Goal: Information Seeking & Learning: Learn about a topic

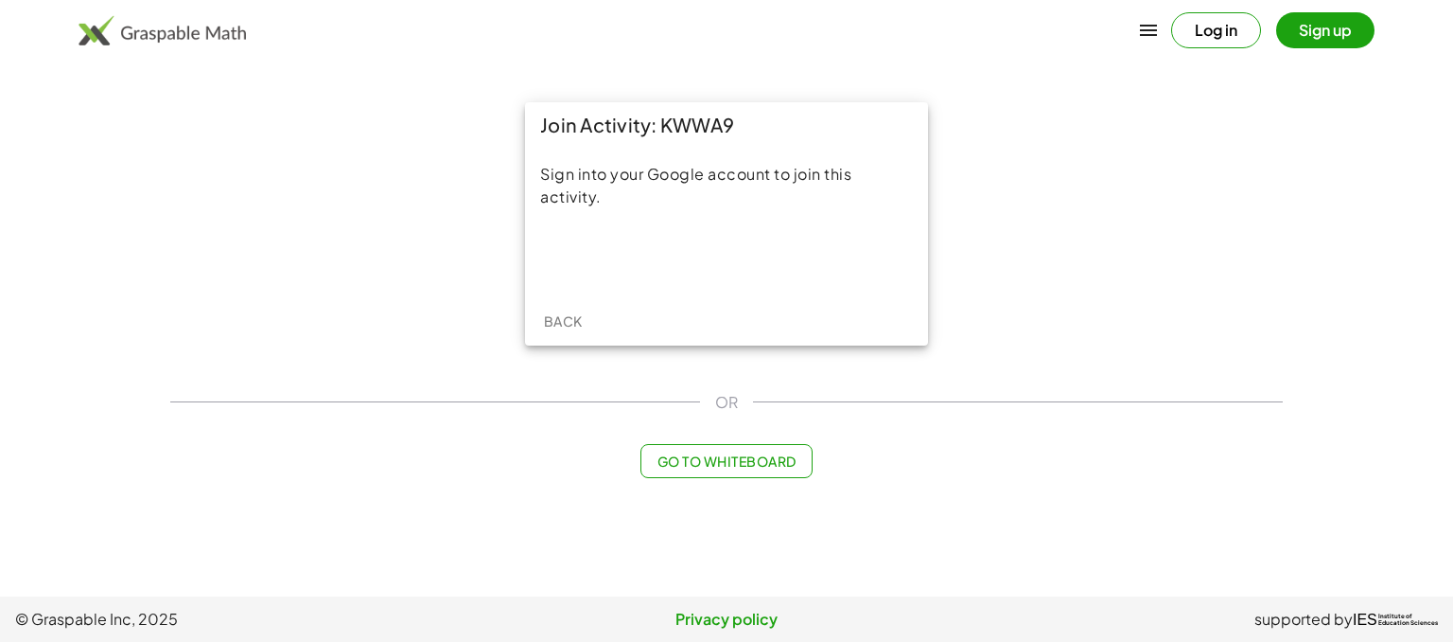
click at [1226, 39] on button "Log in" at bounding box center [1216, 30] width 90 height 36
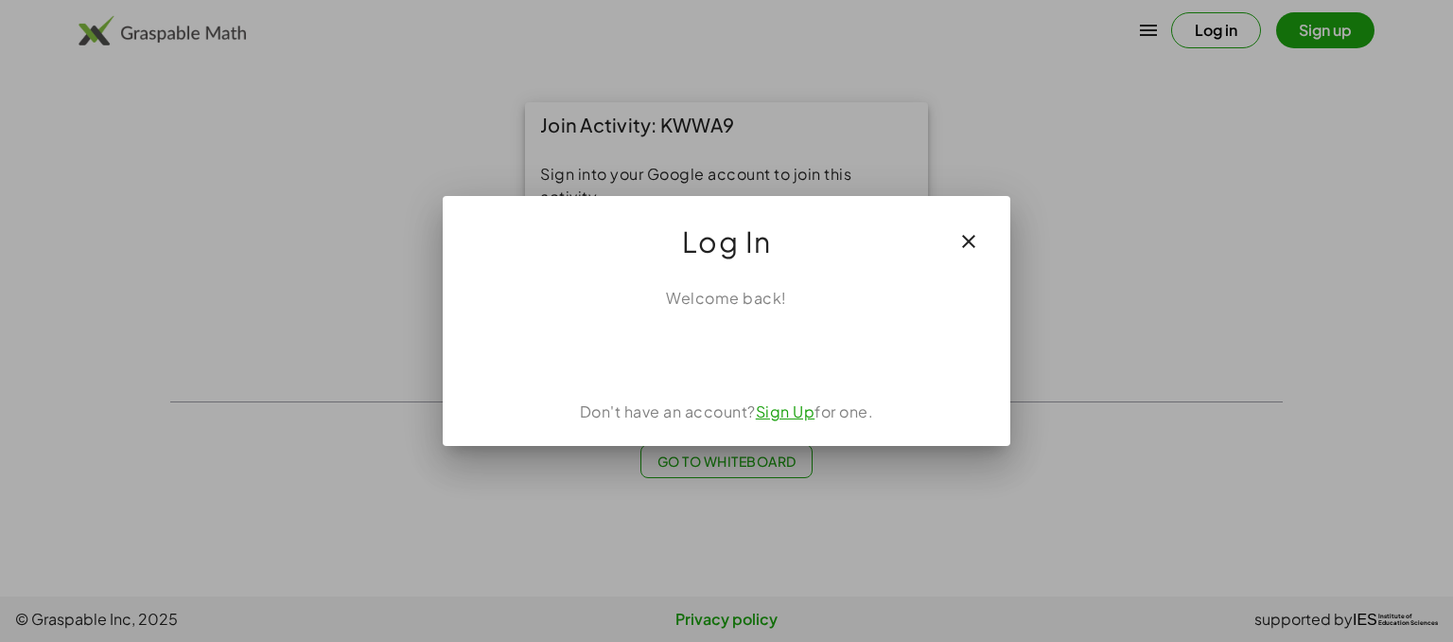
click at [973, 242] on icon "button" at bounding box center [969, 241] width 23 height 23
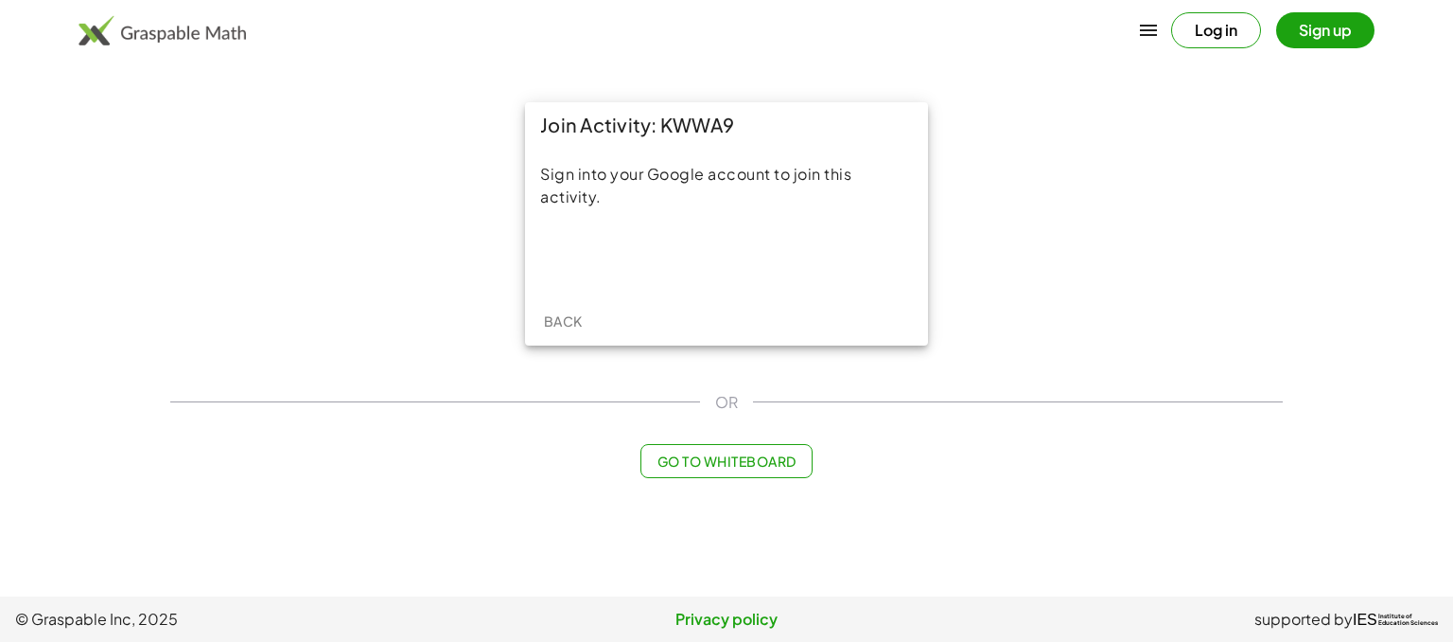
click at [1320, 31] on button "Sign up" at bounding box center [1326, 30] width 98 height 36
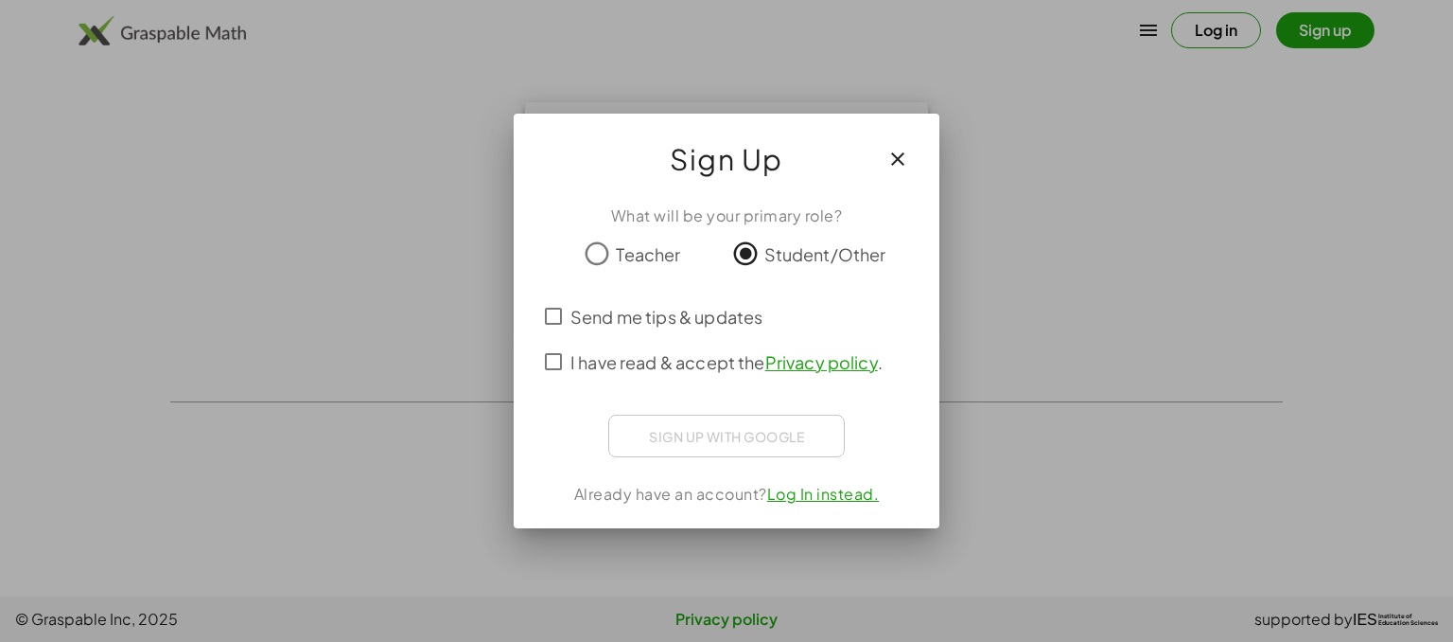
click at [906, 154] on icon "button" at bounding box center [898, 159] width 23 height 23
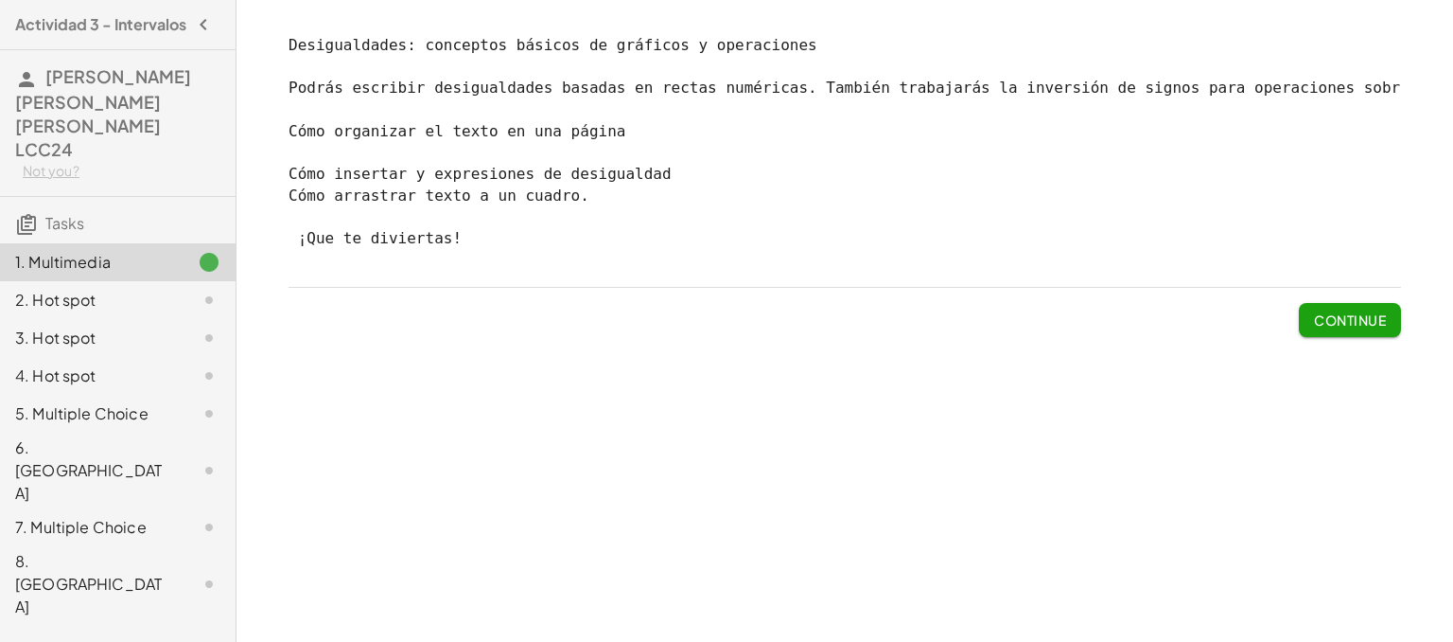
click at [1314, 326] on span "Continue" at bounding box center [1350, 319] width 72 height 17
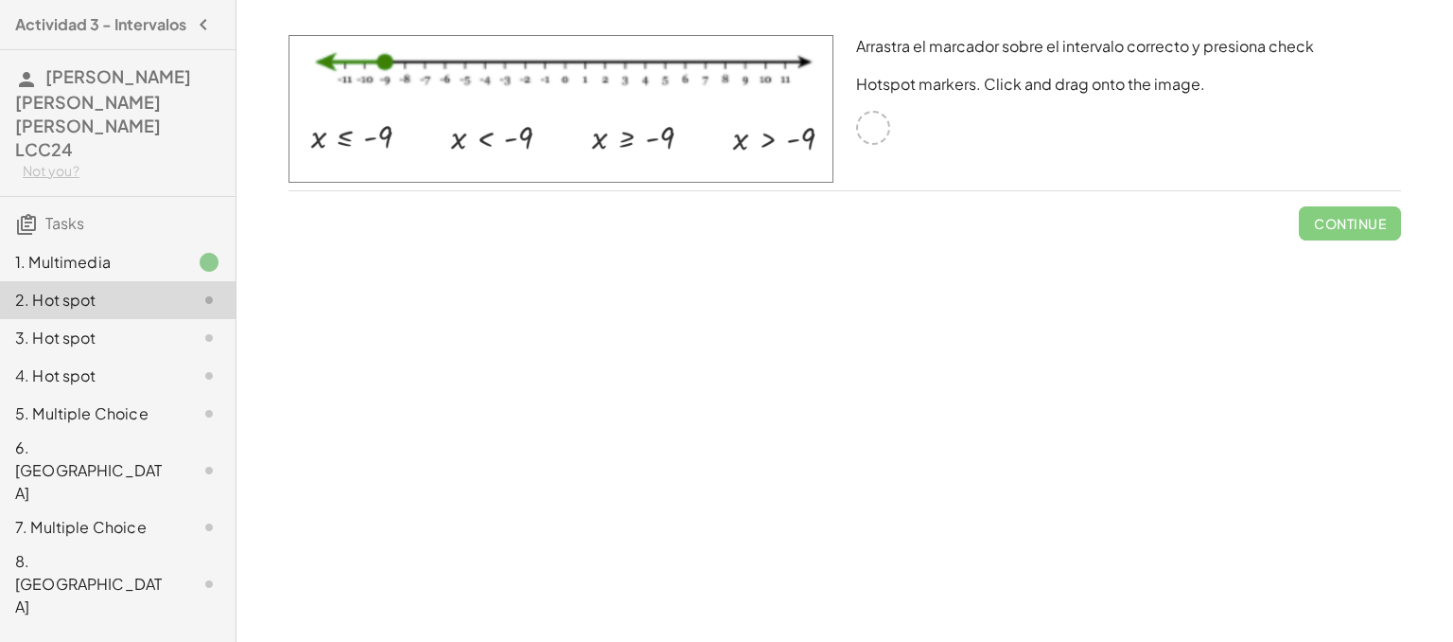
click at [460, 133] on img at bounding box center [561, 109] width 545 height 148
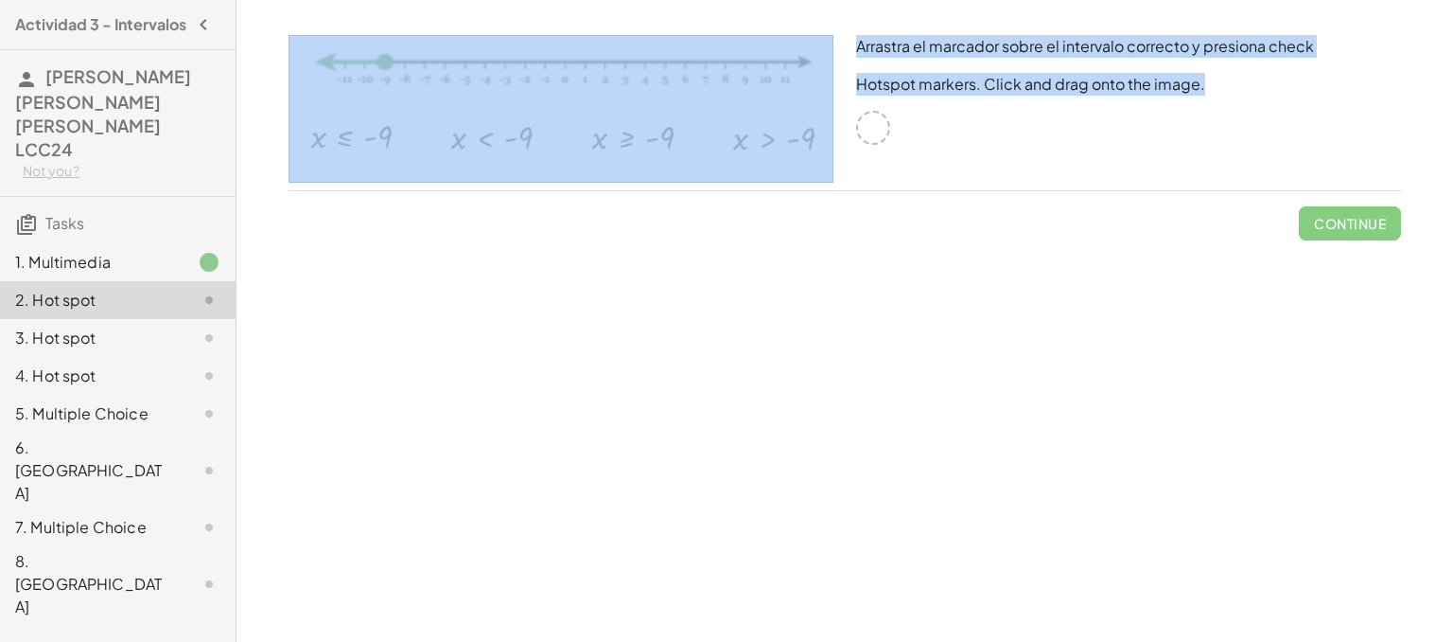
drag, startPoint x: 872, startPoint y: 129, endPoint x: 717, endPoint y: 151, distance: 156.8
click at [717, 151] on div "Arrastra el marcador sobre el intervalo correcto y presiona check Hotspot marke…" at bounding box center [845, 113] width 1136 height 178
click at [452, 147] on img at bounding box center [561, 109] width 545 height 148
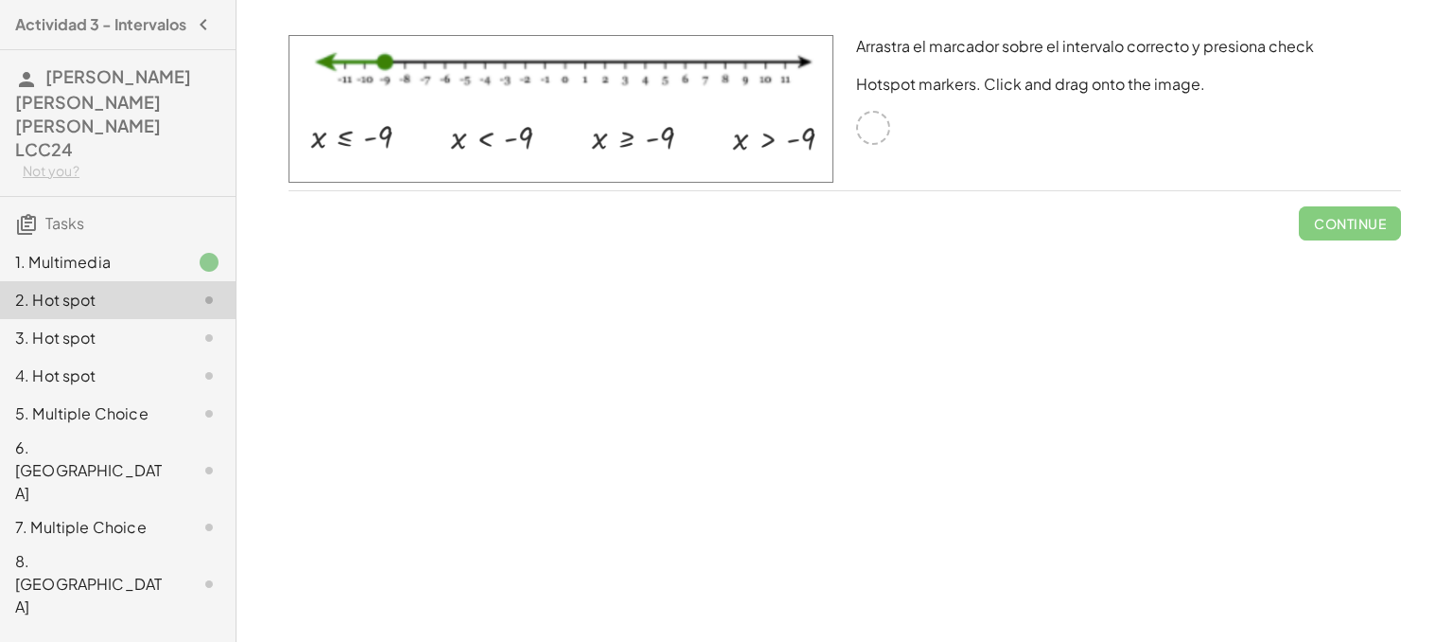
click at [158, 251] on div "1. Multimedia" at bounding box center [91, 262] width 152 height 23
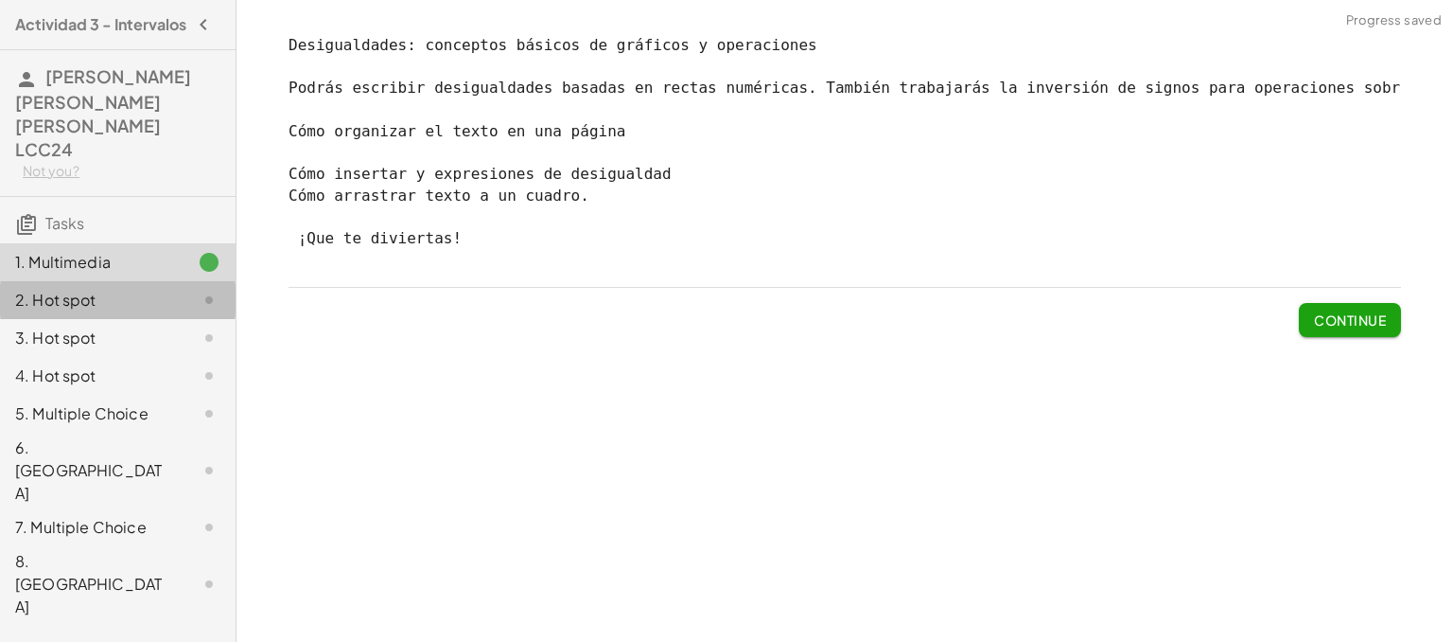
click at [147, 289] on div "2. Hot spot" at bounding box center [91, 300] width 152 height 23
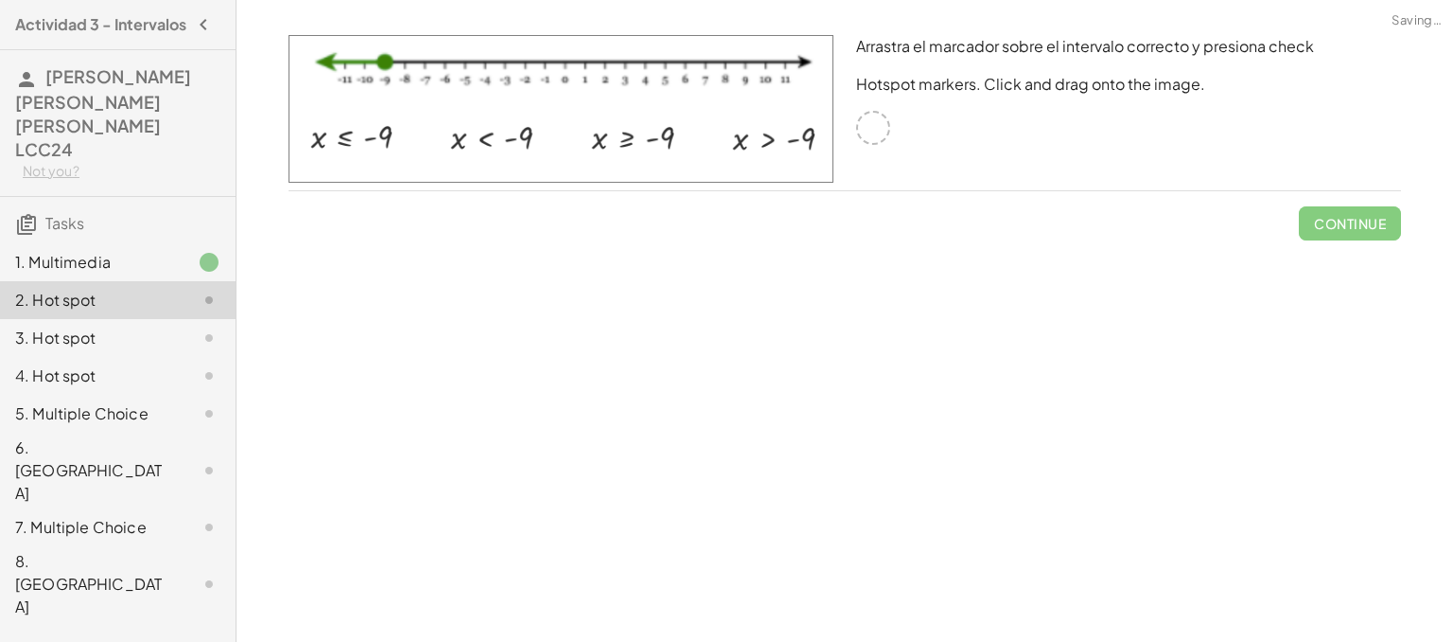
click at [871, 132] on div at bounding box center [873, 128] width 34 height 34
click at [315, 144] on img at bounding box center [561, 109] width 545 height 148
click at [866, 122] on div at bounding box center [873, 128] width 34 height 34
click at [881, 130] on div at bounding box center [873, 128] width 34 height 34
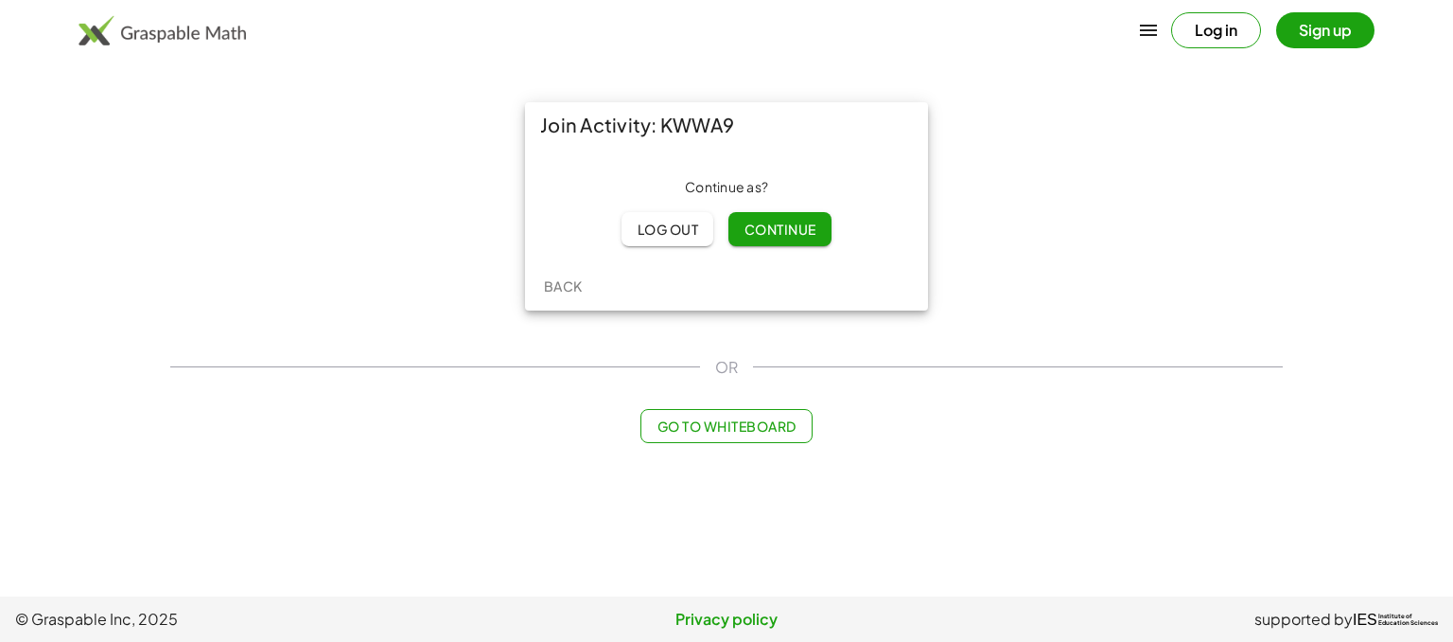
click at [787, 228] on span "Continue" at bounding box center [780, 228] width 72 height 17
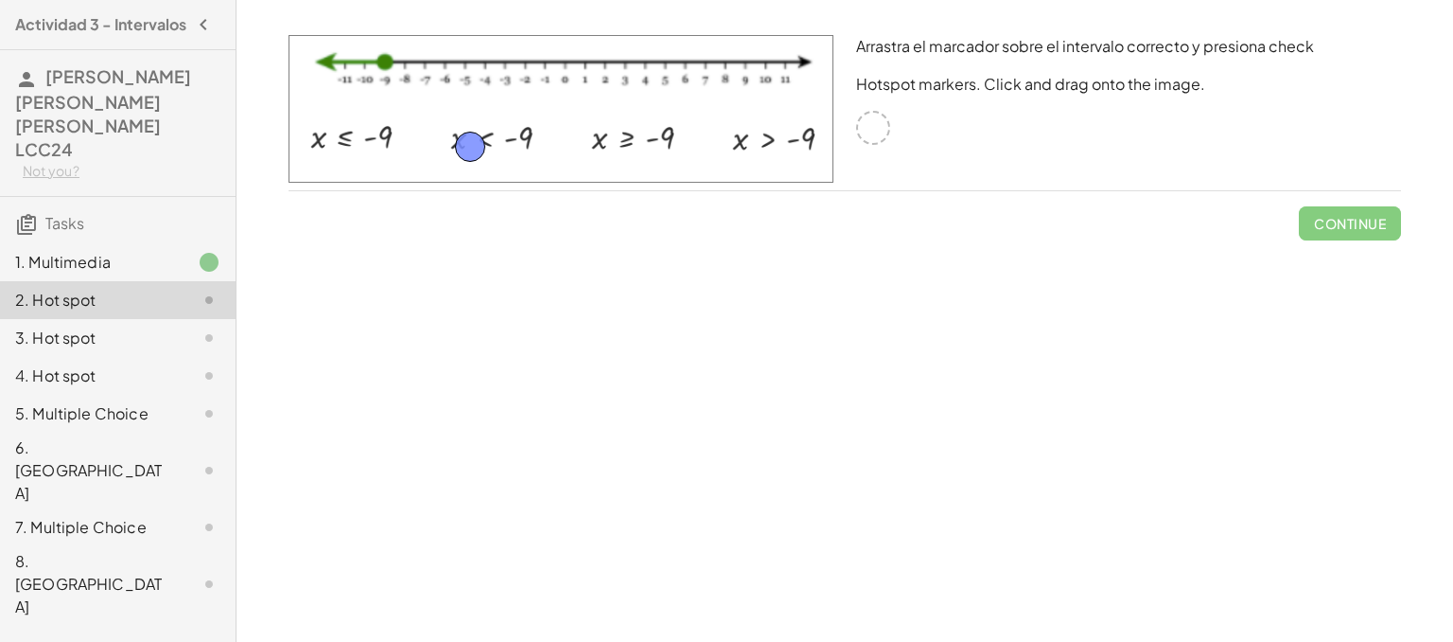
drag, startPoint x: 876, startPoint y: 127, endPoint x: 465, endPoint y: 146, distance: 412.1
click at [1375, 228] on span "Check" at bounding box center [1361, 223] width 49 height 17
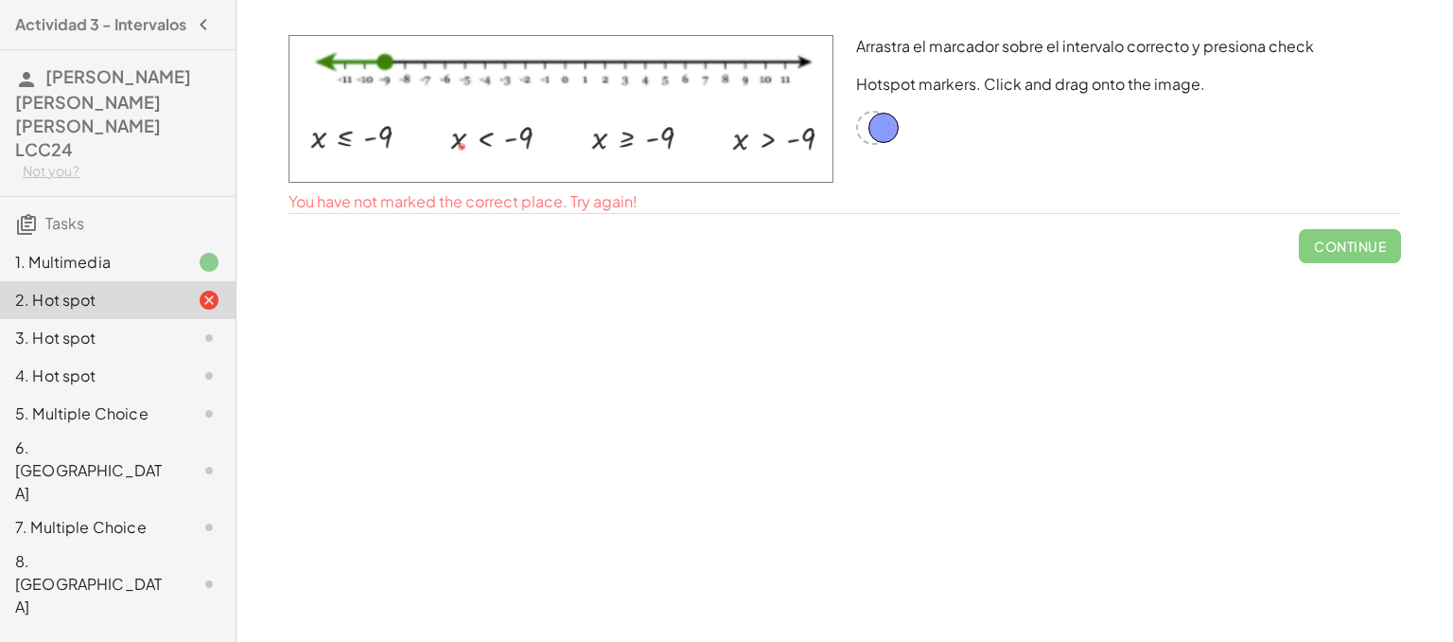
drag, startPoint x: 467, startPoint y: 145, endPoint x: 890, endPoint y: 126, distance: 423.4
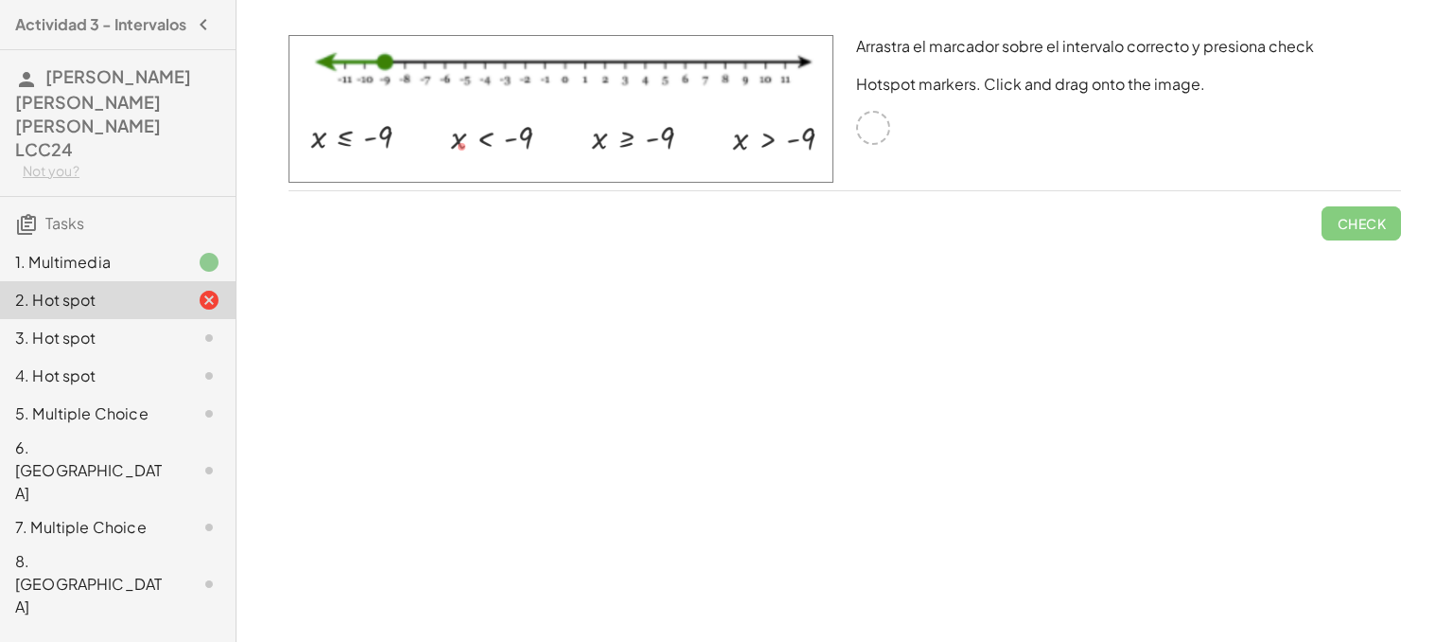
click at [868, 125] on div at bounding box center [873, 128] width 34 height 34
click at [314, 141] on img at bounding box center [561, 109] width 545 height 148
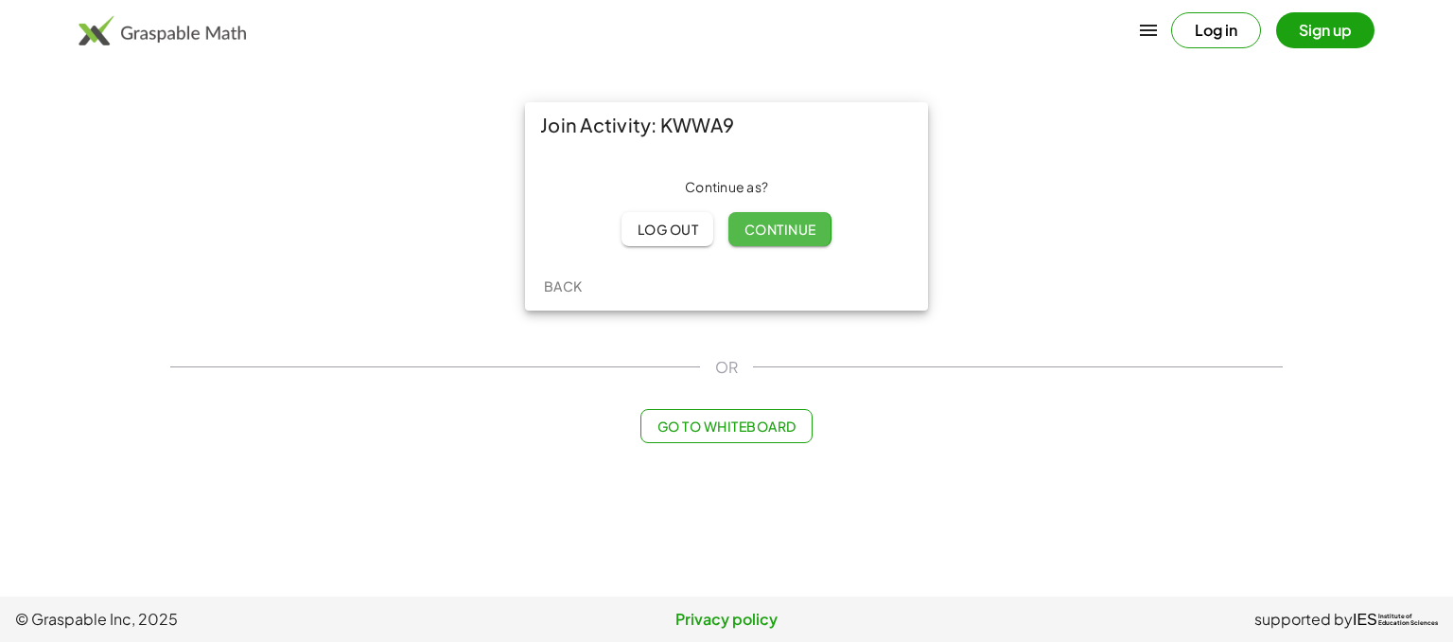
click at [800, 232] on span "Continue" at bounding box center [780, 228] width 72 height 17
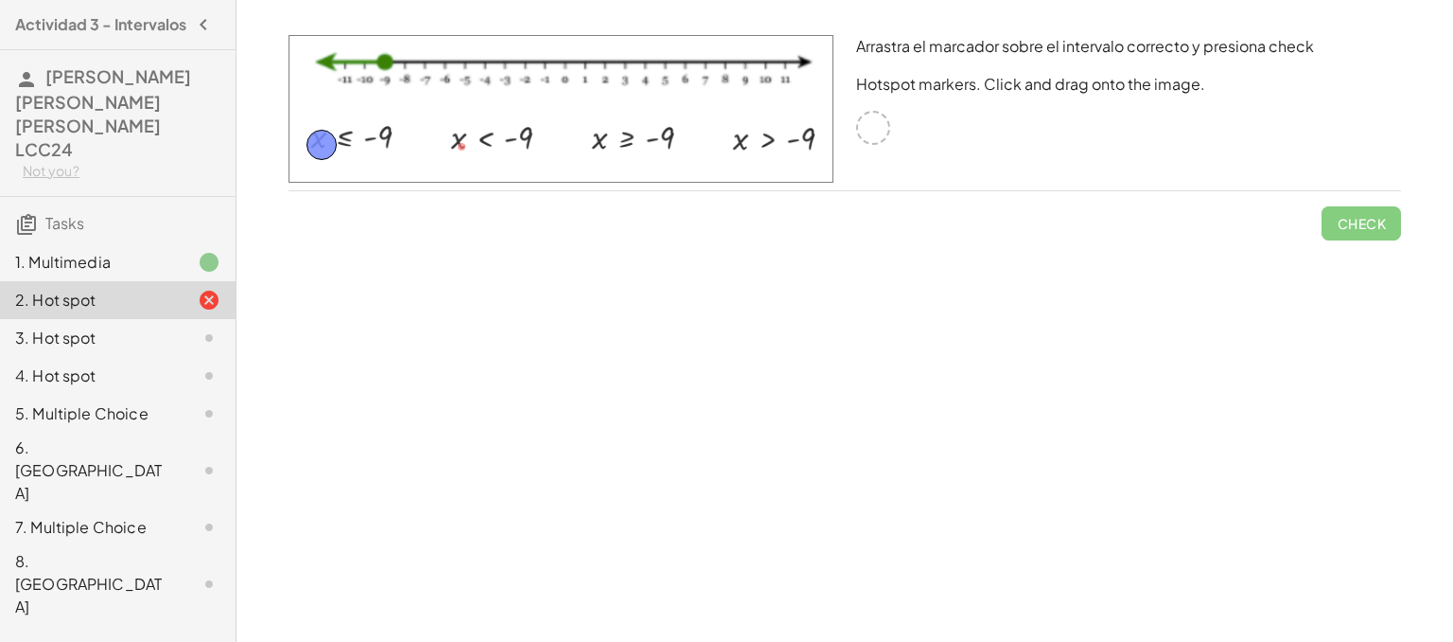
drag, startPoint x: 871, startPoint y: 129, endPoint x: 319, endPoint y: 146, distance: 551.9
click at [1347, 213] on button "Check" at bounding box center [1361, 223] width 79 height 34
click at [1365, 206] on button "Continue" at bounding box center [1350, 223] width 102 height 34
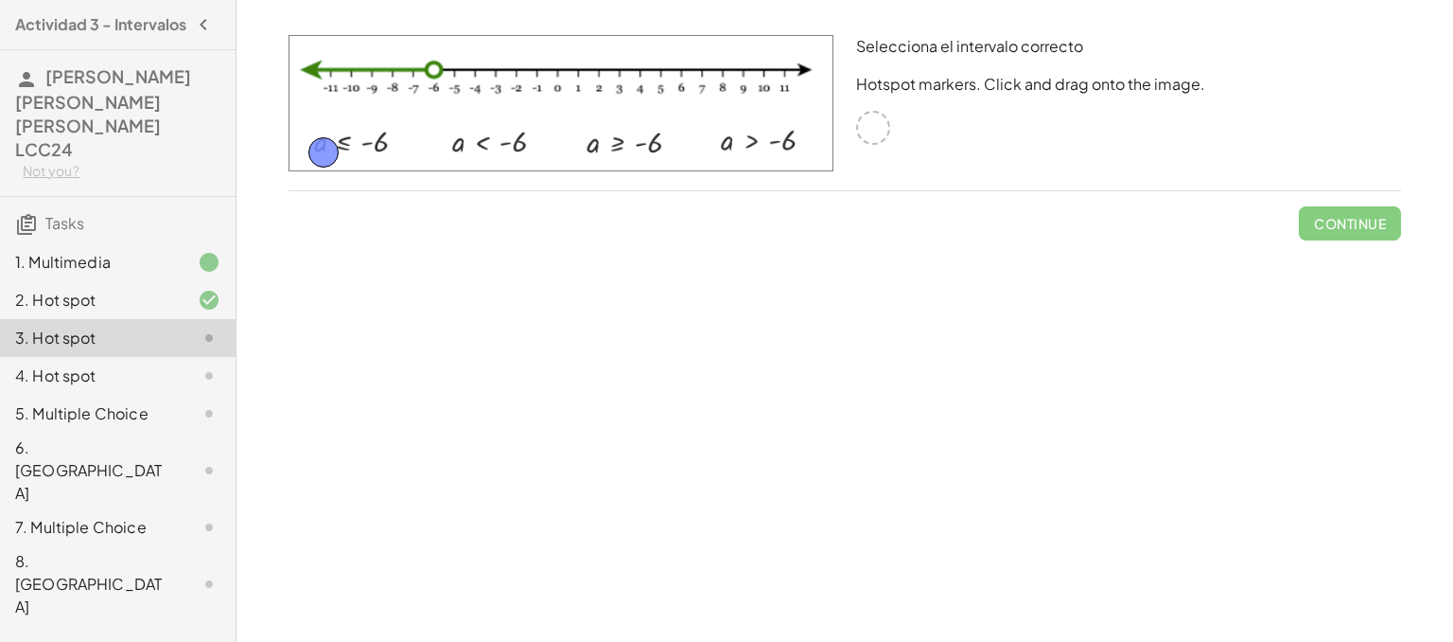
drag, startPoint x: 873, startPoint y: 134, endPoint x: 324, endPoint y: 159, distance: 550.3
click at [1377, 212] on button "Check" at bounding box center [1361, 223] width 79 height 34
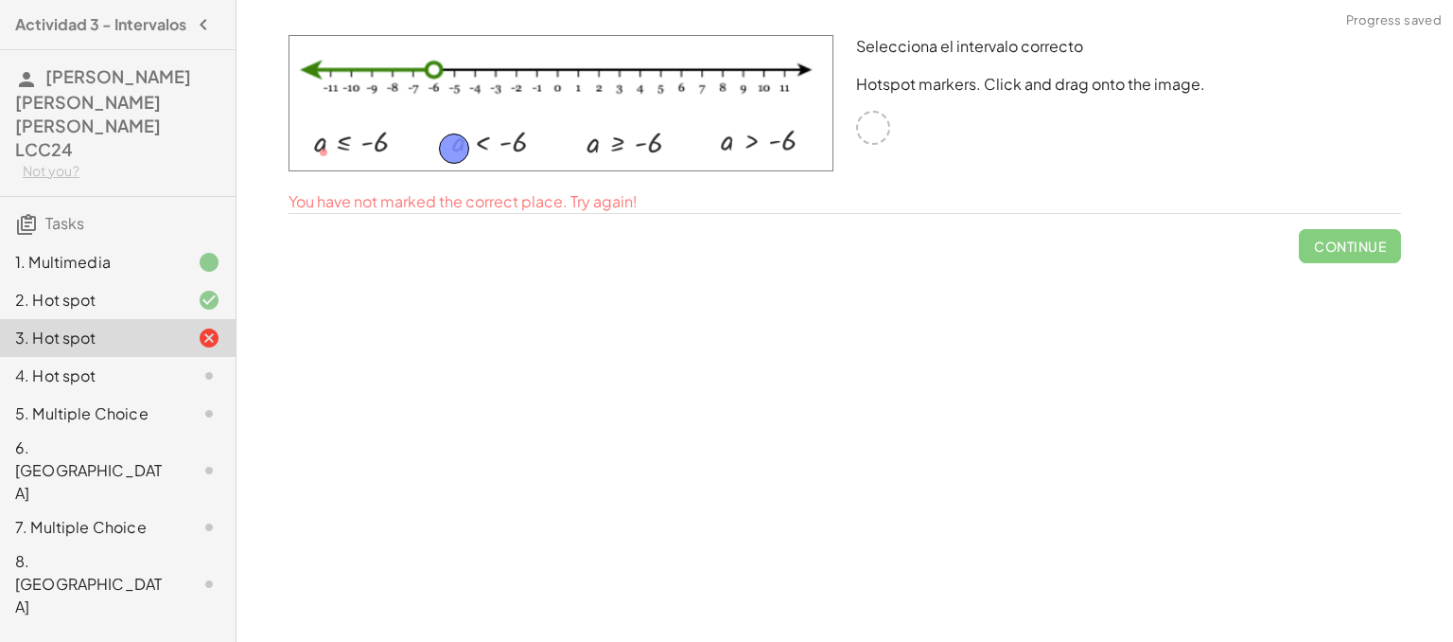
drag, startPoint x: 328, startPoint y: 154, endPoint x: 472, endPoint y: 149, distance: 143.9
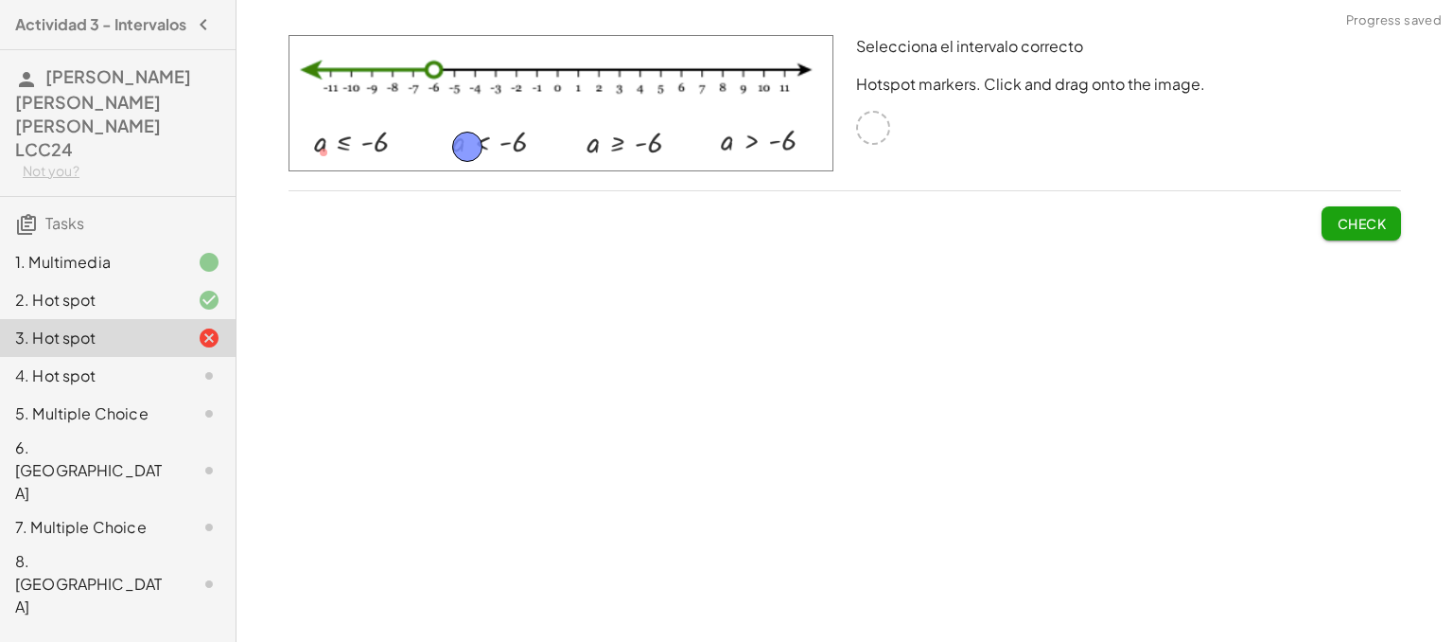
click at [1348, 220] on span "Check" at bounding box center [1361, 223] width 49 height 17
click at [1350, 211] on button "Continue" at bounding box center [1350, 223] width 102 height 34
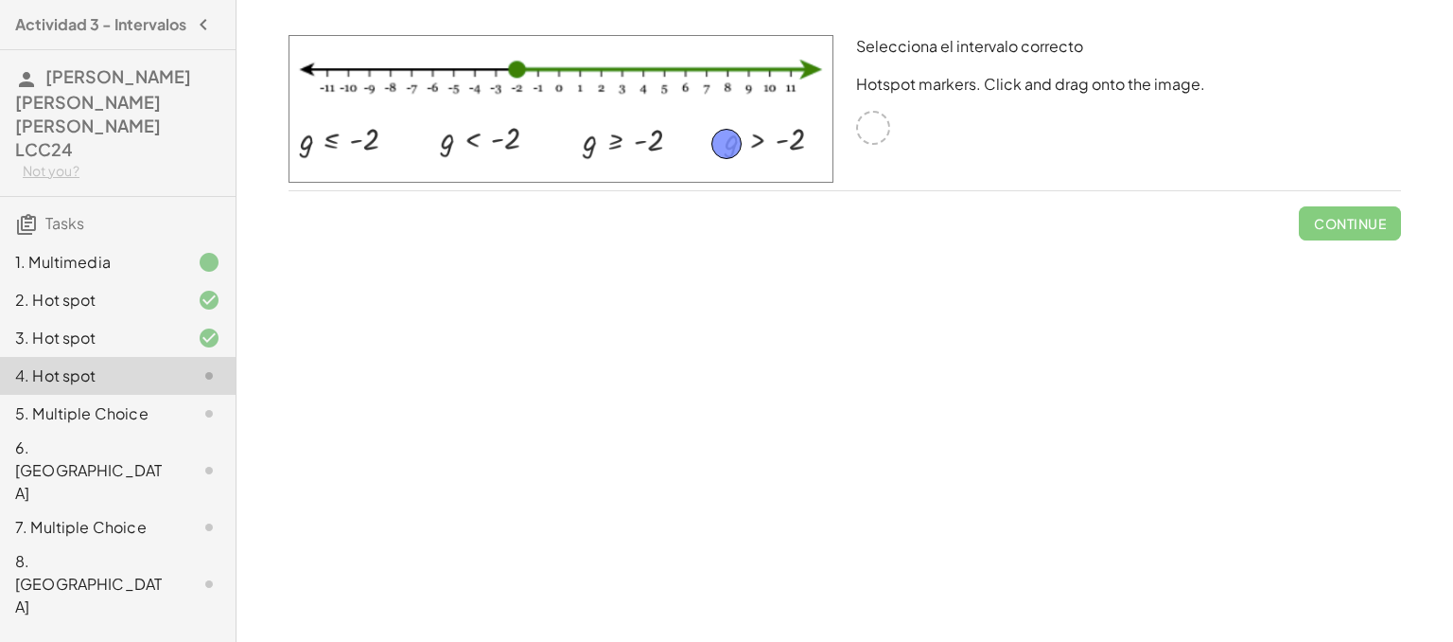
drag, startPoint x: 873, startPoint y: 121, endPoint x: 730, endPoint y: 135, distance: 144.5
click at [1359, 230] on span "Check" at bounding box center [1361, 223] width 49 height 17
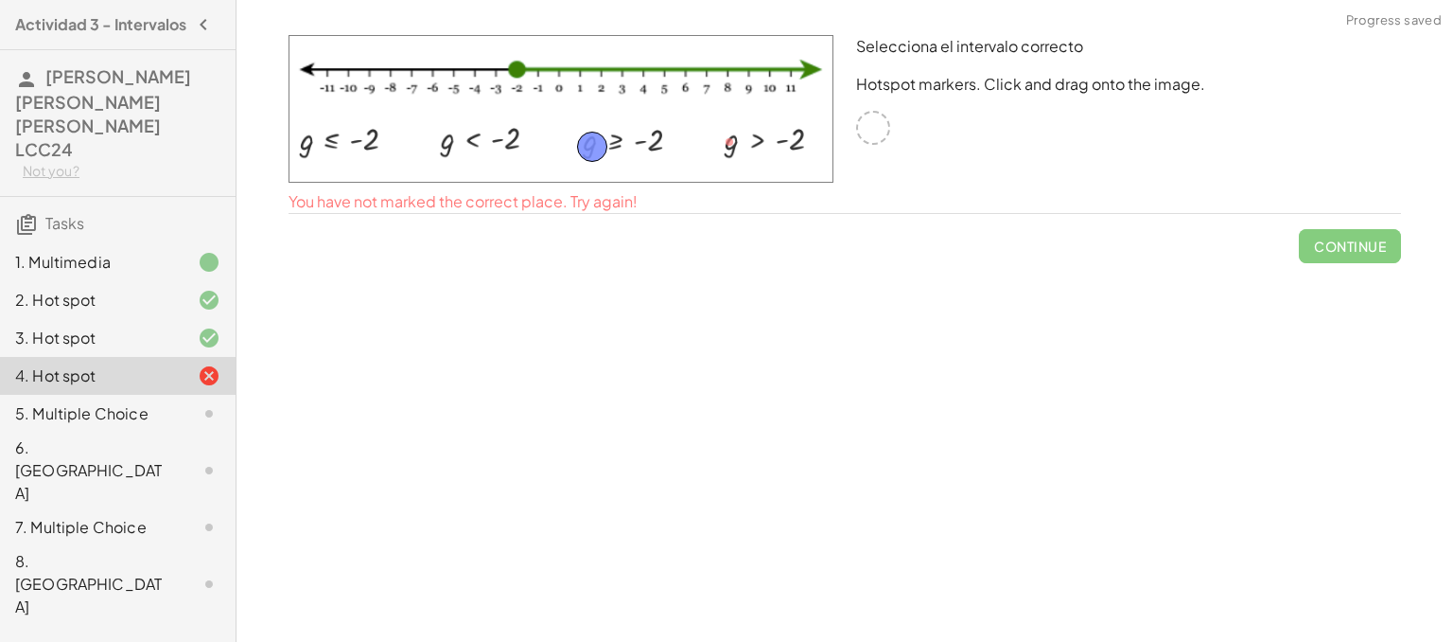
drag, startPoint x: 734, startPoint y: 145, endPoint x: 596, endPoint y: 150, distance: 138.2
click at [1343, 209] on button "Check" at bounding box center [1361, 223] width 79 height 34
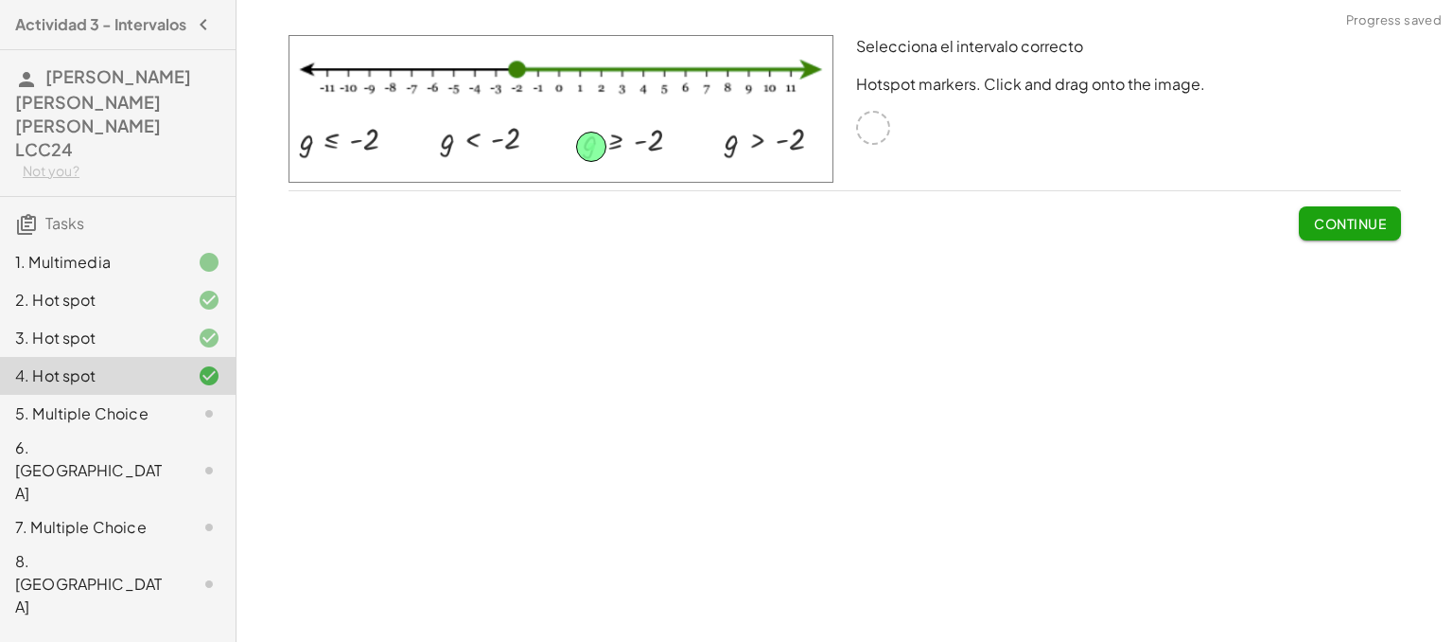
click at [1339, 220] on span "Continue" at bounding box center [1350, 223] width 72 height 17
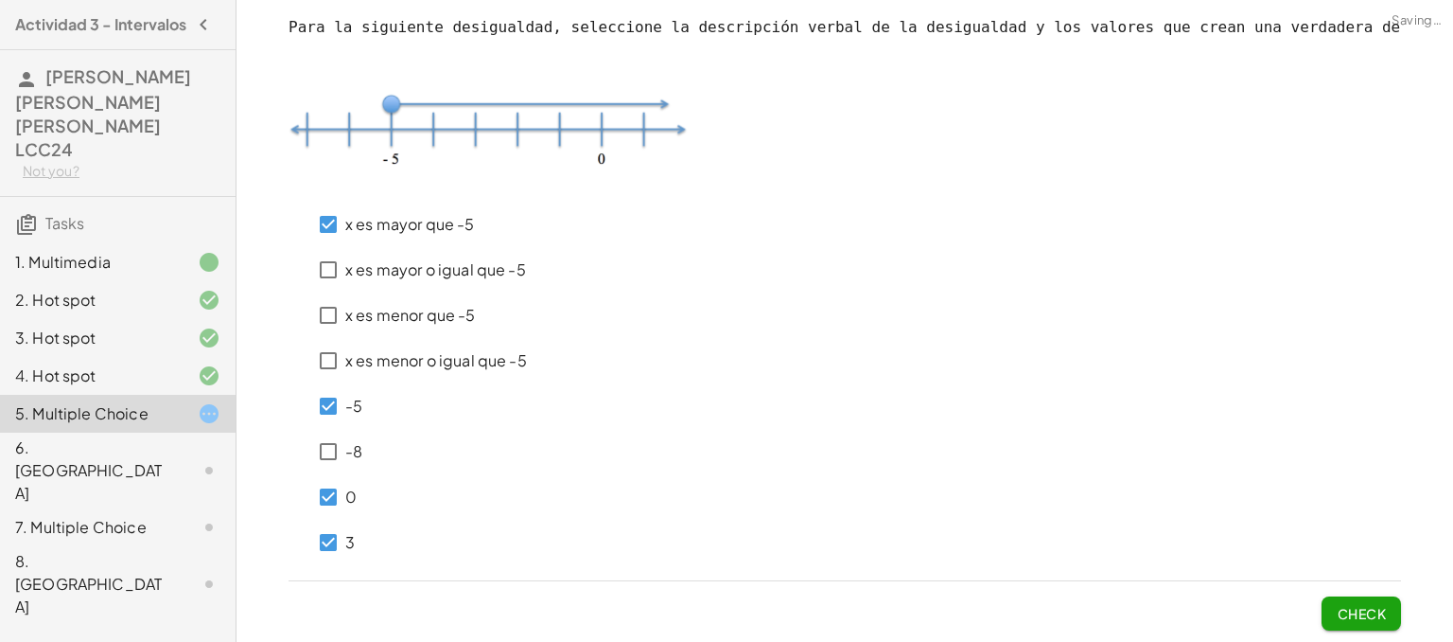
click at [1364, 607] on span "Check" at bounding box center [1361, 613] width 49 height 17
click at [1361, 609] on span "Check" at bounding box center [1361, 613] width 49 height 17
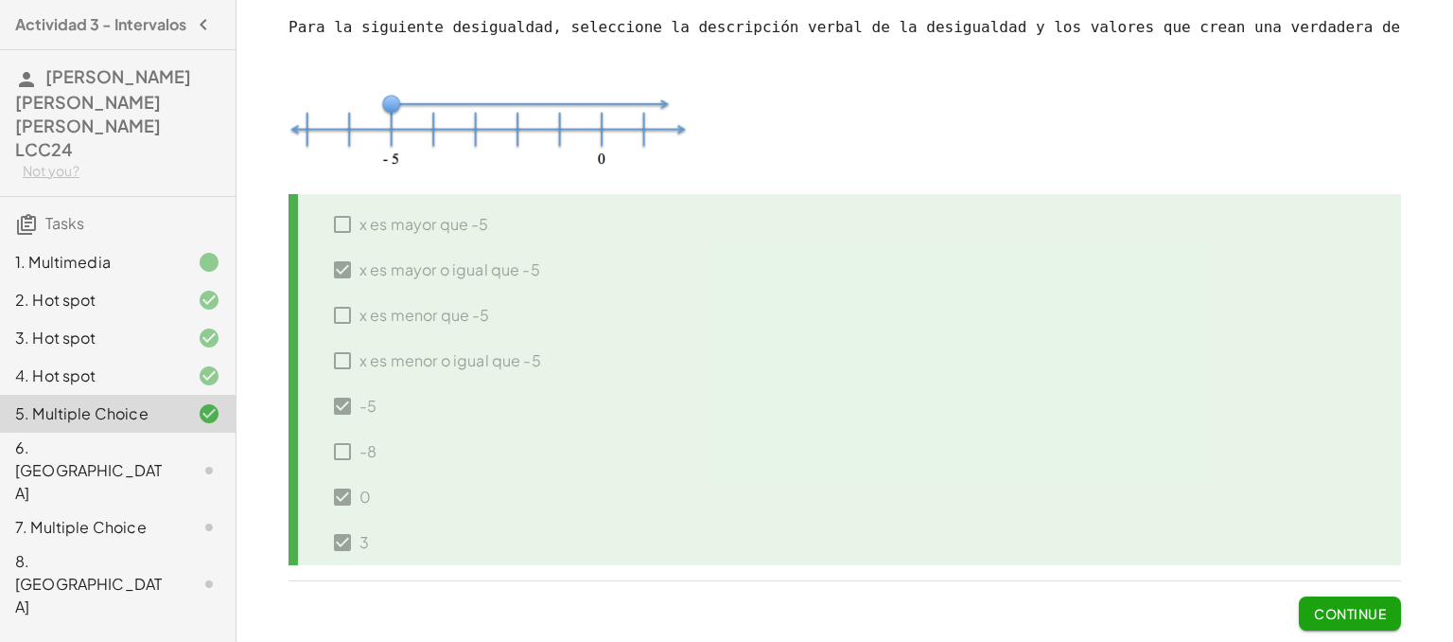
click at [1363, 608] on span "Continue" at bounding box center [1350, 613] width 72 height 17
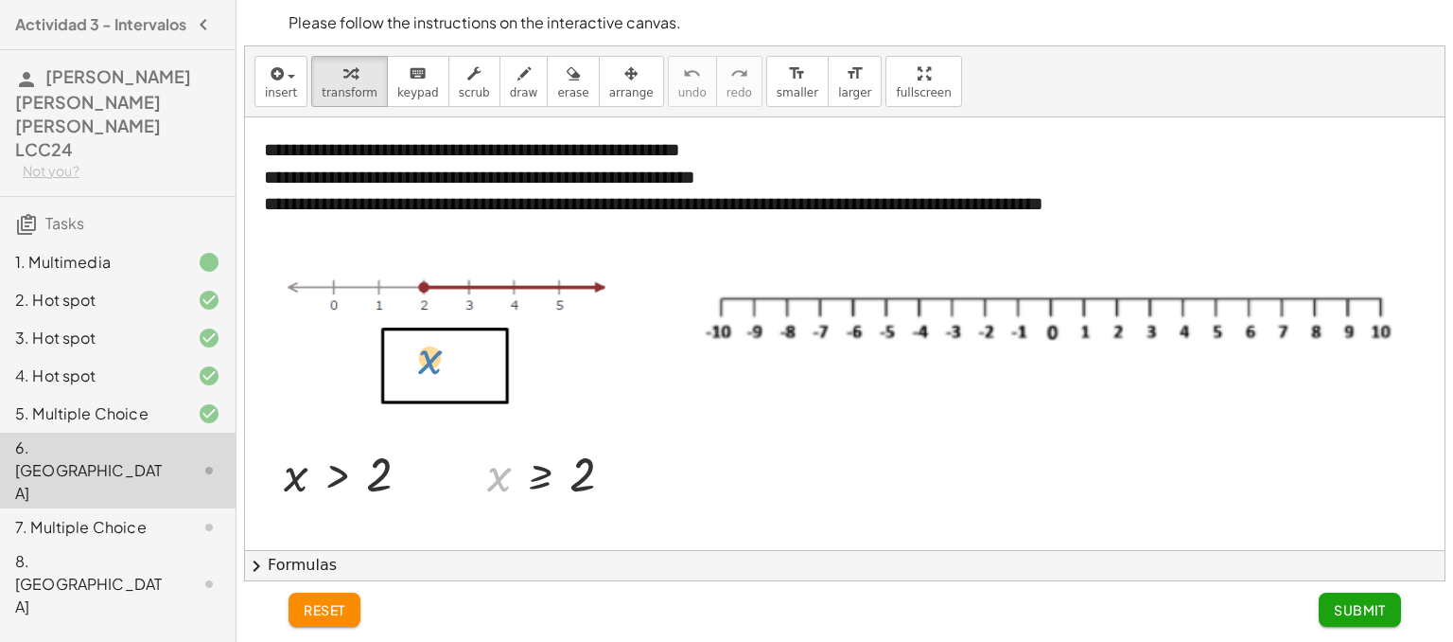
drag, startPoint x: 502, startPoint y: 475, endPoint x: 428, endPoint y: 351, distance: 144.3
drag, startPoint x: 498, startPoint y: 467, endPoint x: 393, endPoint y: 338, distance: 166.8
click at [502, 458] on div at bounding box center [558, 473] width 161 height 62
drag, startPoint x: 616, startPoint y: 477, endPoint x: 423, endPoint y: 367, distance: 222.1
click at [423, 367] on div "**********" at bounding box center [847, 647] width 1205 height 1060
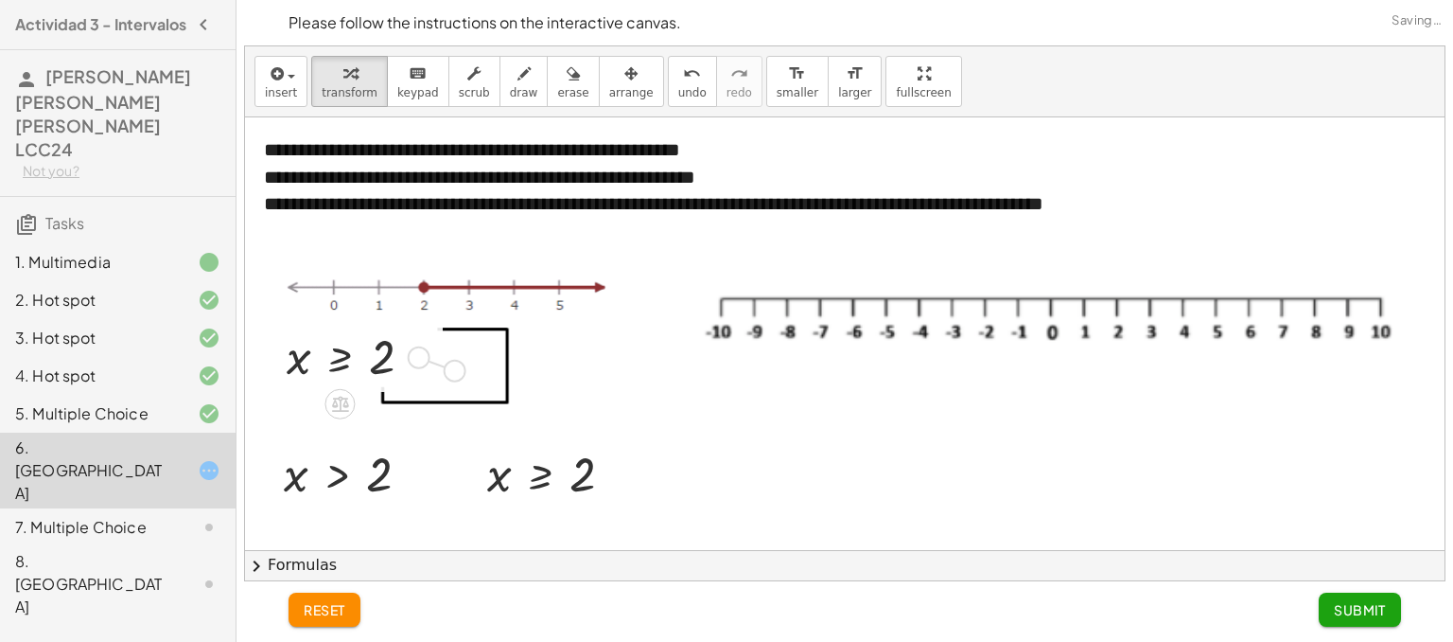
drag, startPoint x: 421, startPoint y: 355, endPoint x: 464, endPoint y: 372, distance: 45.9
click at [464, 372] on div "**********" at bounding box center [847, 647] width 1205 height 1060
drag, startPoint x: 385, startPoint y: 354, endPoint x: 488, endPoint y: 372, distance: 104.7
click at [488, 372] on div "**********" at bounding box center [847, 647] width 1205 height 1060
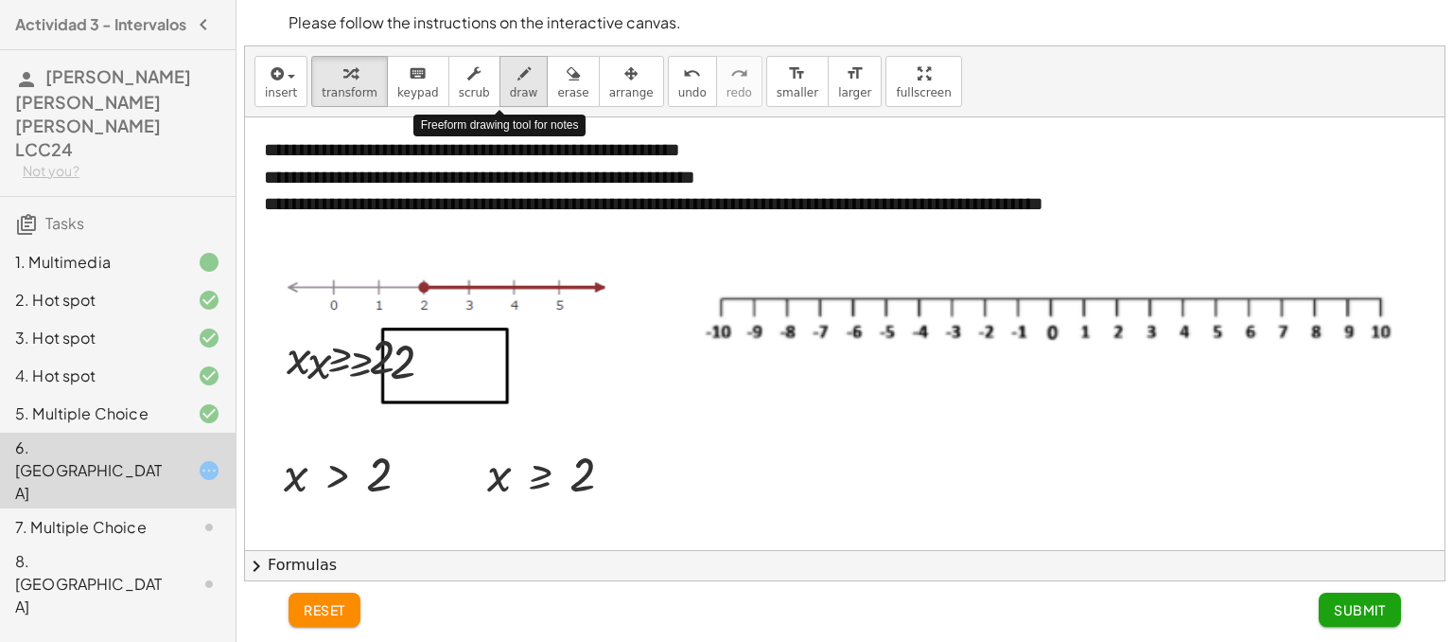
click at [510, 86] on span "draw" at bounding box center [524, 92] width 28 height 13
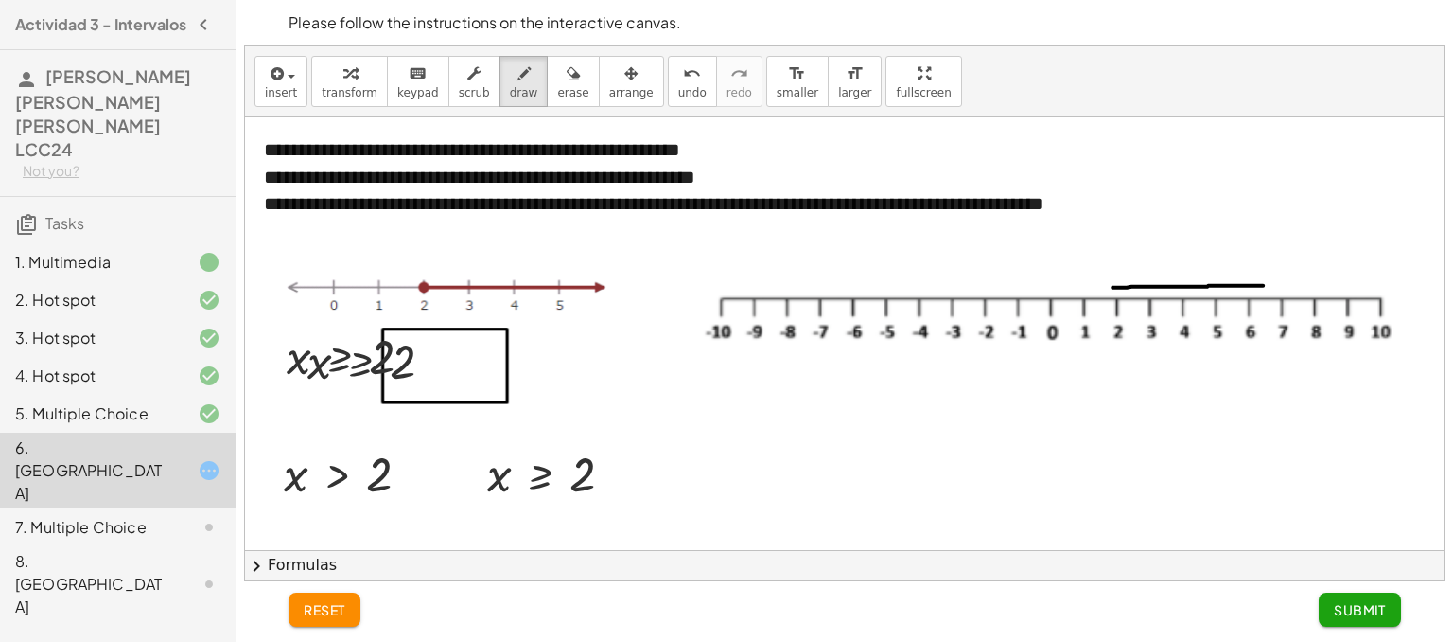
drag, startPoint x: 1113, startPoint y: 287, endPoint x: 1264, endPoint y: 284, distance: 151.4
click at [1264, 284] on div at bounding box center [847, 647] width 1205 height 1060
drag, startPoint x: 1260, startPoint y: 272, endPoint x: 1264, endPoint y: 291, distance: 20.2
click at [1264, 291] on div at bounding box center [847, 647] width 1205 height 1060
drag, startPoint x: 1262, startPoint y: 271, endPoint x: 1284, endPoint y: 288, distance: 27.6
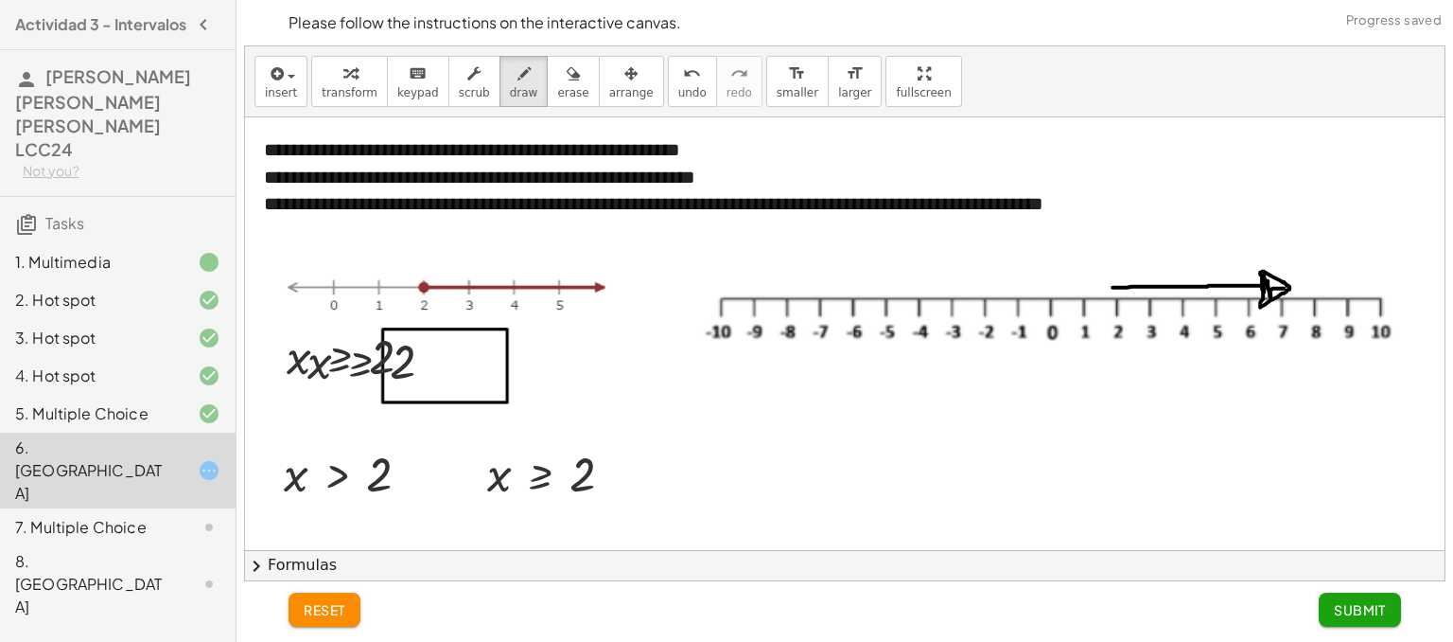
click at [1284, 288] on div at bounding box center [847, 647] width 1205 height 1060
click at [1347, 595] on button "Submit" at bounding box center [1360, 609] width 82 height 34
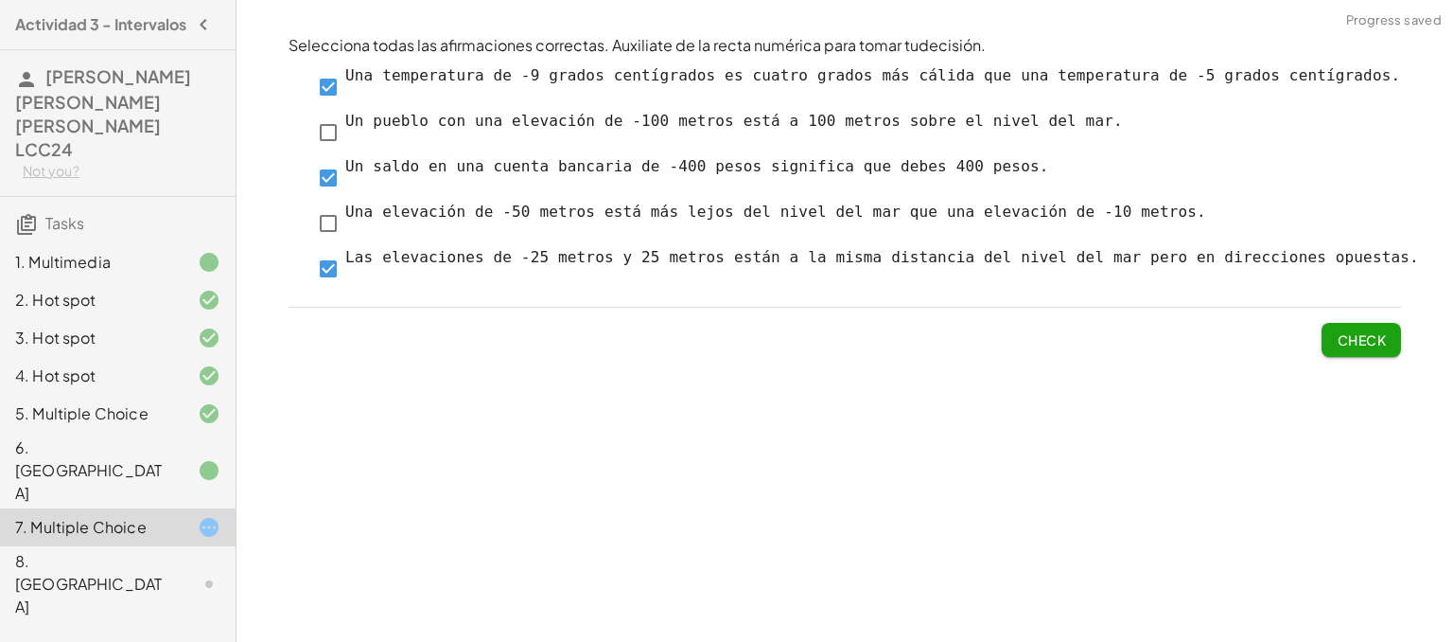
click at [1378, 332] on span "Check" at bounding box center [1361, 339] width 49 height 17
click at [1337, 340] on span "Check" at bounding box center [1361, 339] width 49 height 17
click at [1365, 343] on span "Check" at bounding box center [1361, 339] width 49 height 17
click at [1387, 356] on button "Check" at bounding box center [1361, 340] width 79 height 34
click at [1346, 338] on span "Check" at bounding box center [1361, 339] width 49 height 17
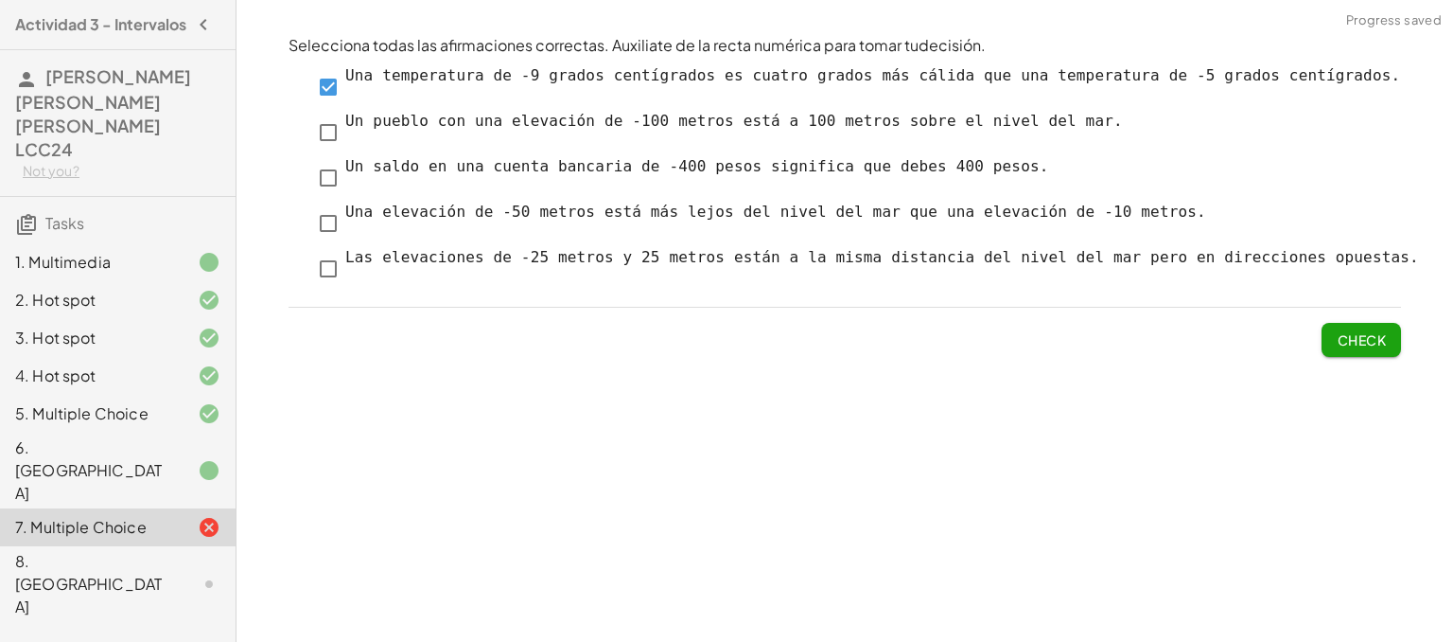
click at [1345, 339] on span "Check" at bounding box center [1361, 339] width 49 height 17
click at [1365, 353] on button "Check" at bounding box center [1361, 340] width 79 height 34
click at [1363, 341] on span "Check" at bounding box center [1361, 339] width 49 height 17
click at [1349, 343] on span "Check" at bounding box center [1361, 339] width 49 height 17
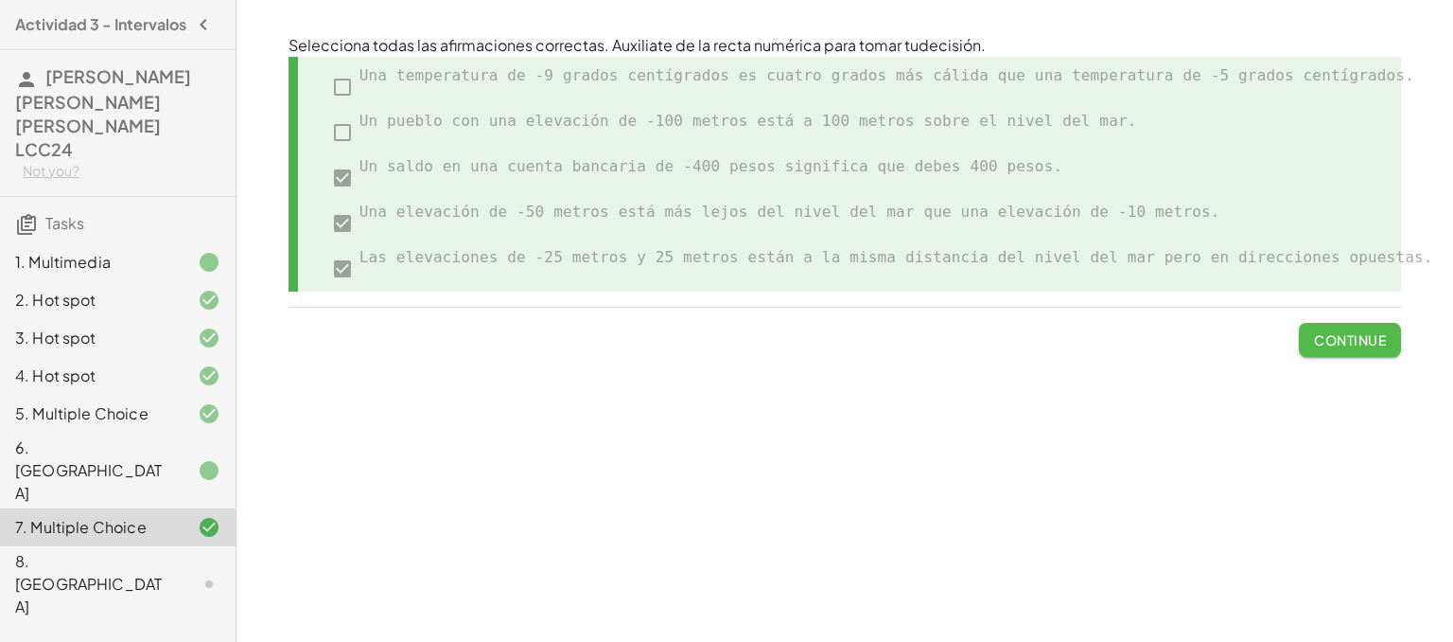
click at [1349, 343] on span "Continue" at bounding box center [1350, 339] width 72 height 17
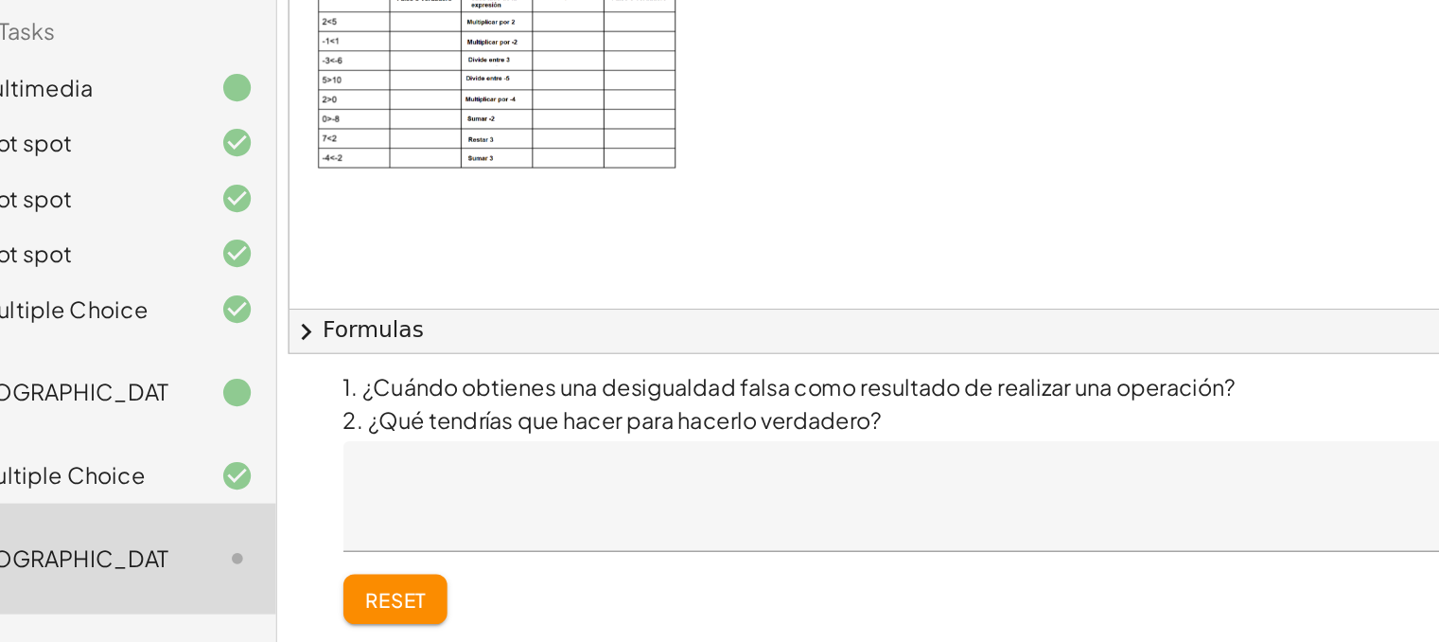
scroll to position [121, 0]
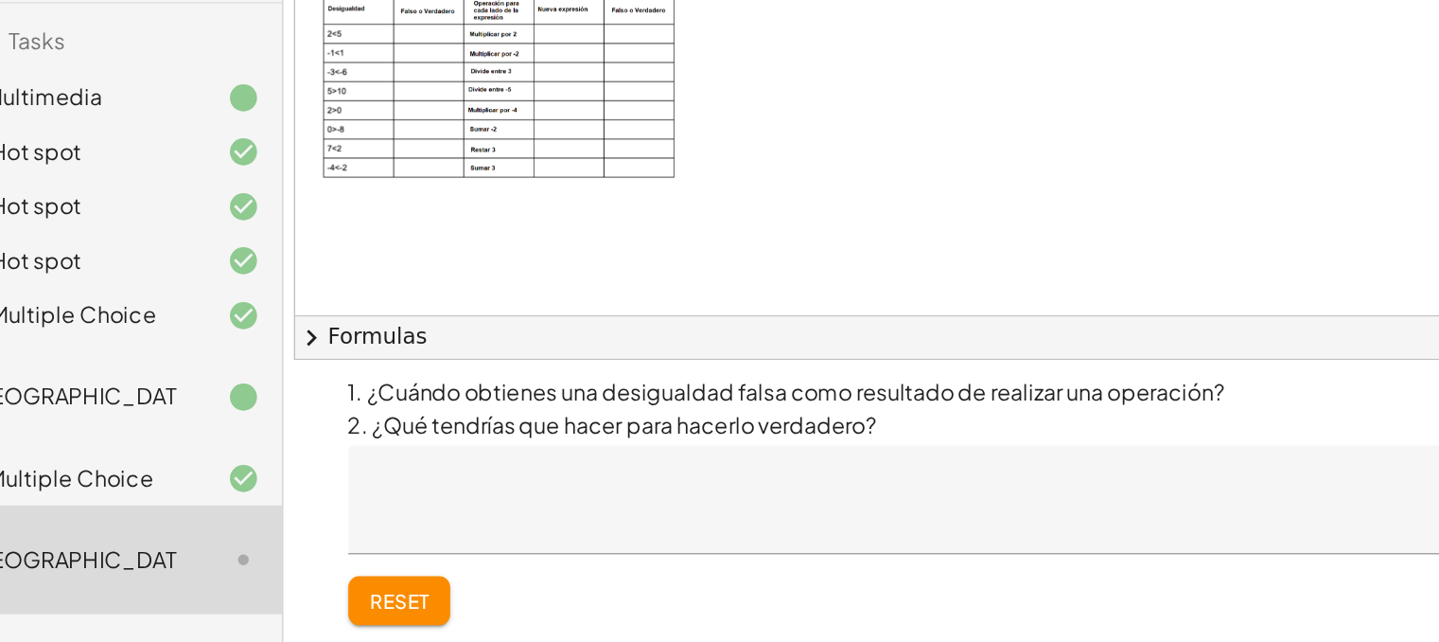
click at [264, 429] on span "chevron_right" at bounding box center [256, 429] width 23 height 23
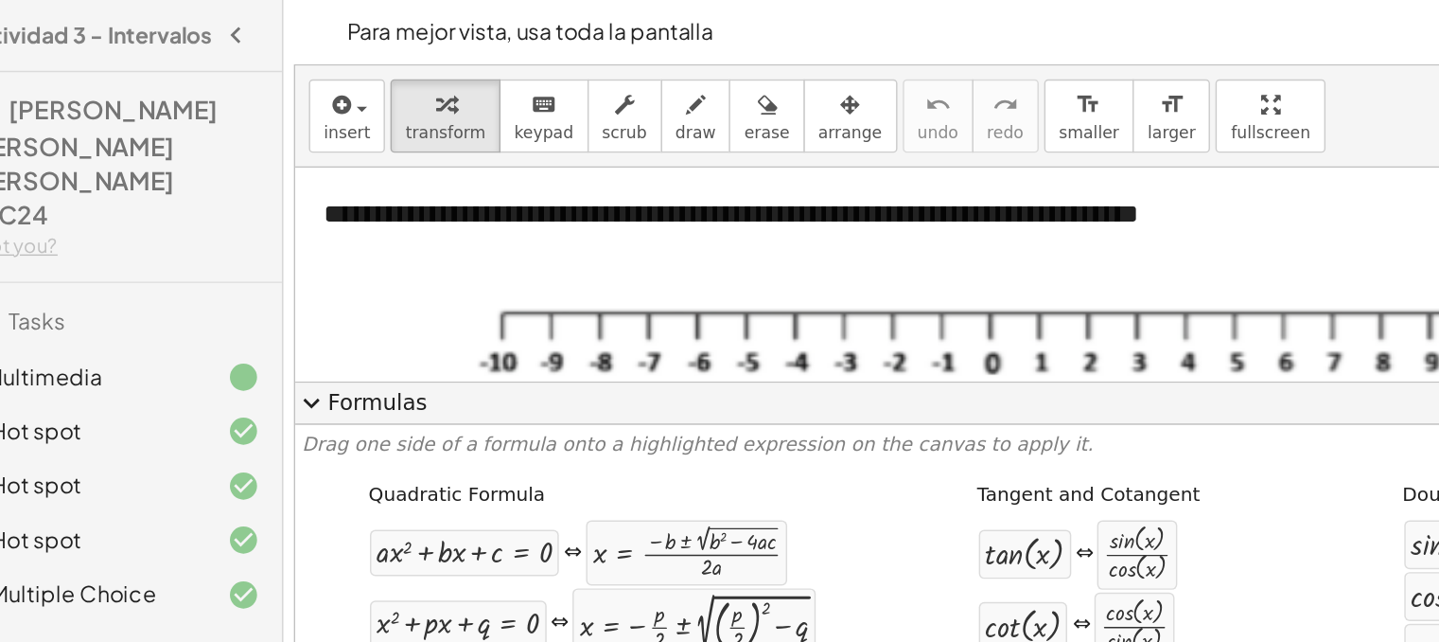
scroll to position [0, 0]
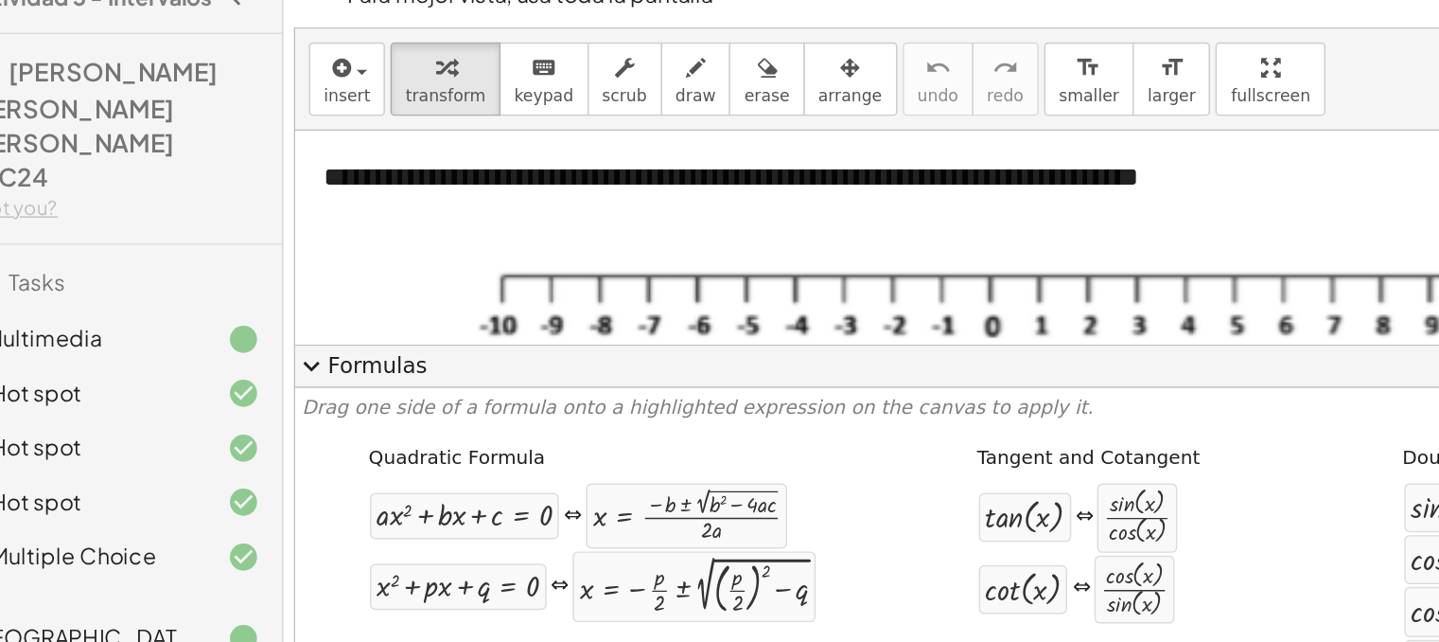
click at [257, 277] on span "expand_more" at bounding box center [256, 281] width 23 height 23
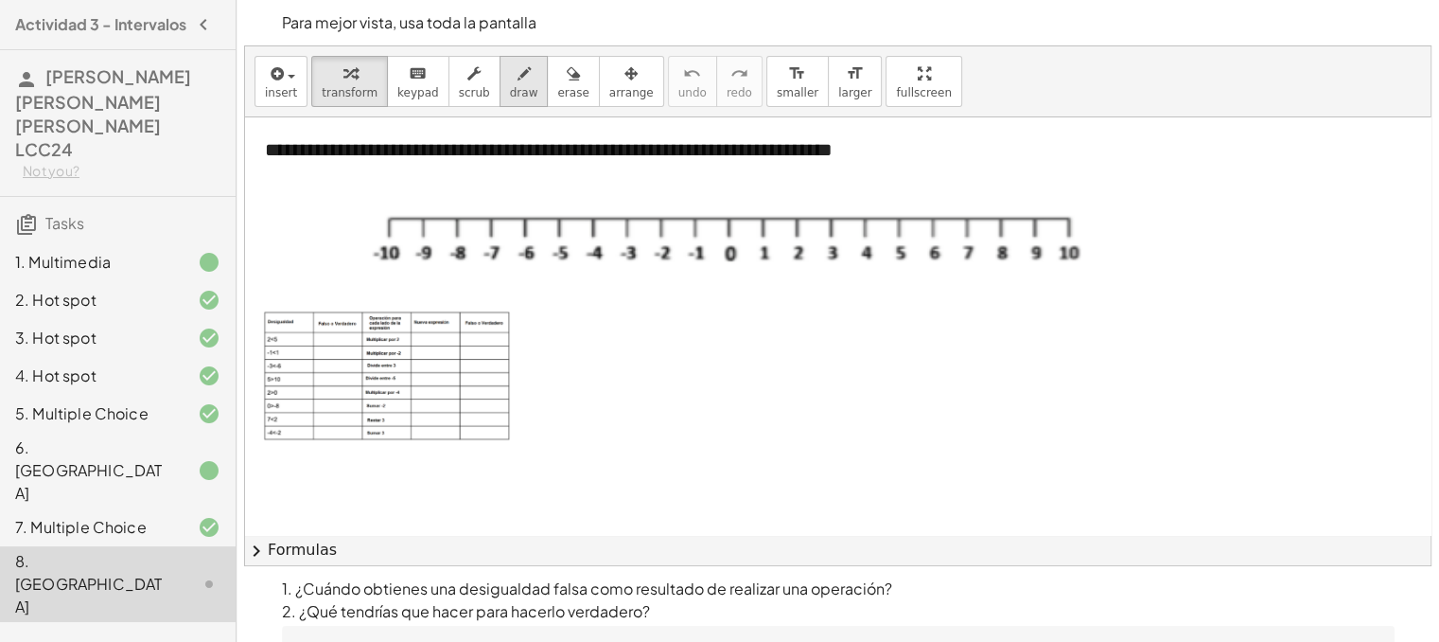
click at [510, 92] on span "draw" at bounding box center [524, 92] width 28 height 13
click at [633, 250] on div at bounding box center [1054, 450] width 1619 height 667
click at [557, 86] on span "erase" at bounding box center [572, 92] width 31 height 13
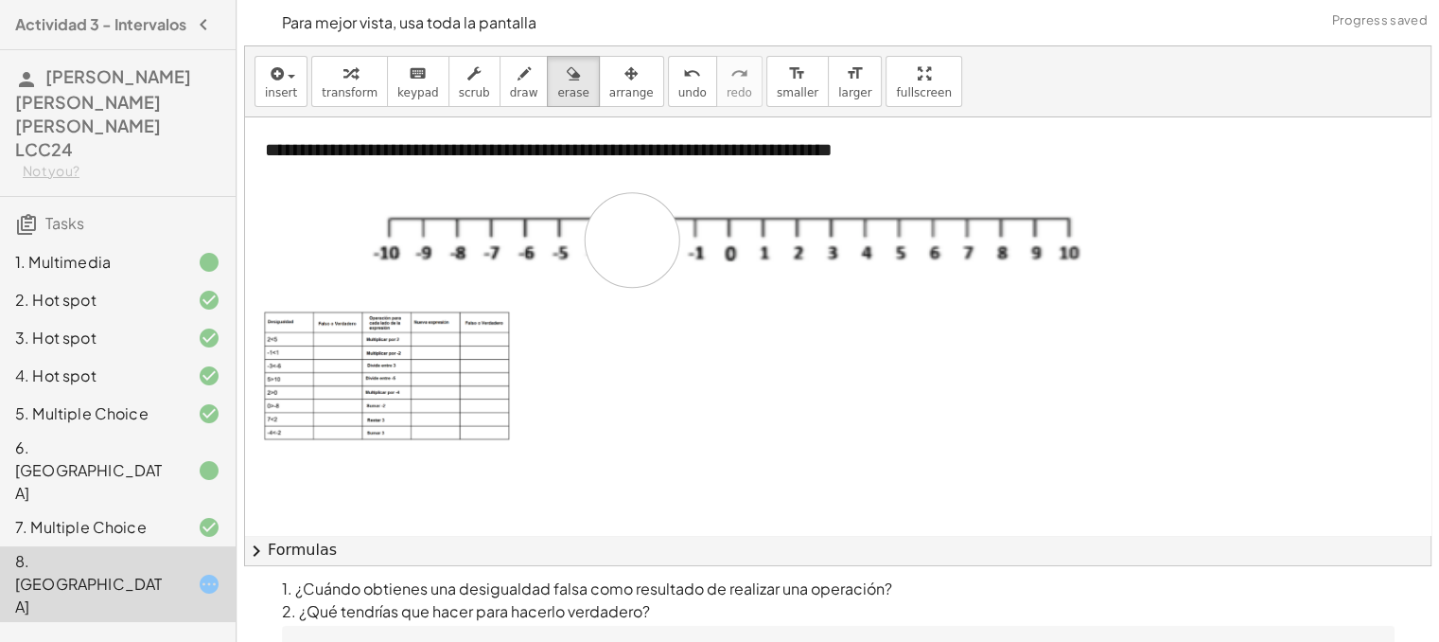
drag, startPoint x: 633, startPoint y: 251, endPoint x: 630, endPoint y: 232, distance: 19.1
click at [630, 232] on div at bounding box center [1054, 450] width 1619 height 667
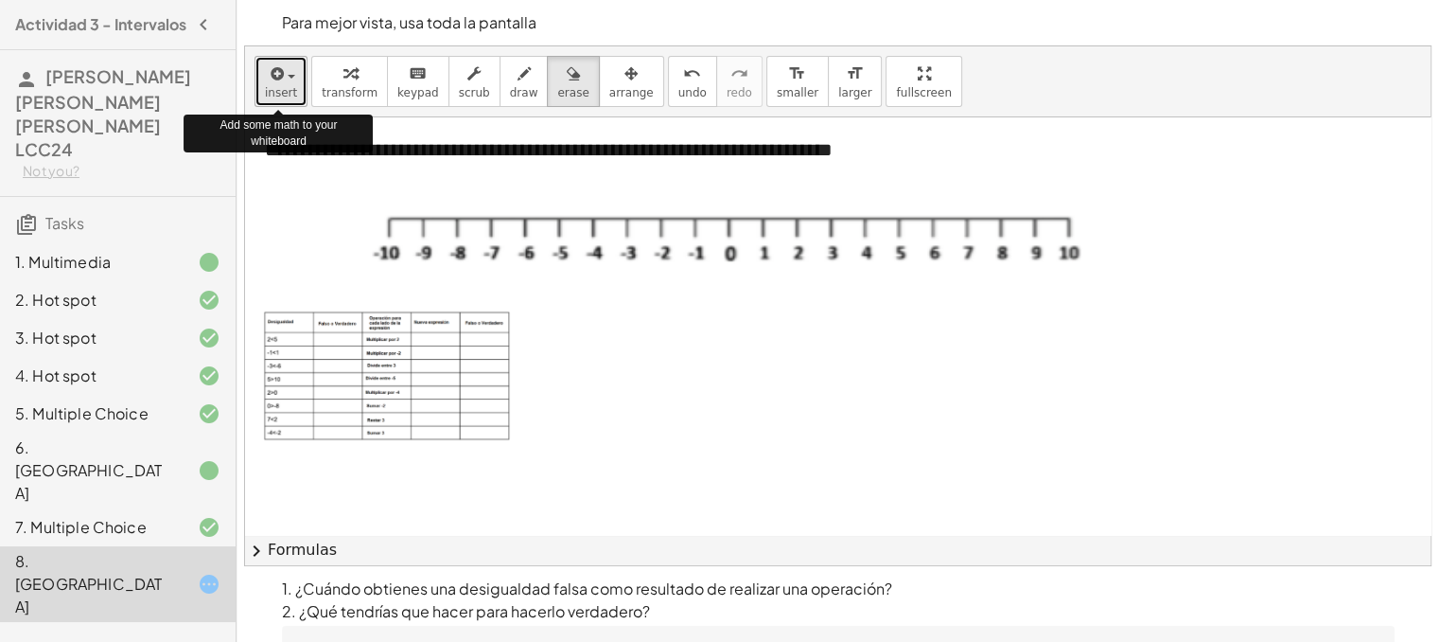
click at [292, 80] on button "insert" at bounding box center [281, 81] width 53 height 51
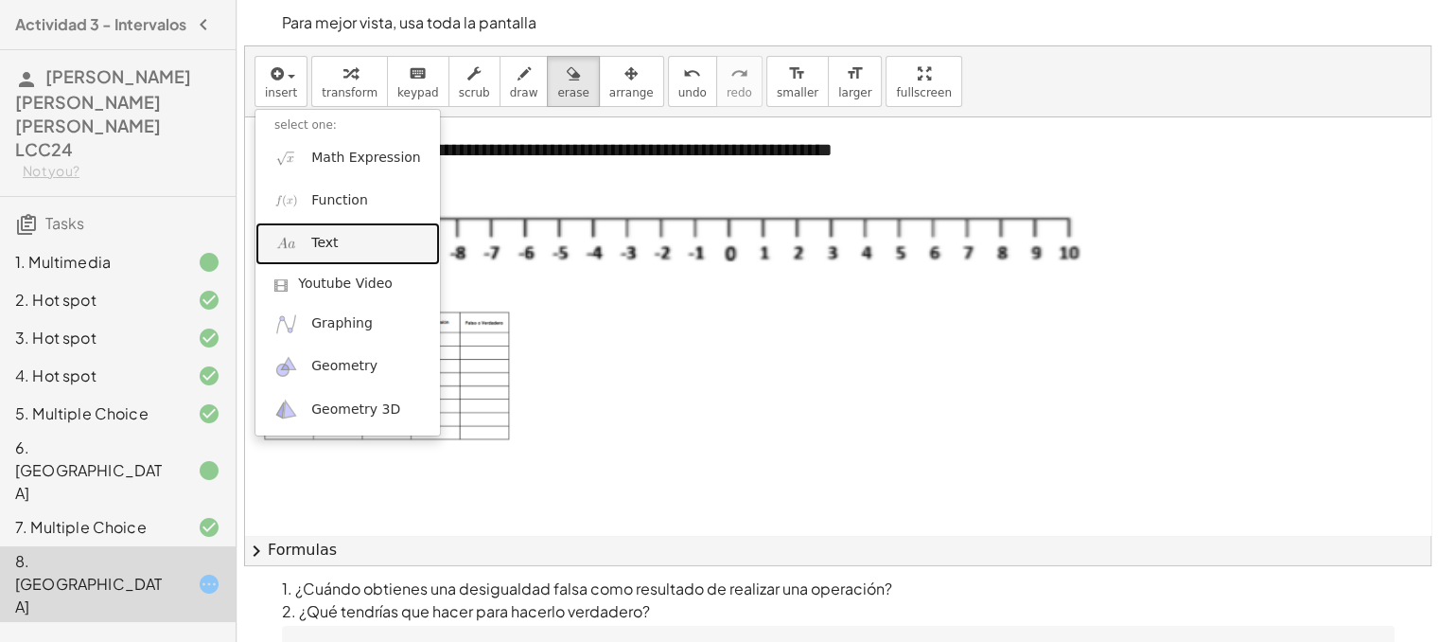
click at [335, 248] on link "Text" at bounding box center [347, 243] width 185 height 43
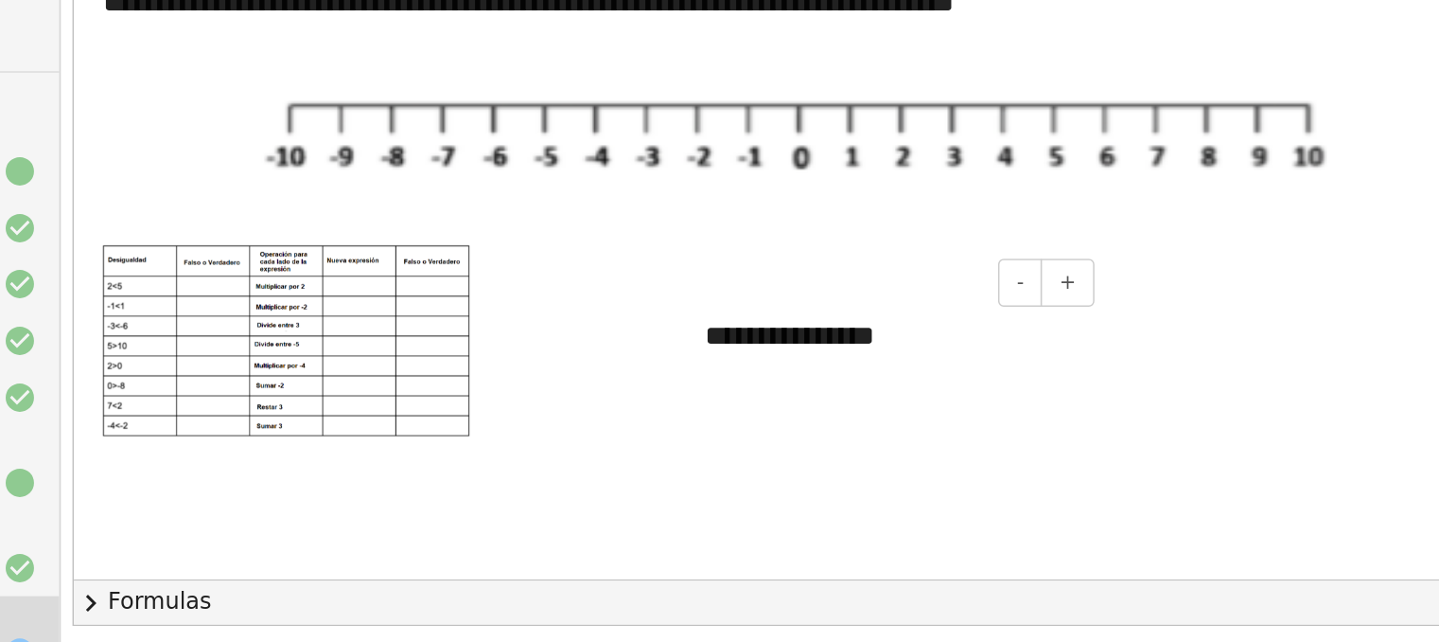
click at [696, 388] on div "**********" at bounding box center [789, 372] width 284 height 65
click at [770, 377] on div "**********" at bounding box center [789, 372] width 284 height 65
drag, startPoint x: 740, startPoint y: 339, endPoint x: 649, endPoint y: 350, distance: 91.5
click at [649, 350] on div "- +" at bounding box center [785, 337] width 284 height 32
click at [702, 388] on div "*" at bounding box center [789, 372] width 284 height 65
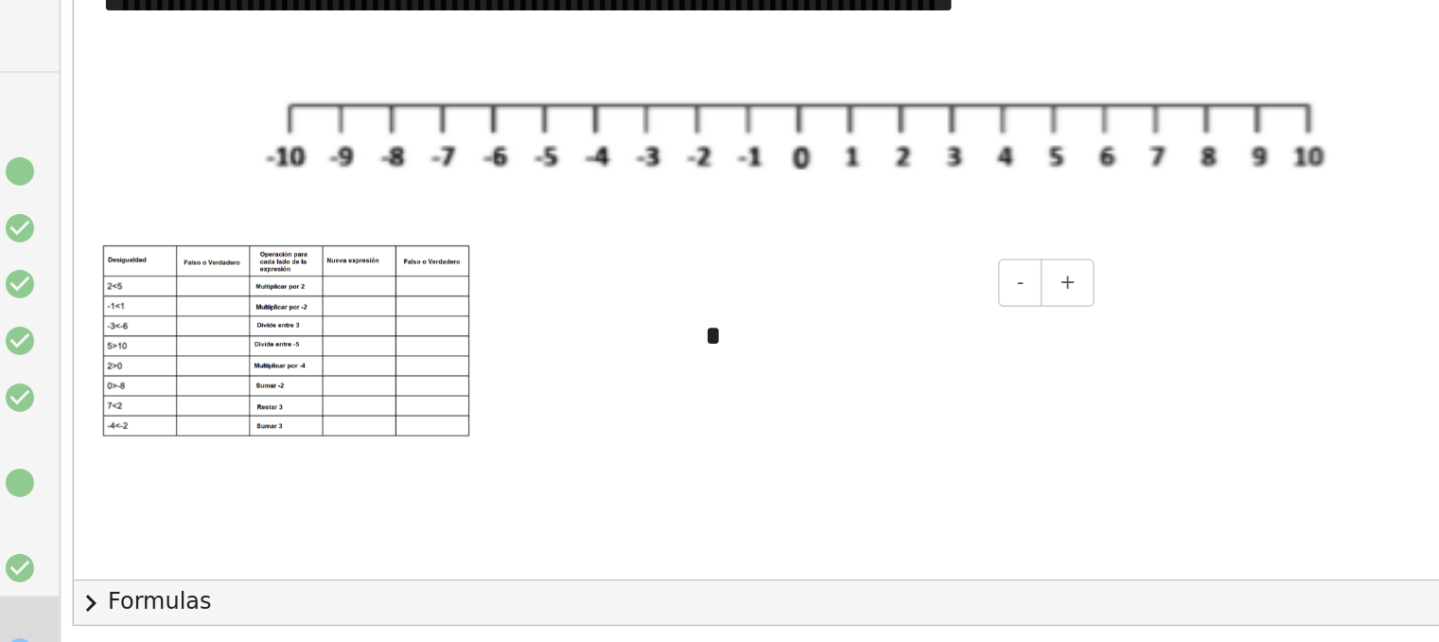
click at [648, 395] on div at bounding box center [656, 372] width 19 height 65
drag, startPoint x: 648, startPoint y: 395, endPoint x: 580, endPoint y: 406, distance: 69.1
click at [580, 406] on div at bounding box center [586, 382] width 19 height 65
click at [580, 414] on div at bounding box center [588, 383] width 19 height 65
click at [0, 0] on button "-" at bounding box center [0, 0] width 0 height 0
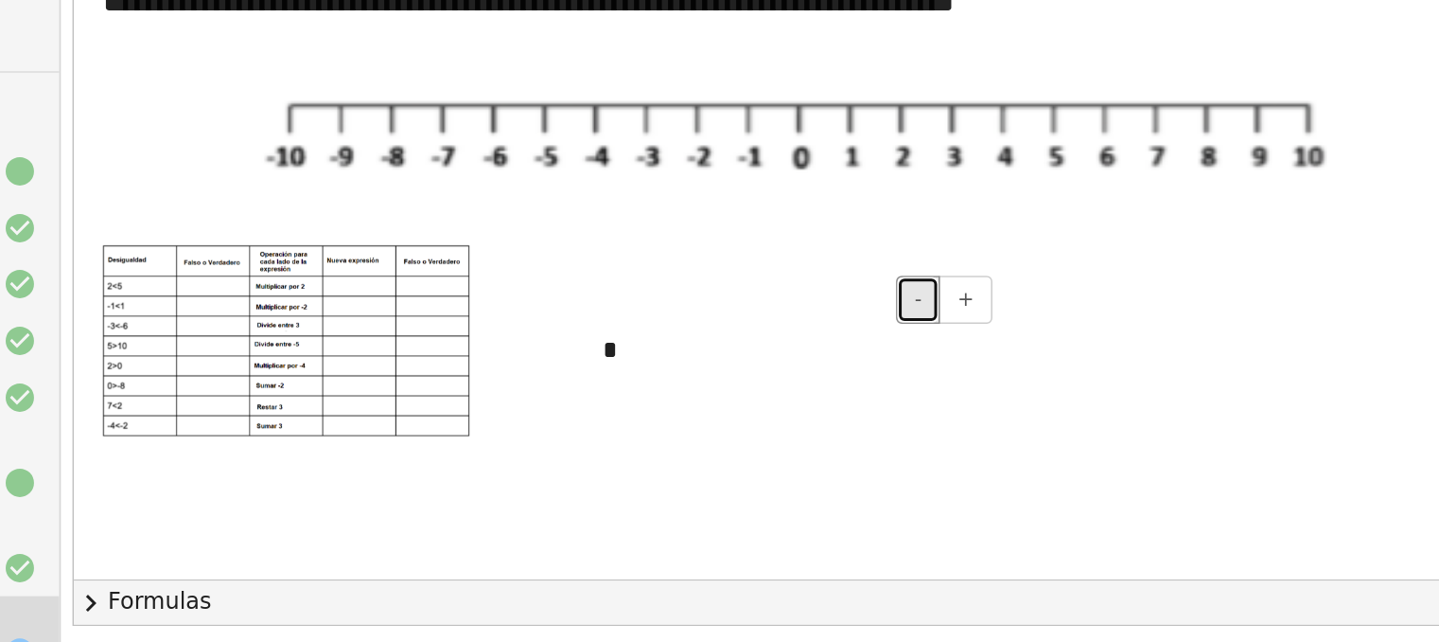
click at [805, 355] on button "-" at bounding box center [808, 348] width 29 height 32
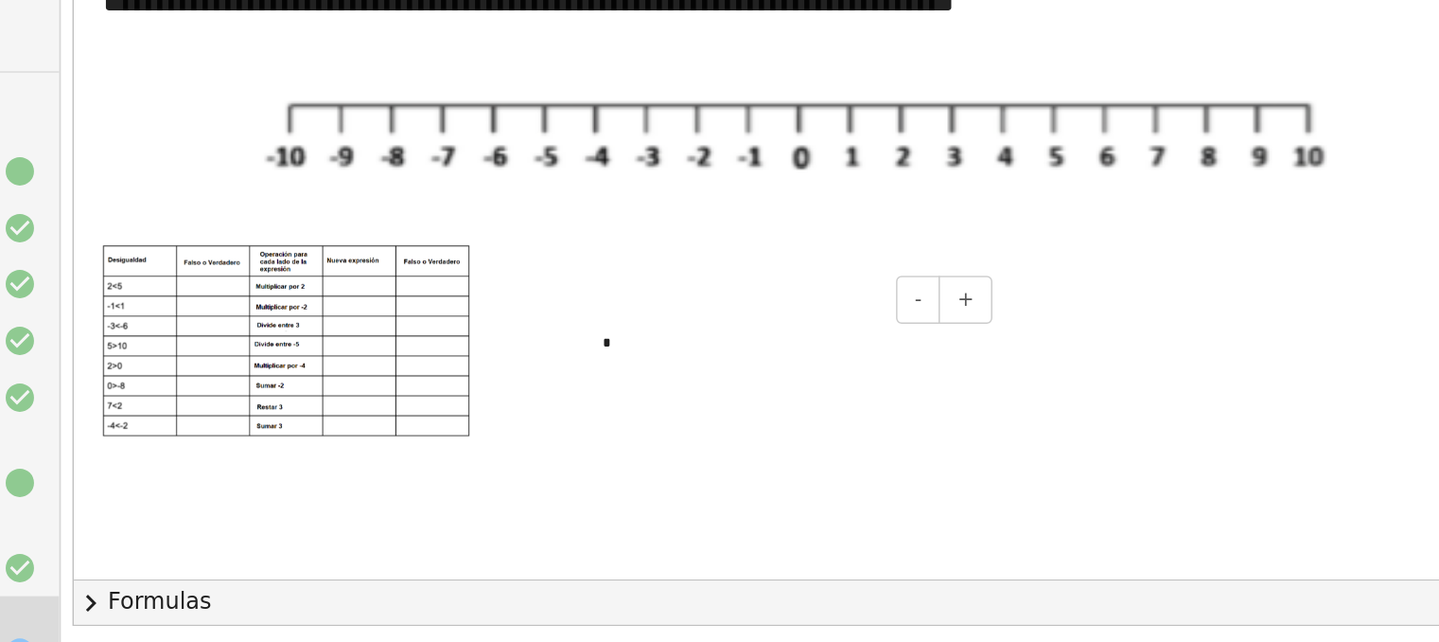
click at [712, 388] on div "*" at bounding box center [721, 376] width 284 height 51
click at [808, 341] on span "-" at bounding box center [808, 347] width 5 height 15
click at [755, 361] on div "- +" at bounding box center [716, 348] width 284 height 32
click at [726, 379] on div "*" at bounding box center [721, 376] width 284 height 51
click at [854, 399] on div at bounding box center [721, 376] width 284 height 51
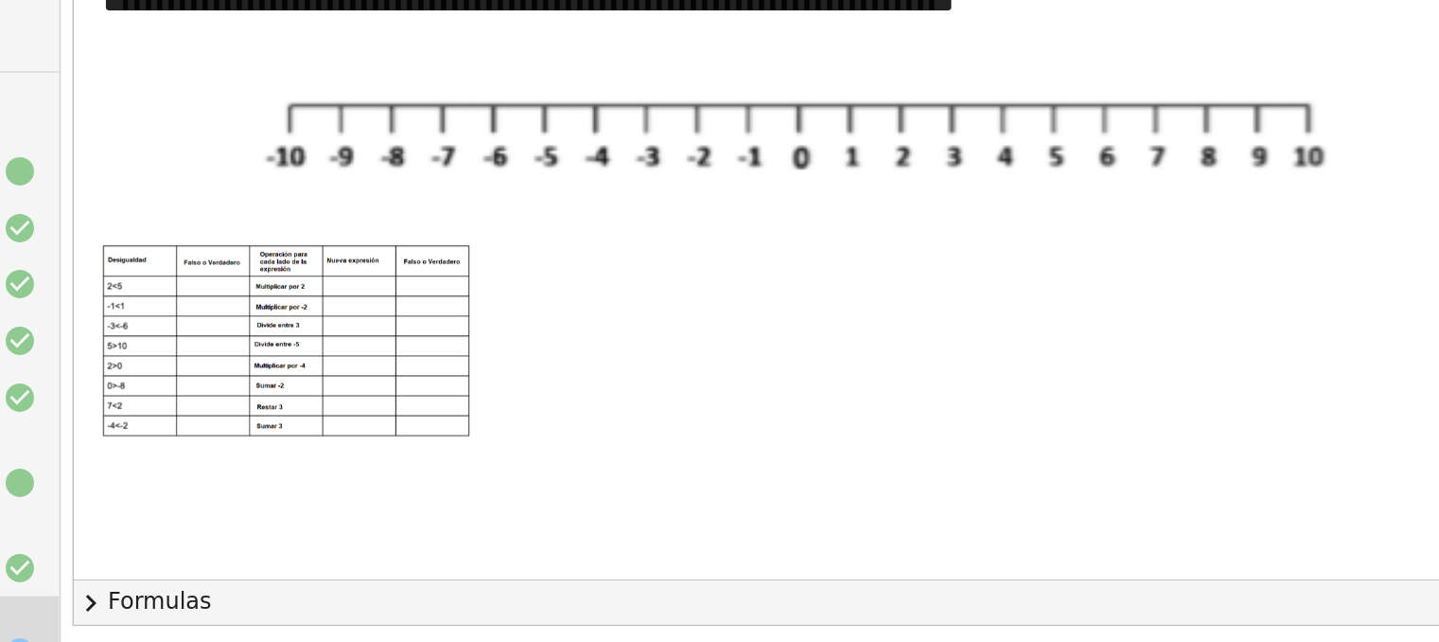
click at [866, 399] on div at bounding box center [1054, 450] width 1619 height 667
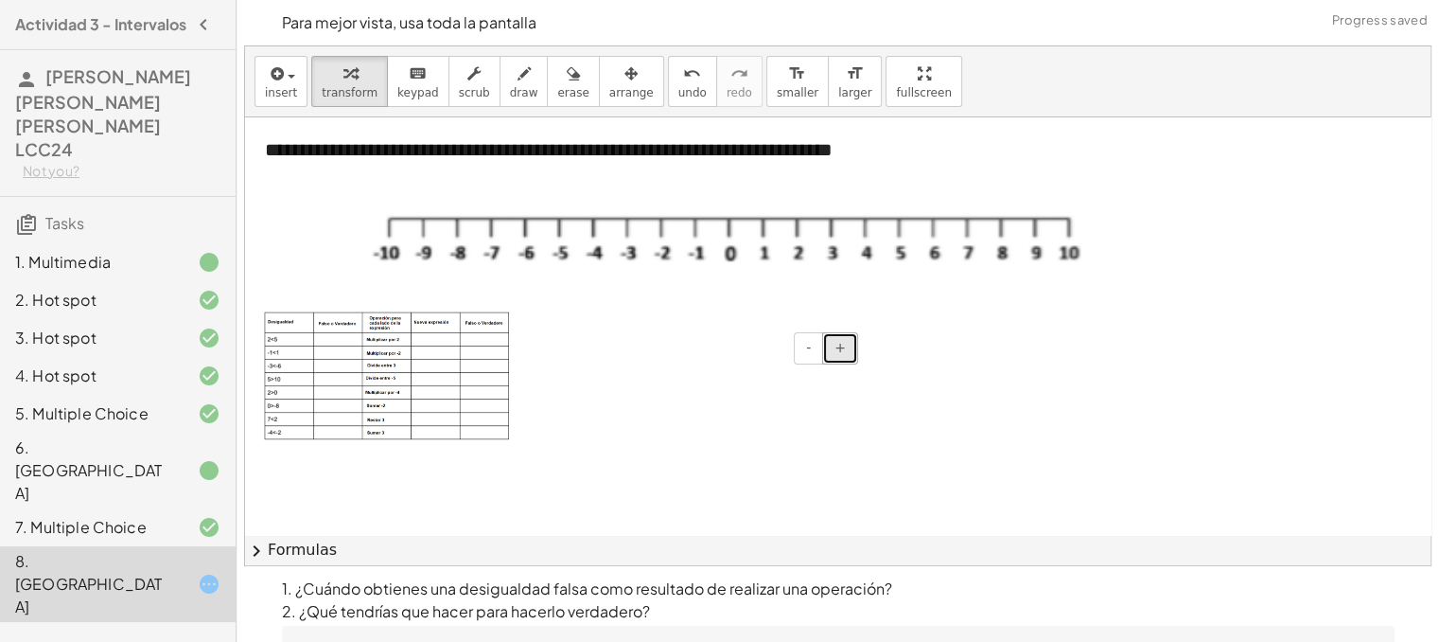
click at [840, 362] on button "+" at bounding box center [840, 348] width 36 height 32
click at [819, 360] on button "-" at bounding box center [808, 348] width 29 height 32
click at [751, 406] on div at bounding box center [1054, 450] width 1619 height 667
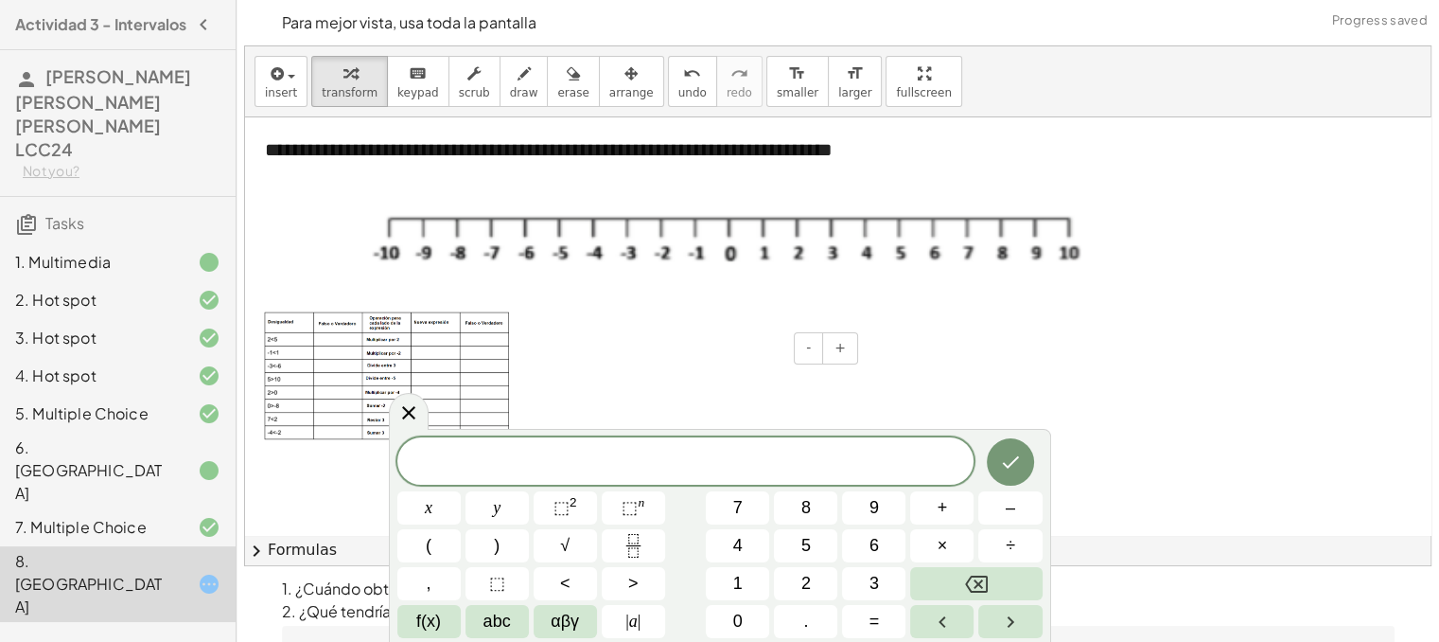
click at [759, 348] on div "- +" at bounding box center [716, 348] width 284 height 32
click at [812, 349] on div at bounding box center [1054, 450] width 1619 height 667
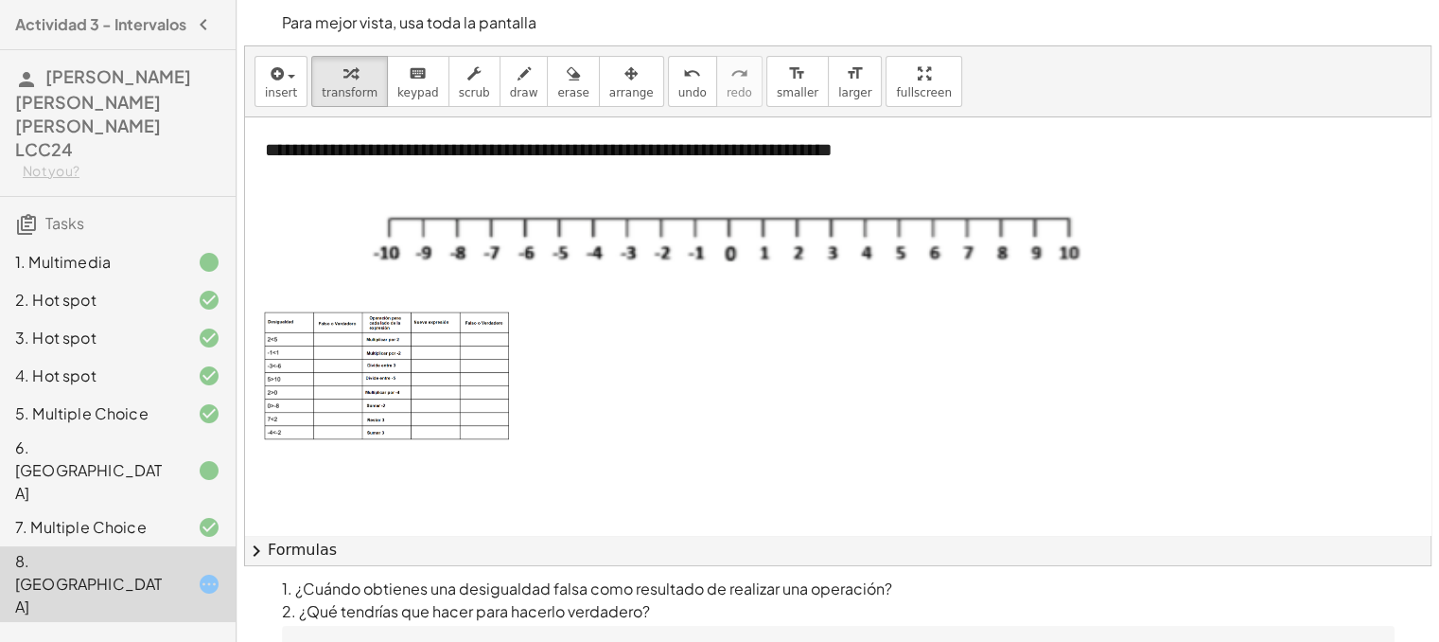
click at [812, 349] on div at bounding box center [1054, 450] width 1619 height 667
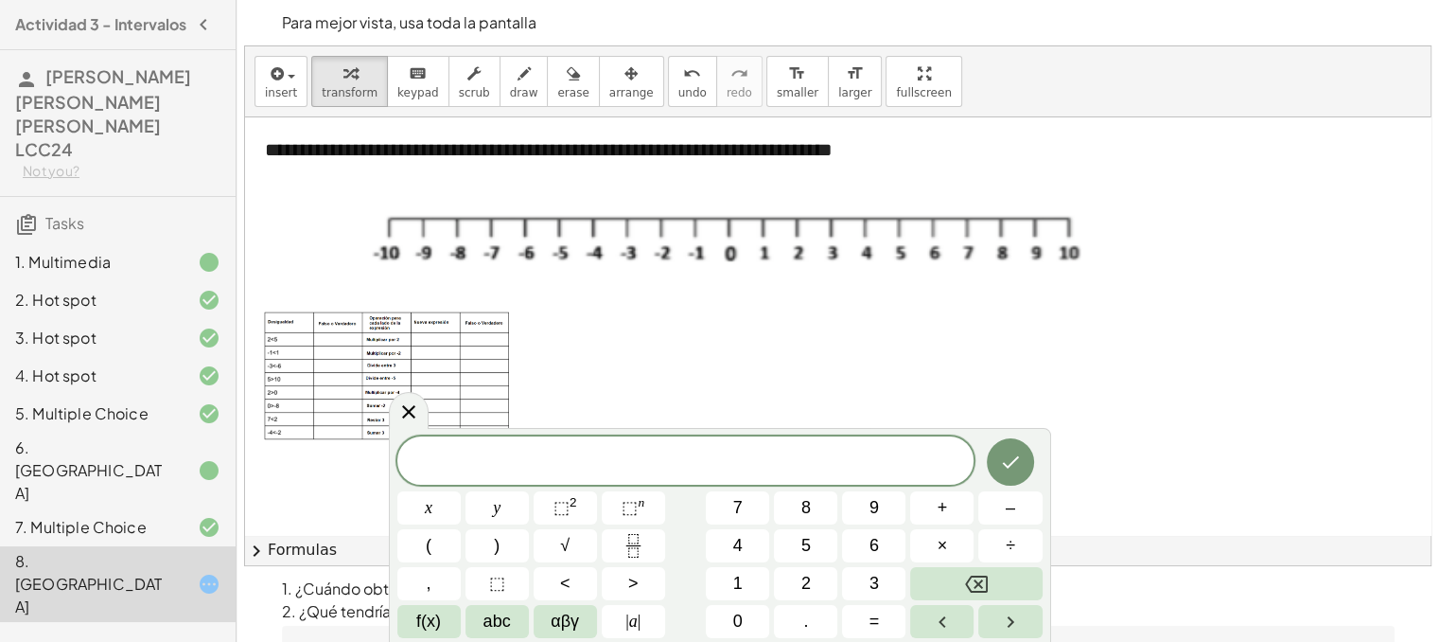
click at [781, 523] on div "x y ⬚ 2 ⬚ n 7 8 9 + – ( ) √ 4 5 6 × ÷ , ⬚ < > 1 2 3 f(x) abc αβγ | a | 0 . =" at bounding box center [719, 537] width 645 height 202
click at [806, 515] on span "8" at bounding box center [805, 508] width 9 height 26
click at [1005, 459] on icon "Done" at bounding box center [1010, 461] width 23 height 23
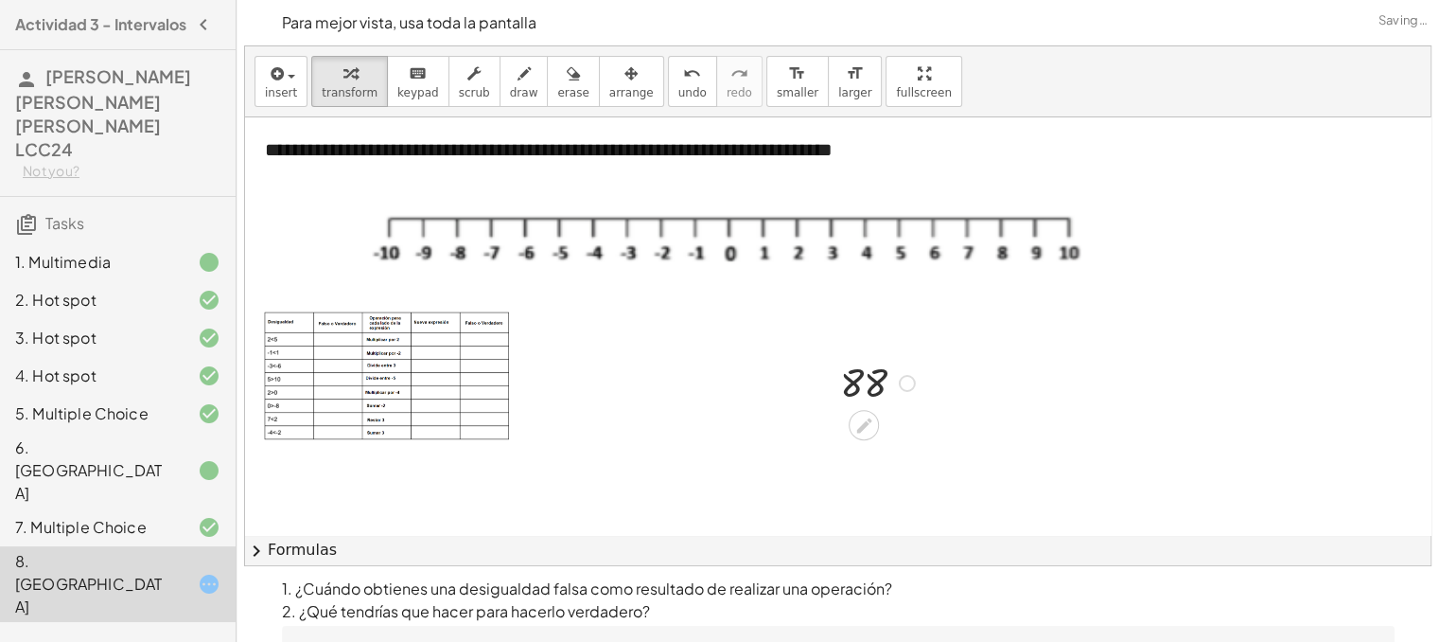
click at [866, 394] on div at bounding box center [880, 381] width 99 height 53
click at [866, 415] on icon at bounding box center [864, 425] width 20 height 20
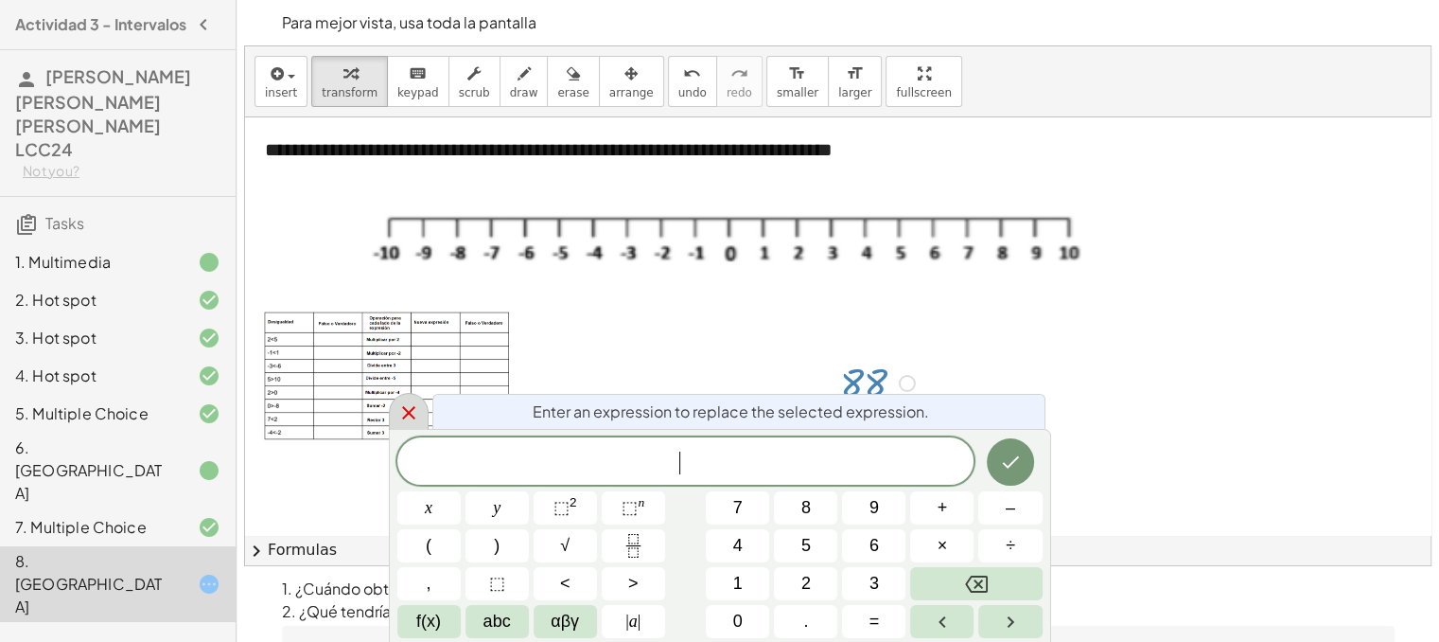
click at [405, 415] on icon at bounding box center [408, 412] width 13 height 13
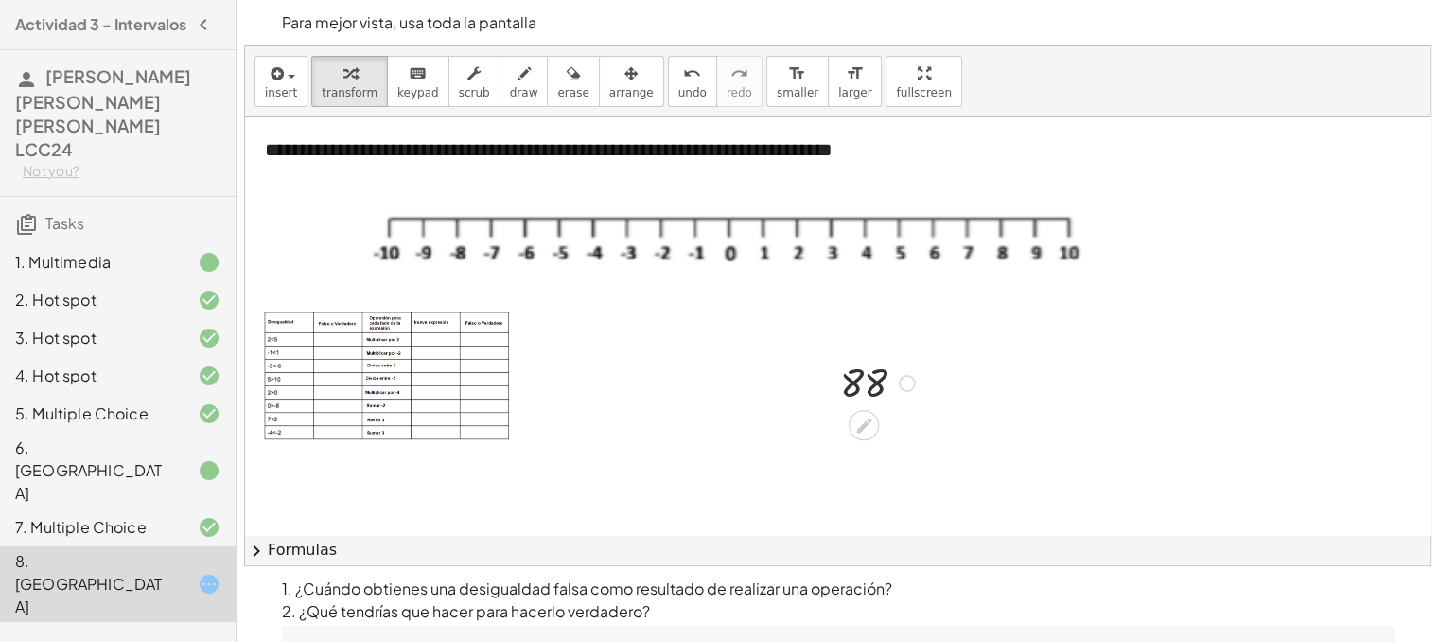
click at [871, 399] on div at bounding box center [880, 381] width 99 height 53
click at [871, 387] on div at bounding box center [880, 381] width 99 height 53
click at [921, 379] on div at bounding box center [880, 381] width 99 height 53
click at [901, 380] on div at bounding box center [907, 383] width 17 height 17
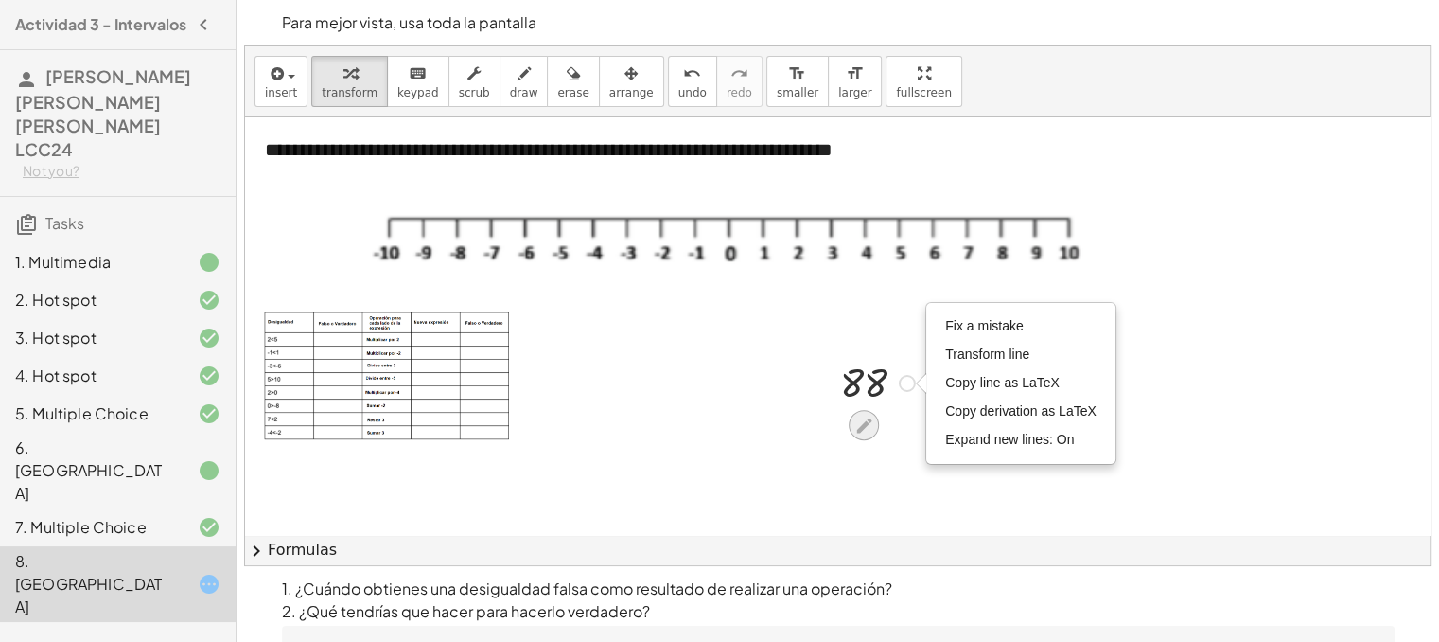
click at [868, 437] on div at bounding box center [864, 425] width 30 height 30
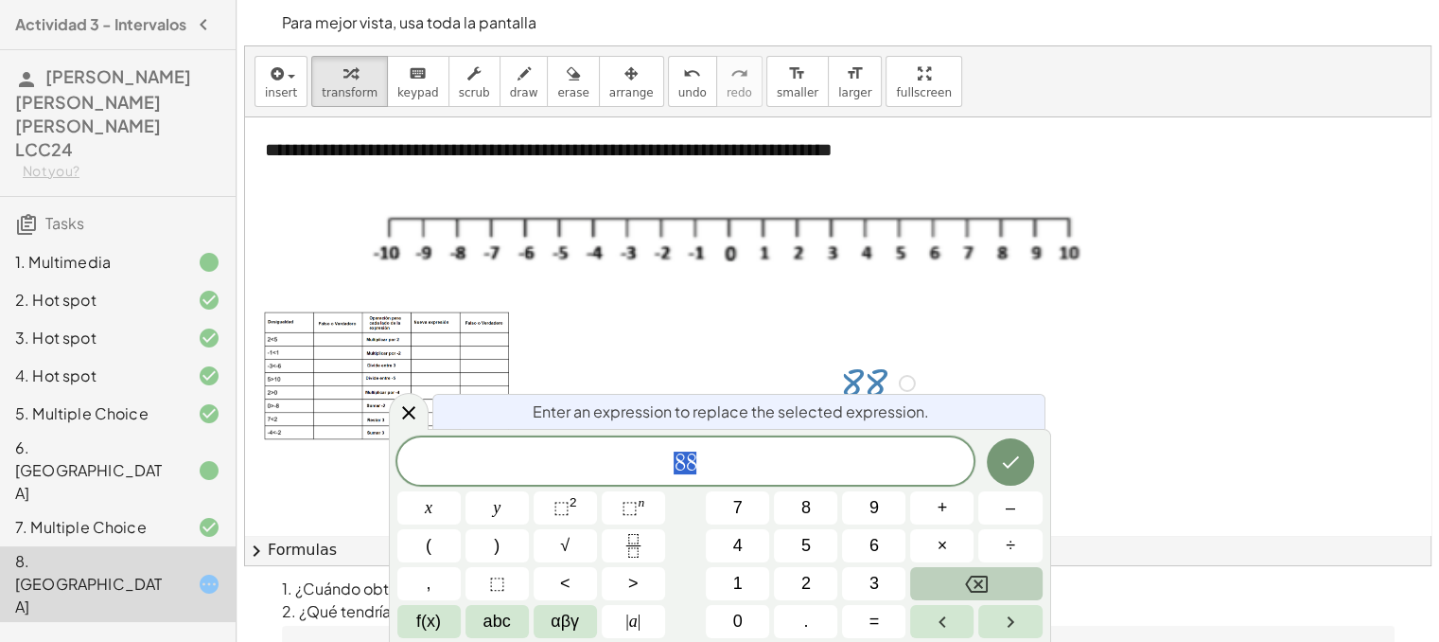
click at [977, 572] on icon "Backspace" at bounding box center [976, 583] width 23 height 23
click at [819, 637] on div "Enter an expression to replace the selected expression. x y ⬚ 2 ⬚ n 7 8 9 + – (…" at bounding box center [720, 535] width 662 height 214
click at [817, 632] on button "." at bounding box center [805, 621] width 63 height 33
click at [1018, 471] on icon "Done" at bounding box center [1010, 461] width 23 height 23
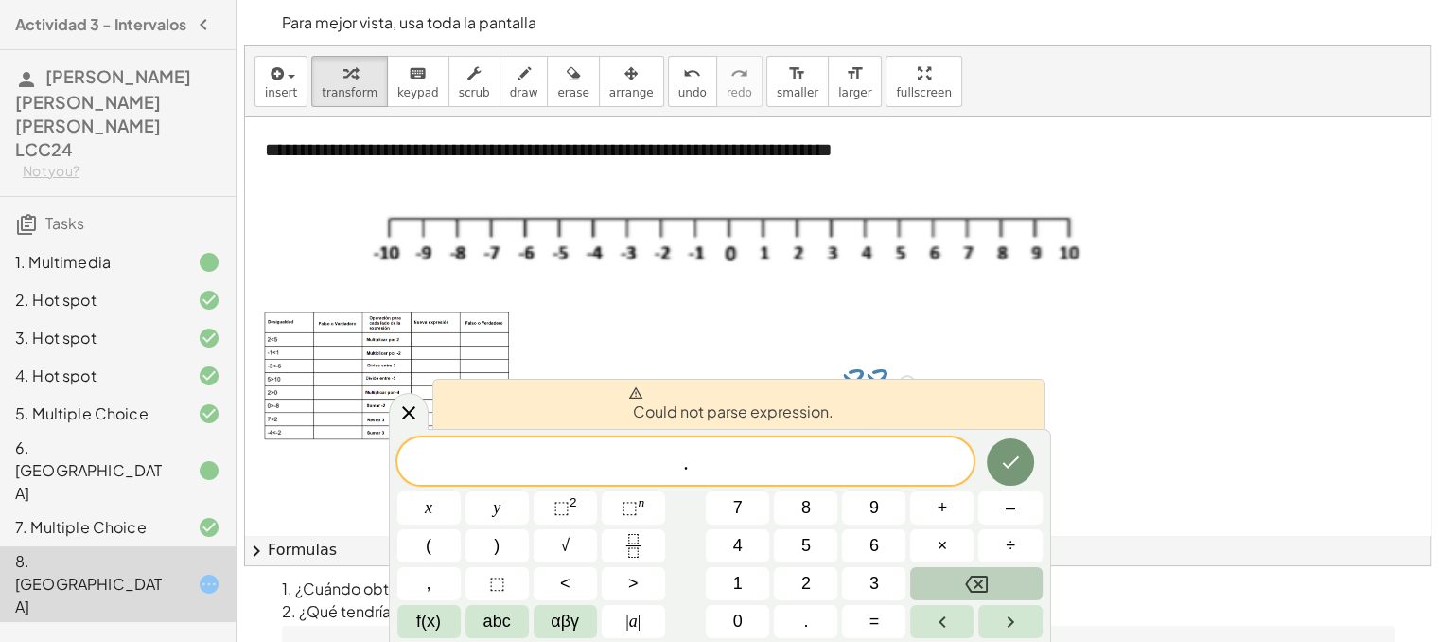
click at [975, 584] on icon "Backspace" at bounding box center [976, 583] width 23 height 23
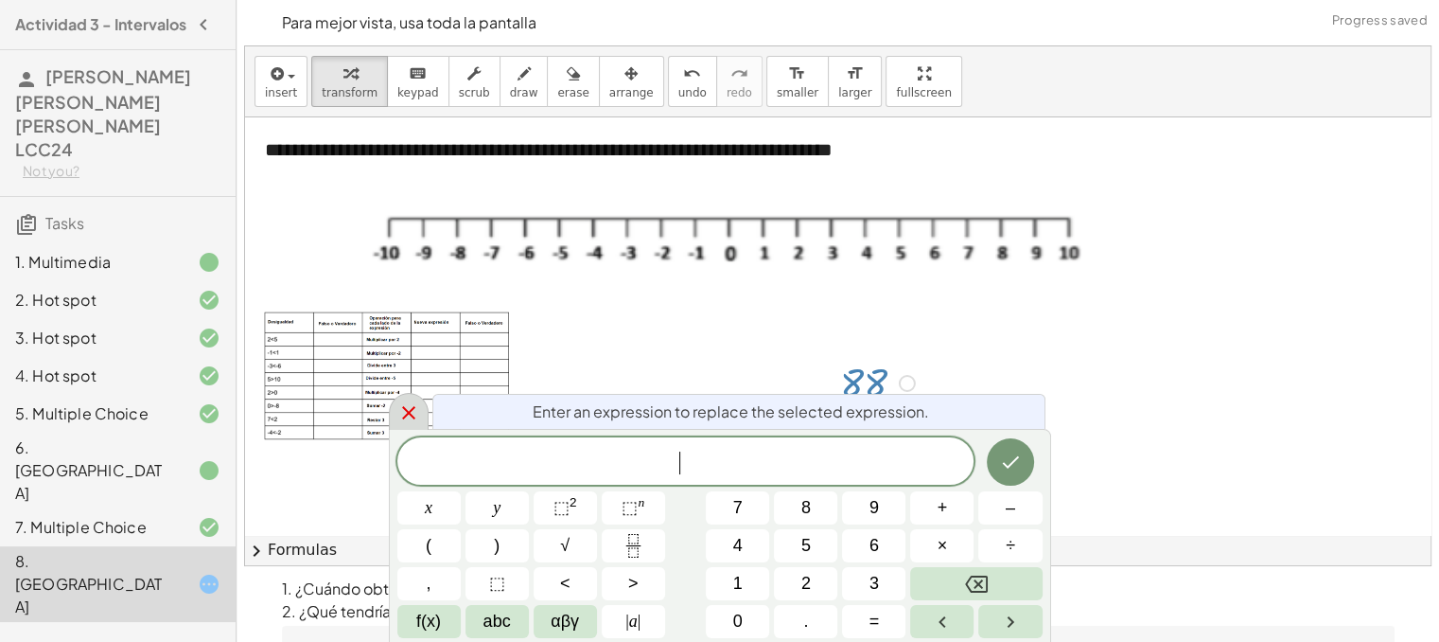
click at [393, 417] on div at bounding box center [409, 411] width 40 height 37
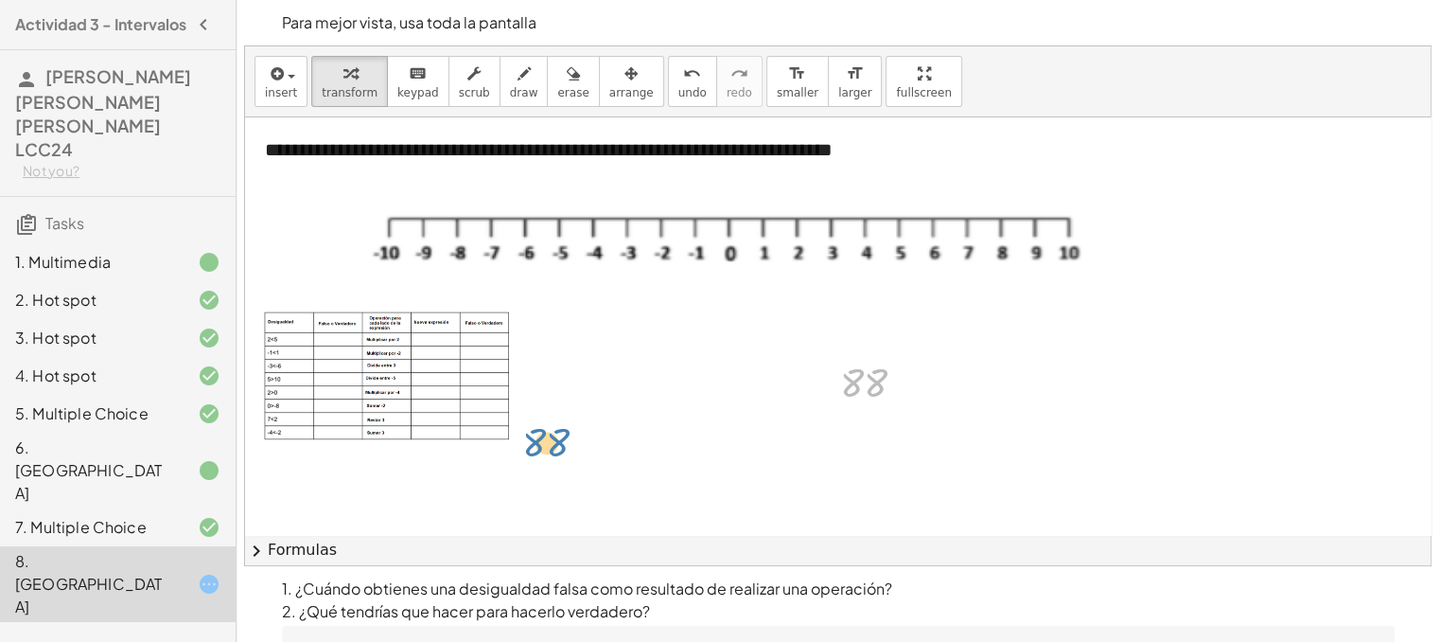
drag, startPoint x: 863, startPoint y: 371, endPoint x: 602, endPoint y: 401, distance: 262.9
click at [867, 376] on div at bounding box center [880, 381] width 99 height 53
click at [866, 413] on div at bounding box center [864, 425] width 30 height 30
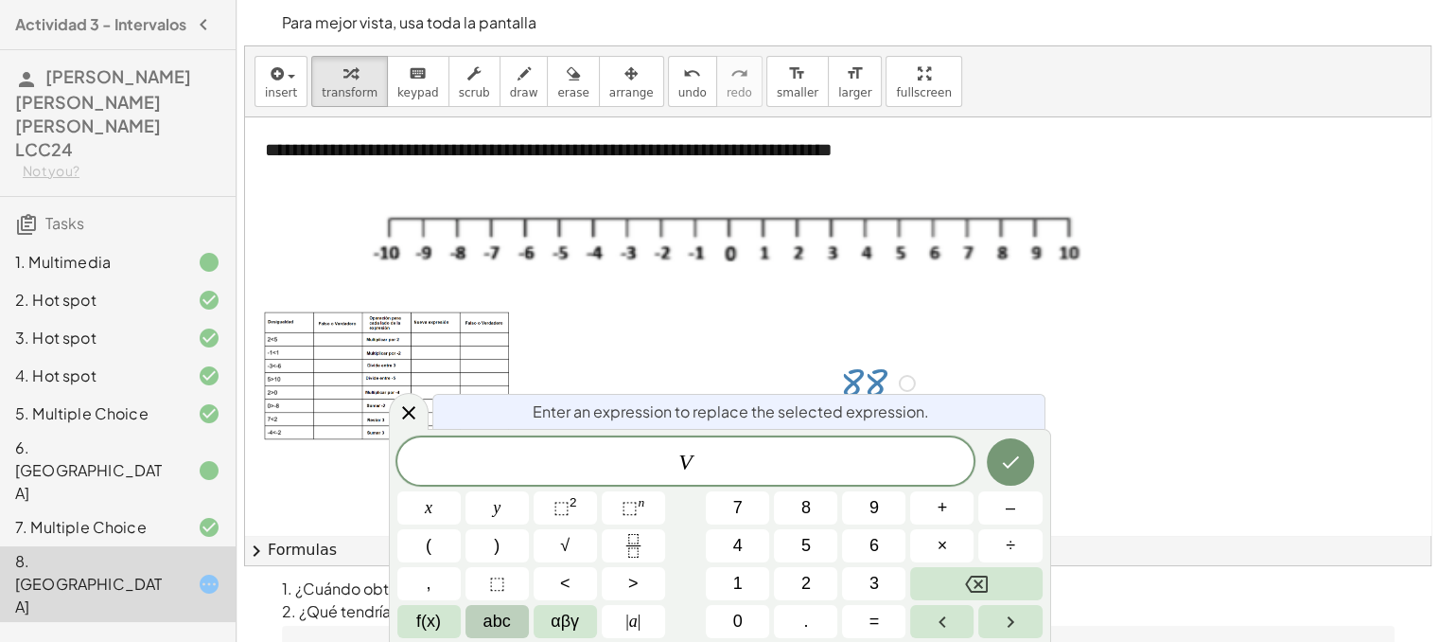
click at [510, 618] on span "abc" at bounding box center [497, 621] width 27 height 26
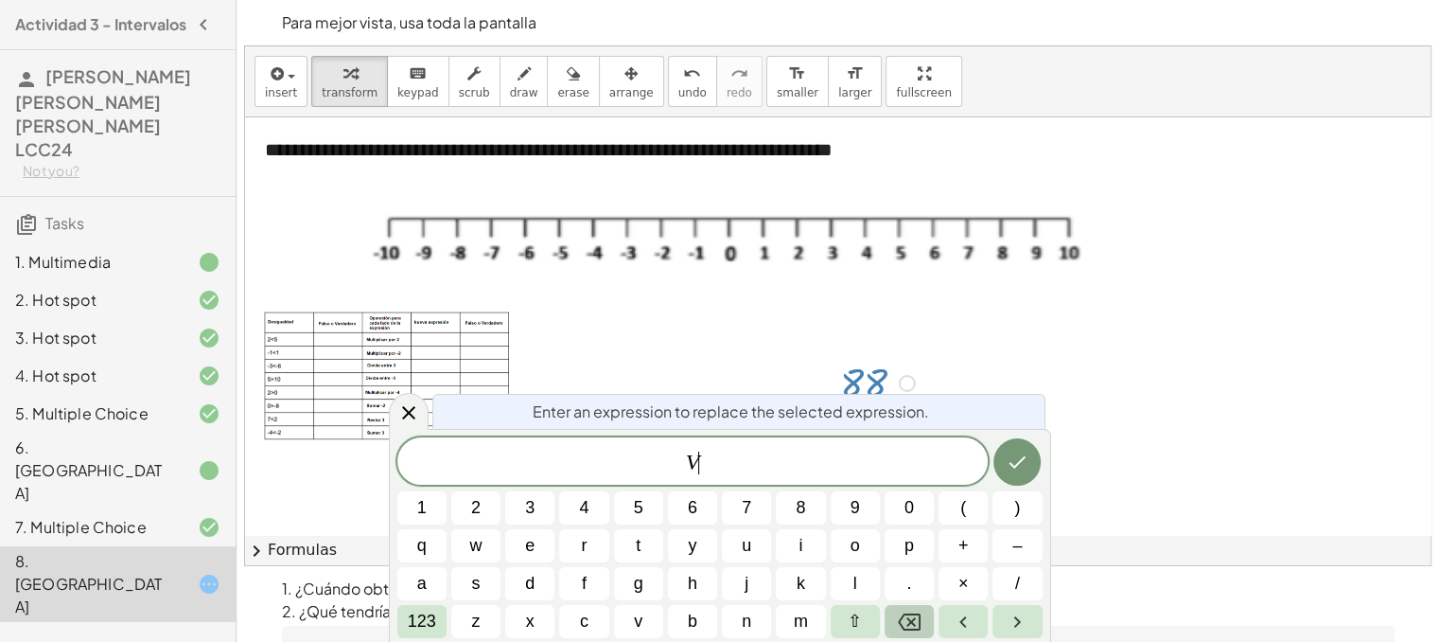
click at [903, 620] on icon "Backspace" at bounding box center [909, 621] width 23 height 23
click at [647, 613] on button "v" at bounding box center [638, 621] width 49 height 33
click at [1022, 461] on icon "Done" at bounding box center [1017, 461] width 23 height 23
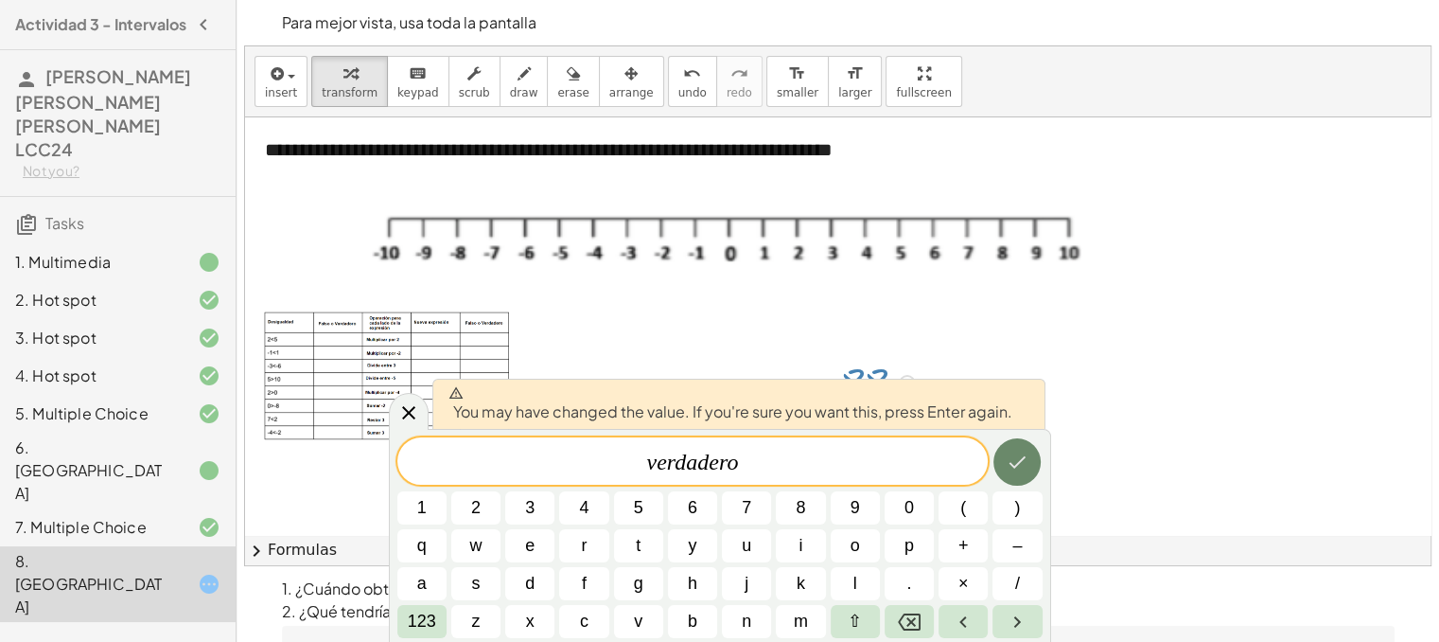
click at [1006, 449] on button "Done" at bounding box center [1017, 461] width 47 height 47
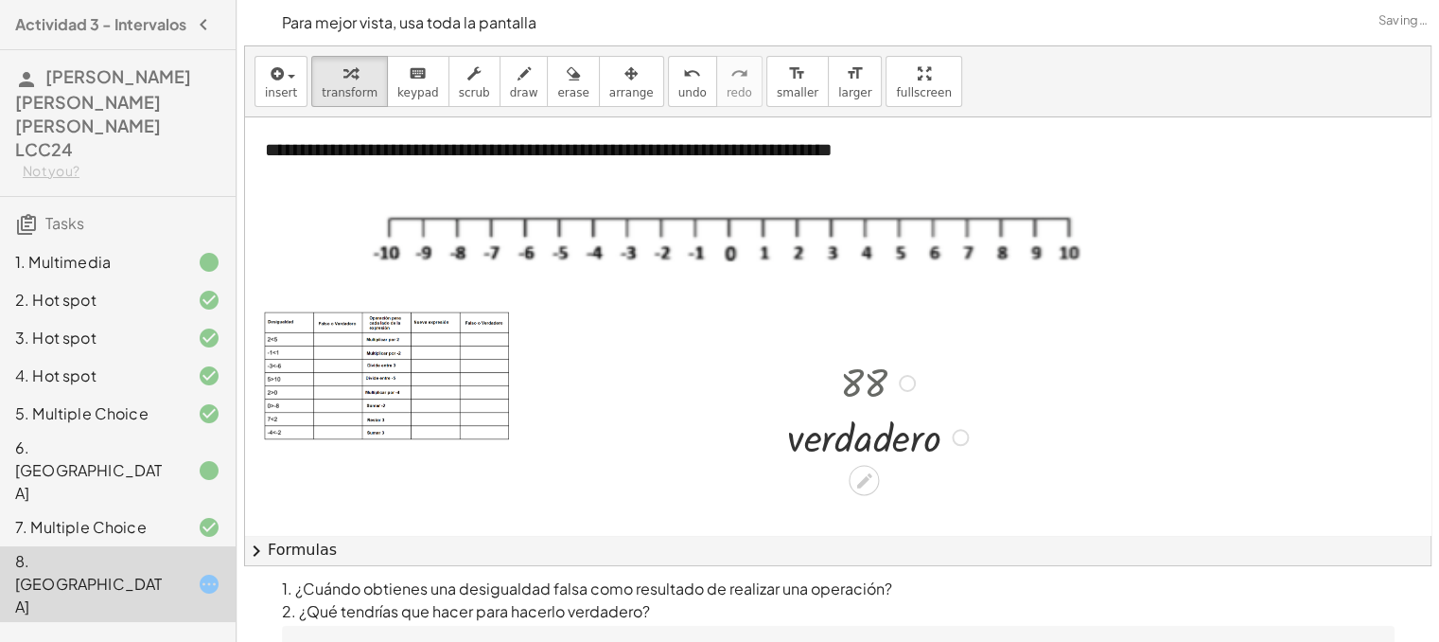
click at [929, 440] on div at bounding box center [881, 435] width 206 height 55
click at [954, 436] on div "Fix a mistake Transform line Copy line as LaTeX Copy derivation as LaTeX Expand…" at bounding box center [960, 437] width 17 height 17
click at [896, 449] on div at bounding box center [881, 435] width 206 height 55
drag, startPoint x: 801, startPoint y: 451, endPoint x: 674, endPoint y: 422, distance: 130.1
click at [663, 417] on div "**********" at bounding box center [1054, 450] width 1619 height 667
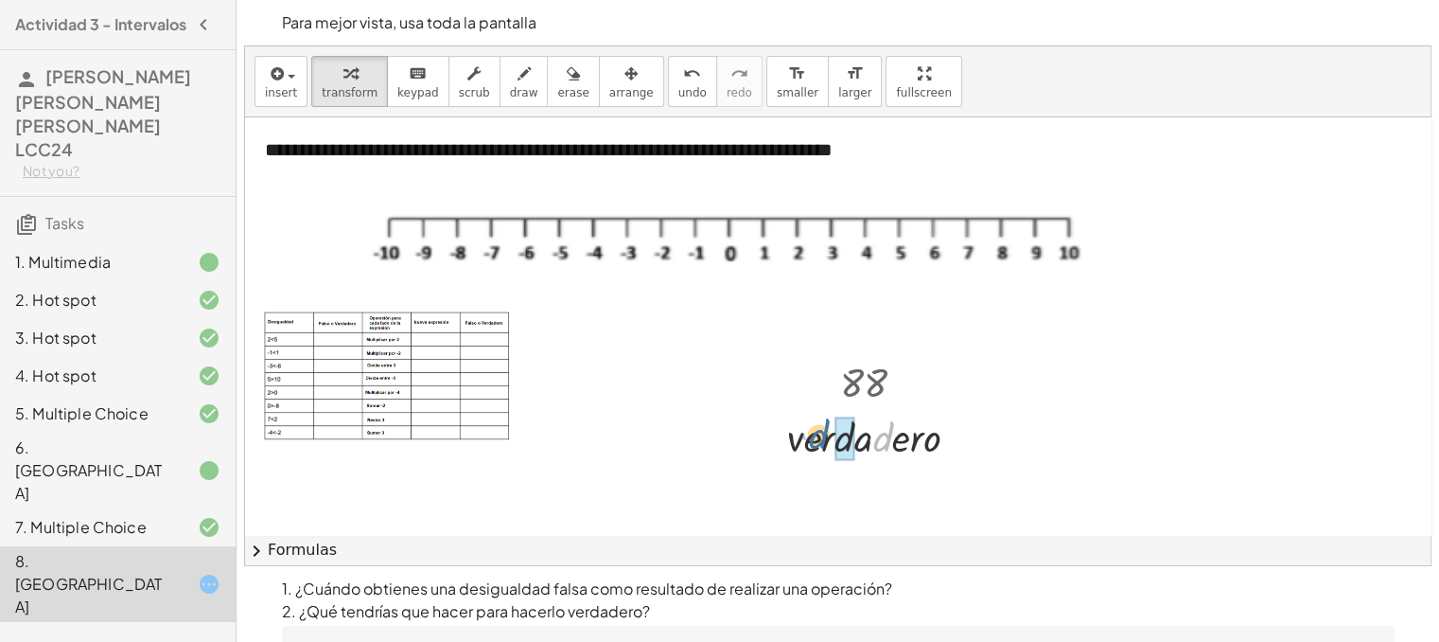
drag, startPoint x: 880, startPoint y: 439, endPoint x: 832, endPoint y: 437, distance: 48.3
click at [832, 437] on div at bounding box center [881, 435] width 206 height 55
click at [950, 436] on div at bounding box center [881, 435] width 206 height 55
click at [962, 440] on div at bounding box center [960, 437] width 17 height 17
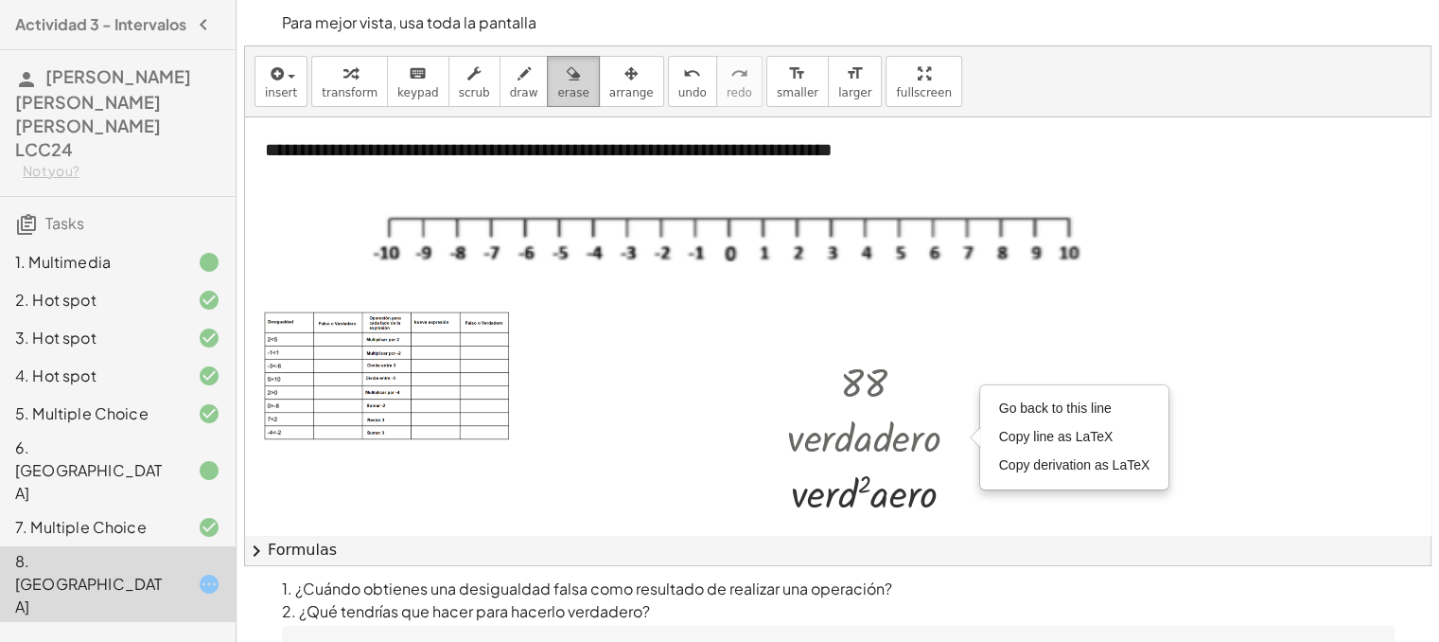
click at [557, 97] on span "erase" at bounding box center [572, 92] width 31 height 13
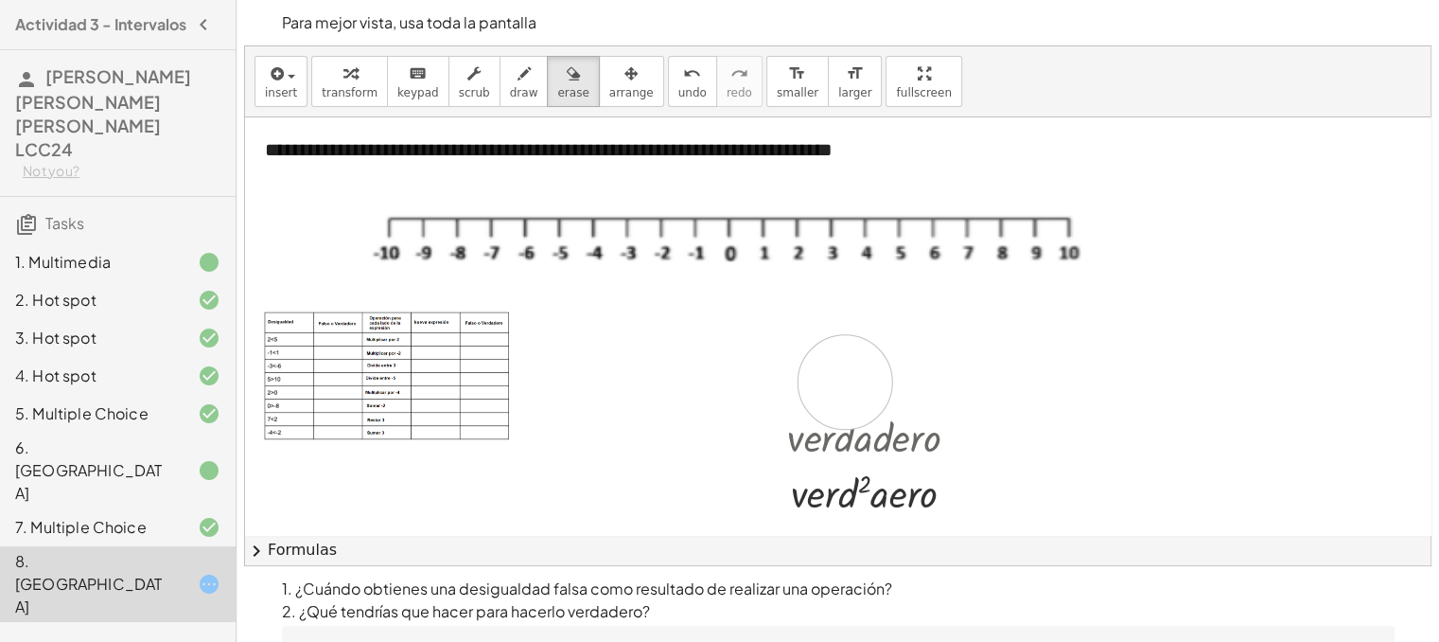
click at [845, 381] on div at bounding box center [1054, 450] width 1619 height 667
drag, startPoint x: 848, startPoint y: 374, endPoint x: 853, endPoint y: 330, distance: 43.8
click at [853, 330] on div at bounding box center [1054, 450] width 1619 height 667
drag, startPoint x: 863, startPoint y: 386, endPoint x: 785, endPoint y: 521, distance: 156.0
click at [785, 521] on div "**********" at bounding box center [838, 325] width 1186 height 417
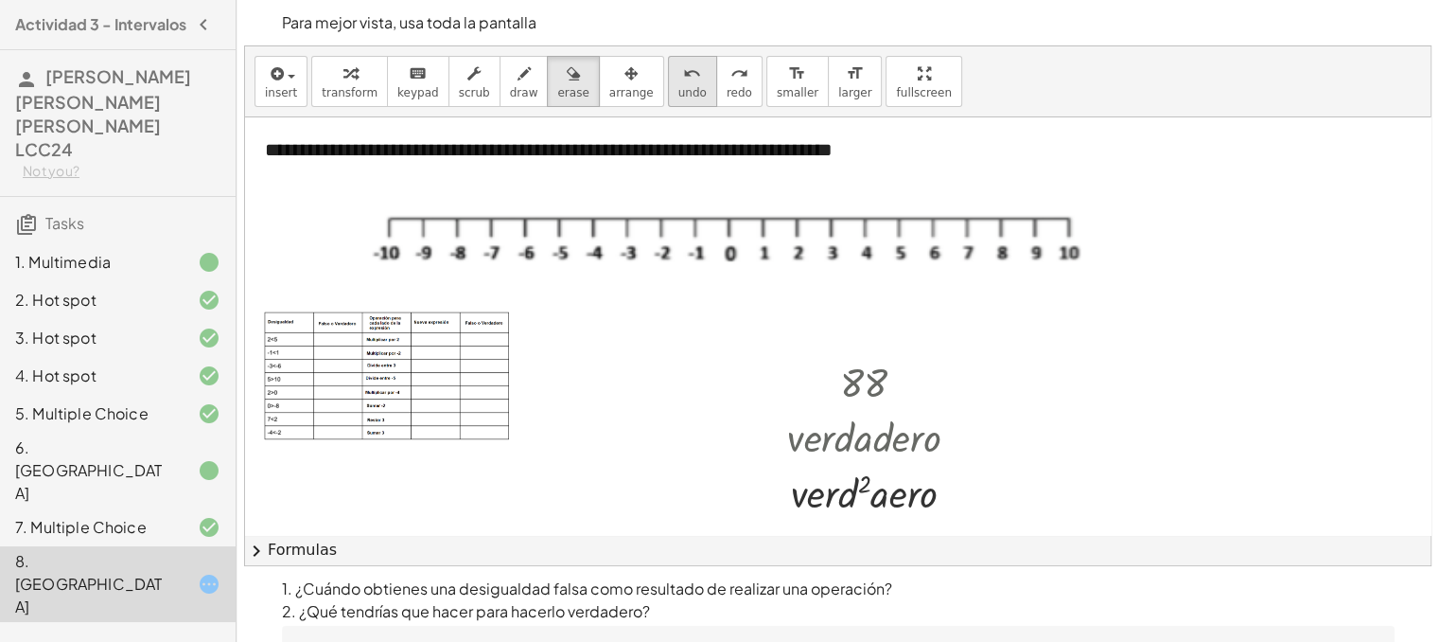
click at [668, 83] on button "undo undo" at bounding box center [692, 81] width 49 height 51
click at [678, 86] on span "undo" at bounding box center [692, 92] width 28 height 13
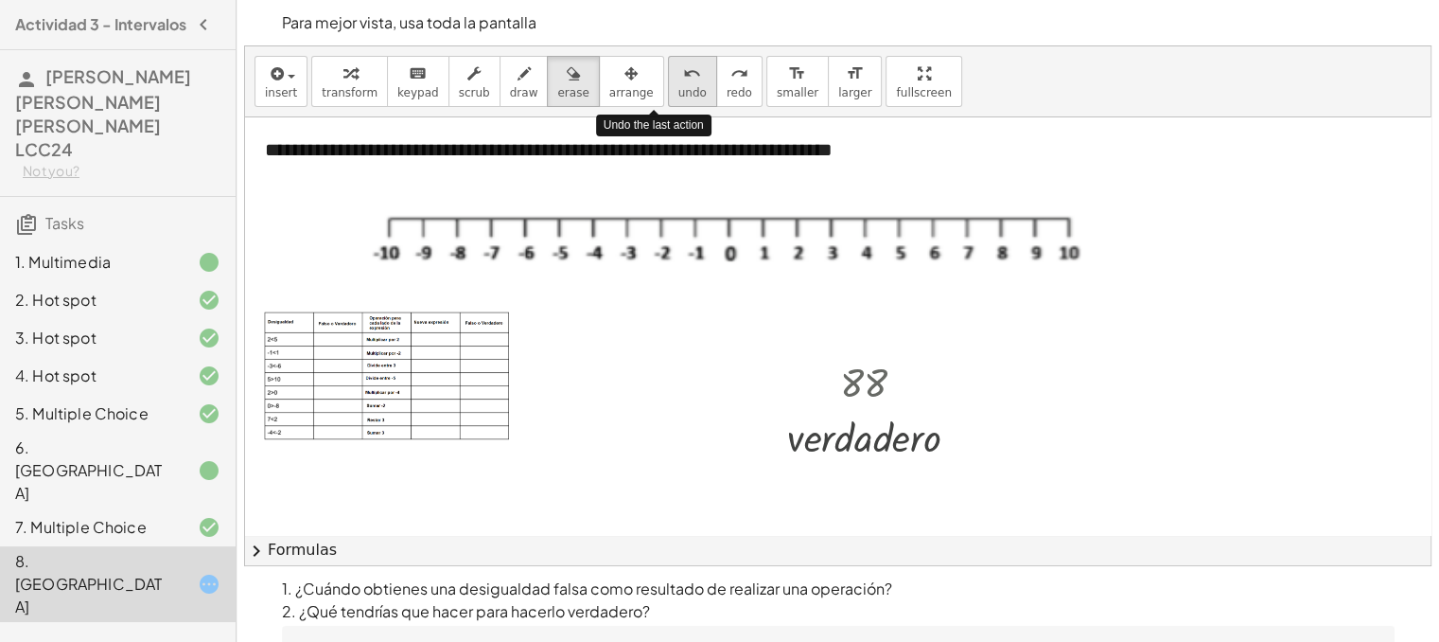
click at [678, 86] on span "undo" at bounding box center [692, 92] width 28 height 13
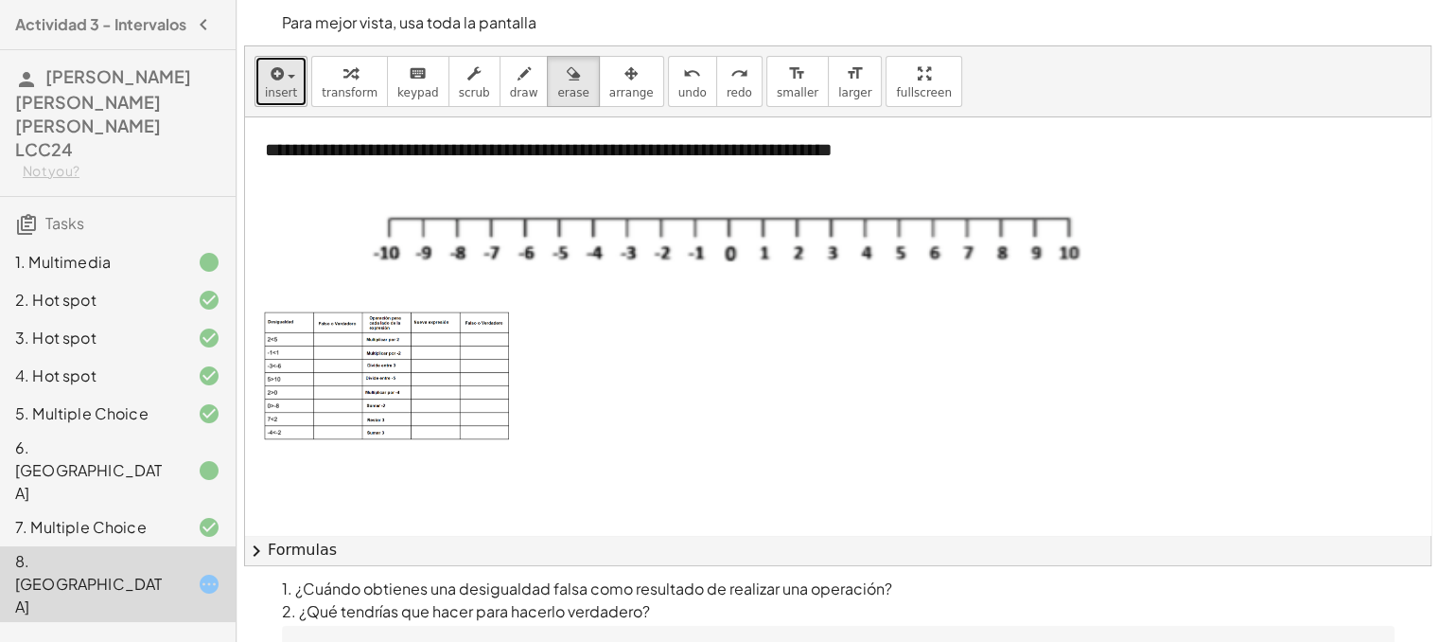
click at [268, 93] on span "insert" at bounding box center [281, 92] width 32 height 13
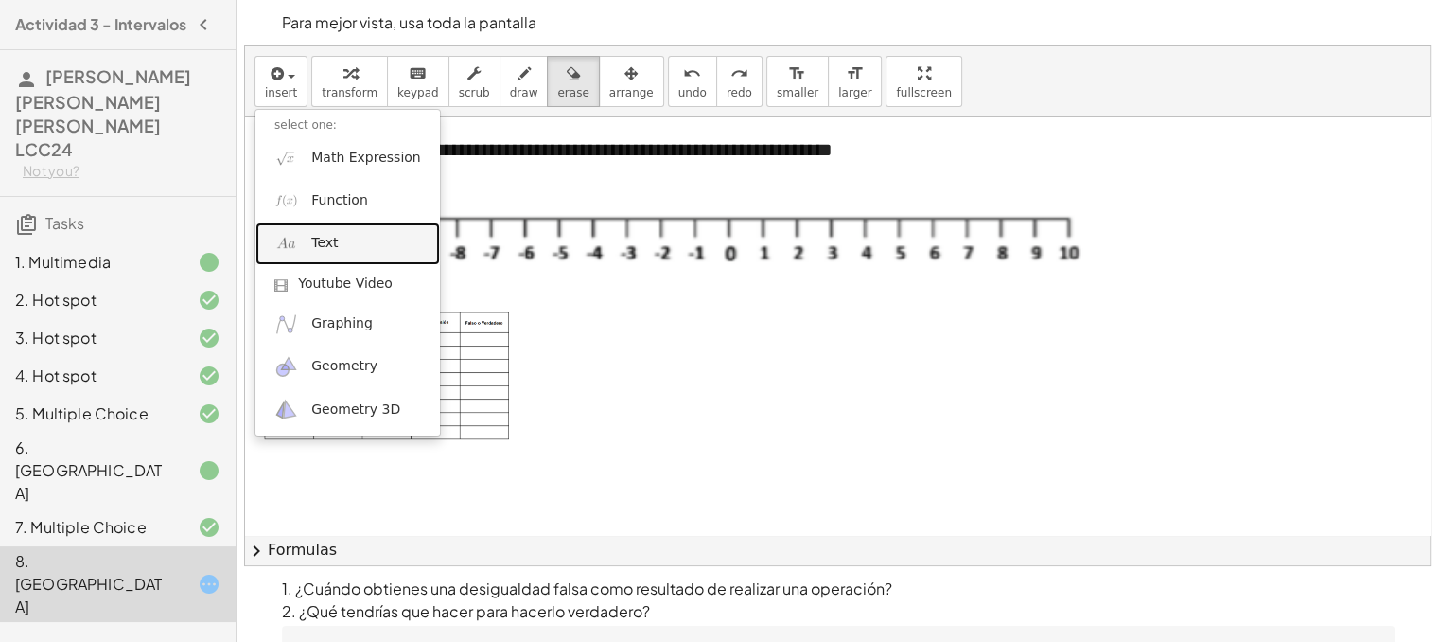
click at [338, 229] on link "Text" at bounding box center [347, 243] width 185 height 43
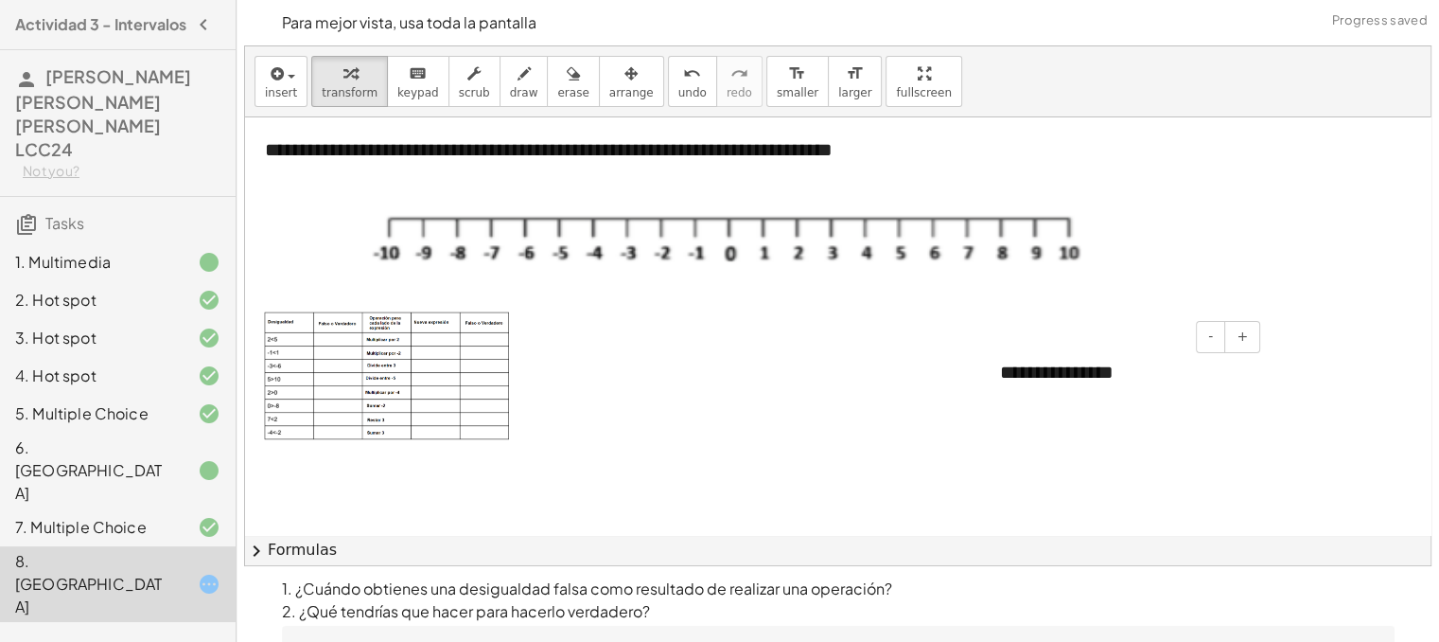
click at [1115, 365] on div "**********" at bounding box center [1123, 372] width 284 height 65
click at [1115, 365] on div at bounding box center [1123, 372] width 284 height 65
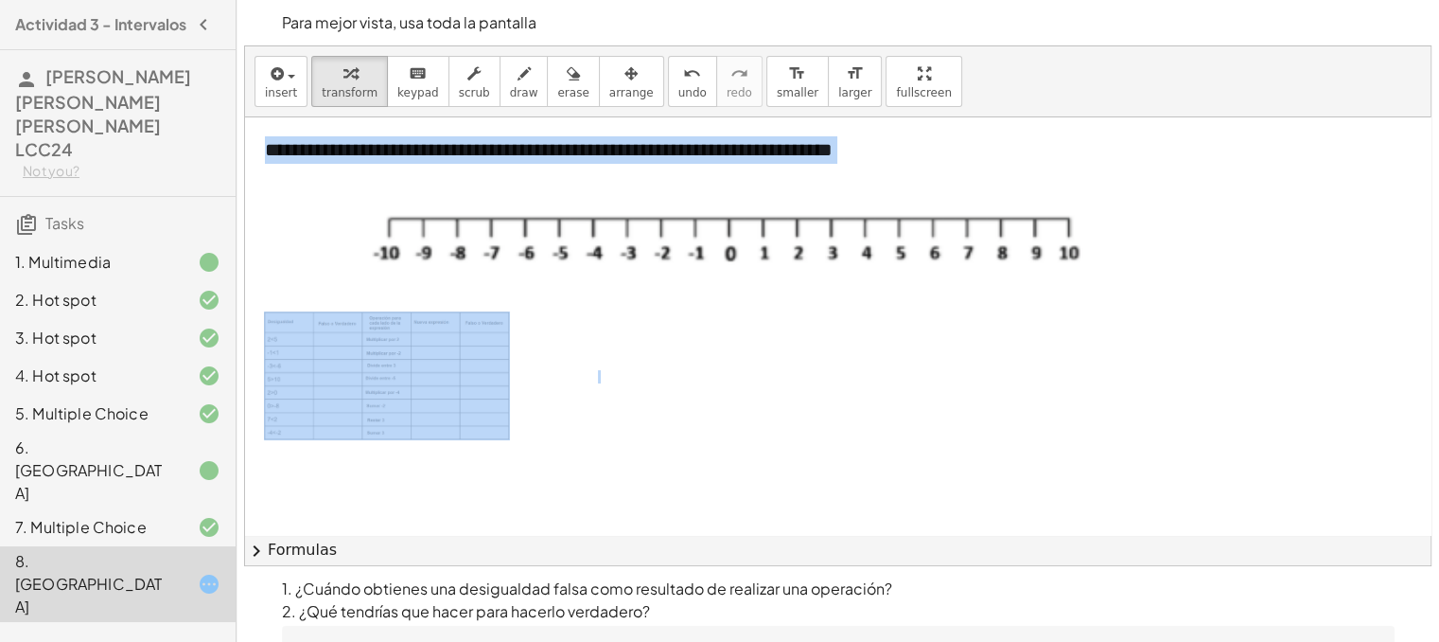
drag, startPoint x: 977, startPoint y: 343, endPoint x: 943, endPoint y: 338, distance: 34.5
click at [943, 338] on div "**********" at bounding box center [1054, 450] width 1619 height 667
click at [727, 397] on div at bounding box center [721, 376] width 284 height 51
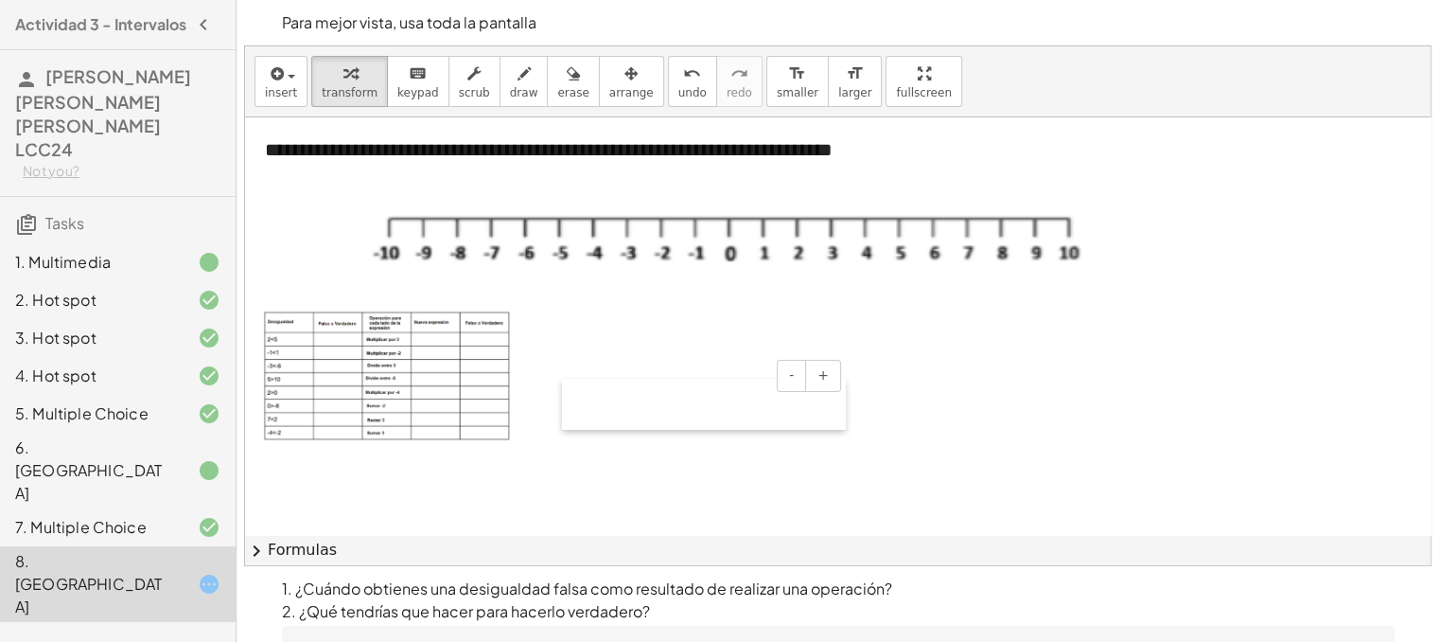
drag, startPoint x: 583, startPoint y: 376, endPoint x: 569, endPoint y: 401, distance: 29.2
click at [569, 401] on div at bounding box center [571, 404] width 19 height 51
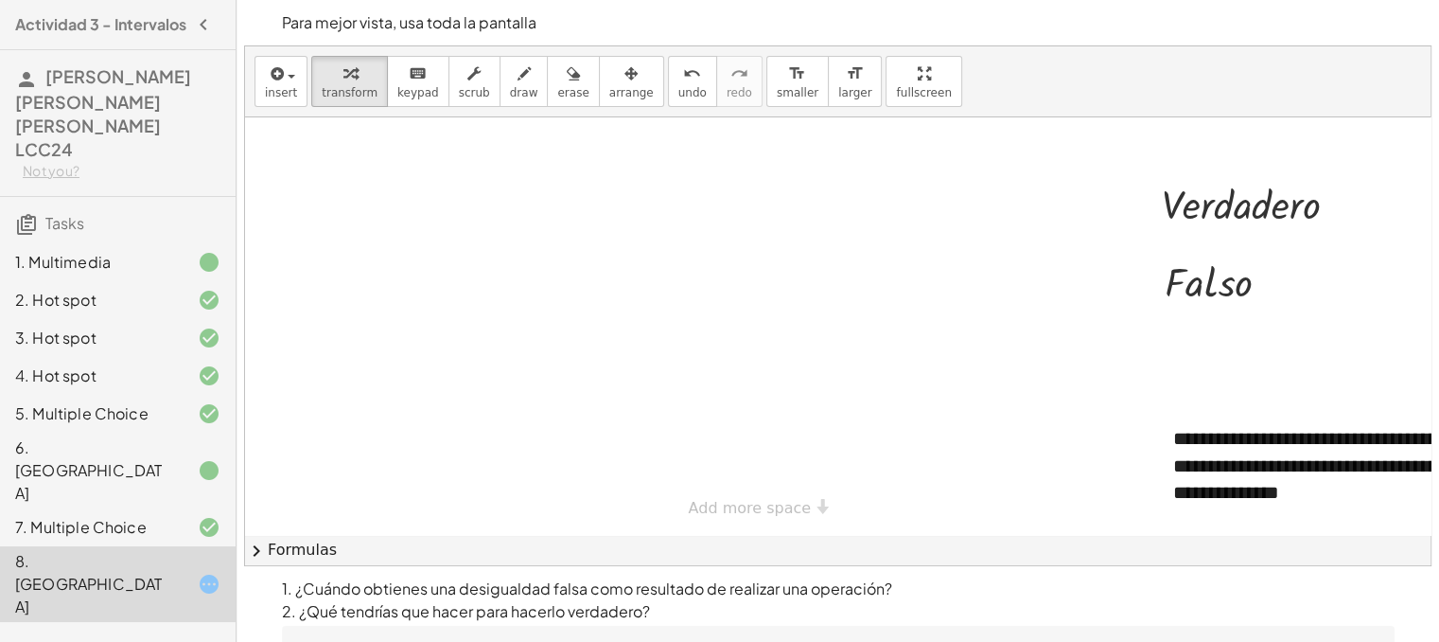
scroll to position [262, 0]
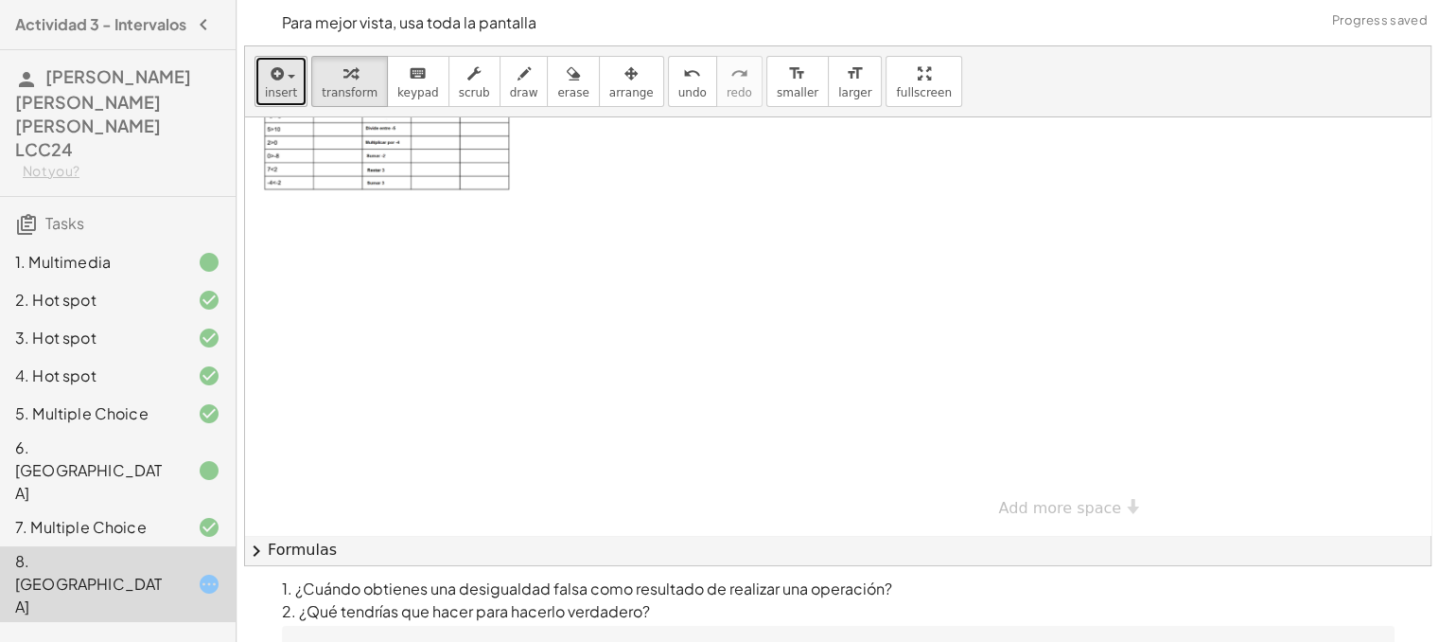
click at [292, 67] on button "insert" at bounding box center [281, 81] width 53 height 51
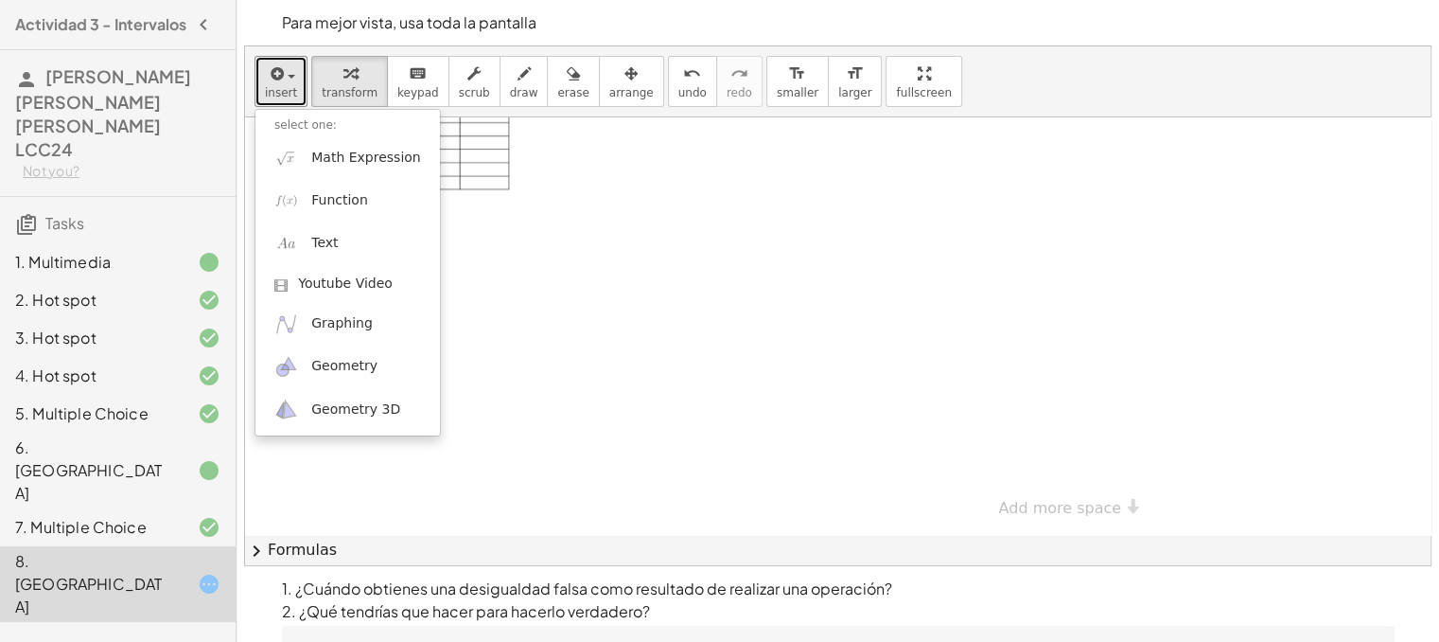
click at [569, 356] on div at bounding box center [1054, 201] width 1619 height 667
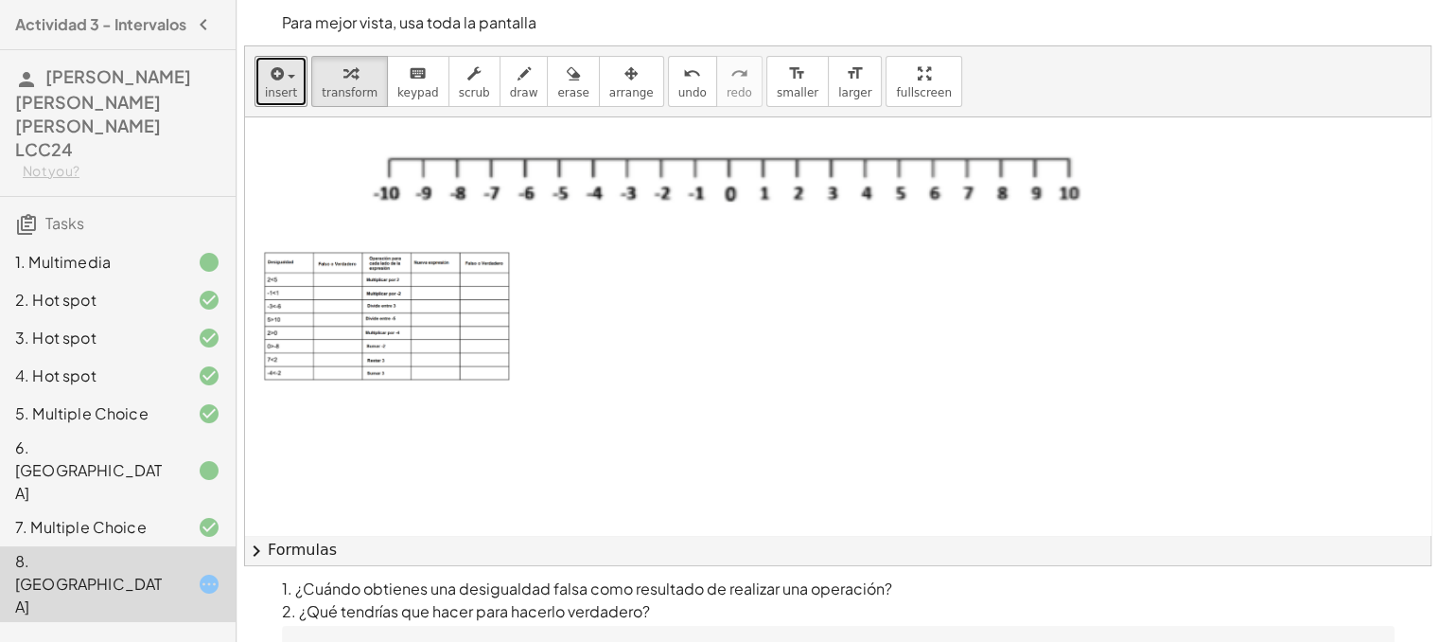
scroll to position [54, 0]
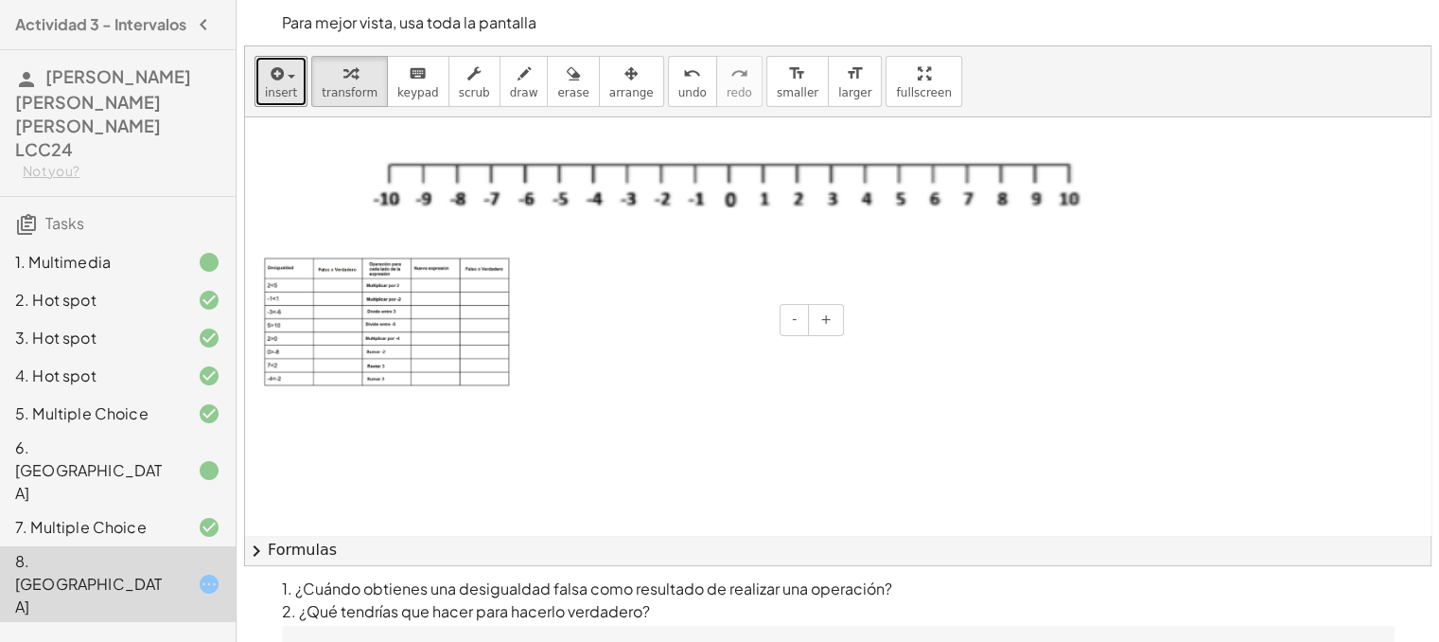
click at [861, 324] on div at bounding box center [1054, 396] width 1619 height 667
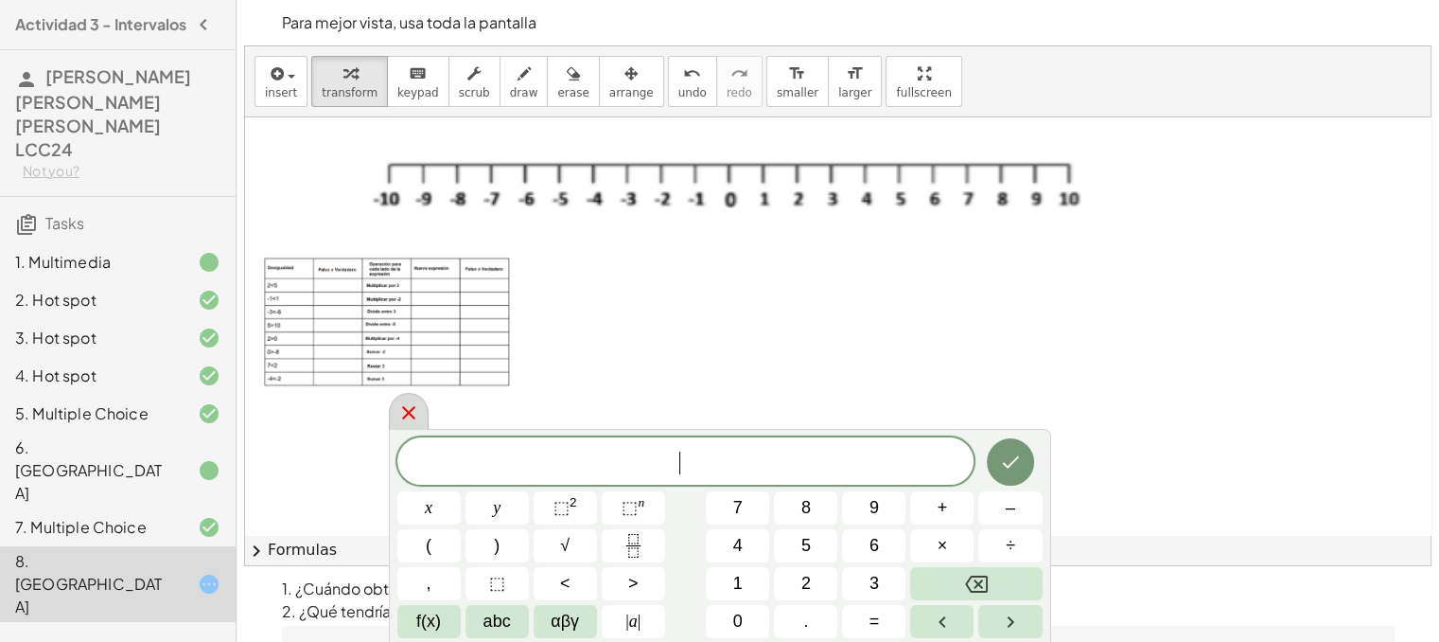
click at [398, 414] on icon at bounding box center [408, 412] width 23 height 23
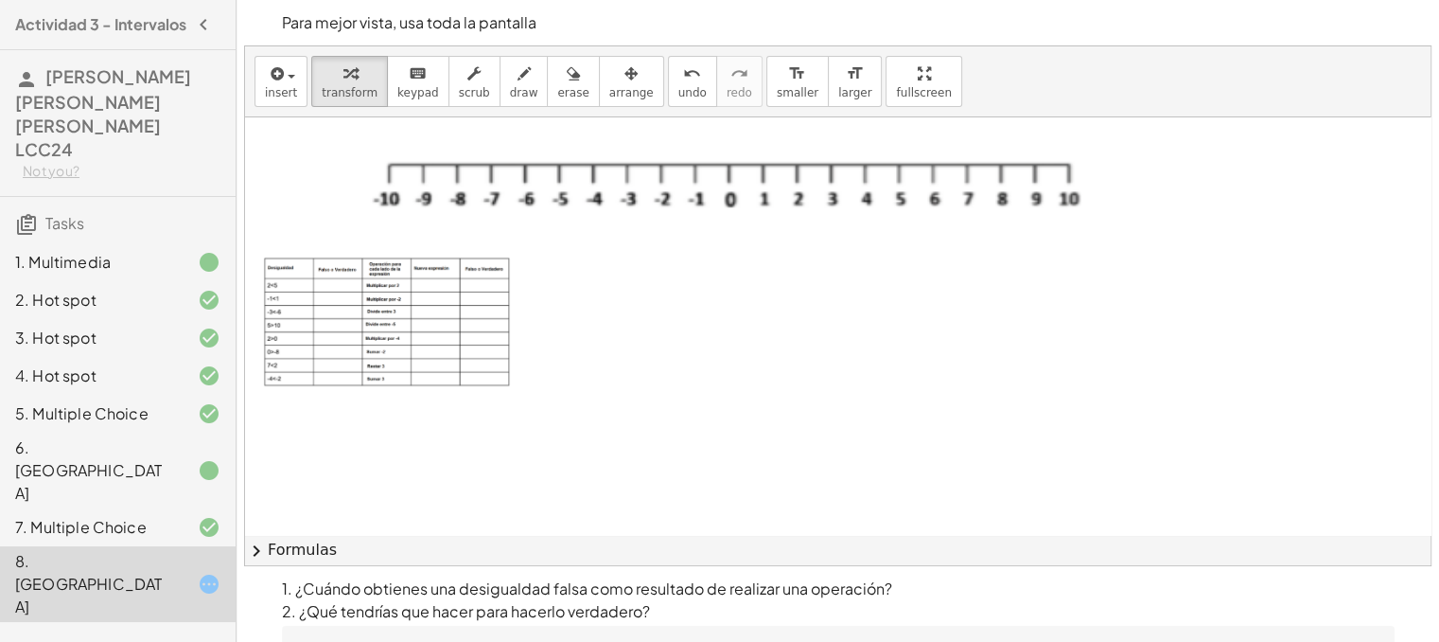
click at [967, 367] on div at bounding box center [1054, 396] width 1619 height 667
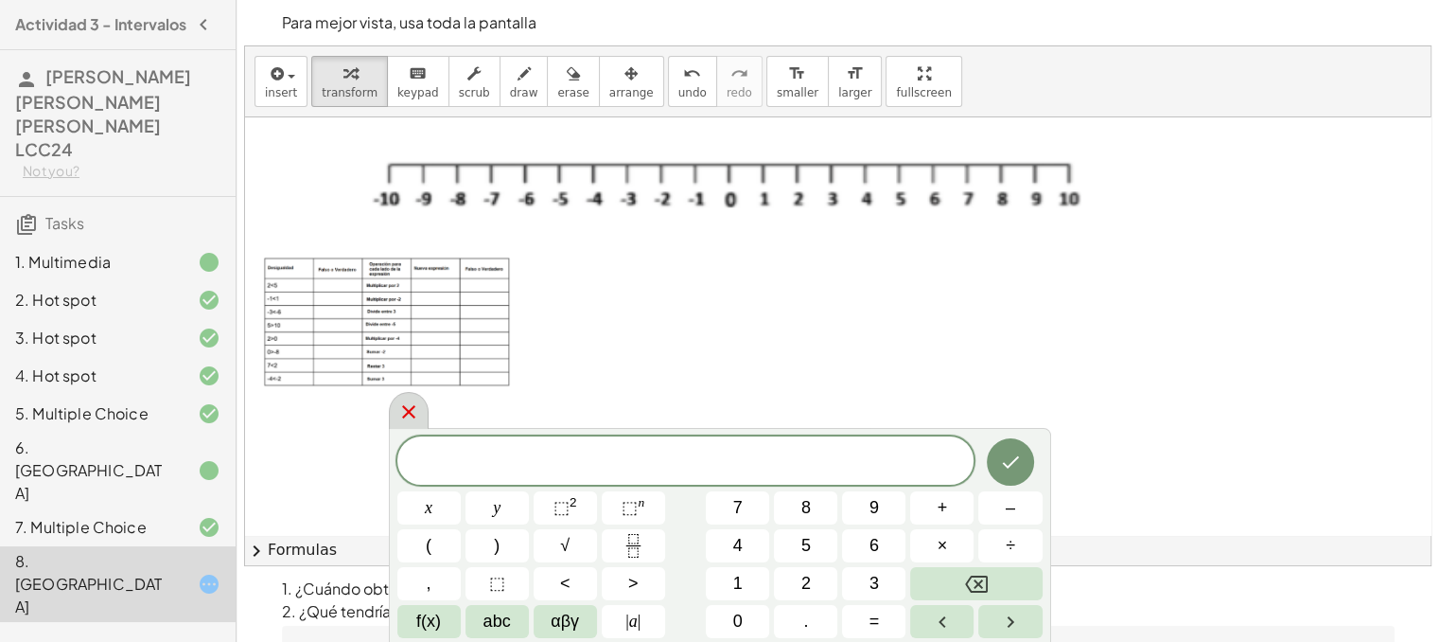
click at [411, 413] on icon at bounding box center [408, 411] width 23 height 23
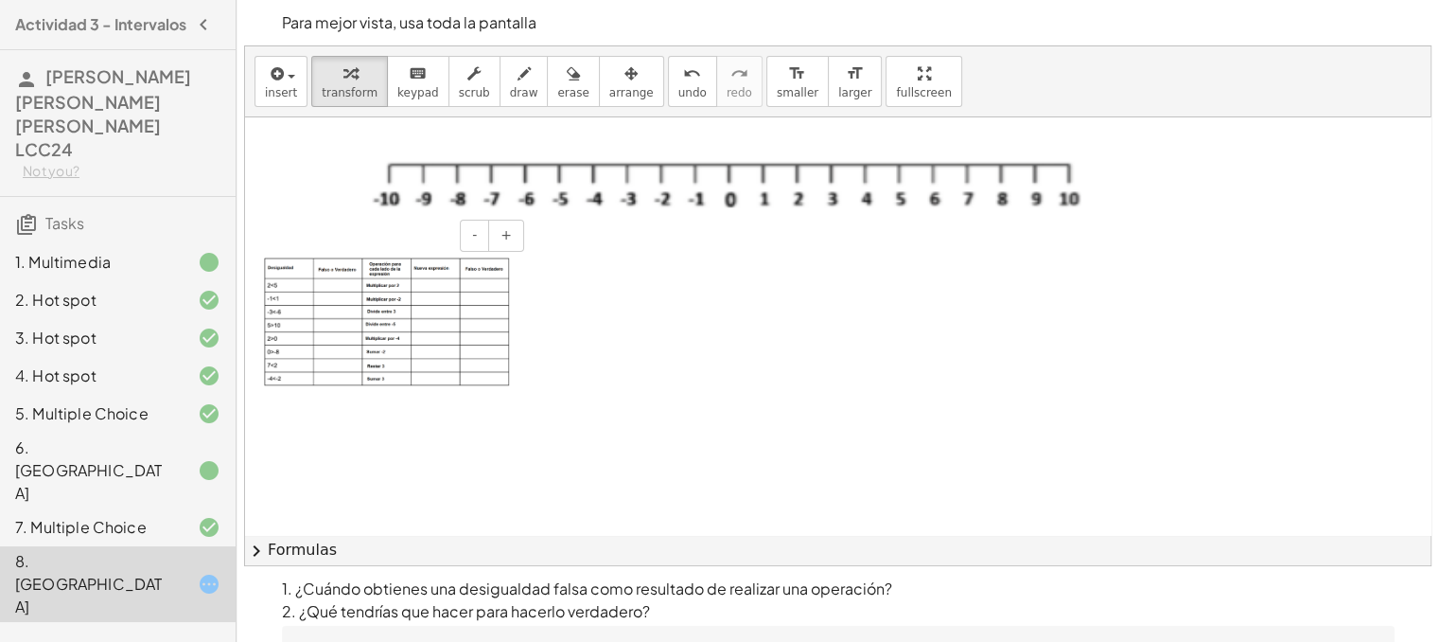
click at [342, 280] on img at bounding box center [387, 321] width 246 height 129
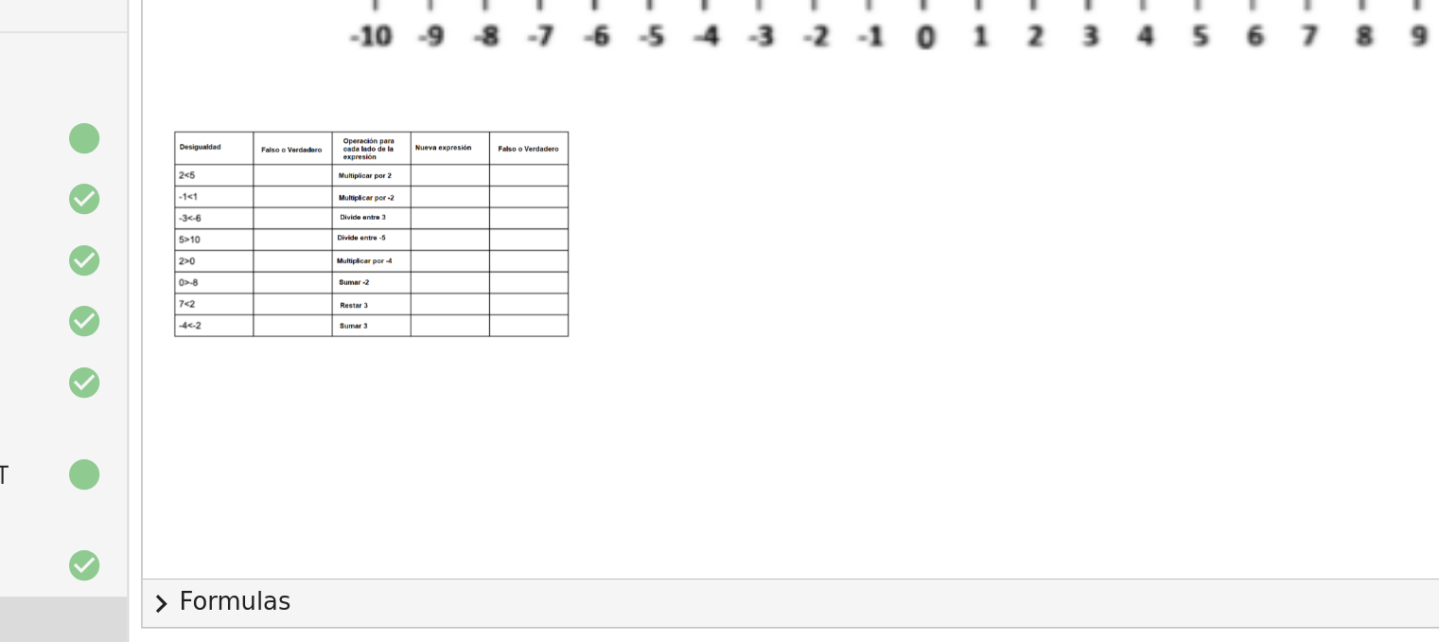
click at [678, 421] on div at bounding box center [1054, 396] width 1619 height 667
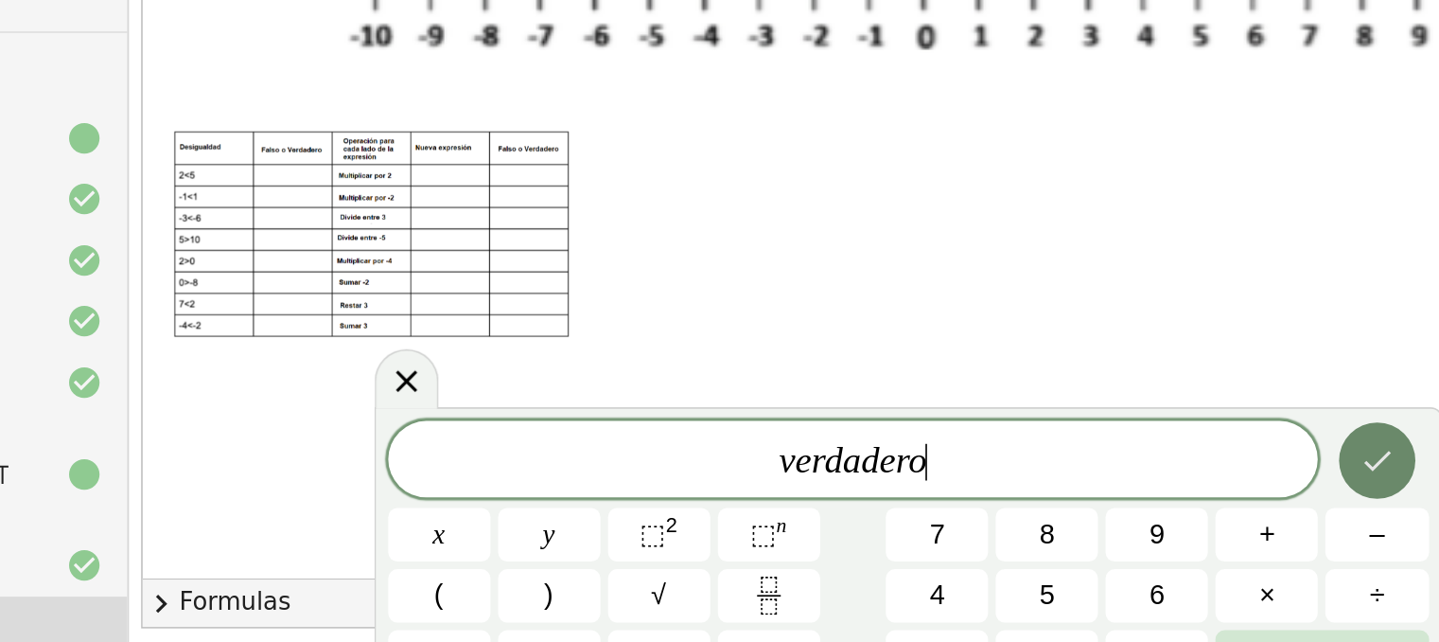
click at [1005, 467] on icon "Done" at bounding box center [1010, 461] width 23 height 23
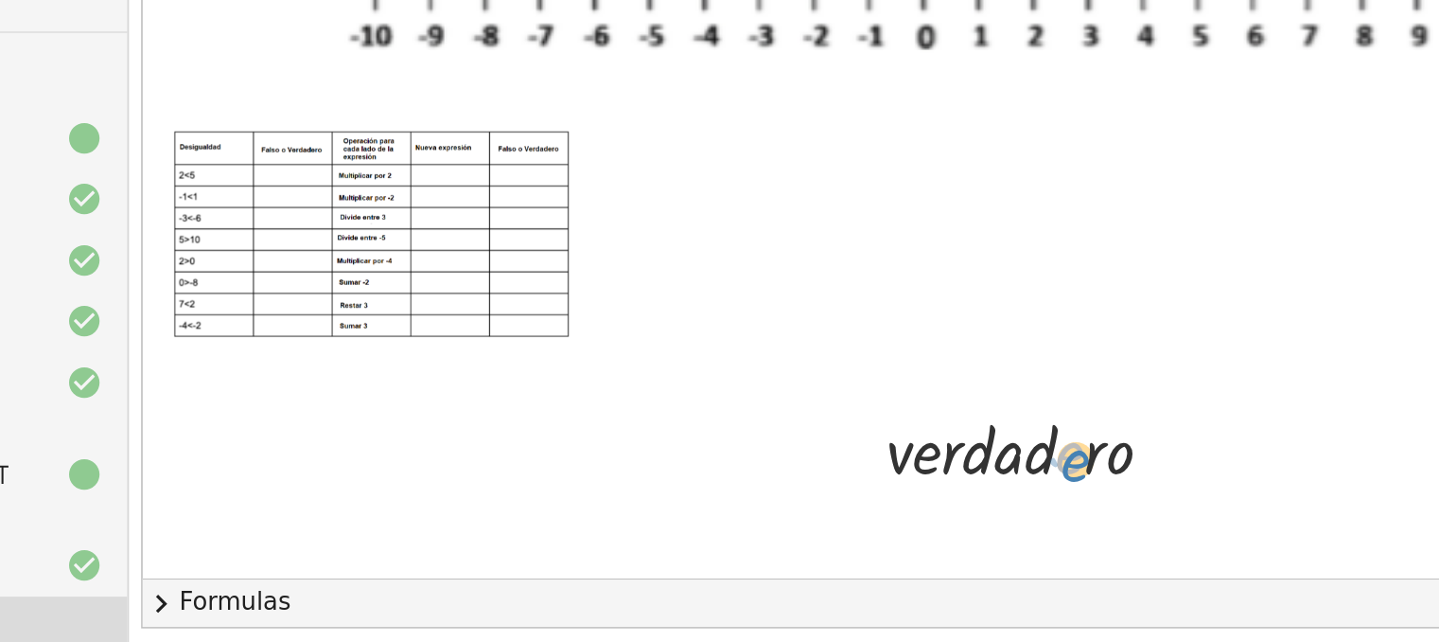
click at [815, 459] on div at bounding box center [799, 454] width 206 height 55
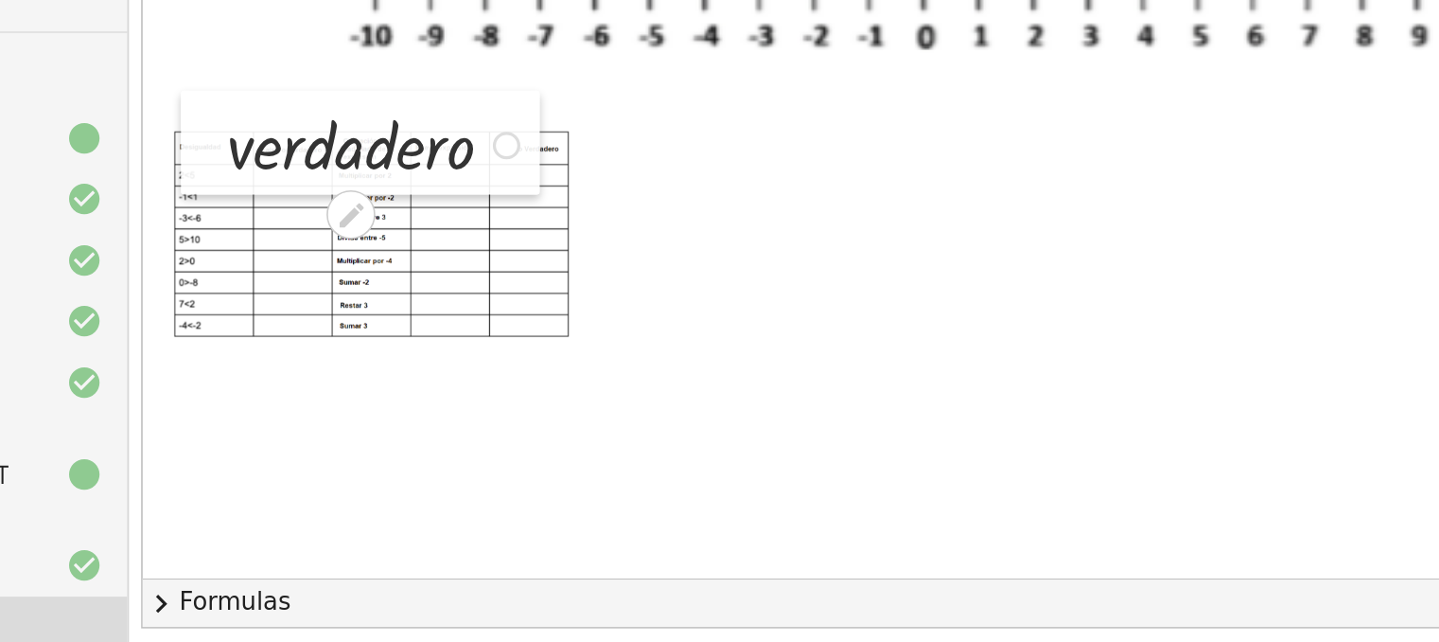
drag, startPoint x: 700, startPoint y: 454, endPoint x: 289, endPoint y: 273, distance: 449.6
click at [289, 273] on div at bounding box center [283, 265] width 28 height 64
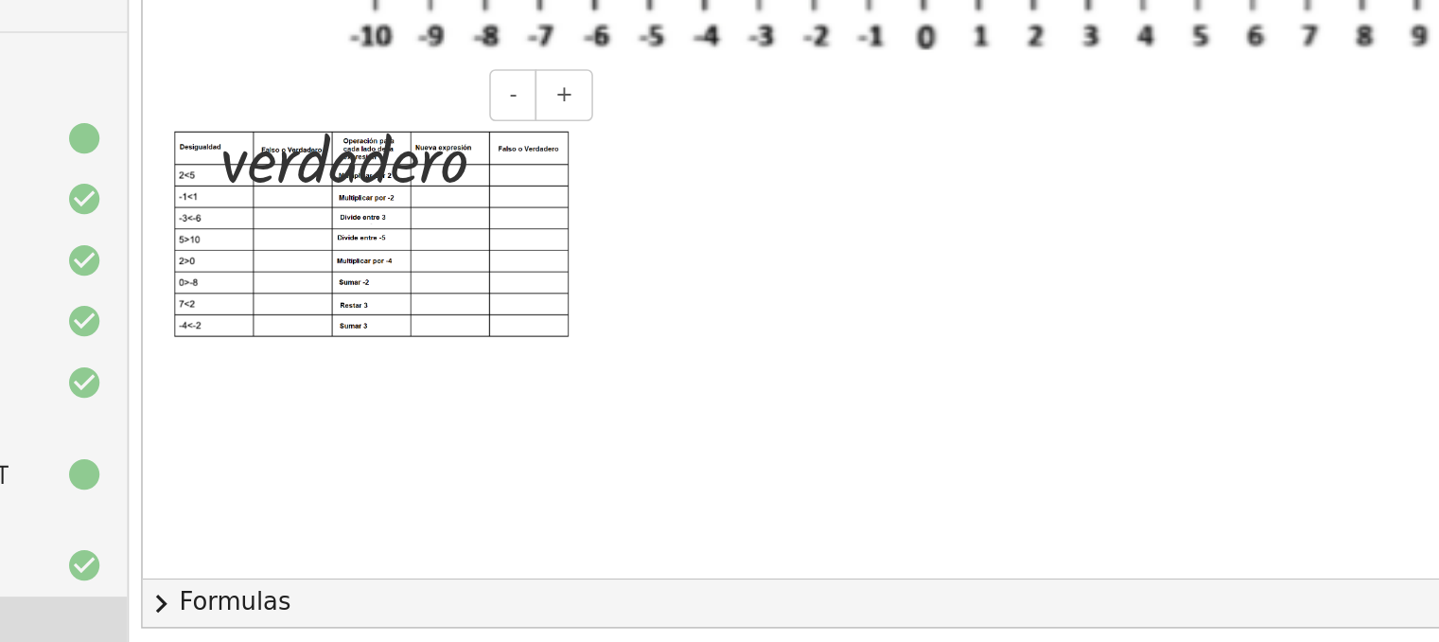
click at [286, 294] on div at bounding box center [279, 273] width 28 height 64
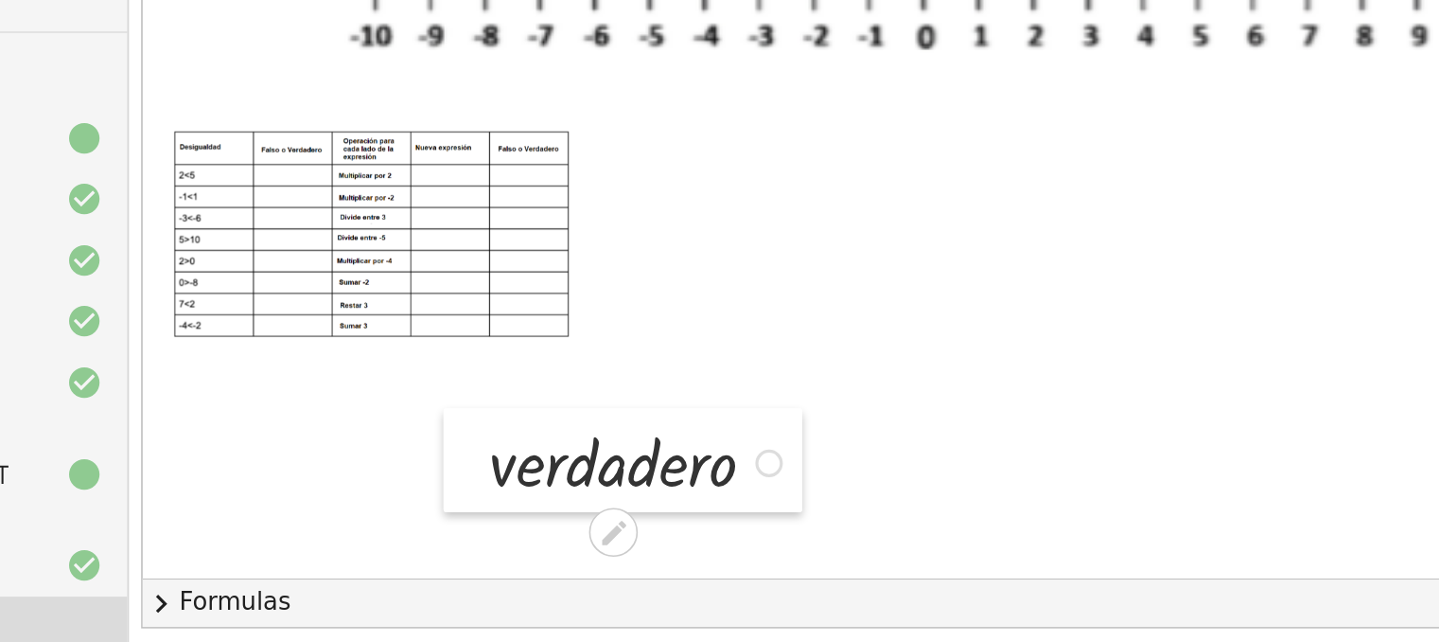
drag, startPoint x: 268, startPoint y: 300, endPoint x: 436, endPoint y: 487, distance: 251.9
click at [436, 487] on div at bounding box center [445, 462] width 28 height 64
click at [641, 485] on div at bounding box center [553, 461] width 206 height 55
click at [442, 464] on div at bounding box center [445, 462] width 28 height 64
click at [428, 428] on div at bounding box center [1054, 396] width 1619 height 667
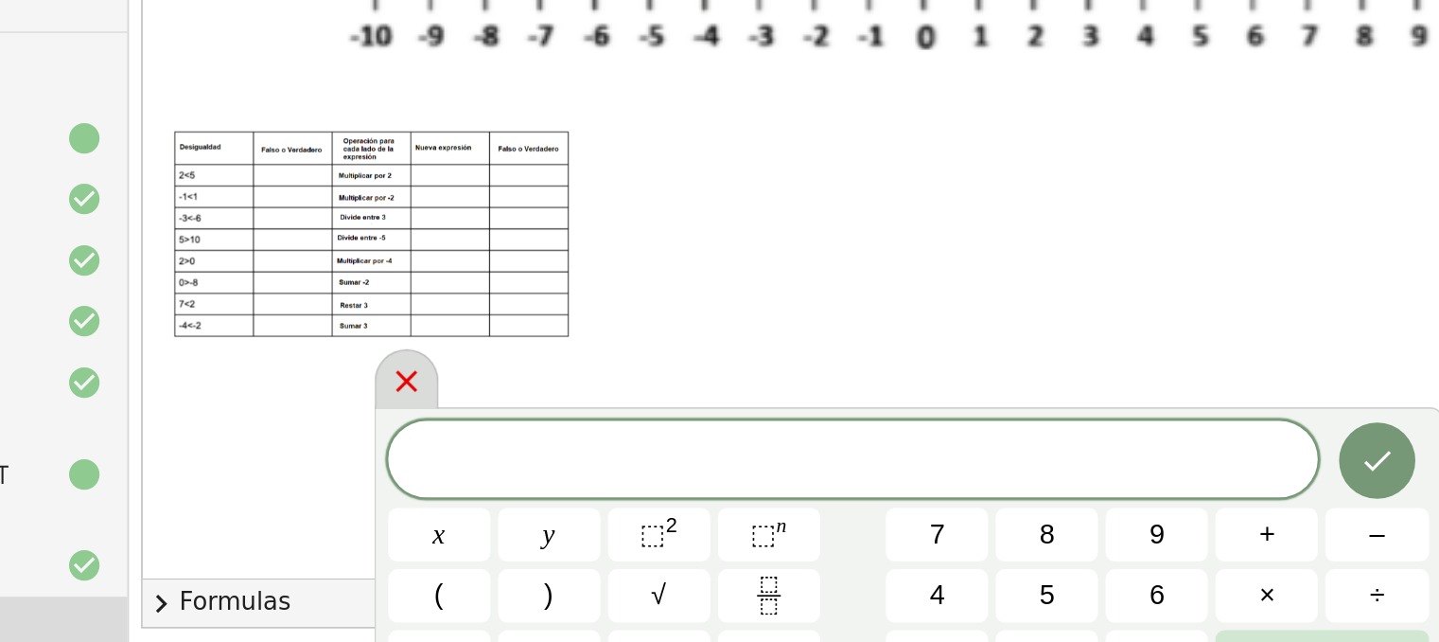
click at [404, 418] on icon at bounding box center [408, 412] width 23 height 23
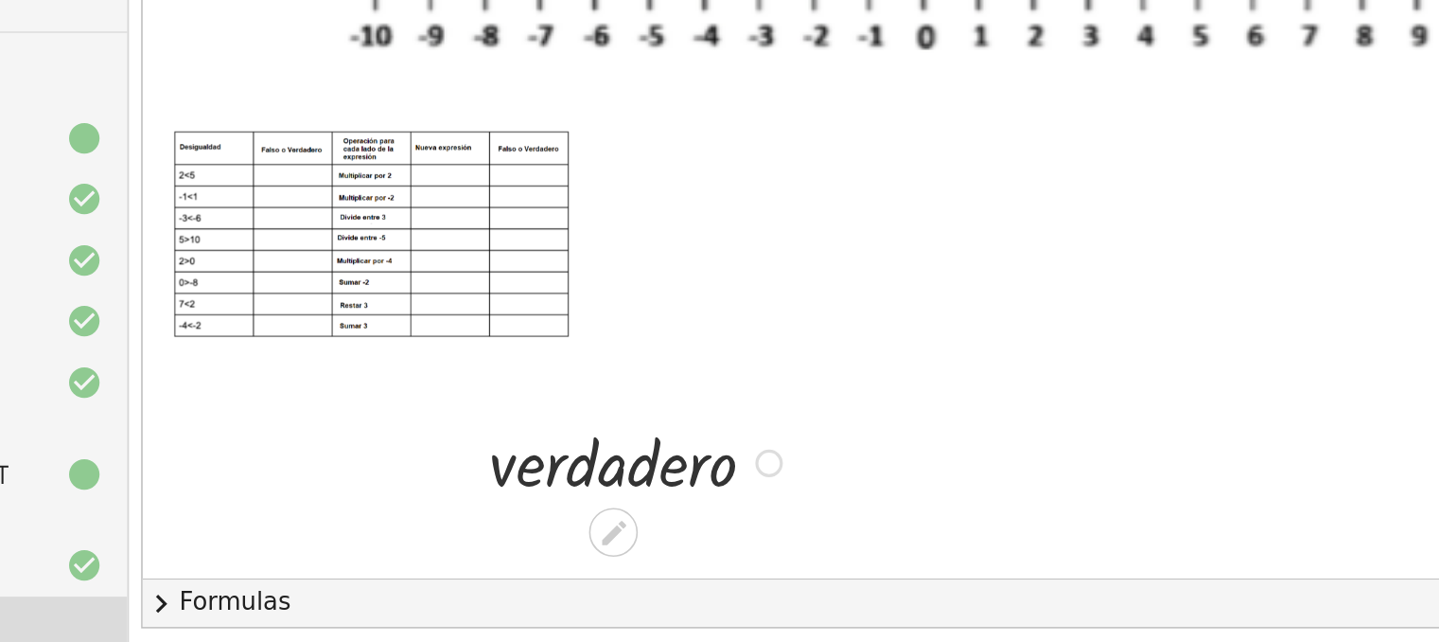
click at [433, 457] on div at bounding box center [445, 462] width 28 height 64
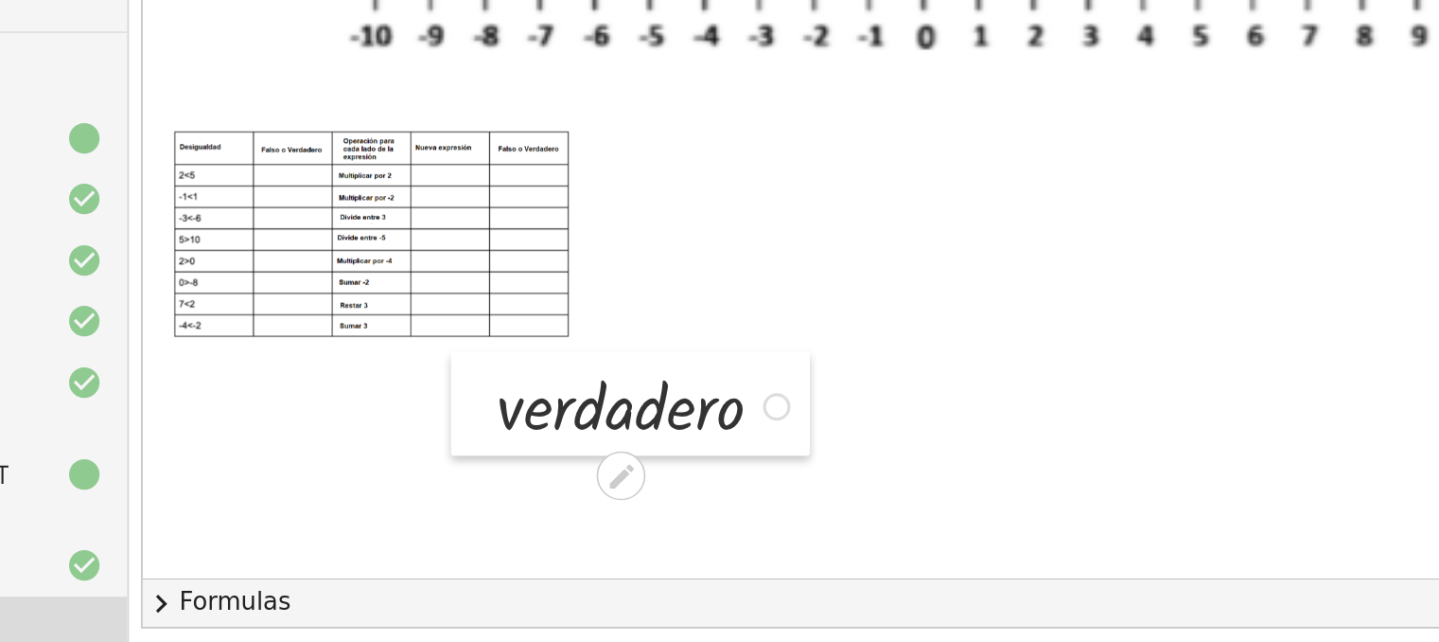
drag, startPoint x: 432, startPoint y: 436, endPoint x: 437, endPoint y: 402, distance: 34.4
click at [437, 402] on div at bounding box center [450, 427] width 28 height 64
click at [538, 463] on icon at bounding box center [542, 473] width 20 height 20
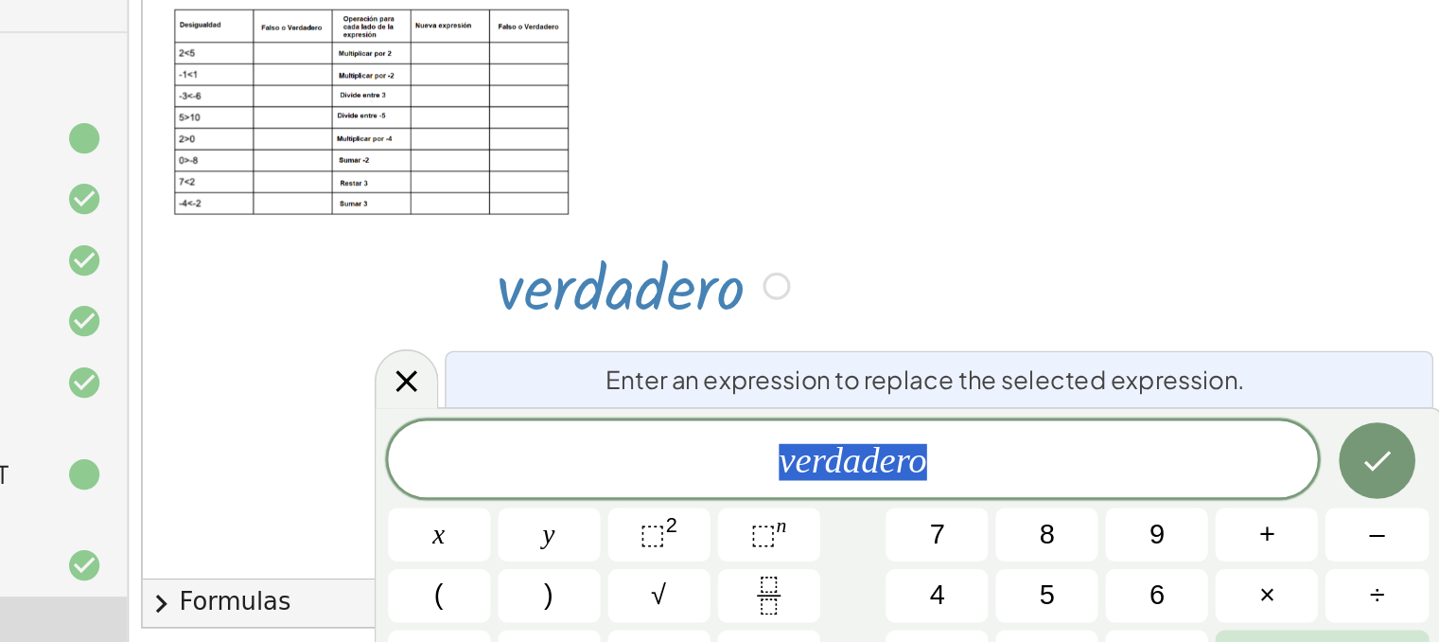
scroll to position [132, 0]
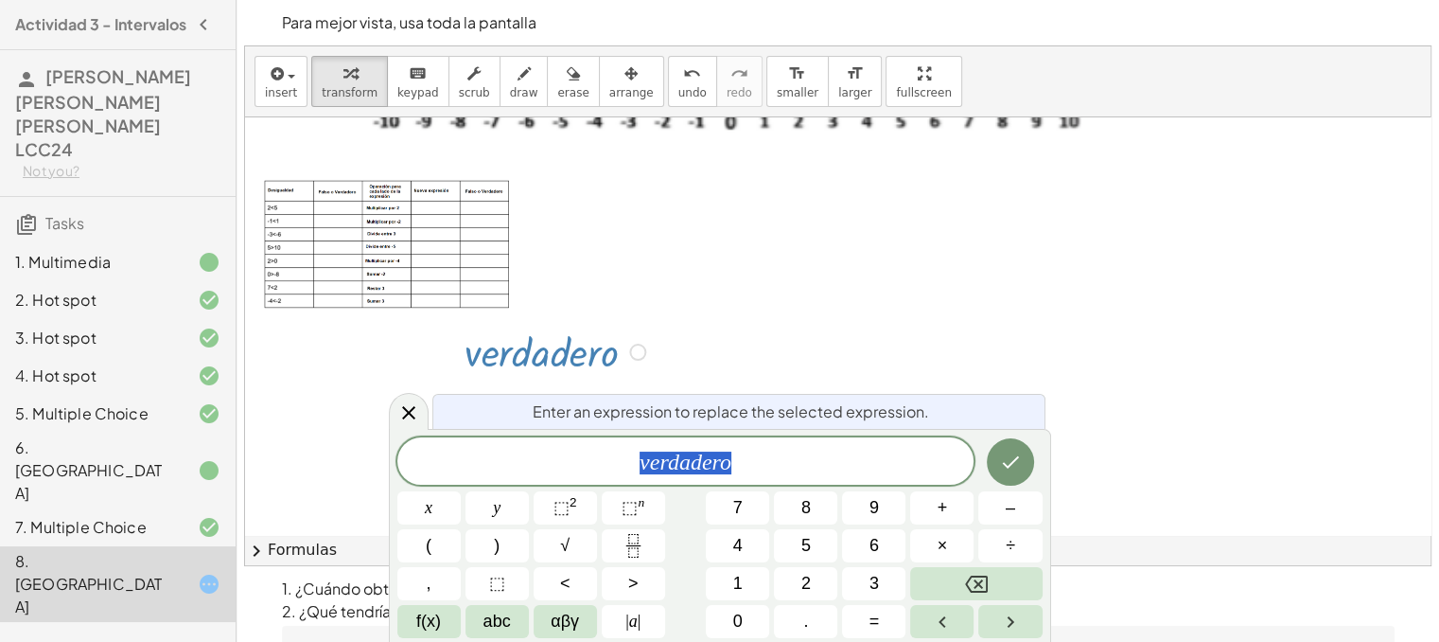
click at [509, 340] on div at bounding box center [558, 350] width 206 height 55
click at [473, 353] on div at bounding box center [558, 350] width 206 height 55
click at [405, 415] on icon at bounding box center [408, 412] width 23 height 23
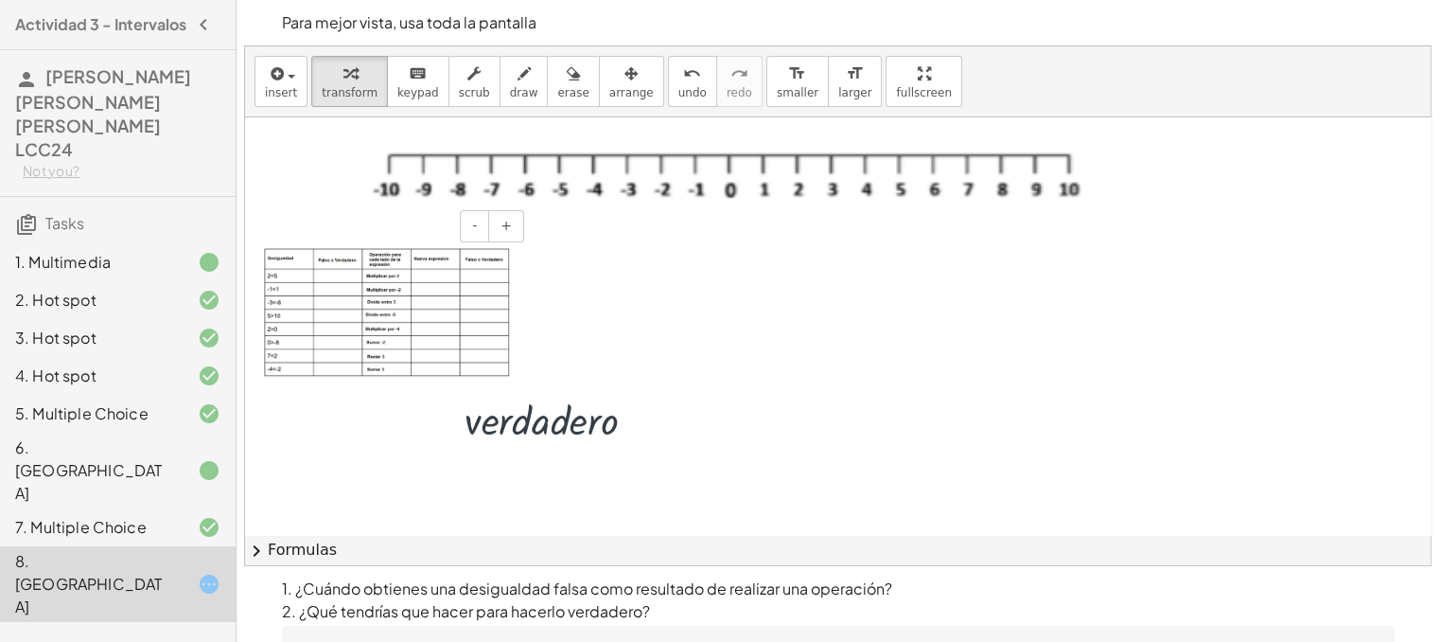
scroll to position [54, 0]
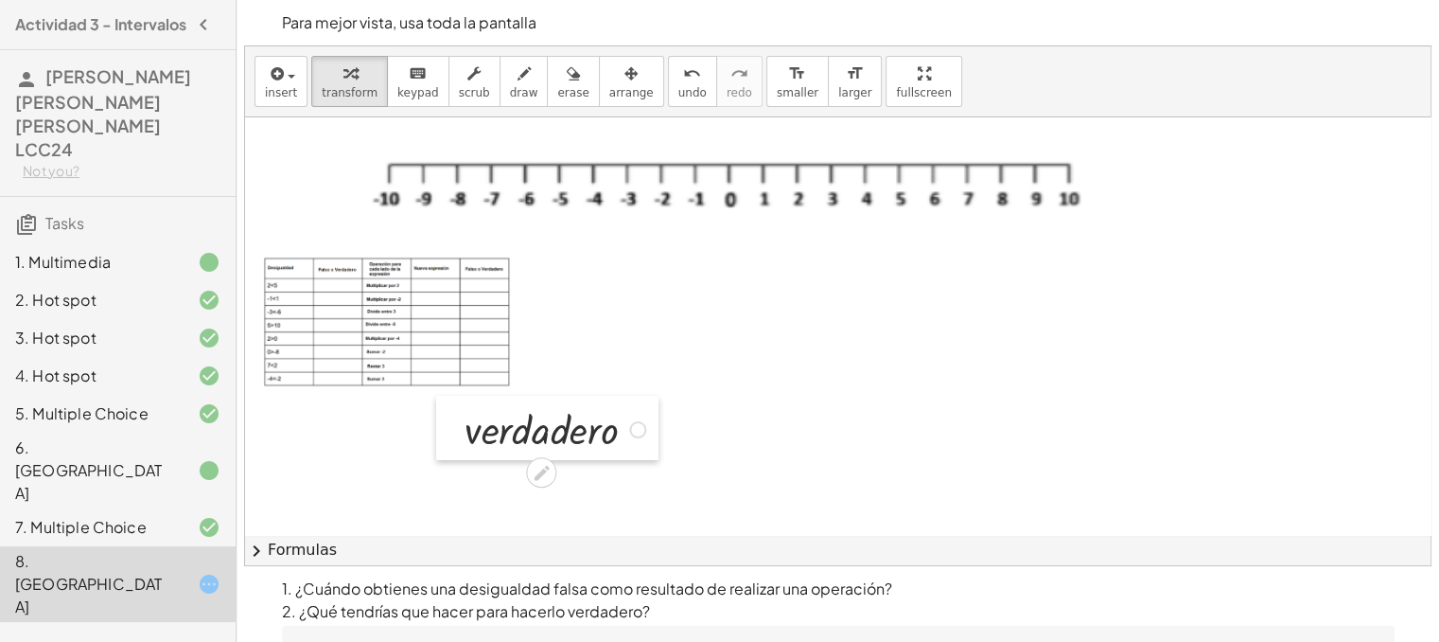
click at [462, 434] on div at bounding box center [450, 428] width 28 height 64
click at [447, 443] on div at bounding box center [450, 428] width 28 height 64
drag, startPoint x: 433, startPoint y: 447, endPoint x: 536, endPoint y: 396, distance: 114.3
click at [536, 396] on div "**********" at bounding box center [1054, 396] width 1619 height 667
drag, startPoint x: 454, startPoint y: 436, endPoint x: 598, endPoint y: 326, distance: 180.9
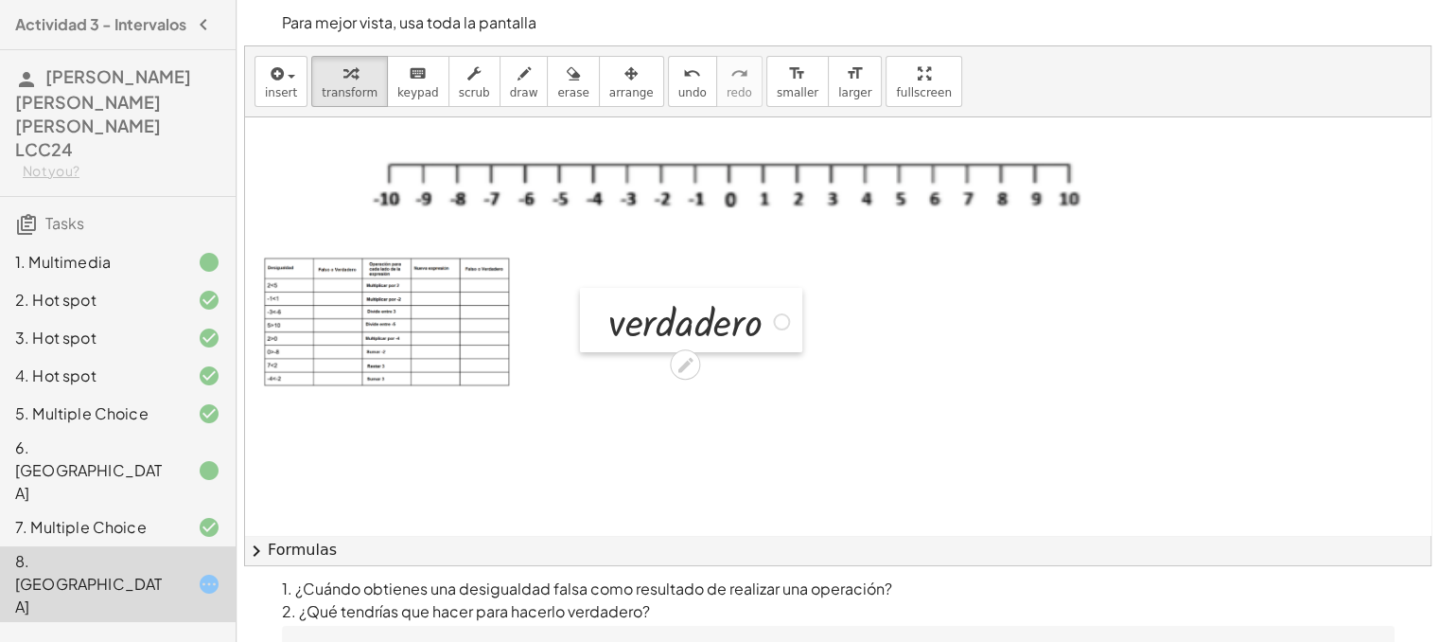
click at [598, 326] on div at bounding box center [594, 320] width 28 height 64
click at [576, 341] on div at bounding box center [574, 348] width 19 height 51
click at [602, 326] on div at bounding box center [594, 318] width 28 height 64
click at [590, 330] on div at bounding box center [594, 318] width 28 height 64
click at [607, 330] on div at bounding box center [594, 318] width 28 height 64
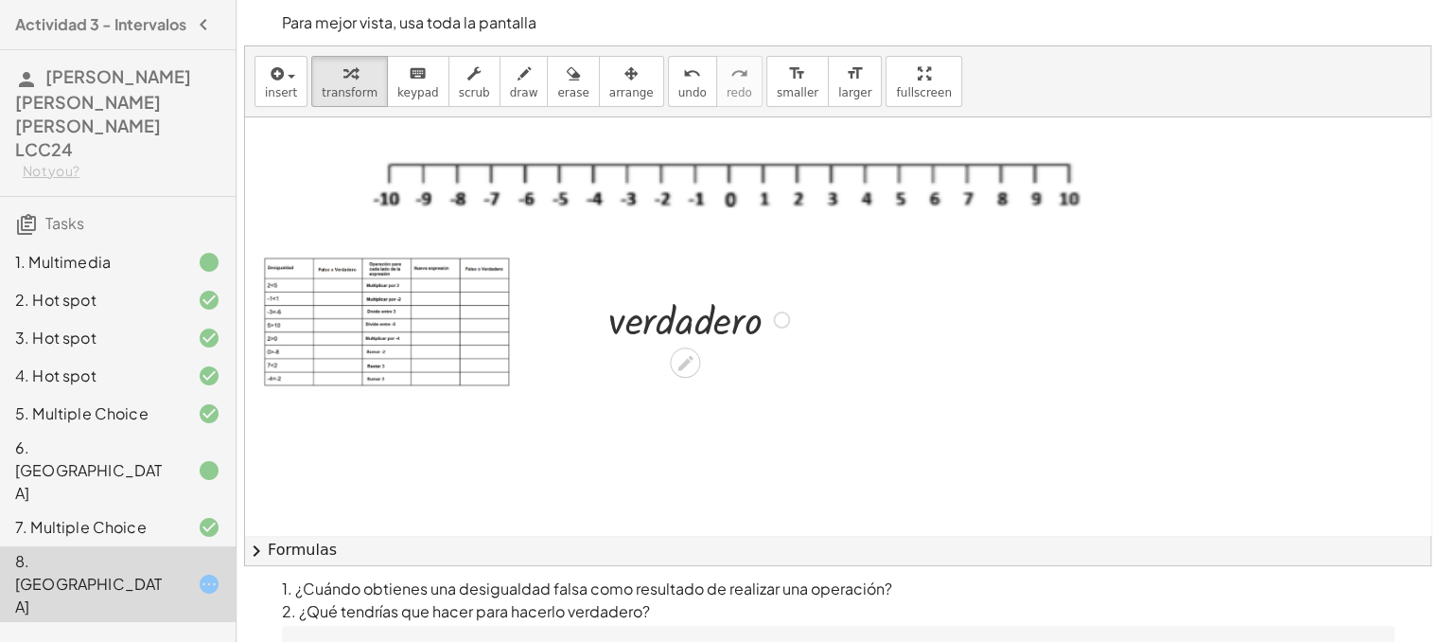
click at [588, 305] on div at bounding box center [594, 318] width 28 height 64
click at [776, 342] on div at bounding box center [702, 318] width 206 height 55
click at [611, 346] on div "· v · e · r · d · a · d · e · r · o" at bounding box center [691, 318] width 222 height 64
click at [603, 335] on div at bounding box center [594, 318] width 28 height 64
click at [603, 331] on div at bounding box center [594, 318] width 28 height 64
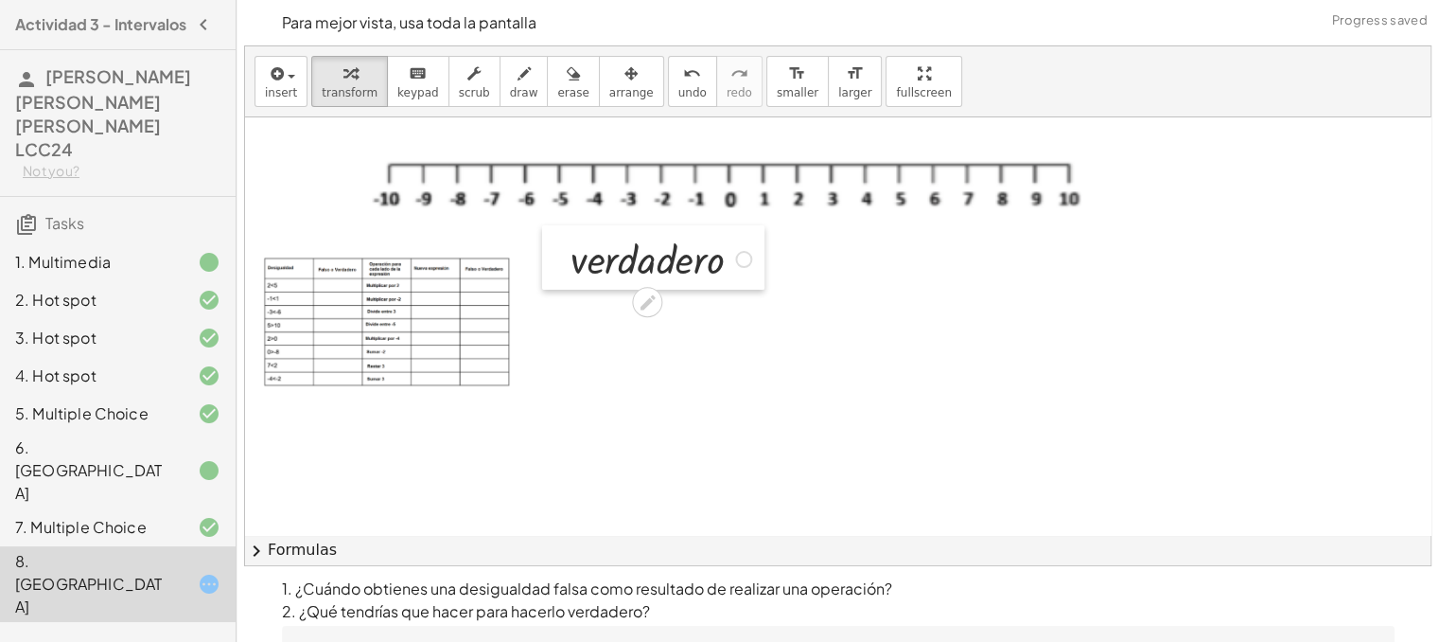
drag, startPoint x: 603, startPoint y: 331, endPoint x: 565, endPoint y: 271, distance: 71.4
click at [565, 271] on div at bounding box center [556, 257] width 28 height 64
click at [619, 264] on div at bounding box center [664, 257] width 206 height 55
click at [741, 251] on div at bounding box center [743, 259] width 17 height 17
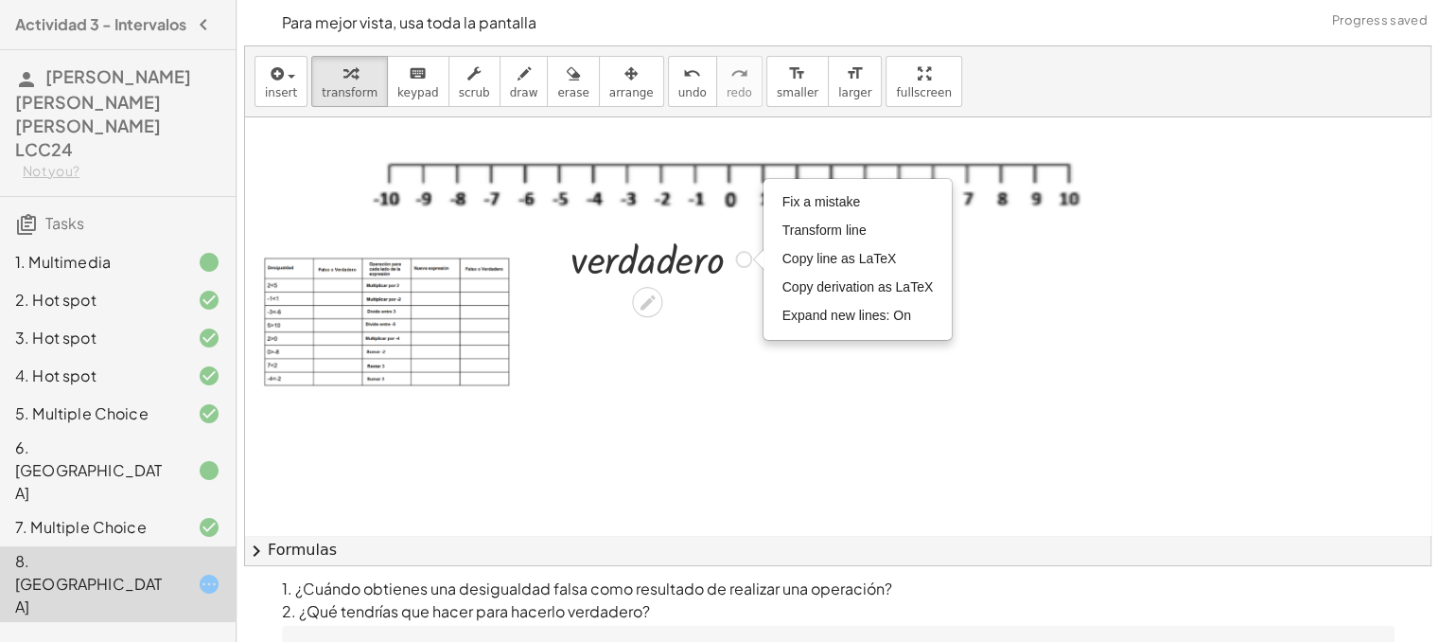
click at [744, 279] on div at bounding box center [664, 257] width 206 height 55
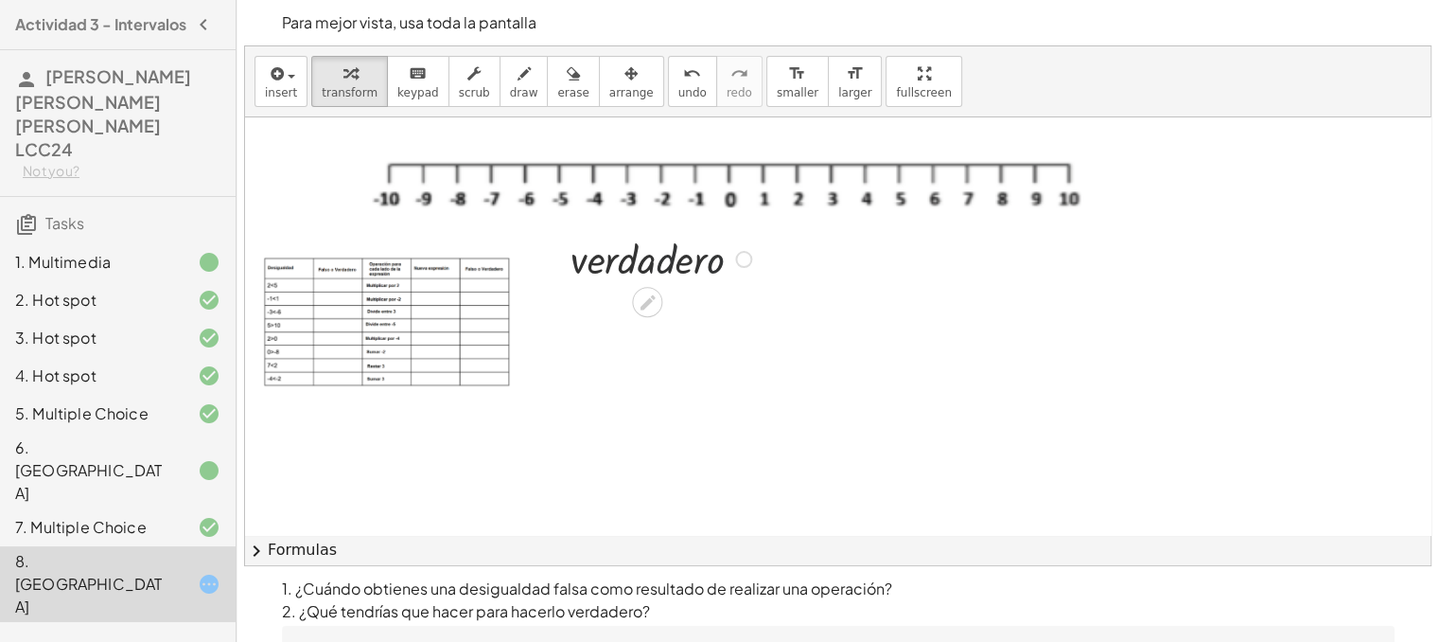
click at [667, 259] on div at bounding box center [664, 257] width 206 height 55
click at [665, 259] on div at bounding box center [664, 257] width 206 height 55
click at [594, 274] on div at bounding box center [664, 257] width 206 height 55
drag, startPoint x: 594, startPoint y: 274, endPoint x: 550, endPoint y: 352, distance: 89.4
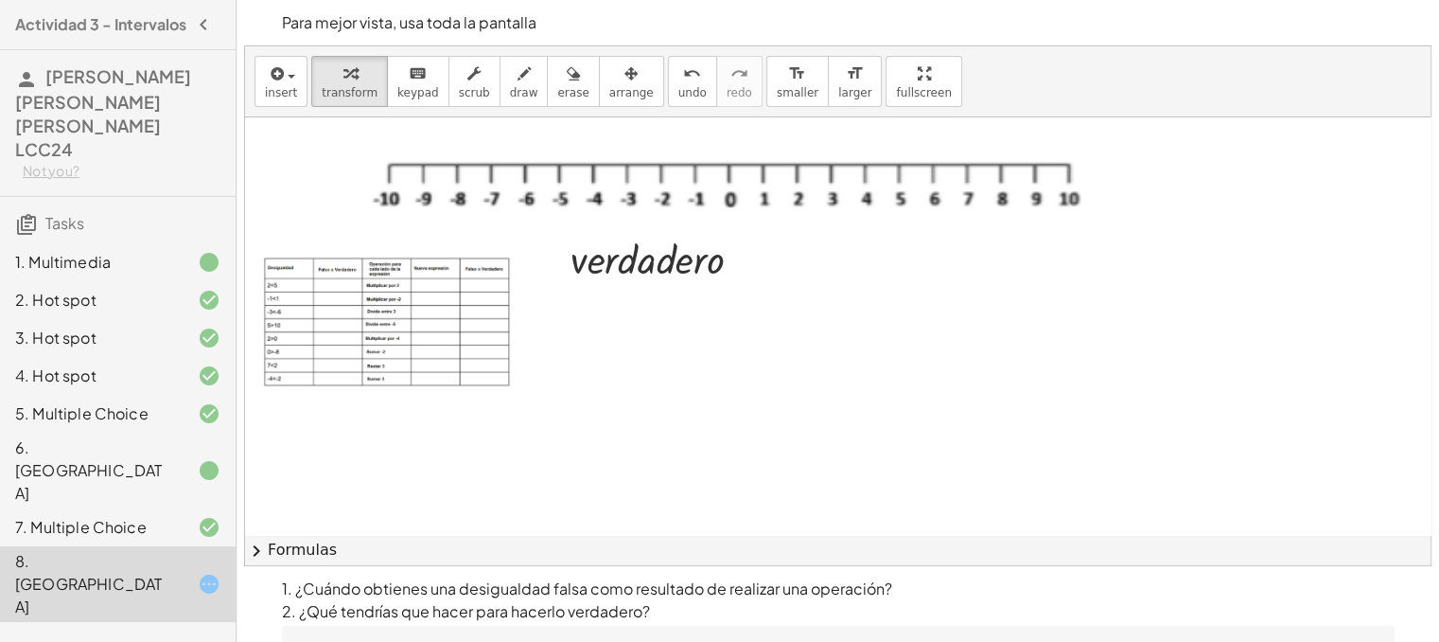
click at [550, 352] on div at bounding box center [1054, 396] width 1619 height 667
click at [766, 103] on button "format_size smaller" at bounding box center [797, 81] width 62 height 51
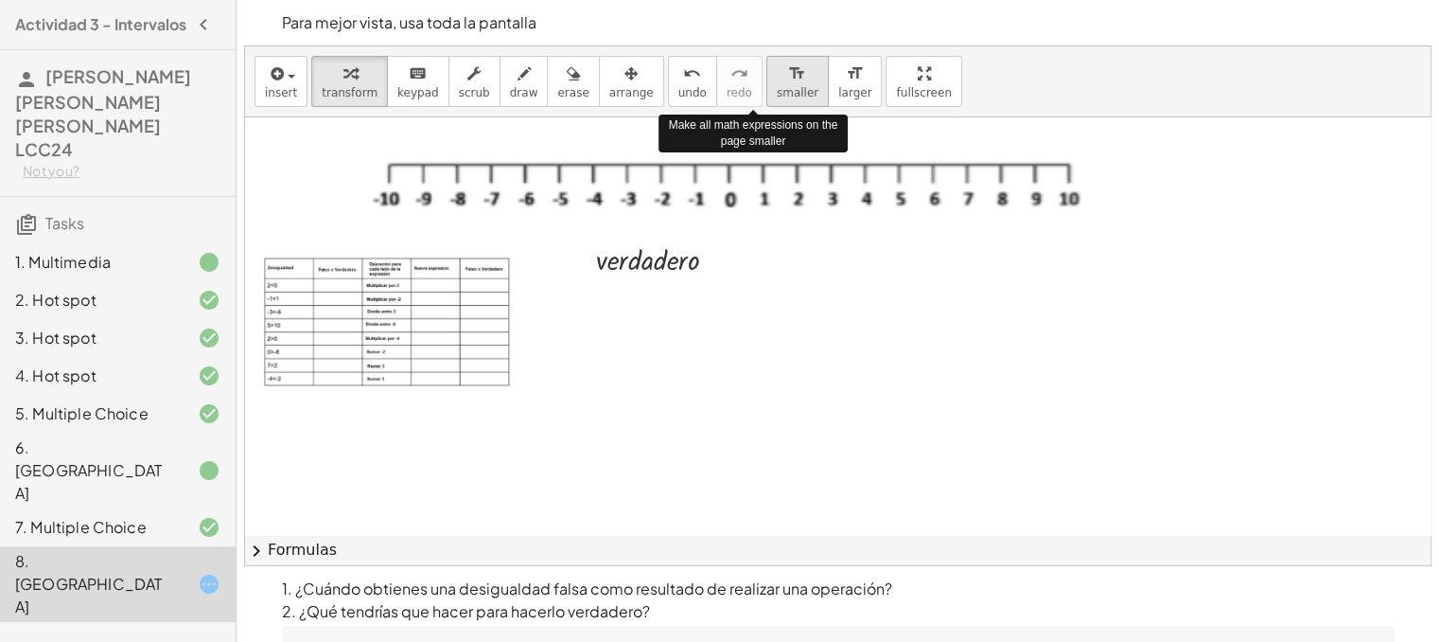
click at [766, 103] on button "format_size smaller" at bounding box center [797, 81] width 62 height 51
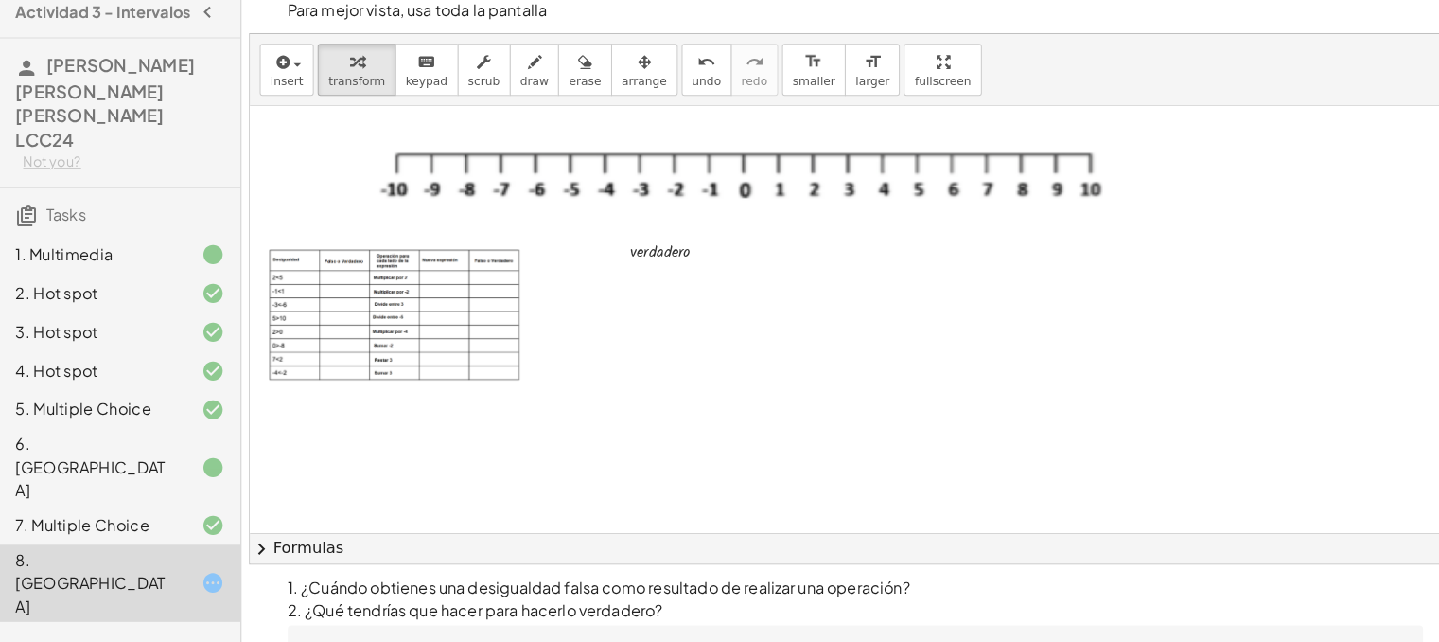
scroll to position [0, 0]
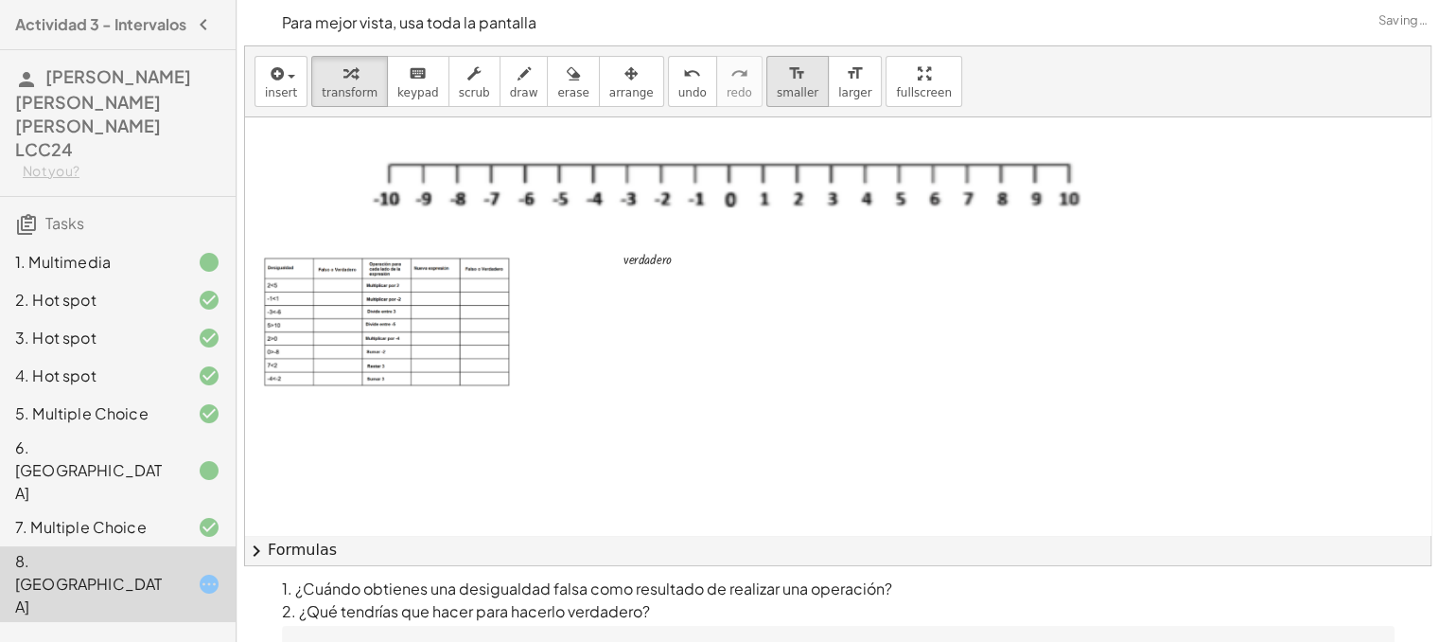
click at [777, 87] on span "smaller" at bounding box center [798, 92] width 42 height 13
click at [644, 255] on div at bounding box center [664, 258] width 100 height 24
drag, startPoint x: 621, startPoint y: 256, endPoint x: 314, endPoint y: 279, distance: 307.4
click at [314, 279] on div at bounding box center [306, 280] width 28 height 33
click at [788, 77] on icon "format_size" at bounding box center [797, 73] width 18 height 23
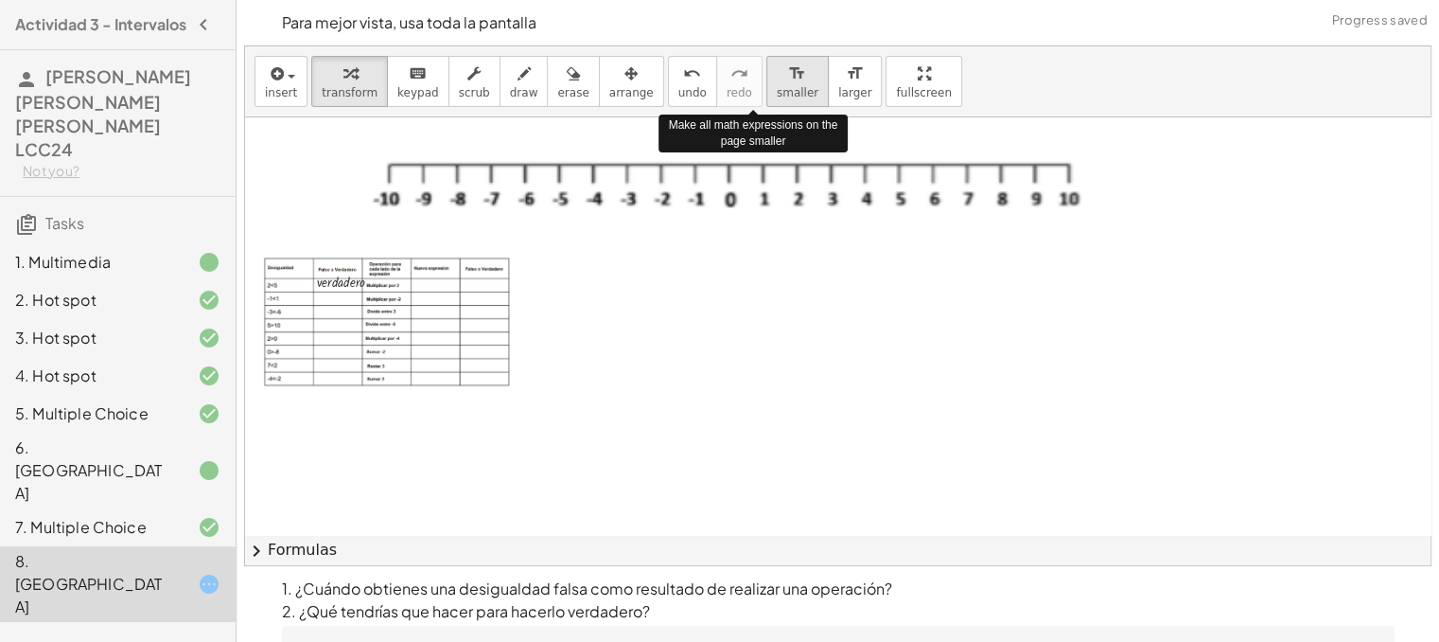
click at [788, 77] on icon "format_size" at bounding box center [797, 73] width 18 height 23
click at [777, 86] on span "smaller" at bounding box center [798, 92] width 42 height 13
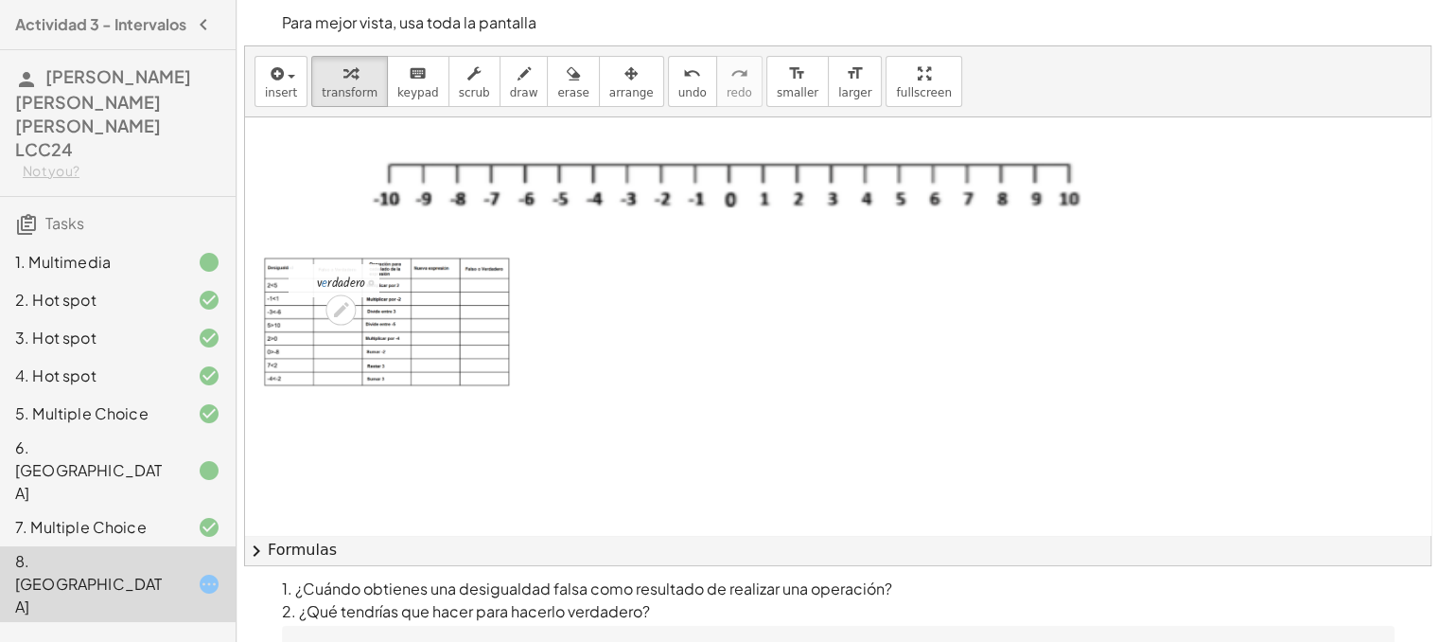
click at [318, 281] on div at bounding box center [358, 281] width 100 height 24
click at [643, 364] on div at bounding box center [707, 348] width 284 height 51
click at [327, 273] on div at bounding box center [358, 281] width 100 height 24
click at [291, 277] on div at bounding box center [300, 282] width 28 height 33
click at [622, 434] on div at bounding box center [1054, 396] width 1619 height 667
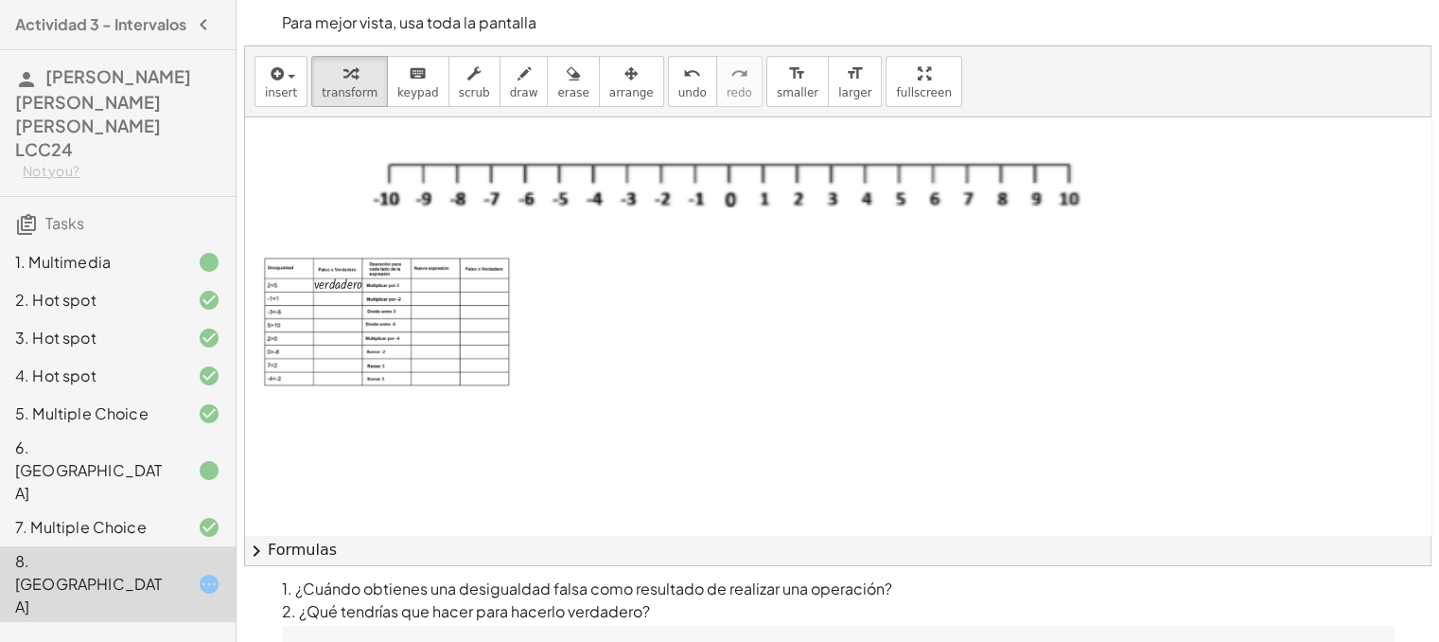
click at [704, 281] on div at bounding box center [1054, 396] width 1619 height 667
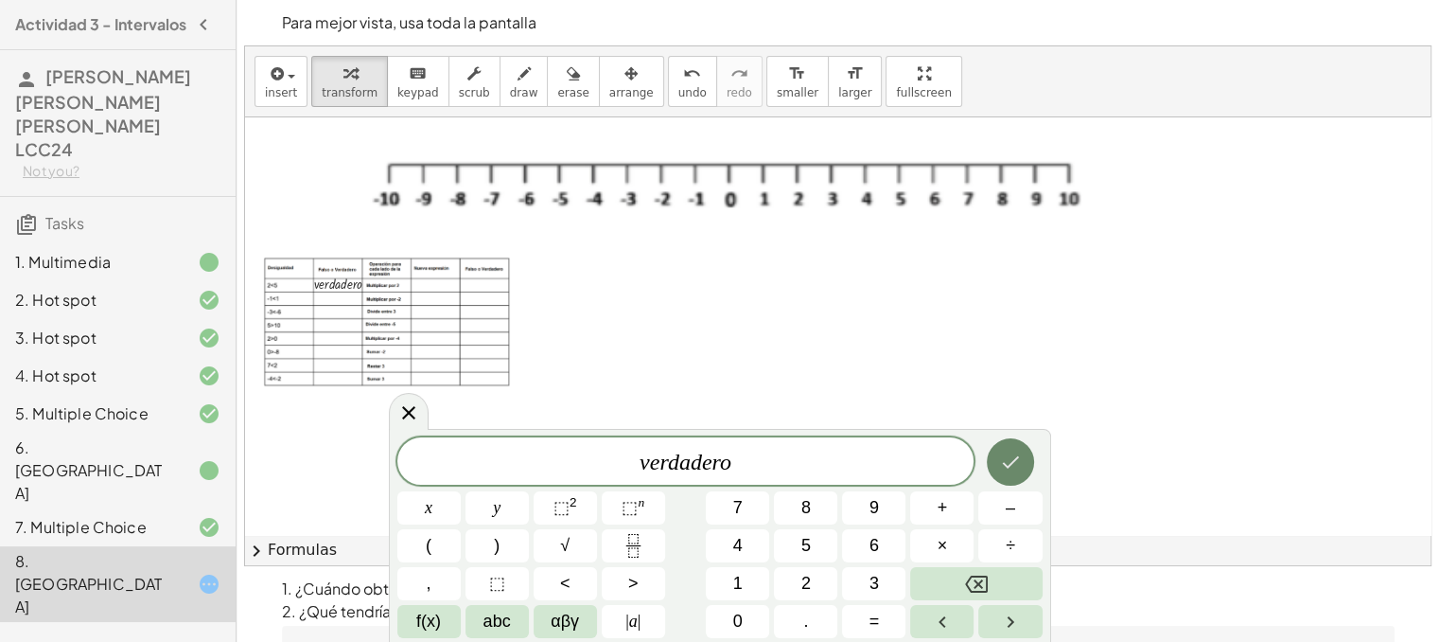
click at [1022, 467] on button "Done" at bounding box center [1010, 461] width 47 height 47
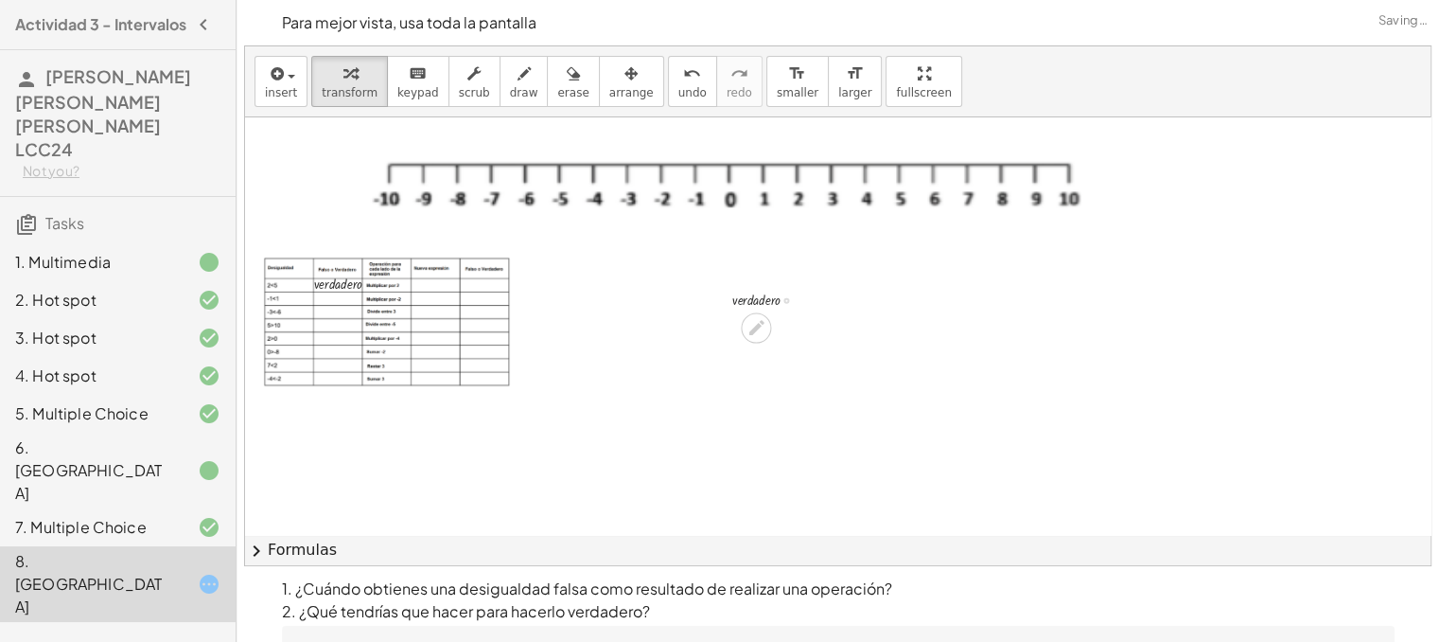
click at [740, 294] on div at bounding box center [773, 299] width 100 height 24
click at [720, 298] on div at bounding box center [718, 298] width 28 height 33
drag, startPoint x: 727, startPoint y: 303, endPoint x: 308, endPoint y: 295, distance: 418.3
click at [308, 295] on div at bounding box center [300, 290] width 28 height 33
click at [655, 417] on div at bounding box center [1054, 396] width 1619 height 667
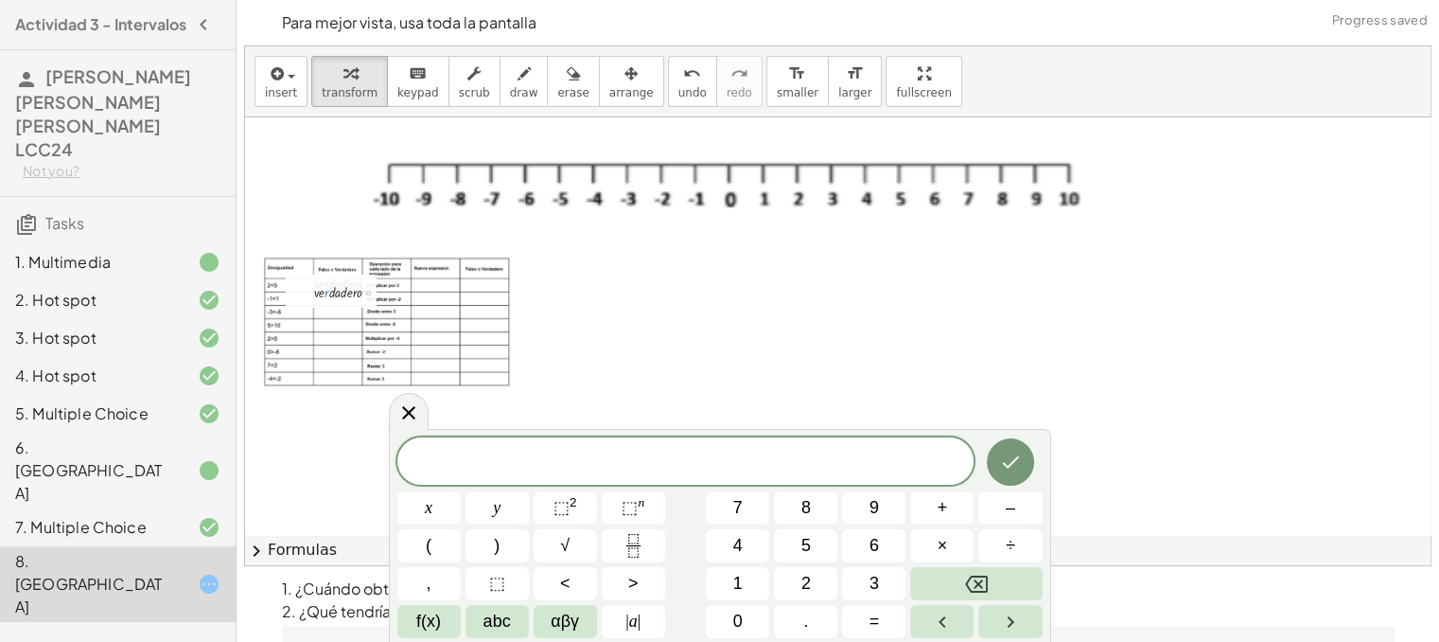
click at [328, 297] on div at bounding box center [355, 291] width 100 height 24
click at [307, 298] on div at bounding box center [298, 292] width 28 height 33
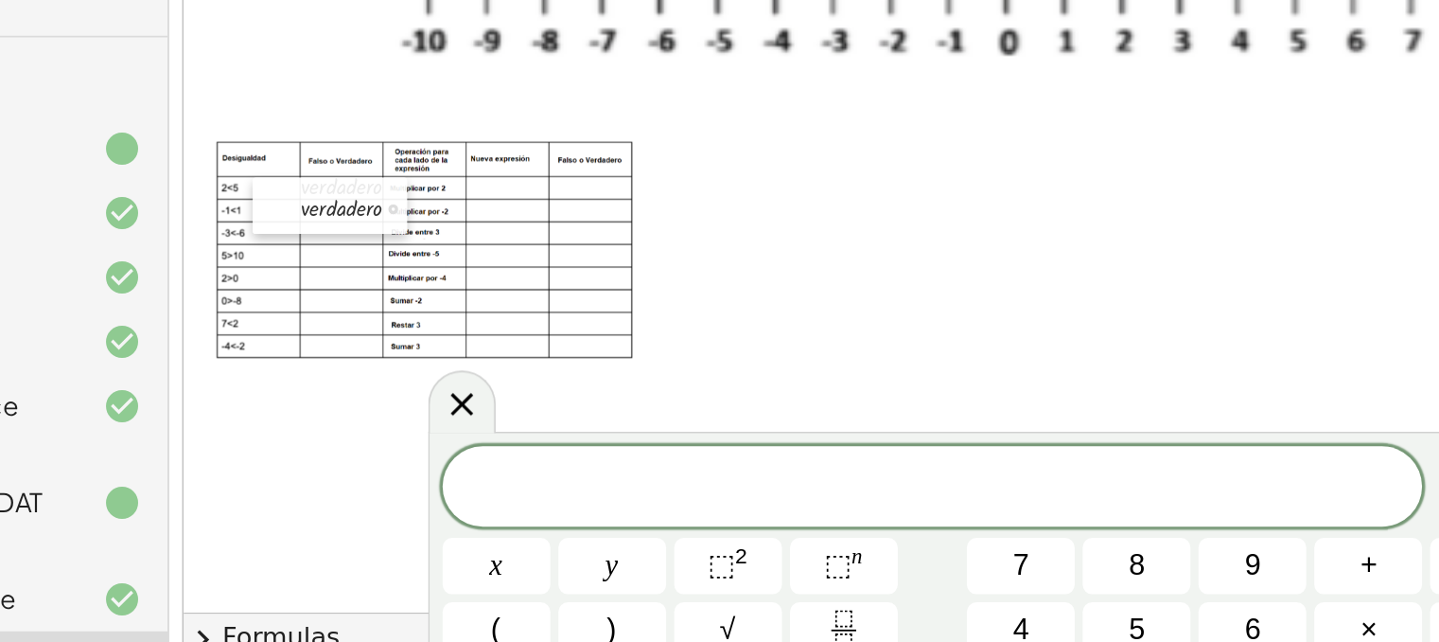
click at [307, 298] on div at bounding box center [300, 295] width 28 height 33
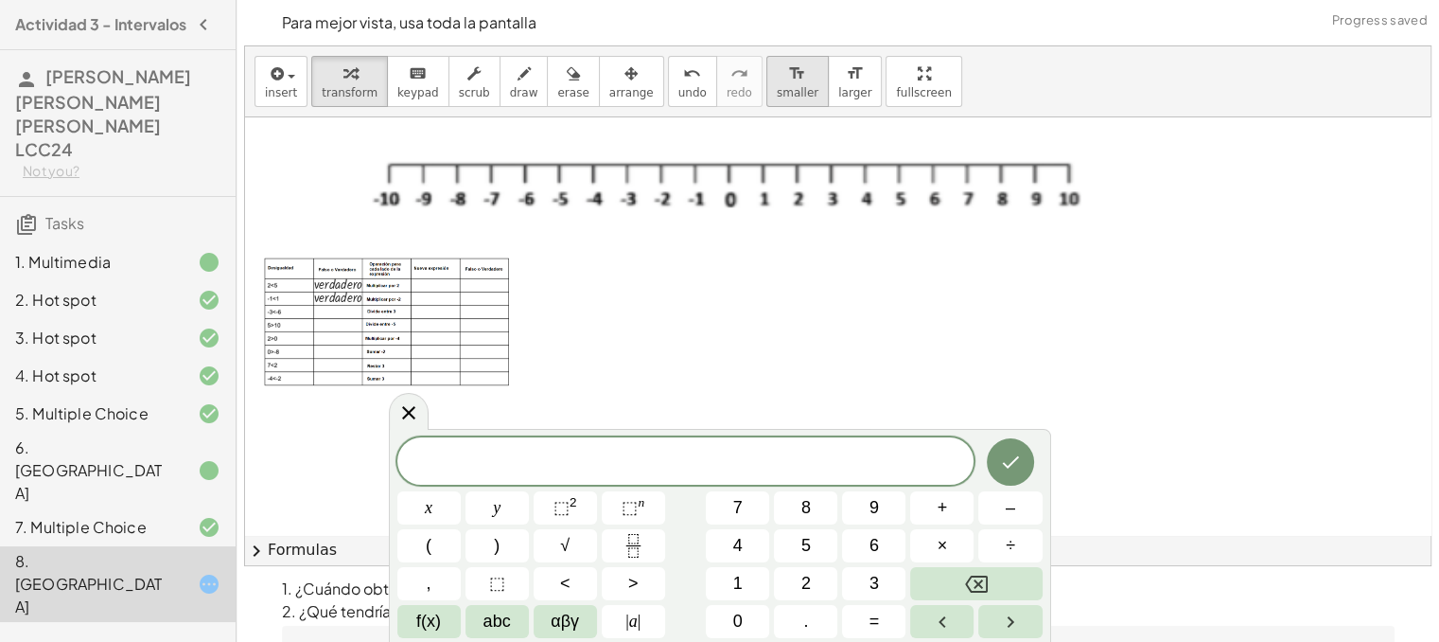
click at [777, 88] on span "smaller" at bounding box center [798, 92] width 42 height 13
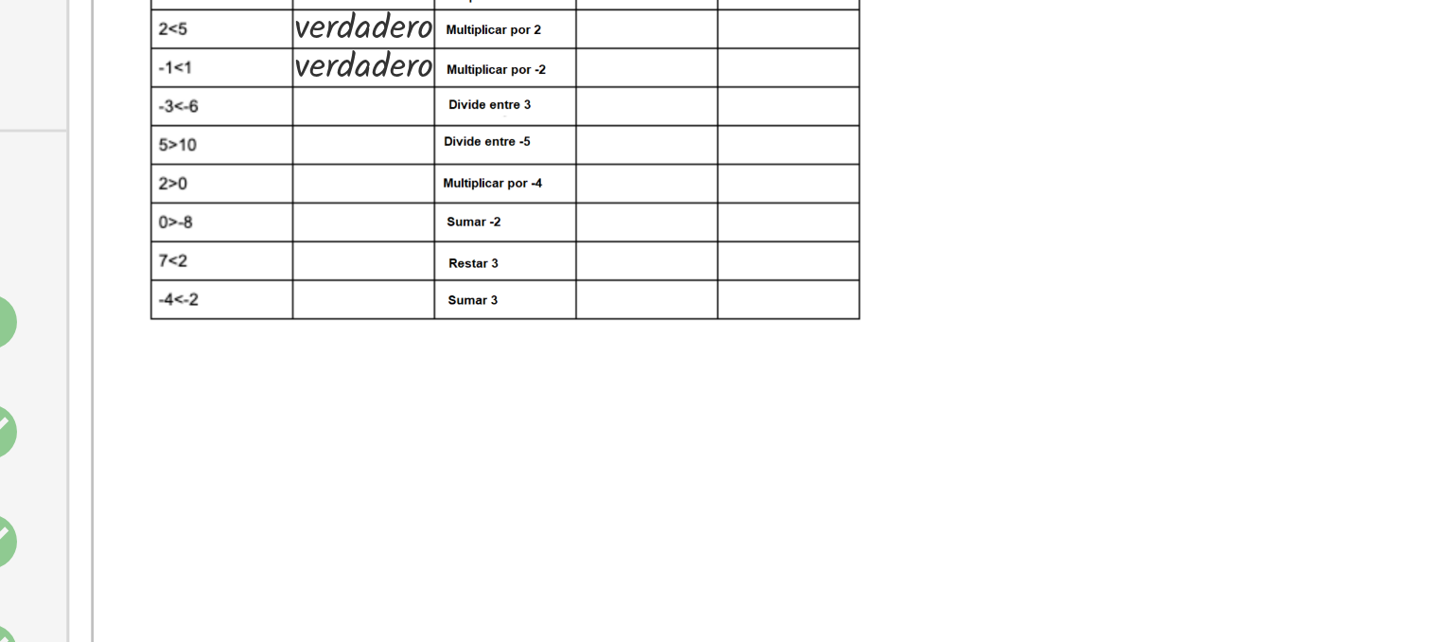
scroll to position [124, 0]
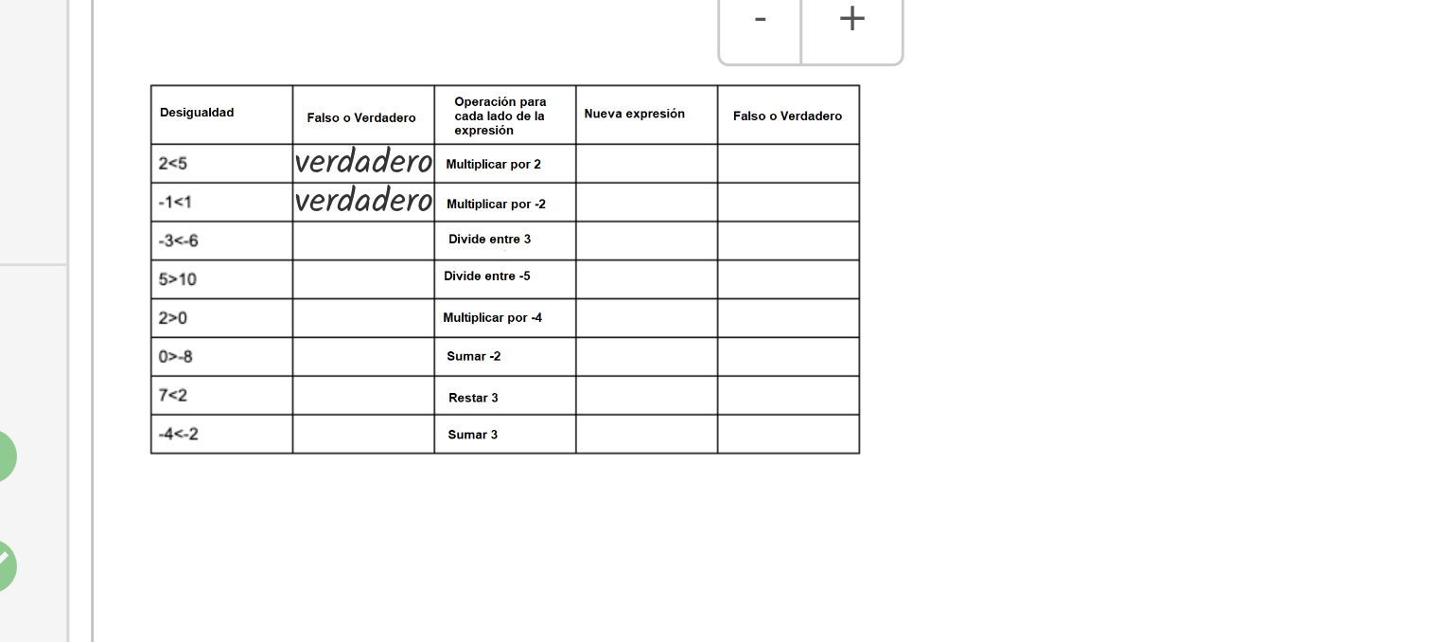
click at [344, 189] on img at bounding box center [387, 197] width 246 height 129
click at [568, 155] on div at bounding box center [1054, 272] width 1619 height 667
click at [553, 199] on div at bounding box center [1054, 272] width 1619 height 667
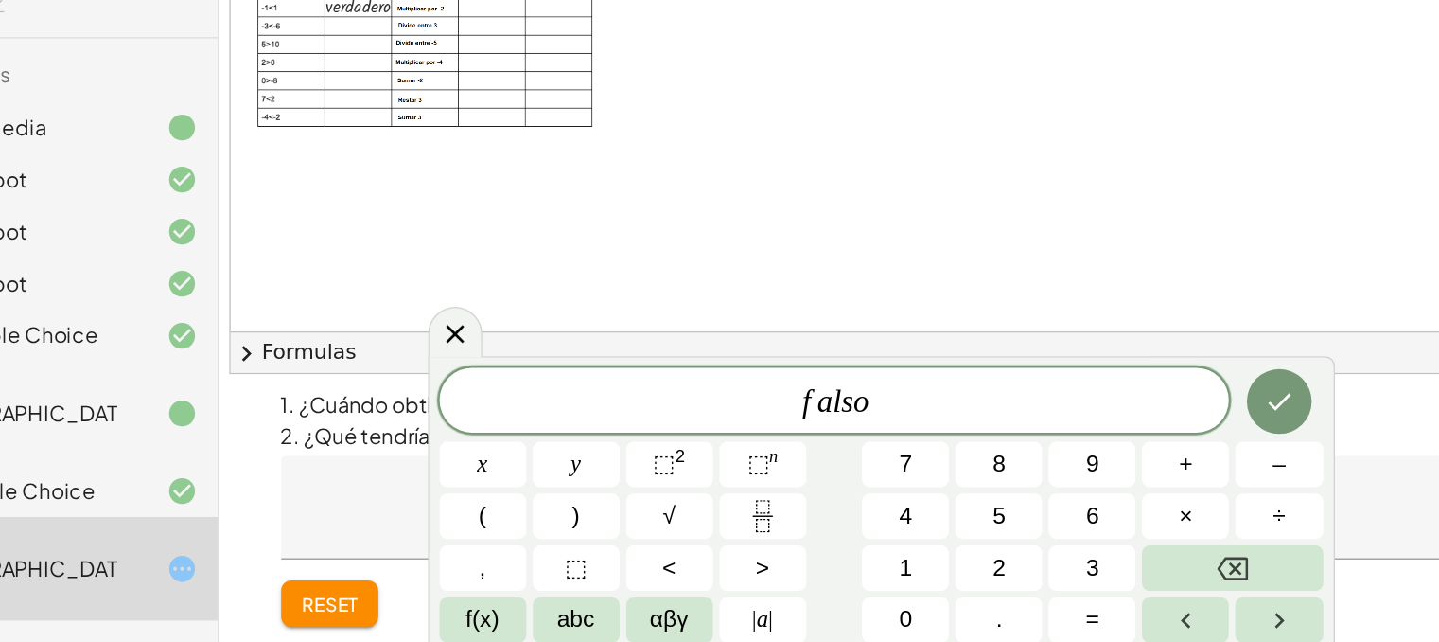
scroll to position [123, 0]
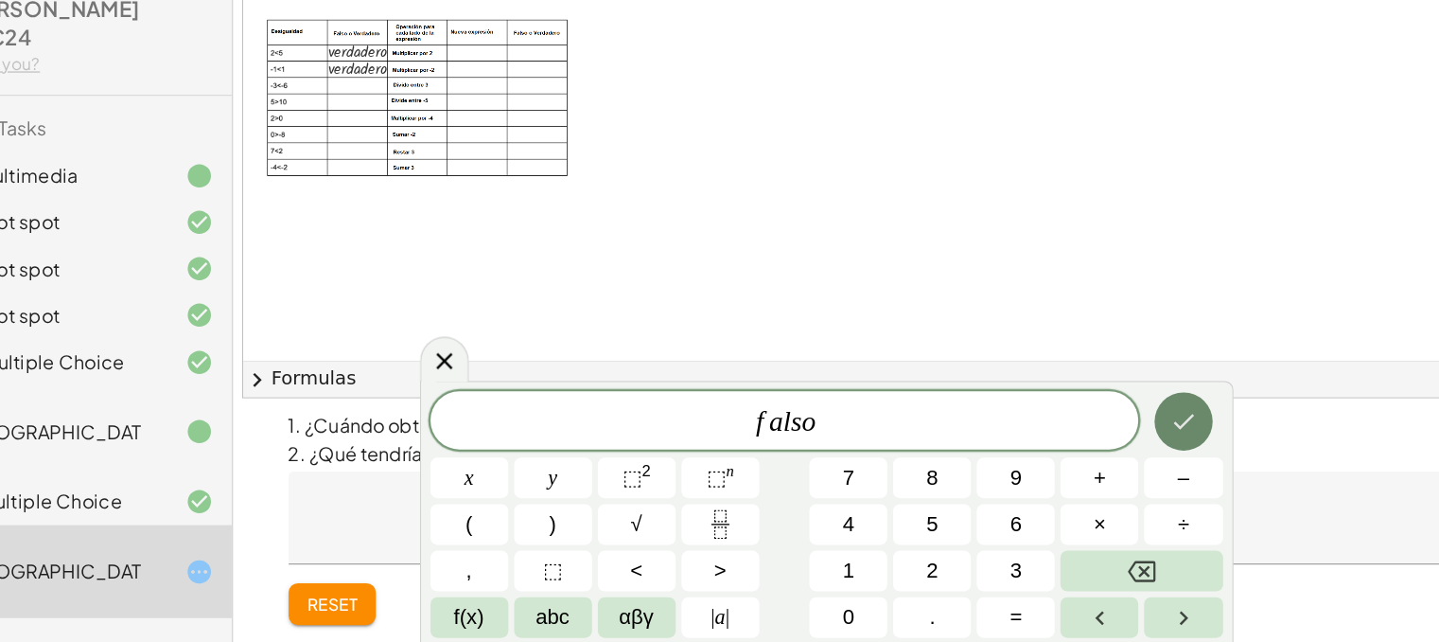
click at [1006, 471] on icon "Done" at bounding box center [1010, 461] width 23 height 23
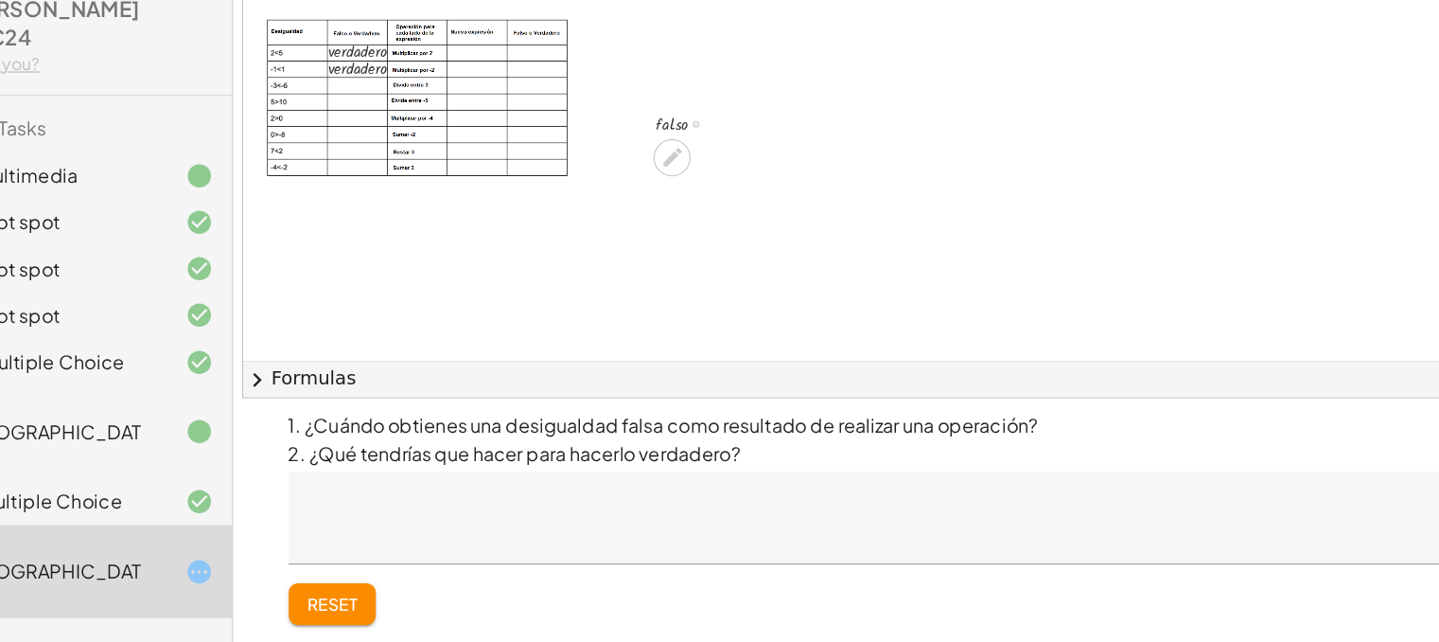
click at [598, 219] on div at bounding box center [611, 218] width 79 height 24
drag, startPoint x: 576, startPoint y: 217, endPoint x: 318, endPoint y: 185, distance: 260.2
click at [318, 185] on div at bounding box center [308, 186] width 28 height 33
click at [644, 270] on div at bounding box center [1054, 273] width 1619 height 667
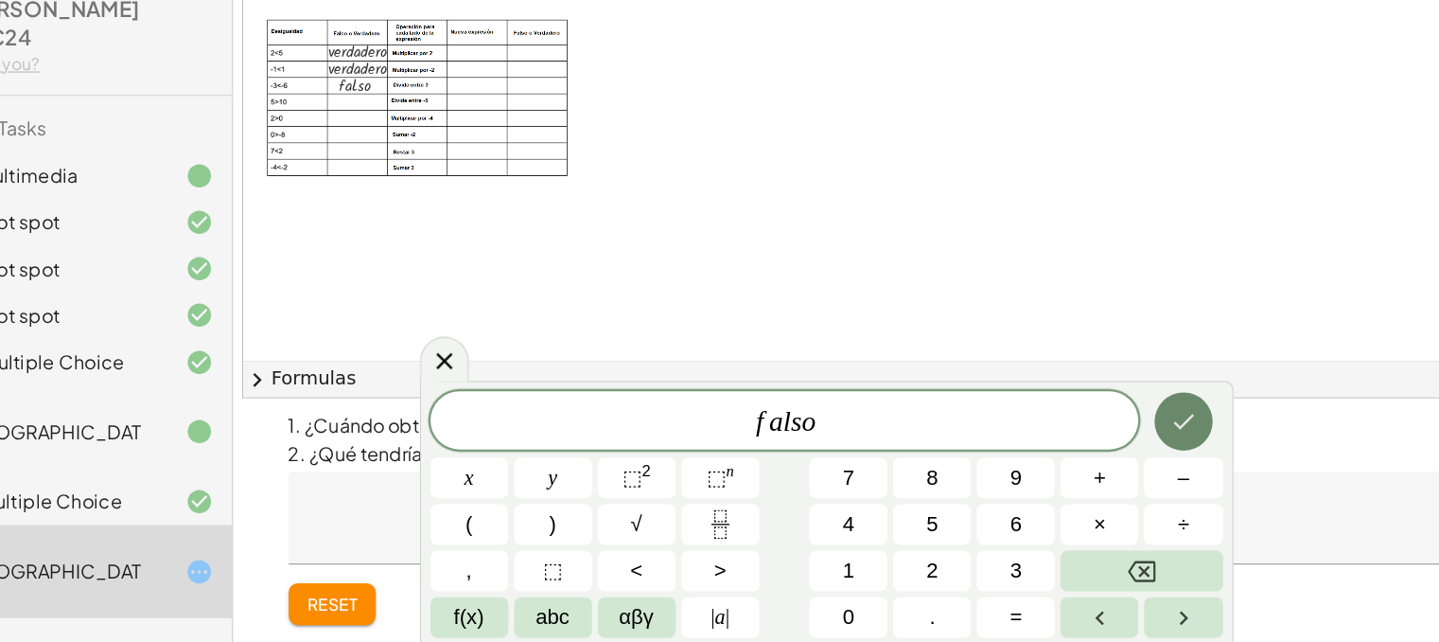
click at [1019, 456] on icon "Done" at bounding box center [1010, 461] width 23 height 23
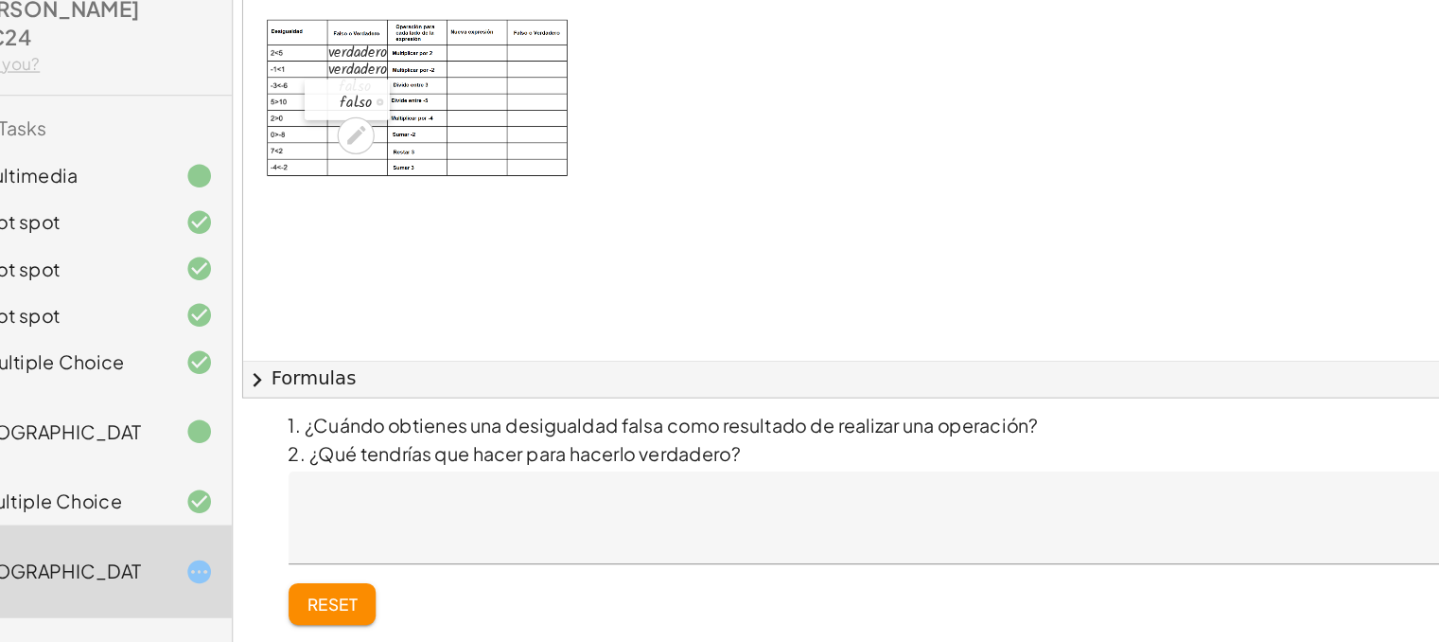
drag, startPoint x: 671, startPoint y: 285, endPoint x: 322, endPoint y: 197, distance: 360.1
click at [322, 197] on div at bounding box center [309, 200] width 28 height 33
click at [539, 295] on div at bounding box center [1054, 273] width 1619 height 667
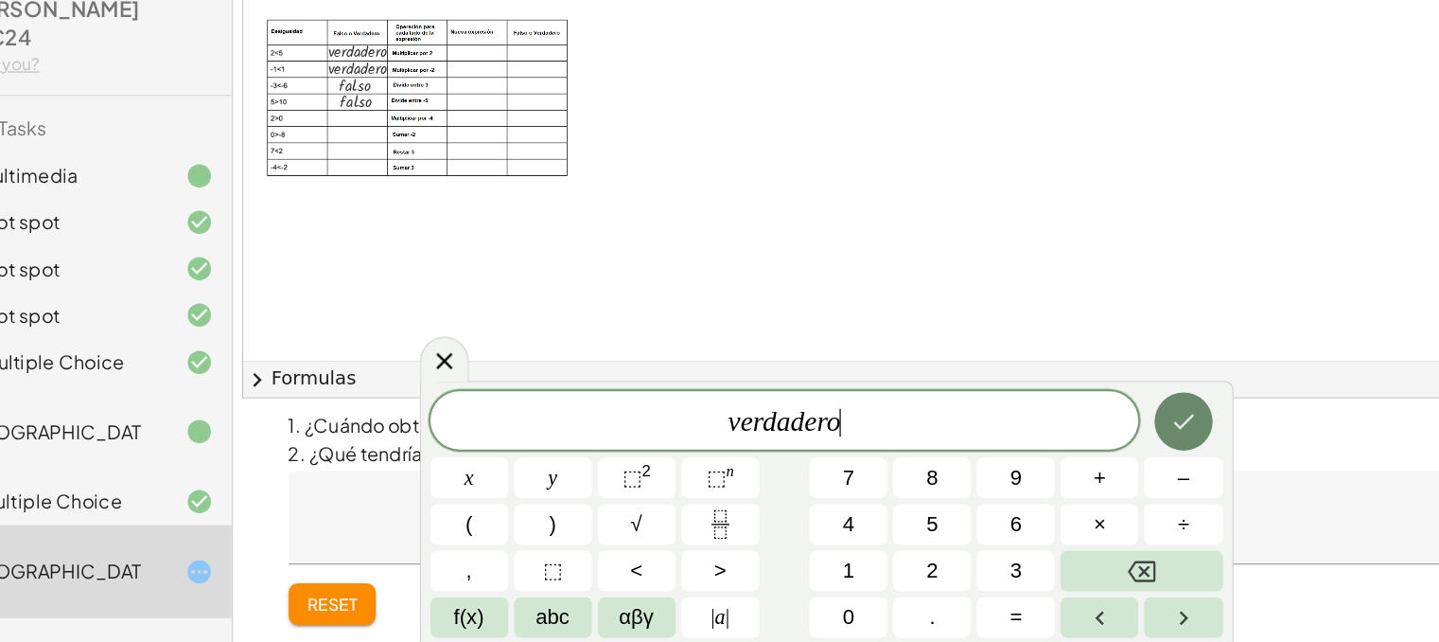
click at [1029, 450] on button "Done" at bounding box center [1010, 461] width 47 height 47
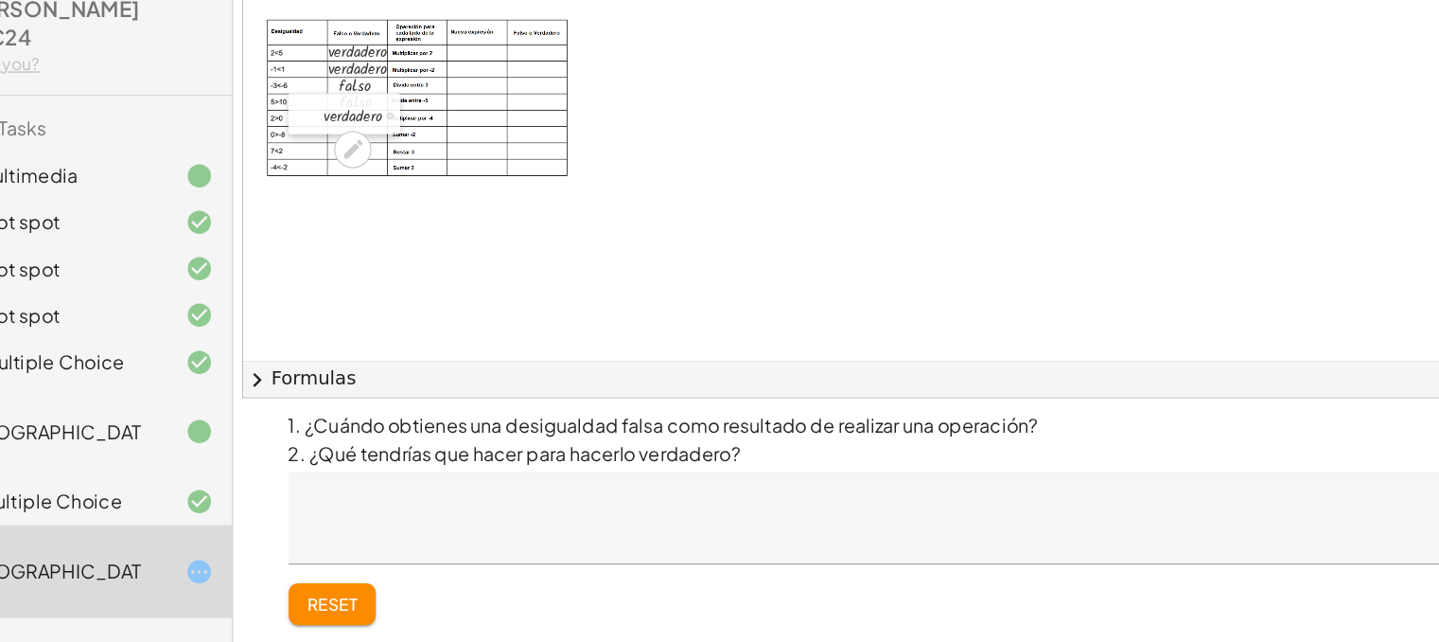
drag, startPoint x: 567, startPoint y: 310, endPoint x: 309, endPoint y: 208, distance: 276.9
click at [309, 208] on div at bounding box center [296, 211] width 28 height 33
click at [300, 206] on div at bounding box center [297, 211] width 28 height 33
click at [365, 321] on div at bounding box center [1054, 273] width 1619 height 667
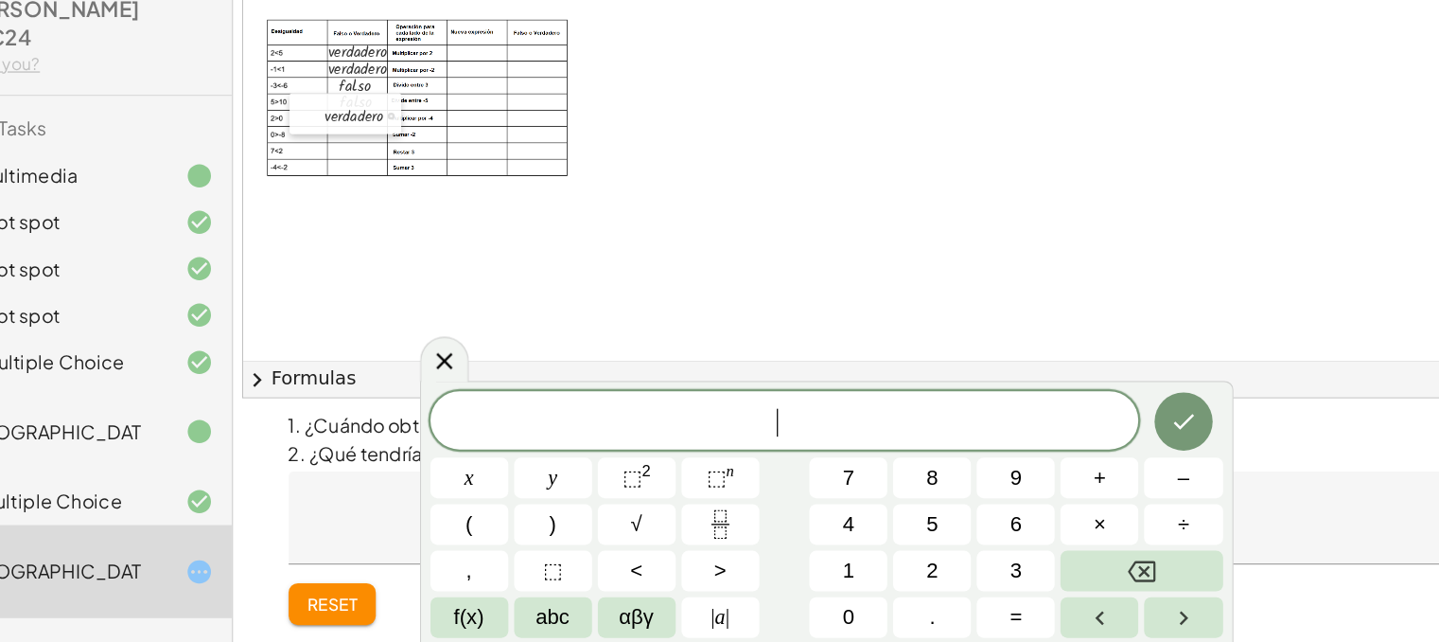
click at [306, 214] on div at bounding box center [297, 211] width 28 height 33
click at [290, 212] on div at bounding box center [299, 213] width 28 height 33
click at [387, 321] on div at bounding box center [1054, 273] width 1619 height 667
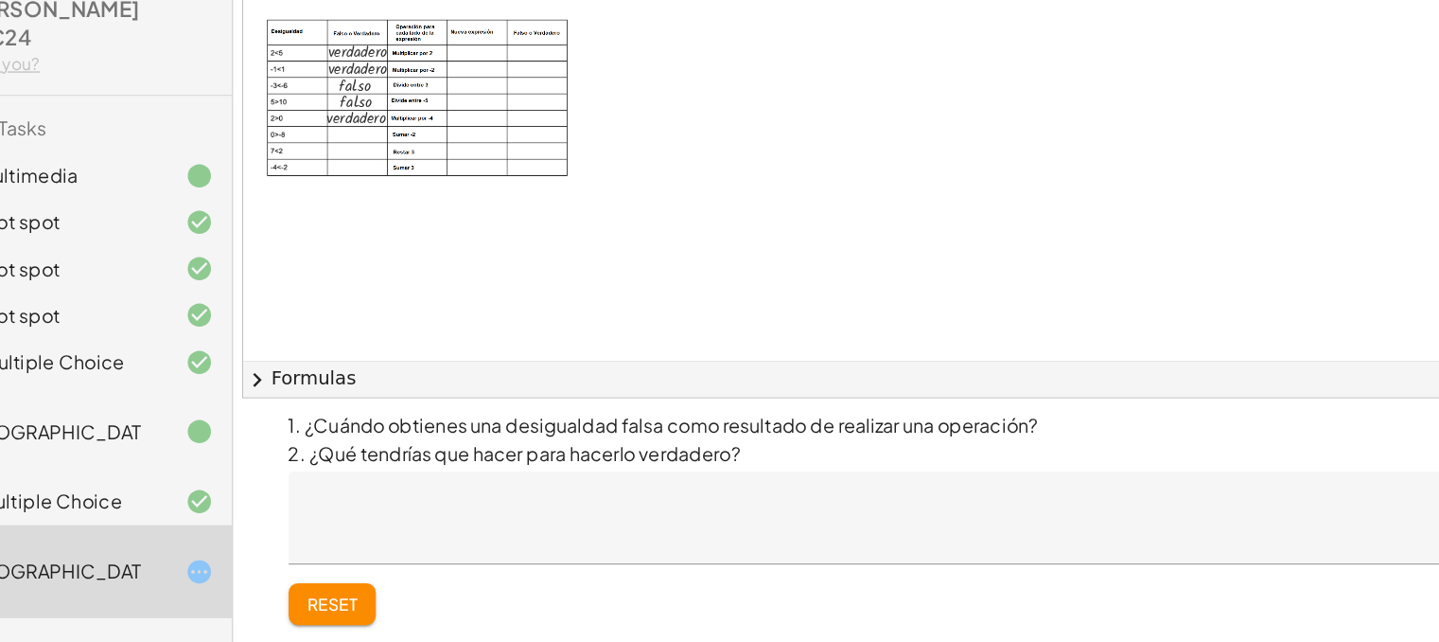
click at [355, 324] on div at bounding box center [1054, 273] width 1619 height 667
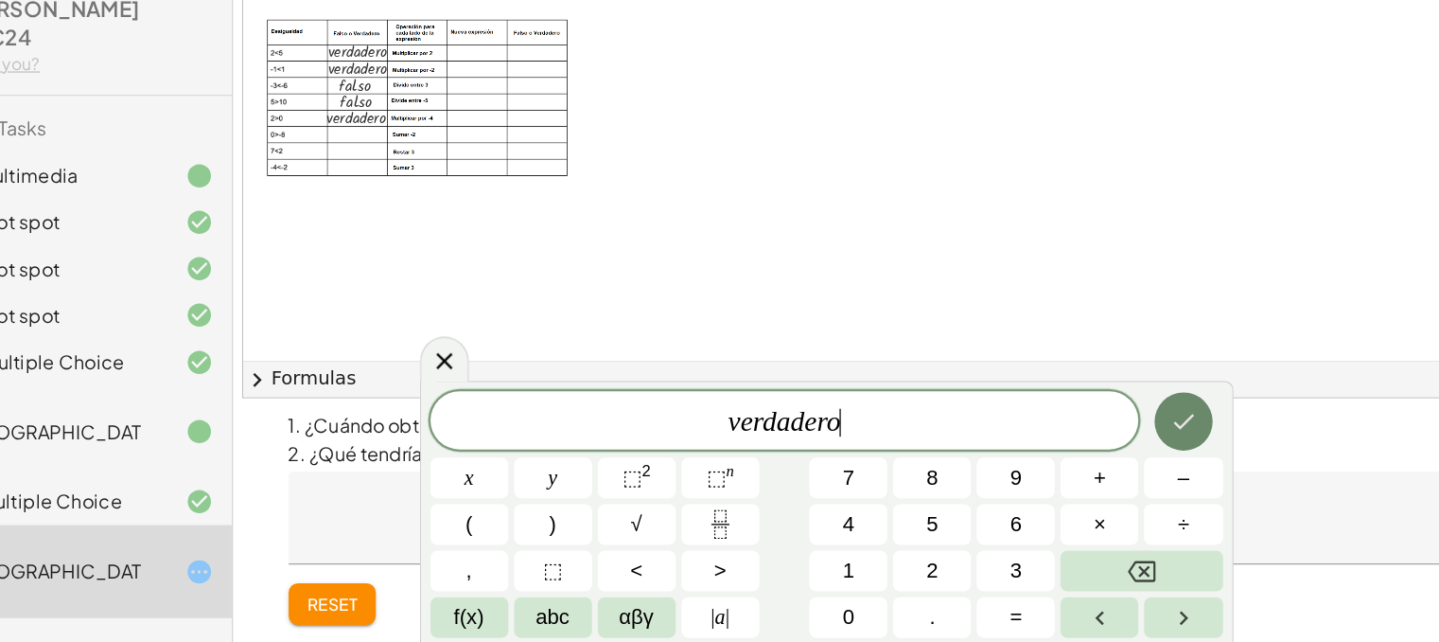
click at [1004, 465] on icon "Done" at bounding box center [1010, 461] width 23 height 23
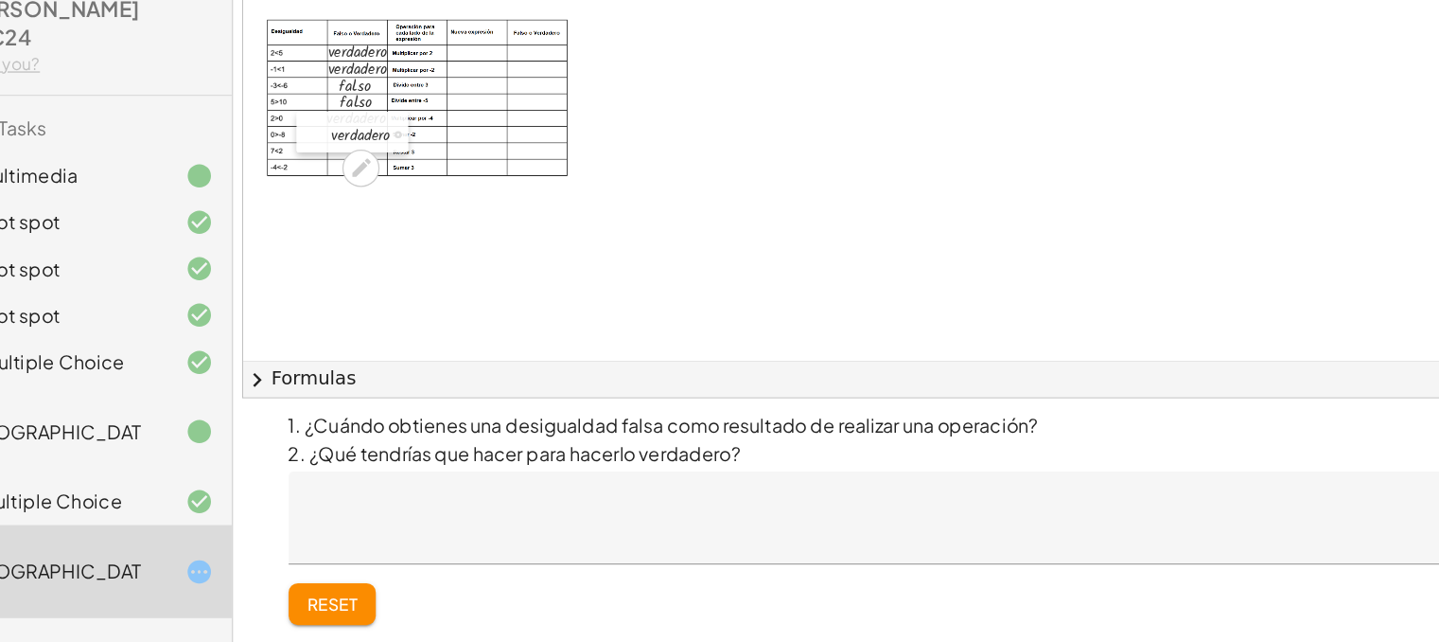
drag, startPoint x: 380, startPoint y: 343, endPoint x: 314, endPoint y: 227, distance: 133.1
click at [314, 227] on div at bounding box center [303, 226] width 28 height 33
click at [387, 331] on div at bounding box center [1054, 273] width 1619 height 667
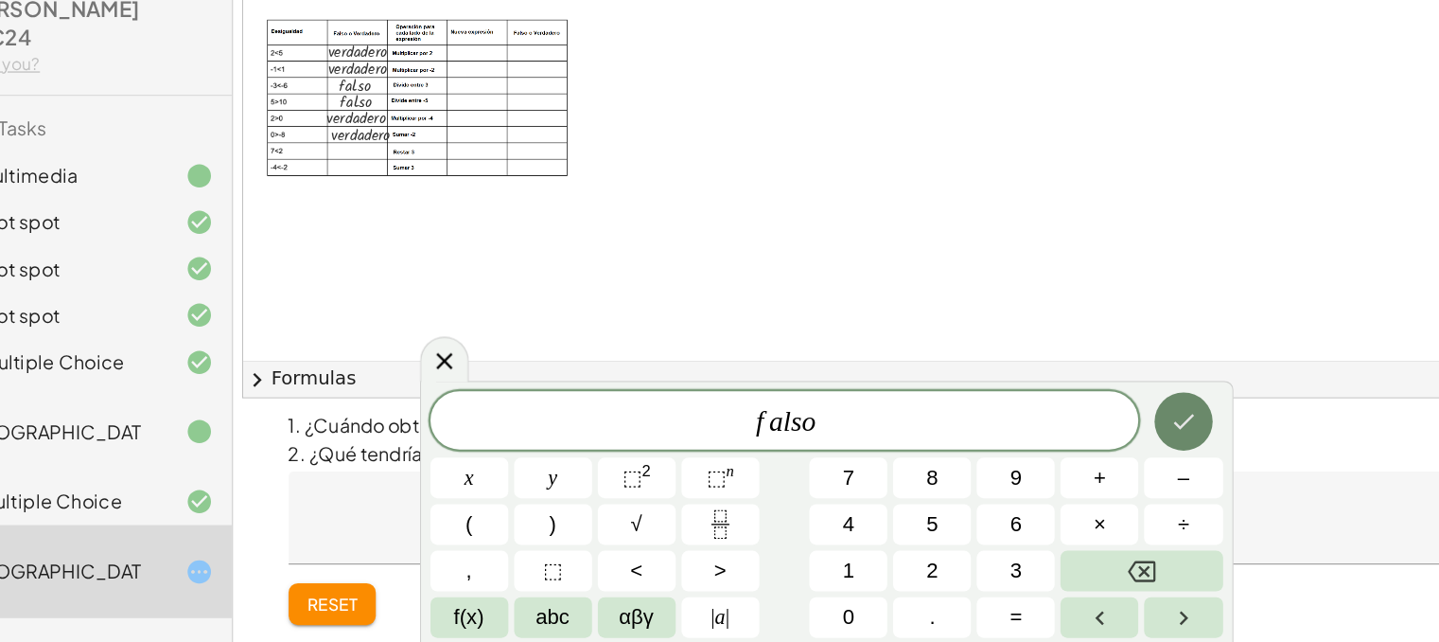
click at [1002, 451] on icon "Done" at bounding box center [1010, 461] width 23 height 23
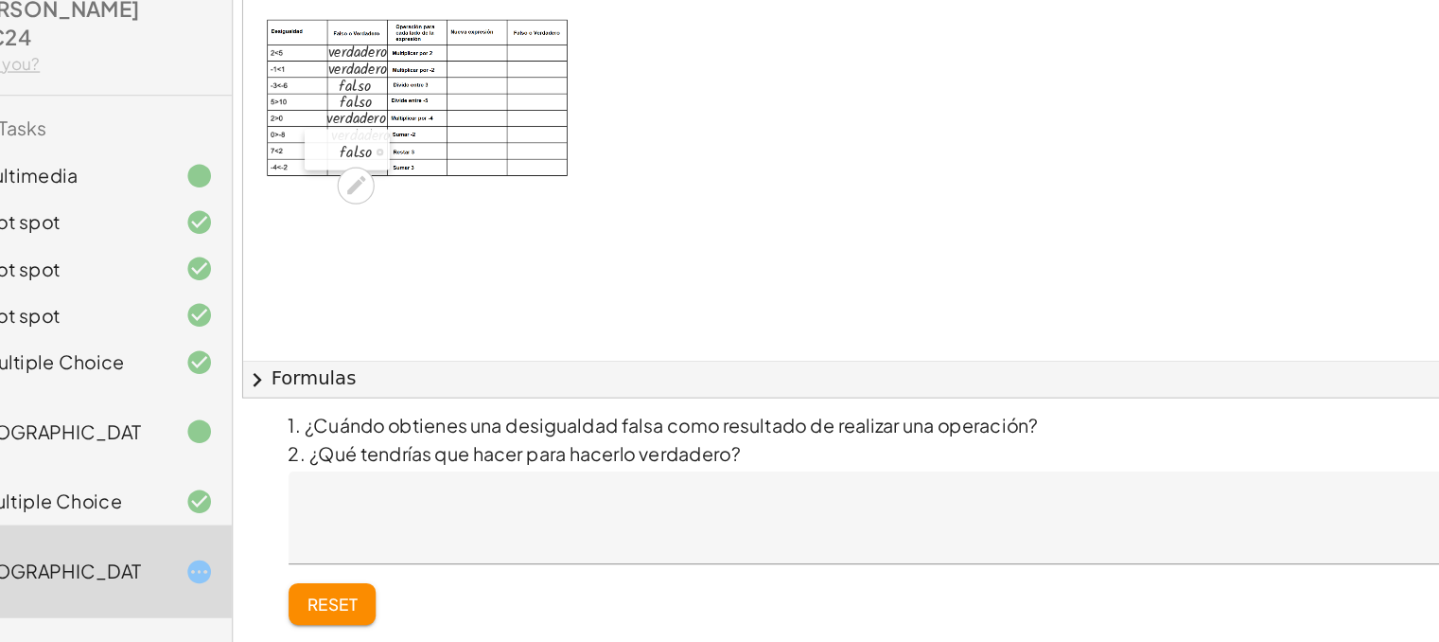
drag, startPoint x: 412, startPoint y: 353, endPoint x: 320, endPoint y: 244, distance: 142.4
click at [320, 244] on div at bounding box center [309, 240] width 28 height 33
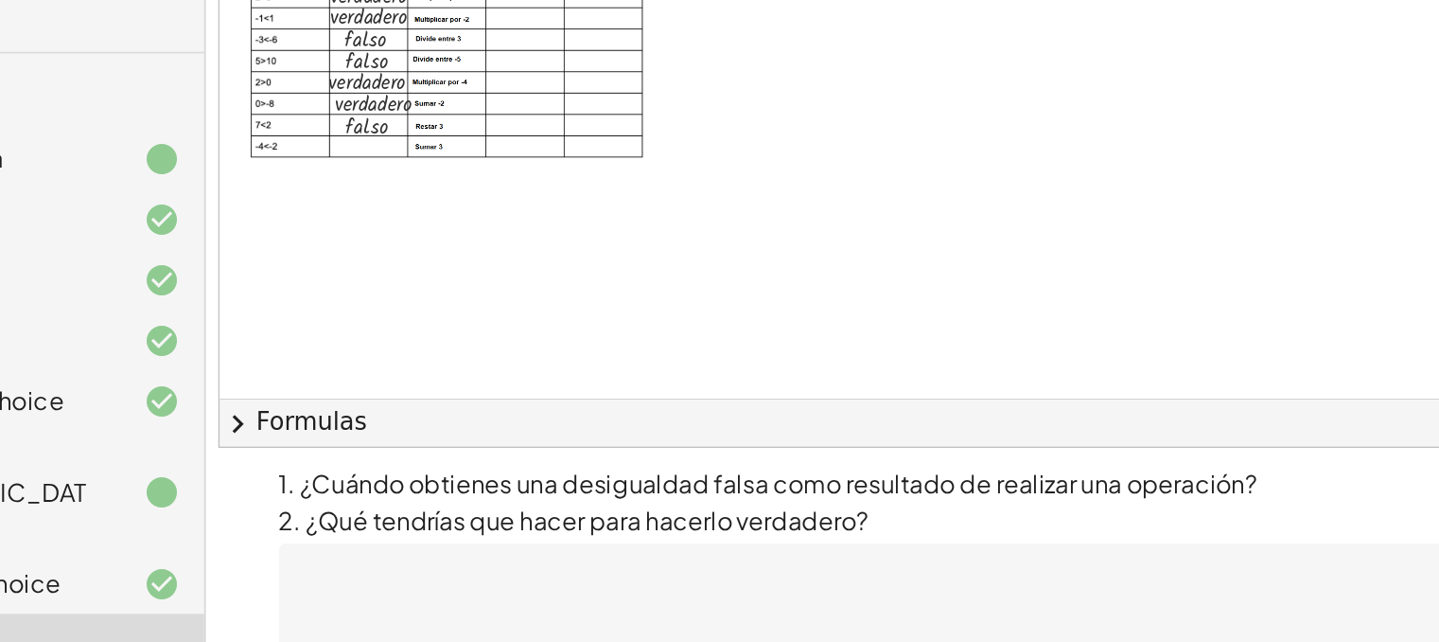
click at [511, 353] on div at bounding box center [1054, 273] width 1619 height 667
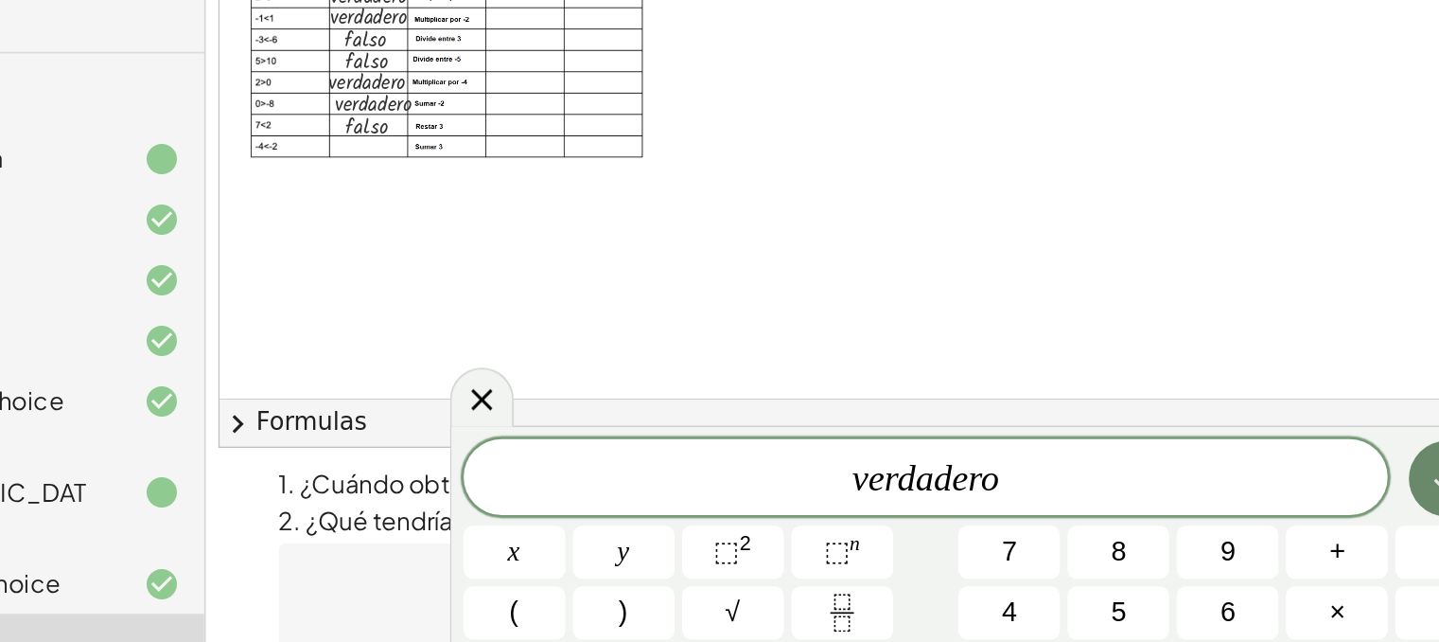
click at [1000, 462] on icon "Done" at bounding box center [1010, 461] width 23 height 23
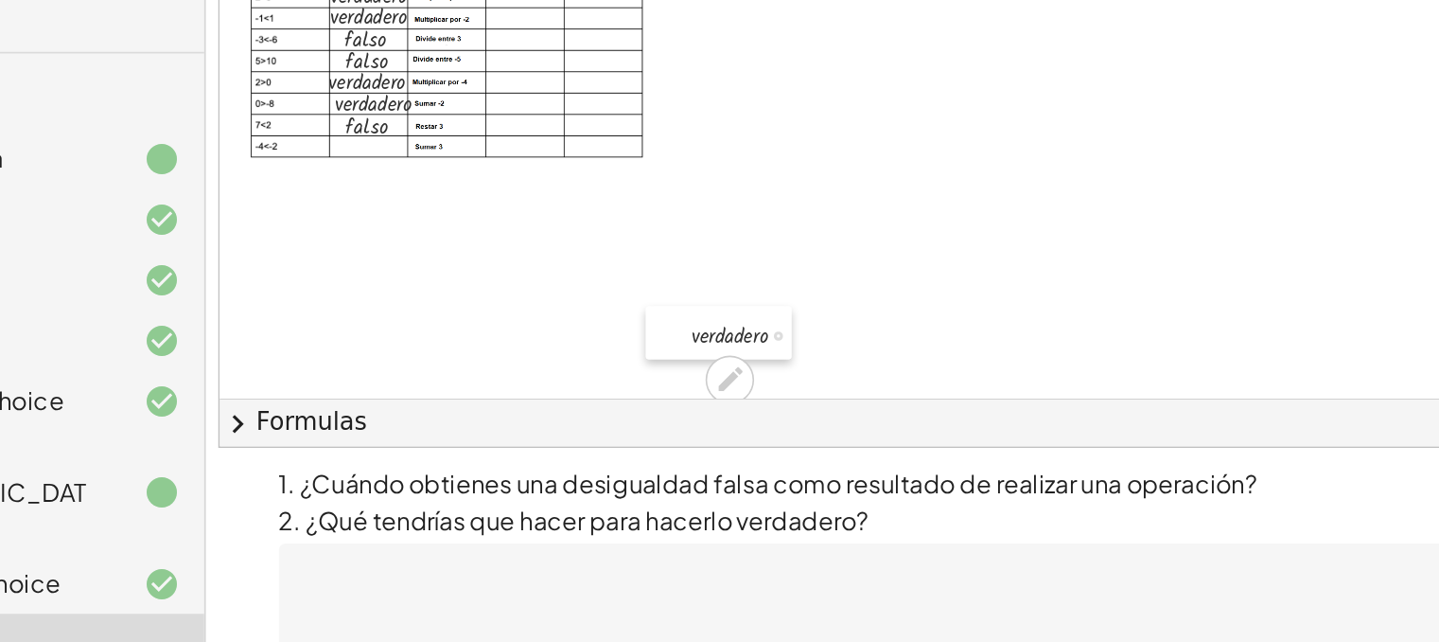
click at [536, 365] on div at bounding box center [525, 371] width 28 height 33
drag, startPoint x: 534, startPoint y: 365, endPoint x: 309, endPoint y: 245, distance: 254.4
click at [309, 245] on div at bounding box center [301, 252] width 28 height 33
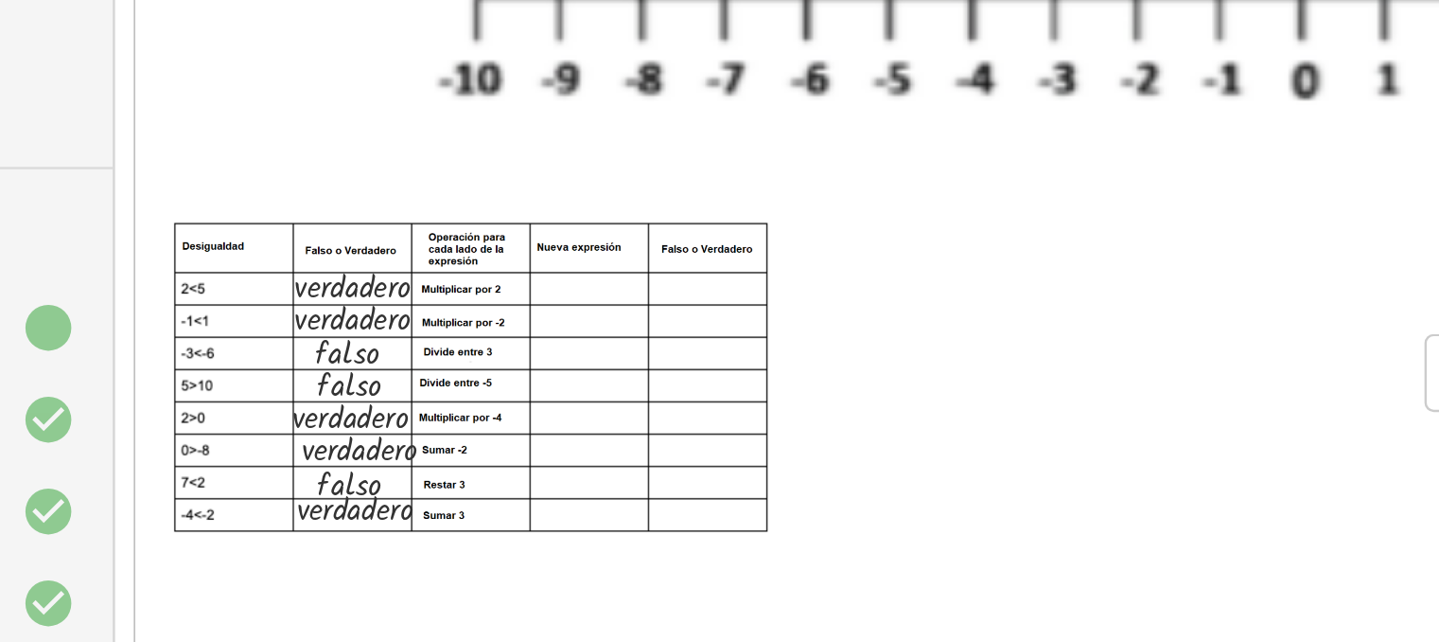
scroll to position [67, 0]
click at [527, 226] on div at bounding box center [1050, 358] width 1619 height 667
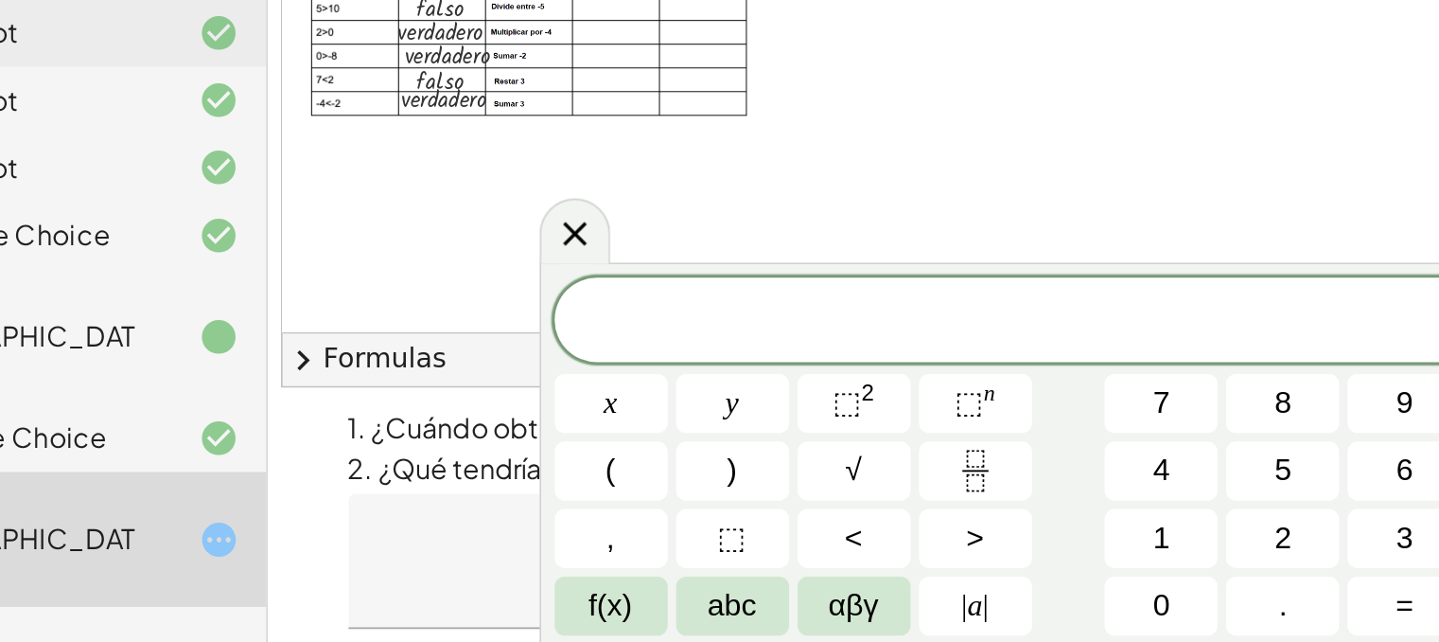
scroll to position [64, 0]
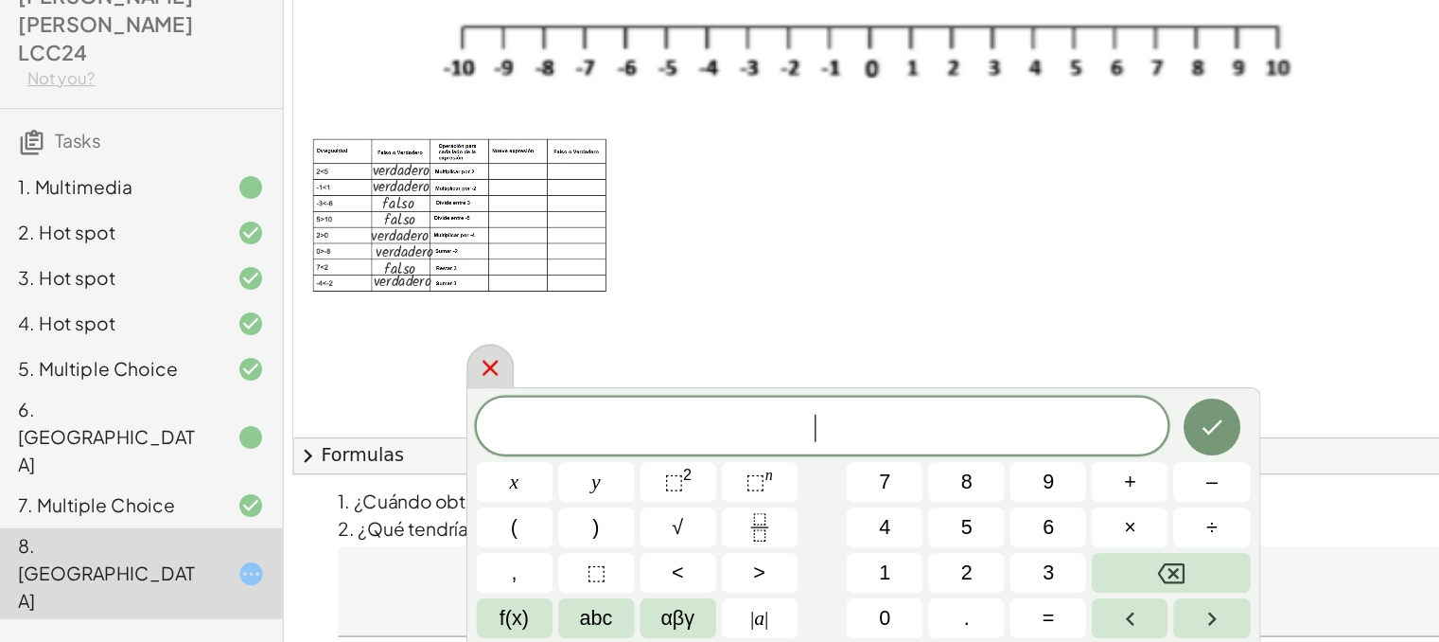
click at [394, 410] on div at bounding box center [409, 411] width 40 height 37
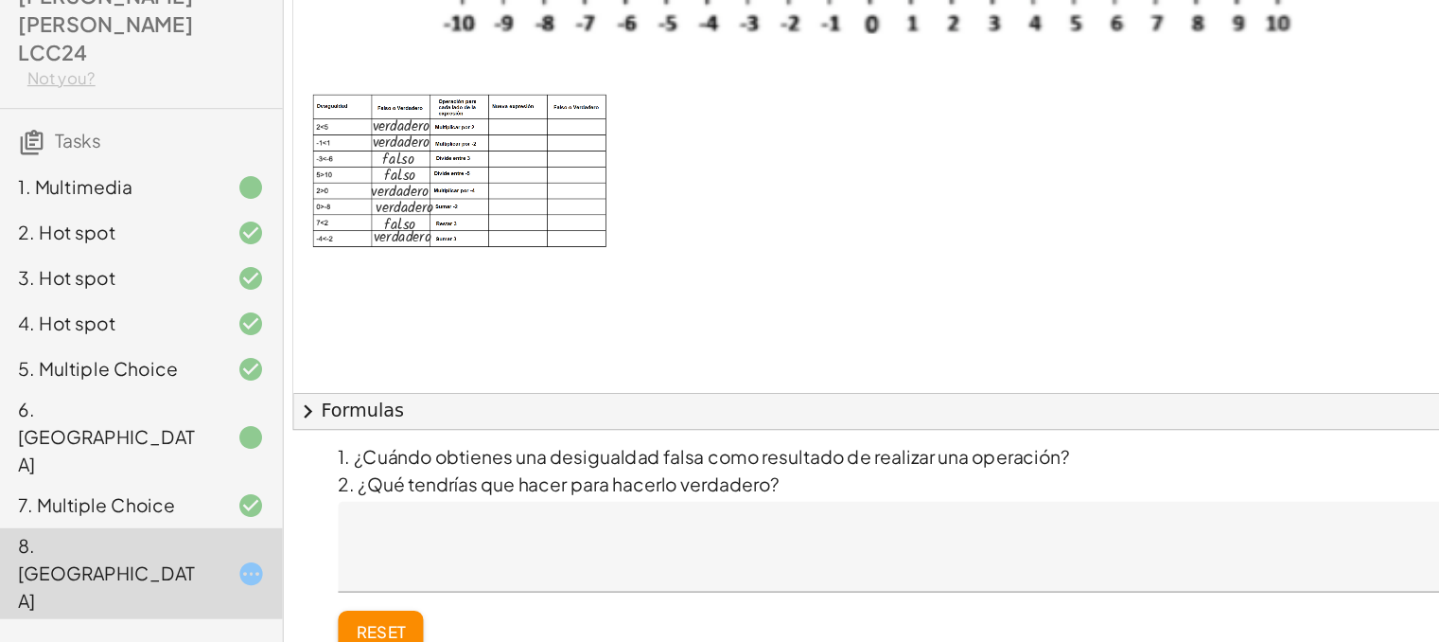
scroll to position [124, 0]
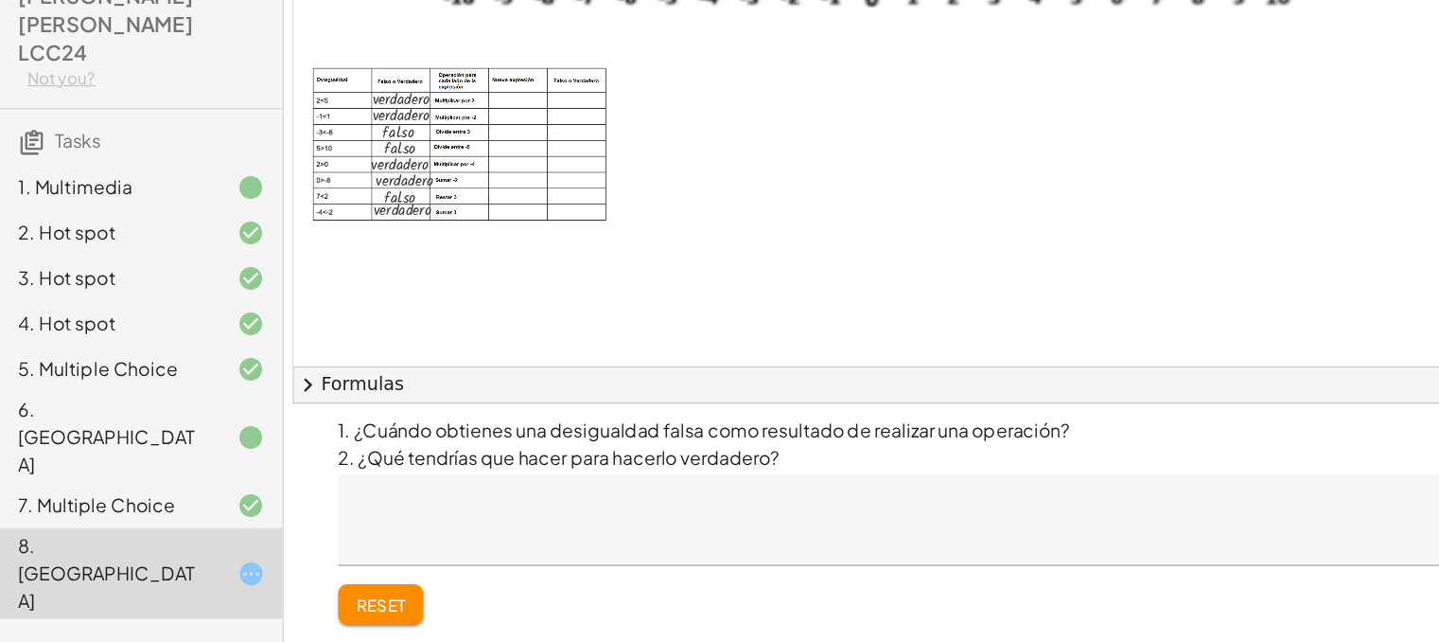
click at [327, 527] on textarea at bounding box center [838, 540] width 1113 height 76
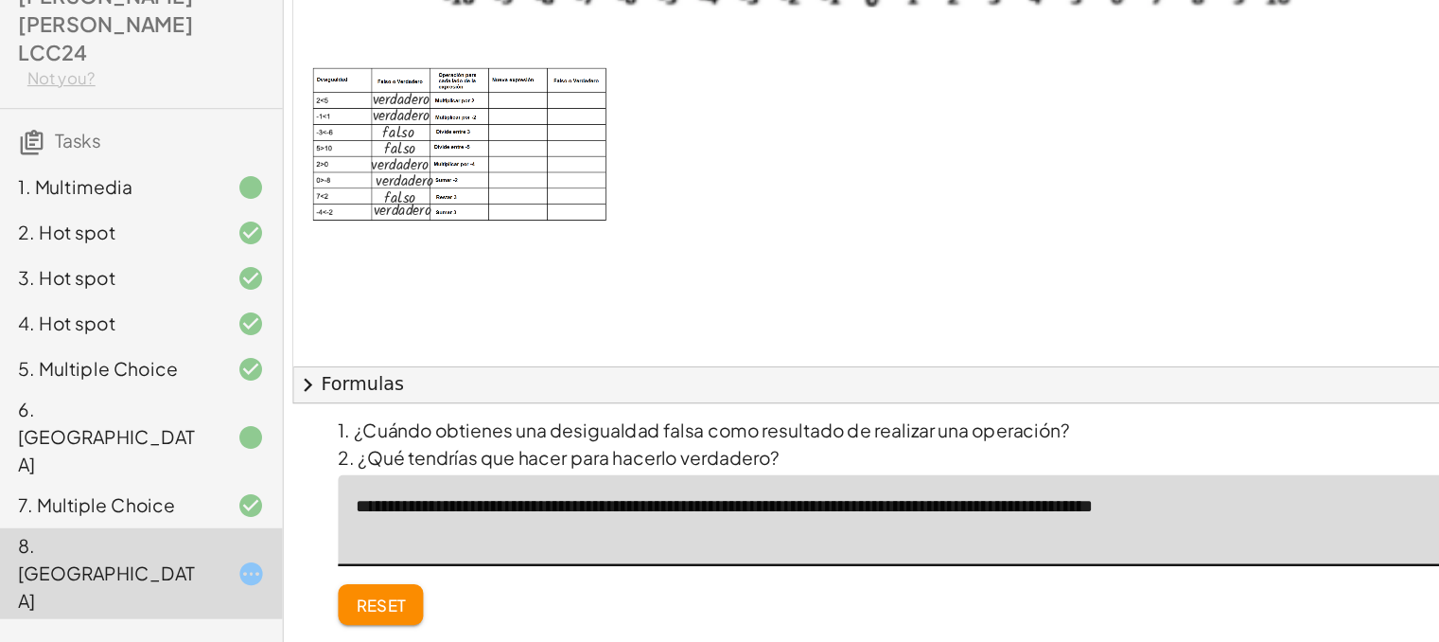
click at [1068, 527] on textarea "**********" at bounding box center [838, 540] width 1113 height 76
click at [316, 529] on textarea "**********" at bounding box center [838, 540] width 1113 height 76
click at [314, 549] on textarea "**********" at bounding box center [838, 540] width 1113 height 76
type textarea "**********"
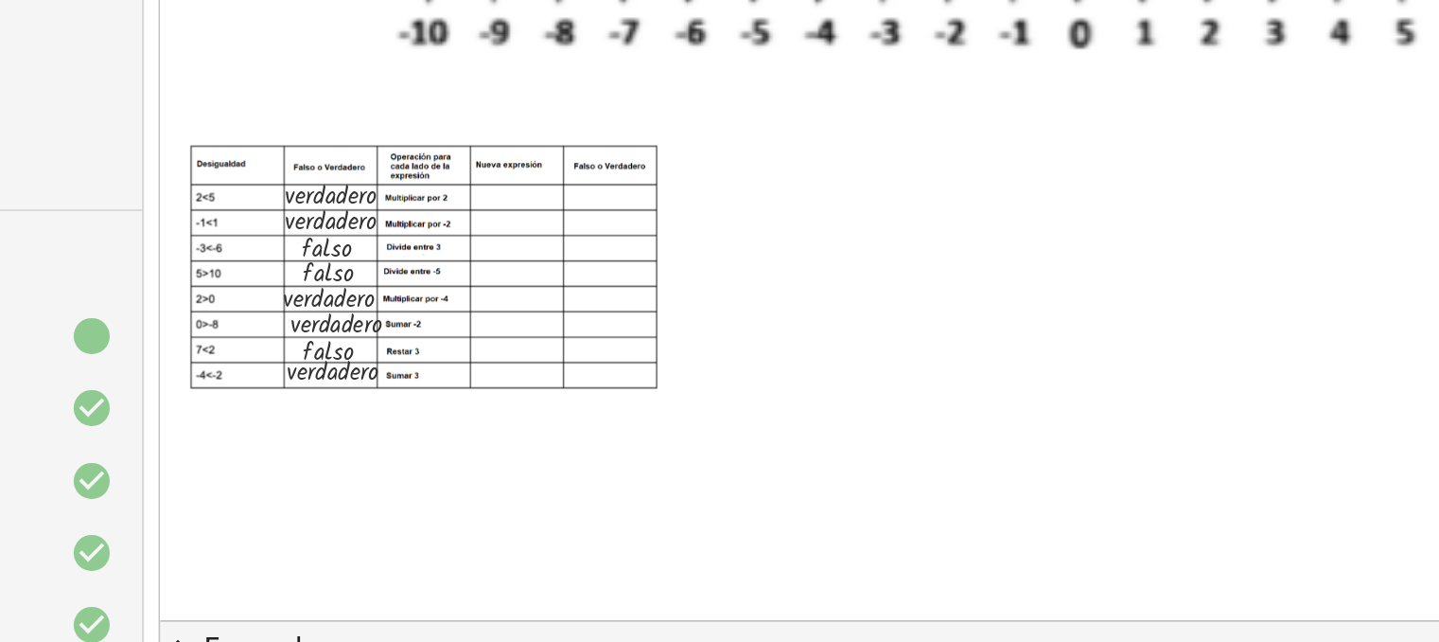
click at [660, 282] on div at bounding box center [1050, 301] width 1619 height 667
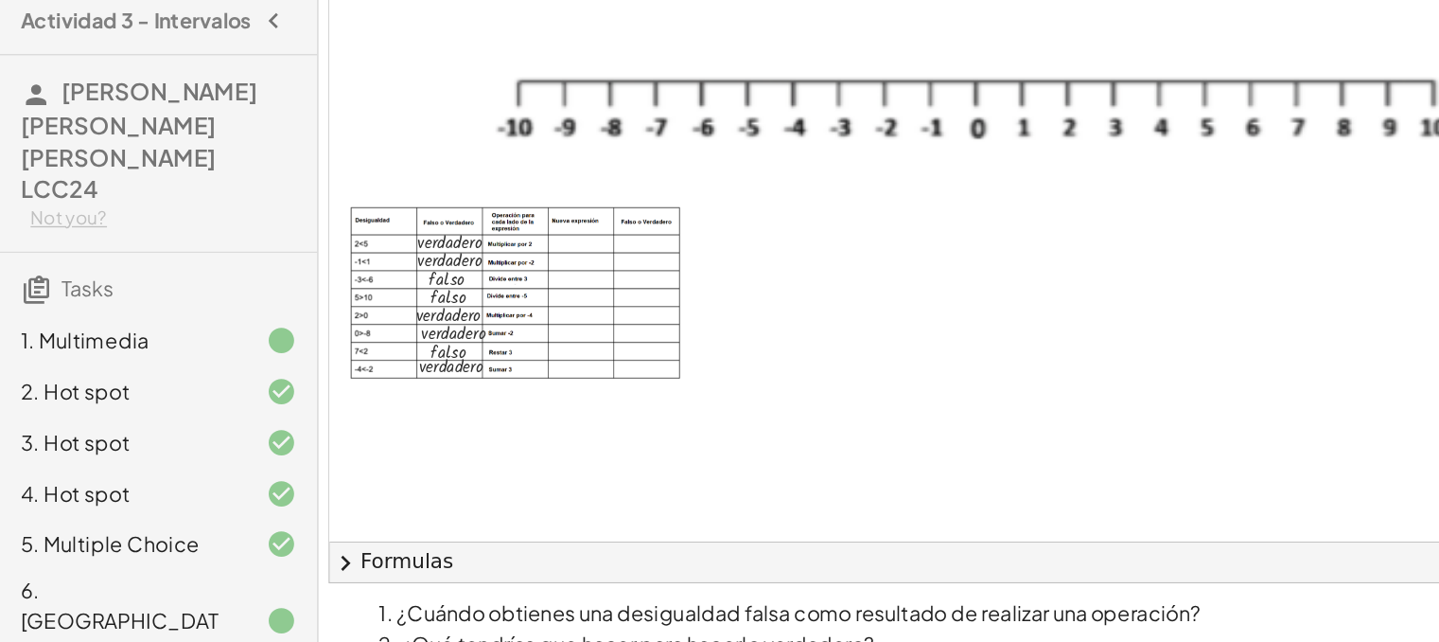
click at [587, 277] on div at bounding box center [1050, 301] width 1619 height 667
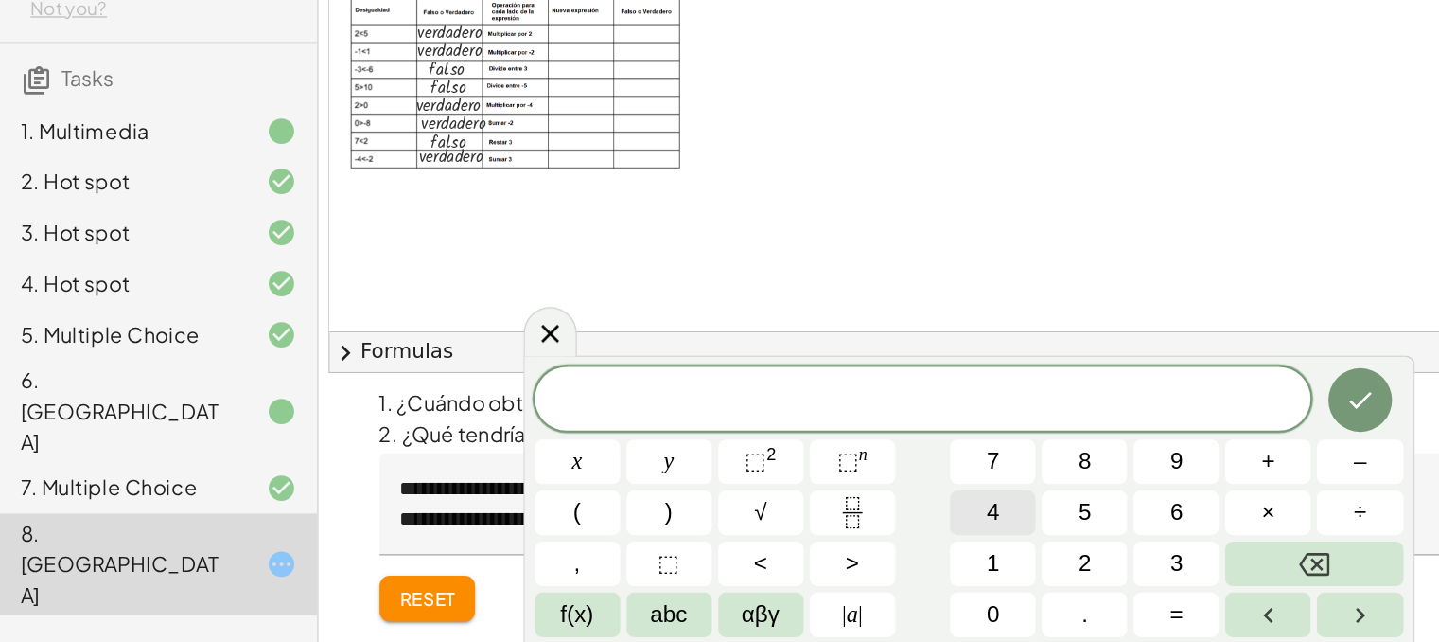
click at [748, 542] on button "4" at bounding box center [737, 545] width 63 height 33
click at [572, 585] on button "<" at bounding box center [565, 583] width 63 height 33
click at [721, 585] on button "1" at bounding box center [737, 583] width 63 height 33
click at [734, 629] on span "0" at bounding box center [737, 621] width 9 height 26
click at [1006, 465] on icon "Done" at bounding box center [1010, 462] width 17 height 12
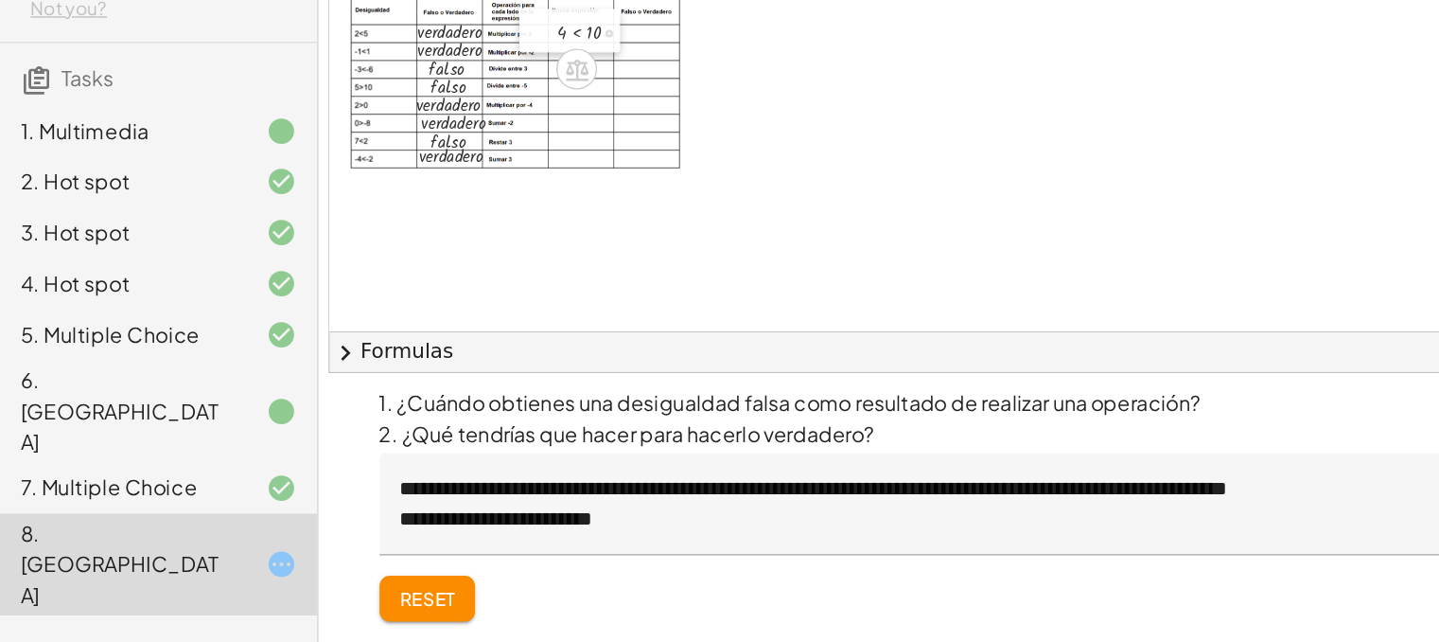
drag, startPoint x: 613, startPoint y: 294, endPoint x: 413, endPoint y: 187, distance: 227.3
click at [413, 187] on div at bounding box center [400, 187] width 28 height 32
click at [396, 320] on div at bounding box center [1050, 301] width 1619 height 667
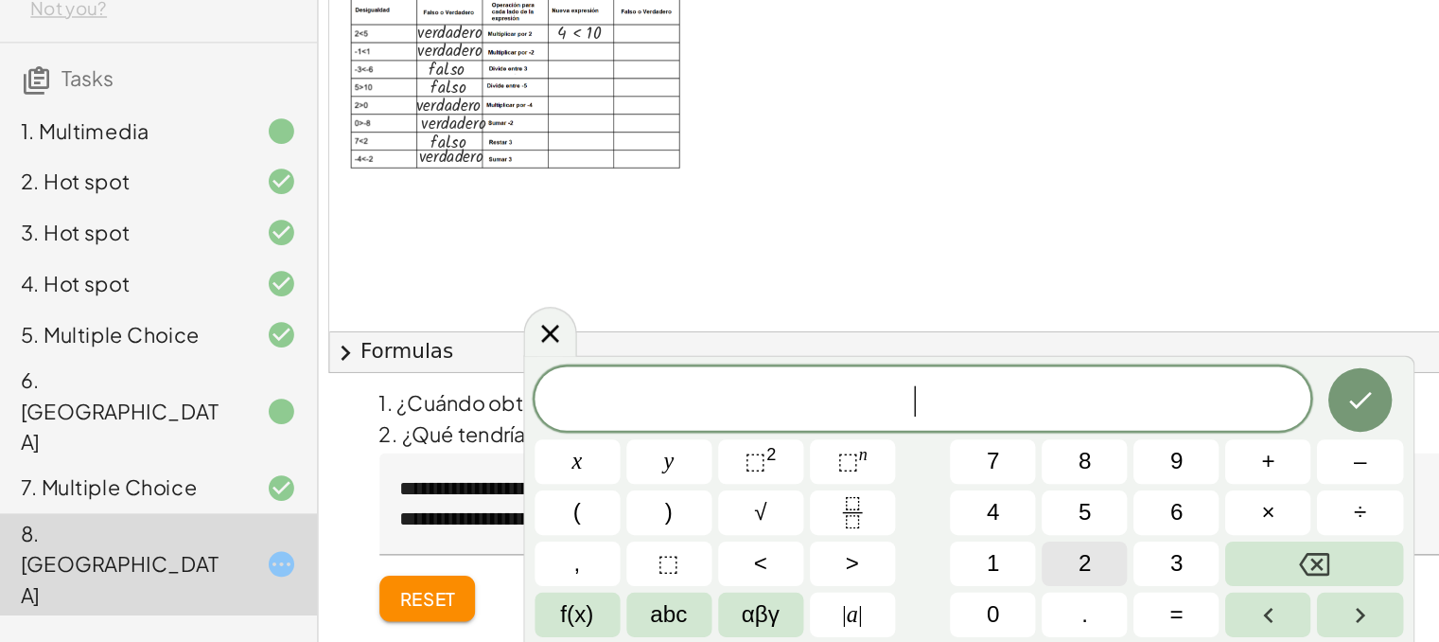
click at [787, 572] on button "2" at bounding box center [805, 583] width 63 height 33
click at [625, 585] on button ">" at bounding box center [633, 583] width 63 height 33
click at [988, 503] on button "–" at bounding box center [1009, 507] width 63 height 33
click at [788, 590] on button "2" at bounding box center [805, 583] width 63 height 33
click at [1009, 465] on icon "Done" at bounding box center [1010, 462] width 17 height 12
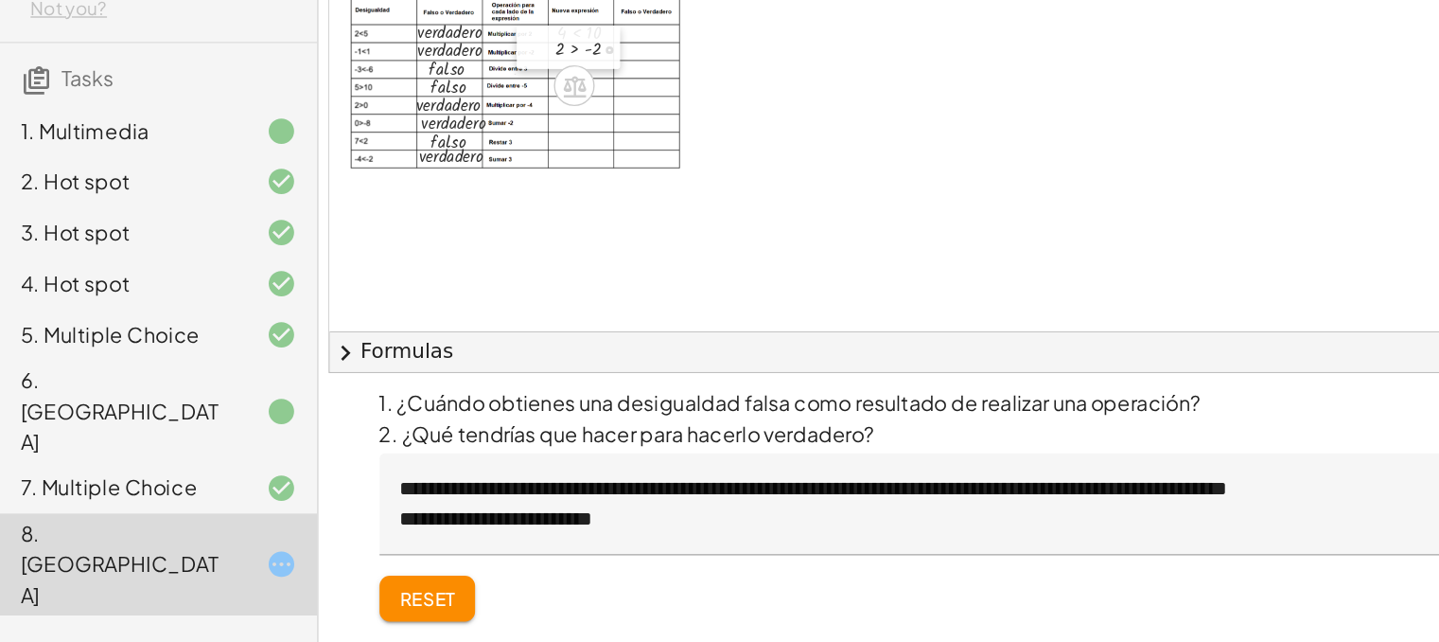
drag, startPoint x: 420, startPoint y: 331, endPoint x: 409, endPoint y: 194, distance: 137.7
click at [409, 194] on div at bounding box center [398, 200] width 28 height 32
click at [455, 333] on div at bounding box center [1050, 301] width 1619 height 667
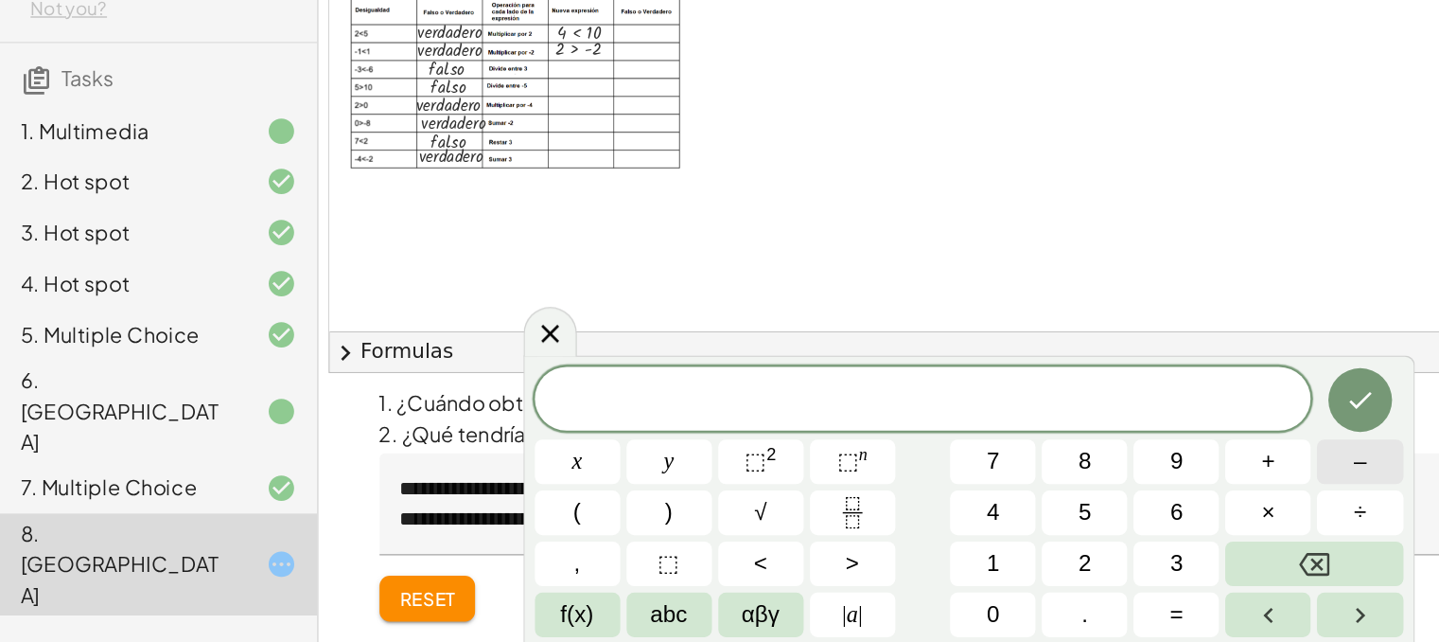
click at [1000, 507] on button "–" at bounding box center [1009, 507] width 63 height 33
click at [738, 584] on span "1" at bounding box center [737, 584] width 9 height 26
click at [575, 578] on button "<" at bounding box center [565, 583] width 63 height 33
click at [1009, 503] on span "–" at bounding box center [1010, 508] width 9 height 26
click at [819, 581] on button "2" at bounding box center [805, 583] width 63 height 33
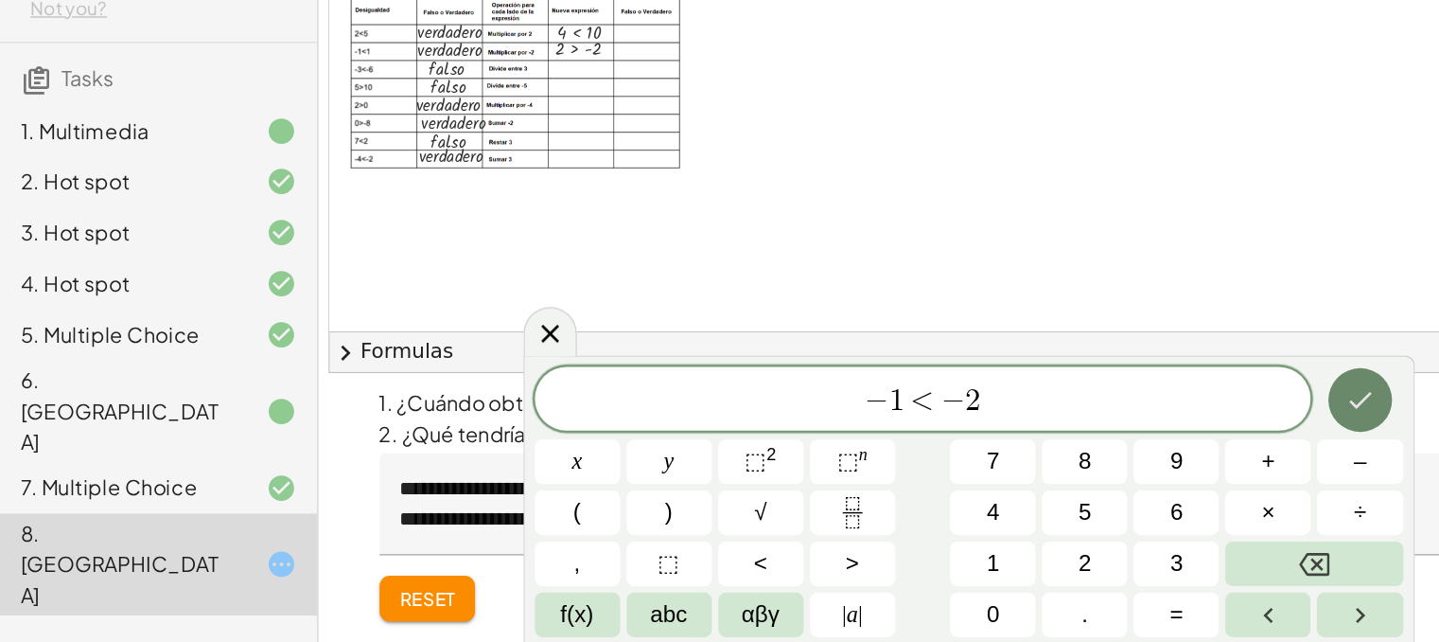
click at [1000, 459] on icon "Done" at bounding box center [1010, 461] width 23 height 23
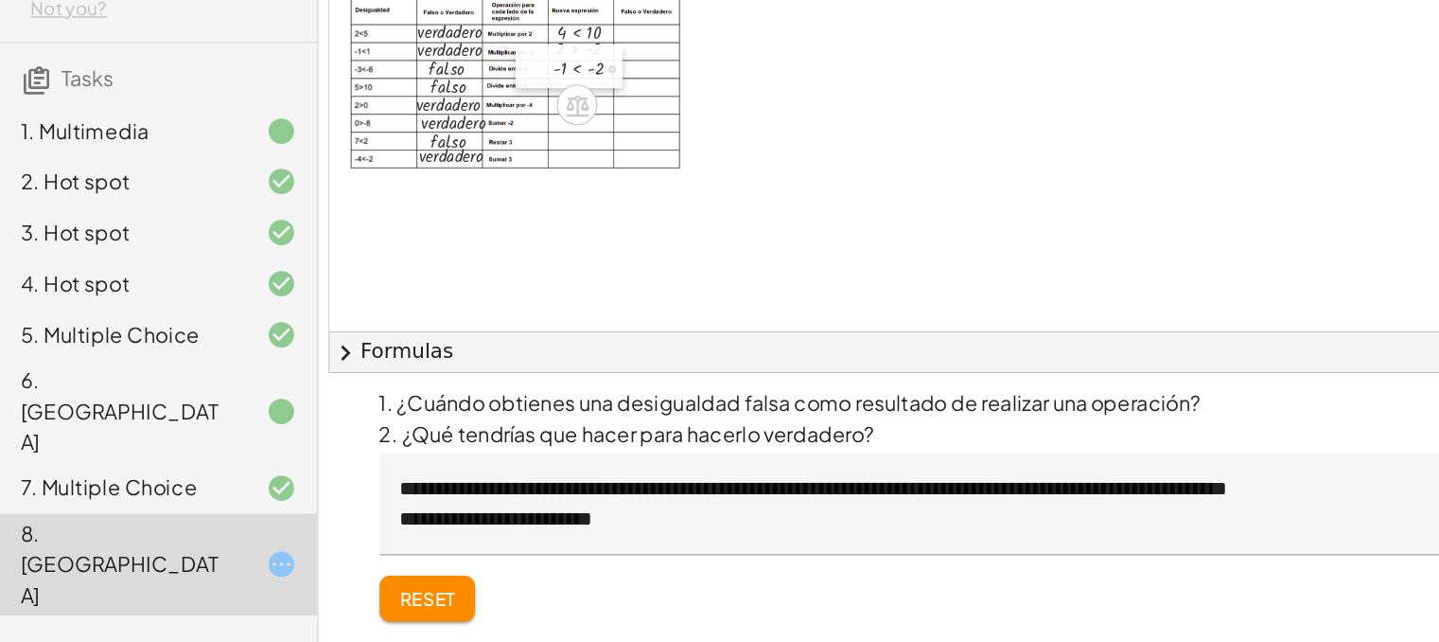
drag, startPoint x: 479, startPoint y: 347, endPoint x: 407, endPoint y: 212, distance: 153.2
click at [407, 212] on div at bounding box center [397, 214] width 28 height 32
click at [469, 339] on div at bounding box center [1050, 301] width 1619 height 667
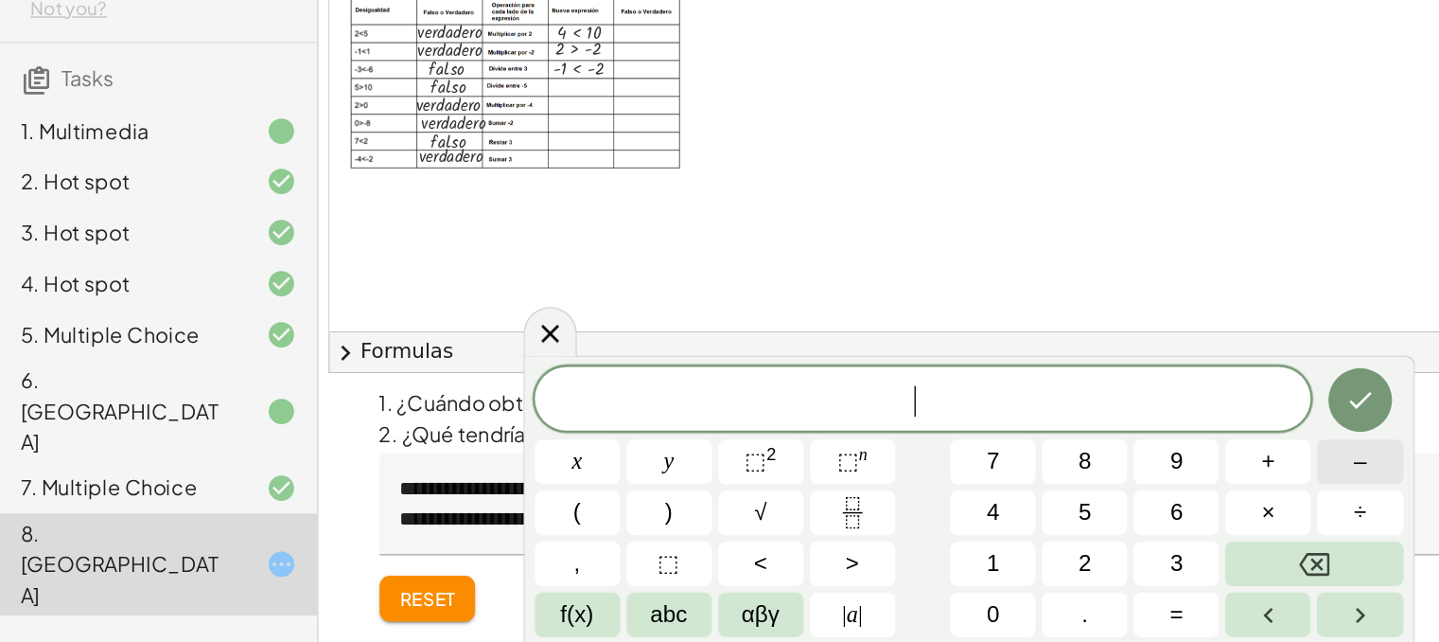
click at [1014, 512] on span "–" at bounding box center [1010, 508] width 9 height 26
click at [754, 579] on button "1" at bounding box center [737, 583] width 63 height 33
click at [552, 592] on button "<" at bounding box center [565, 583] width 63 height 33
click at [999, 510] on button "–" at bounding box center [1009, 507] width 63 height 33
click at [808, 582] on span "2" at bounding box center [805, 584] width 9 height 26
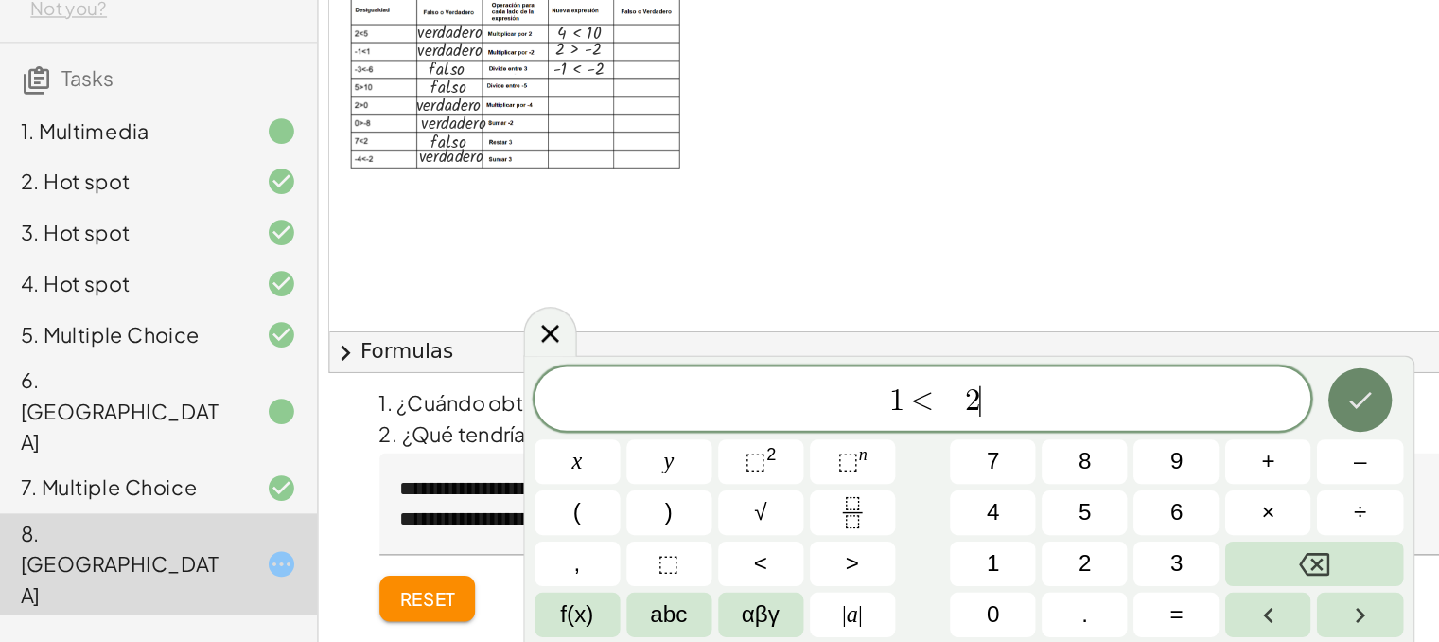
click at [1005, 447] on button "Done" at bounding box center [1010, 461] width 47 height 47
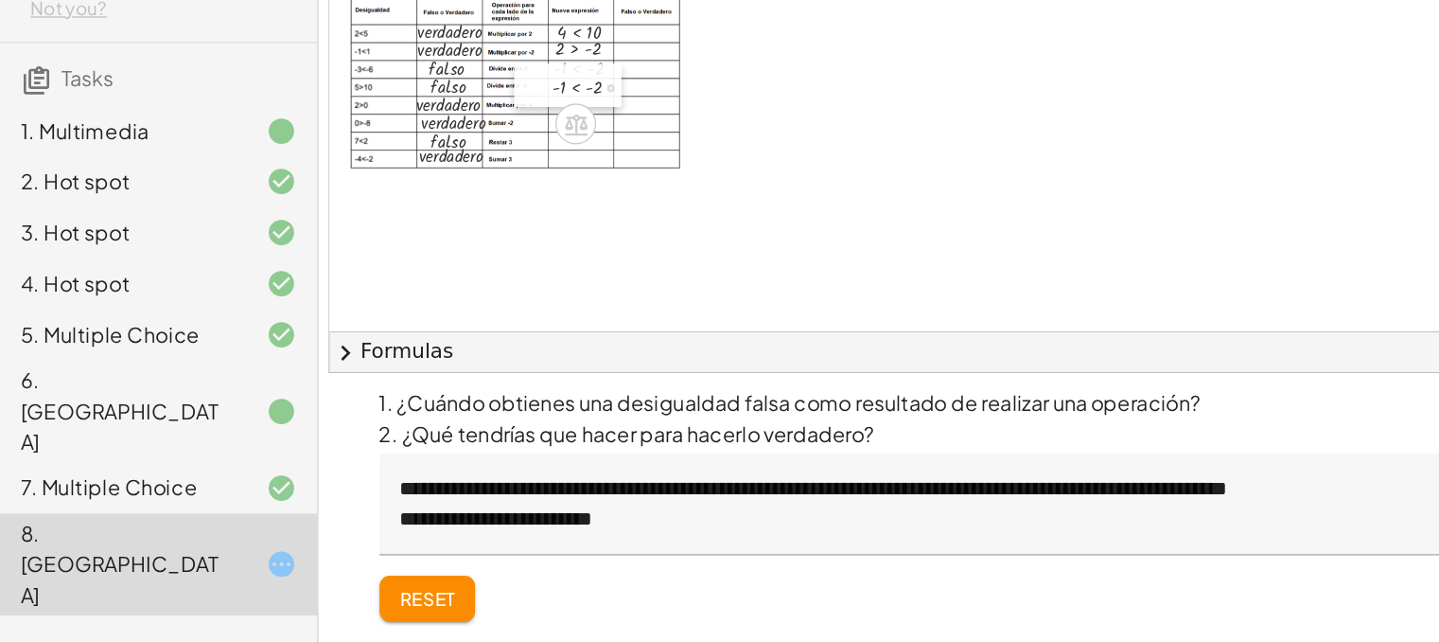
drag, startPoint x: 492, startPoint y: 354, endPoint x: 405, endPoint y: 226, distance: 154.6
click at [405, 226] on div at bounding box center [396, 228] width 28 height 32
click at [450, 339] on div at bounding box center [1050, 301] width 1619 height 667
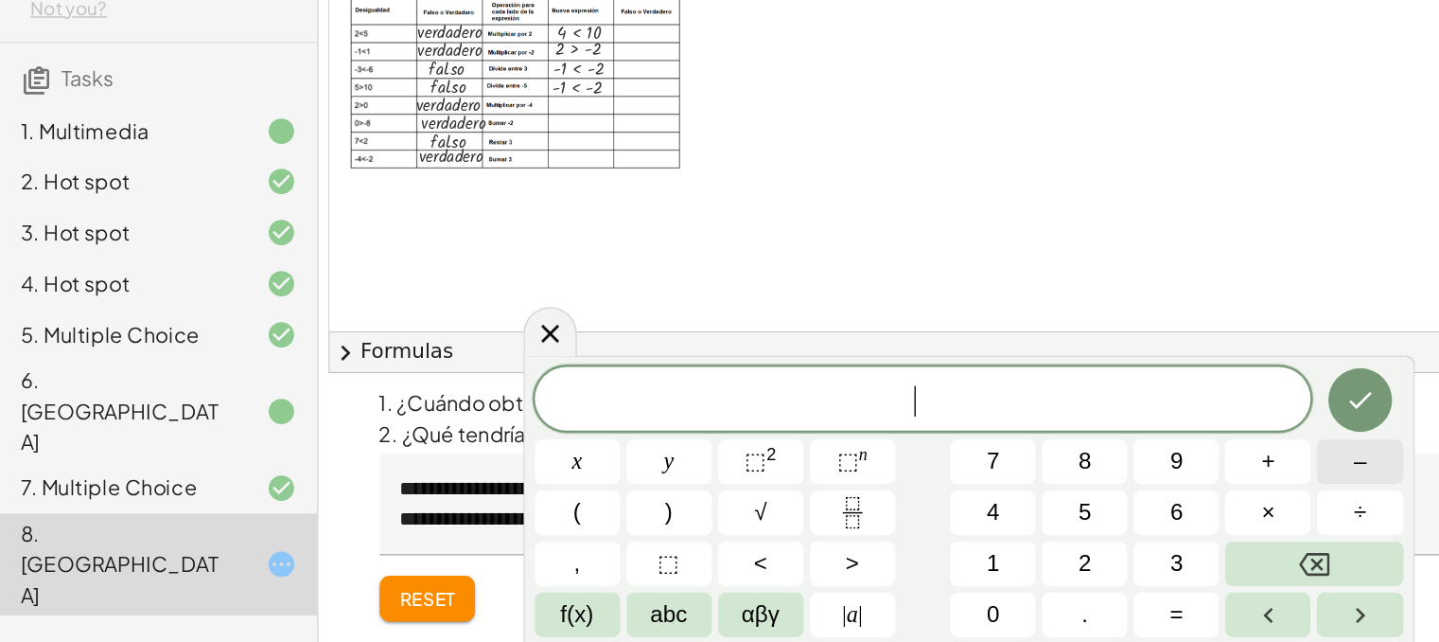
click at [999, 509] on button "–" at bounding box center [1009, 507] width 63 height 33
click at [808, 510] on span "8" at bounding box center [805, 508] width 9 height 26
click at [567, 576] on span "<" at bounding box center [565, 584] width 10 height 26
click at [717, 618] on button "0" at bounding box center [737, 621] width 63 height 33
click at [1020, 459] on icon "Done" at bounding box center [1010, 461] width 23 height 23
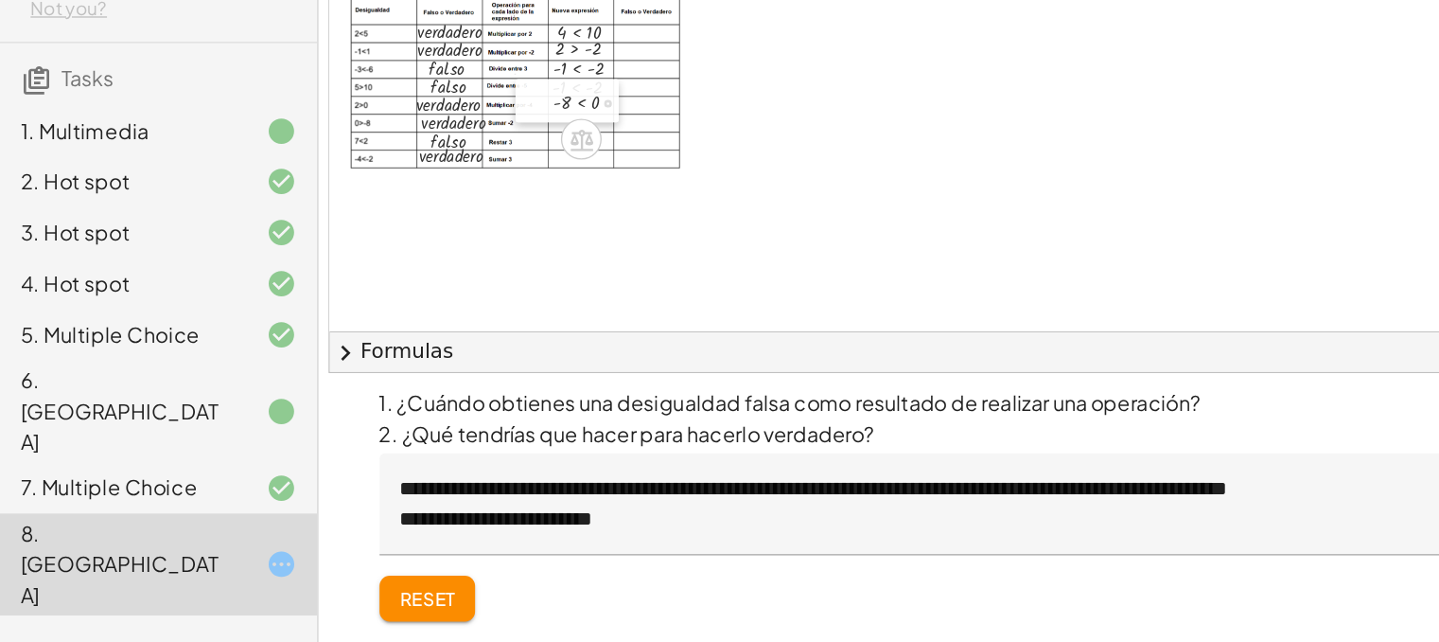
drag, startPoint x: 478, startPoint y: 346, endPoint x: 410, endPoint y: 230, distance: 134.9
click at [410, 230] on div "- 8 < 0" at bounding box center [421, 239] width 77 height 32
click at [422, 326] on div at bounding box center [1050, 301] width 1619 height 667
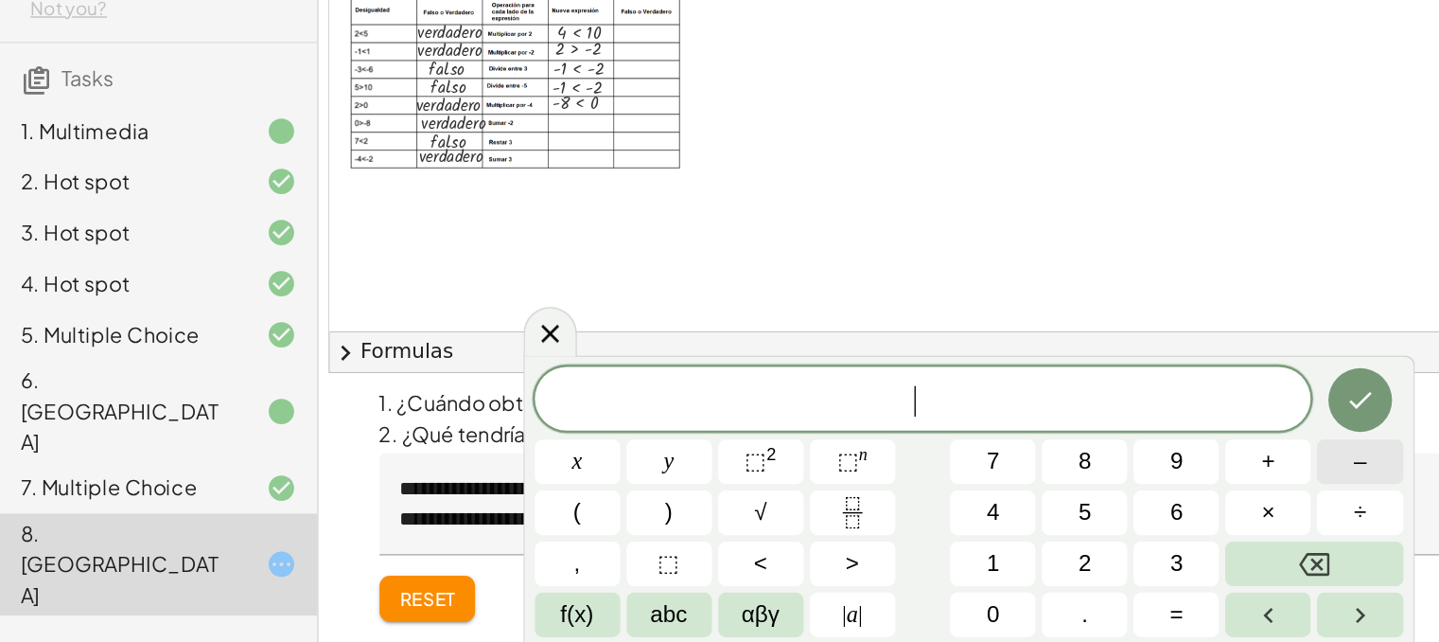
click at [988, 502] on button "–" at bounding box center [1009, 507] width 63 height 33
click at [802, 579] on span "2" at bounding box center [805, 584] width 9 height 26
click at [622, 582] on button ">" at bounding box center [633, 583] width 63 height 33
click at [995, 515] on button "–" at bounding box center [1009, 507] width 63 height 33
click at [746, 581] on button "1" at bounding box center [737, 583] width 63 height 33
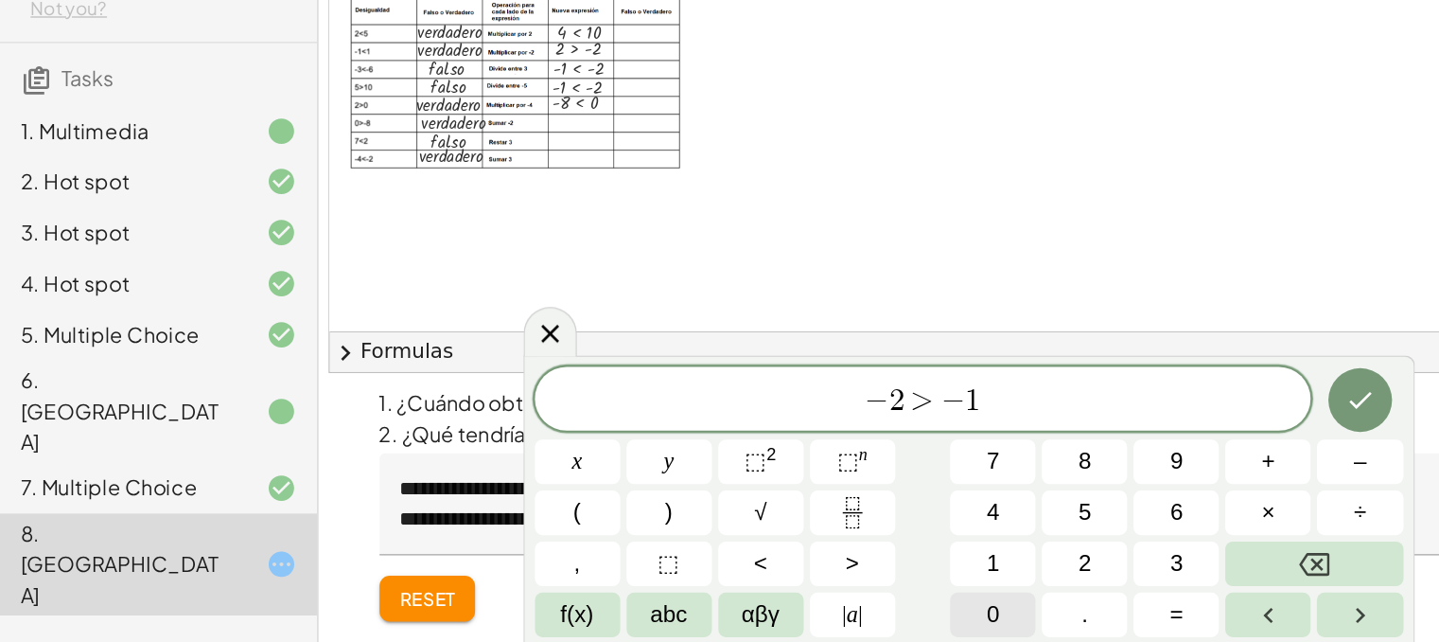
click at [722, 614] on button "0" at bounding box center [737, 621] width 63 height 33
click at [1015, 465] on icon "Done" at bounding box center [1010, 461] width 23 height 23
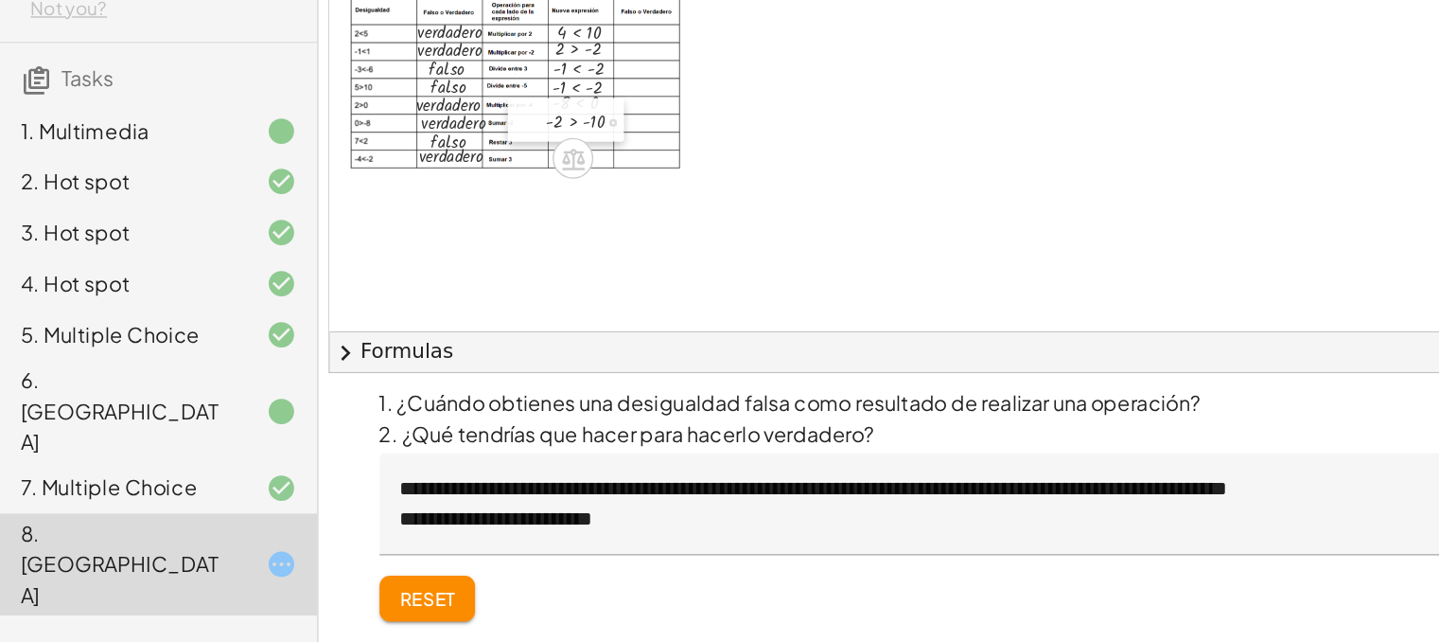
drag, startPoint x: 448, startPoint y: 342, endPoint x: 403, endPoint y: 253, distance: 99.4
click at [403, 253] on div at bounding box center [392, 254] width 28 height 32
click at [484, 338] on div at bounding box center [1050, 301] width 1619 height 667
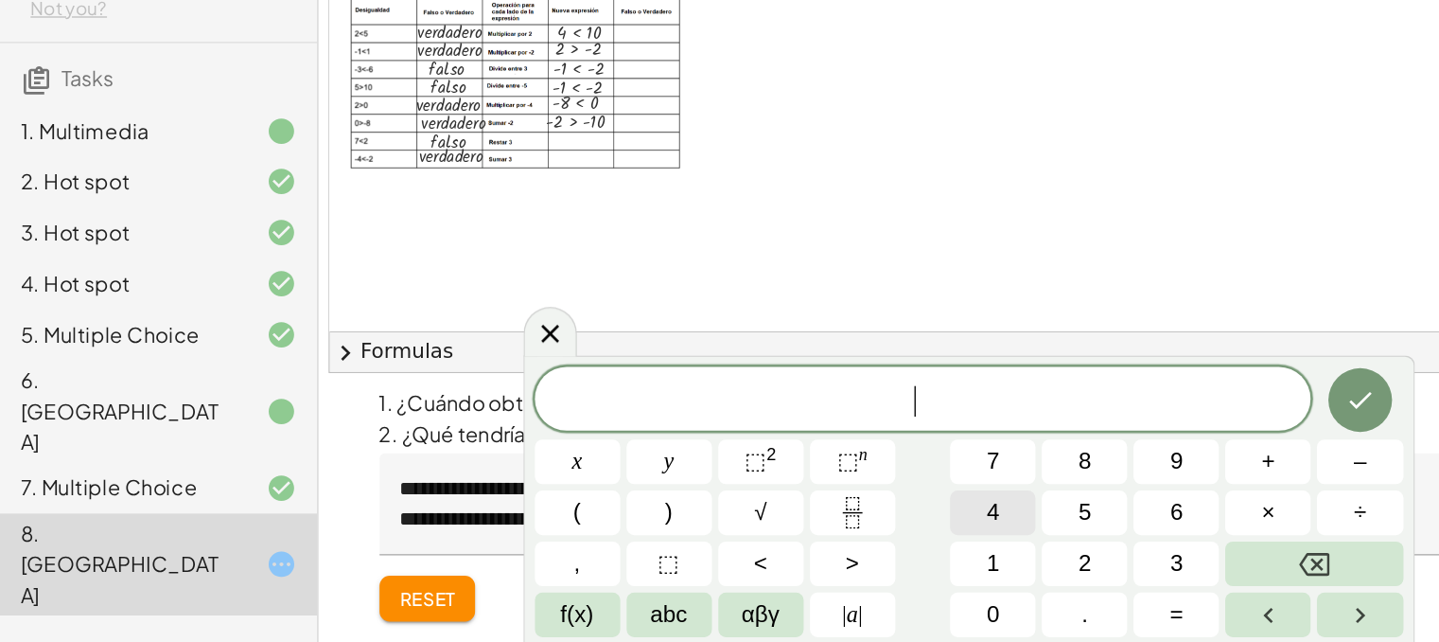
click at [760, 539] on button "4" at bounding box center [737, 545] width 63 height 33
click at [577, 588] on button "<" at bounding box center [565, 583] width 63 height 33
click at [1008, 496] on span "–" at bounding box center [1010, 508] width 9 height 26
click at [752, 580] on button "1" at bounding box center [737, 583] width 63 height 33
click at [996, 458] on button "Done" at bounding box center [1010, 461] width 47 height 47
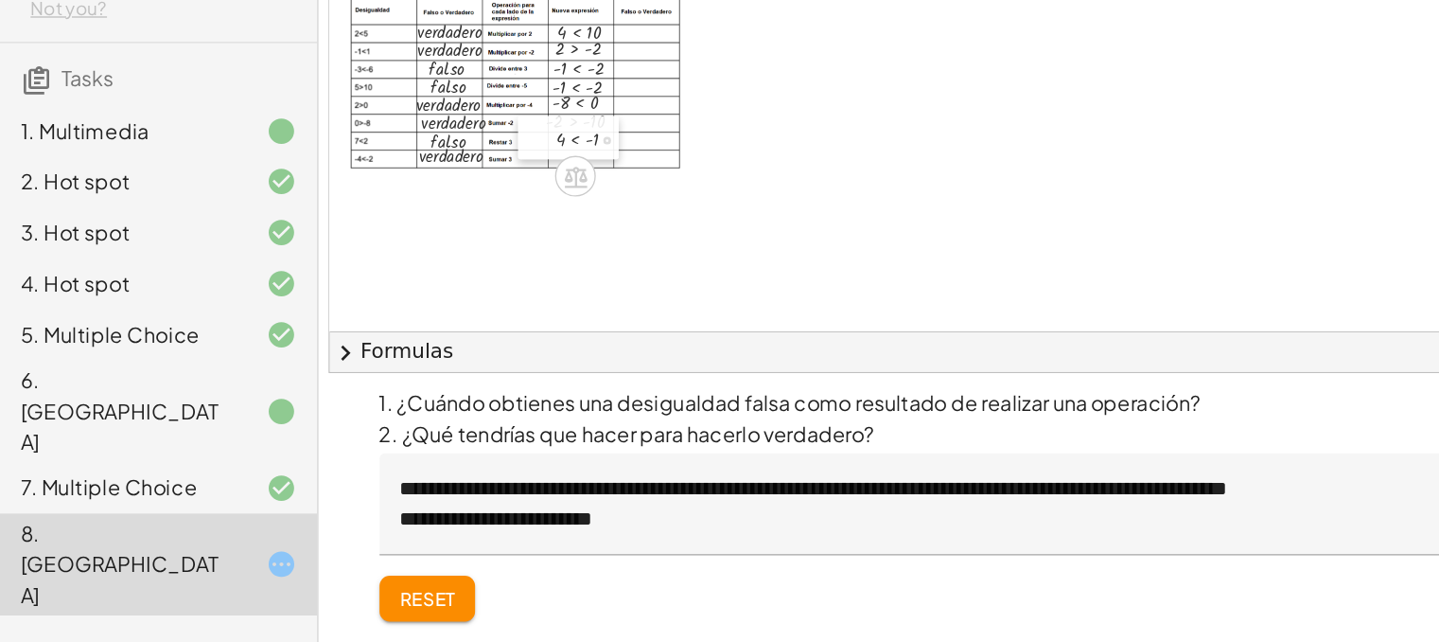
drag, startPoint x: 510, startPoint y: 353, endPoint x: 413, endPoint y: 265, distance: 131.3
click at [413, 265] on div at bounding box center [399, 267] width 28 height 32
click at [471, 348] on div at bounding box center [1050, 301] width 1619 height 667
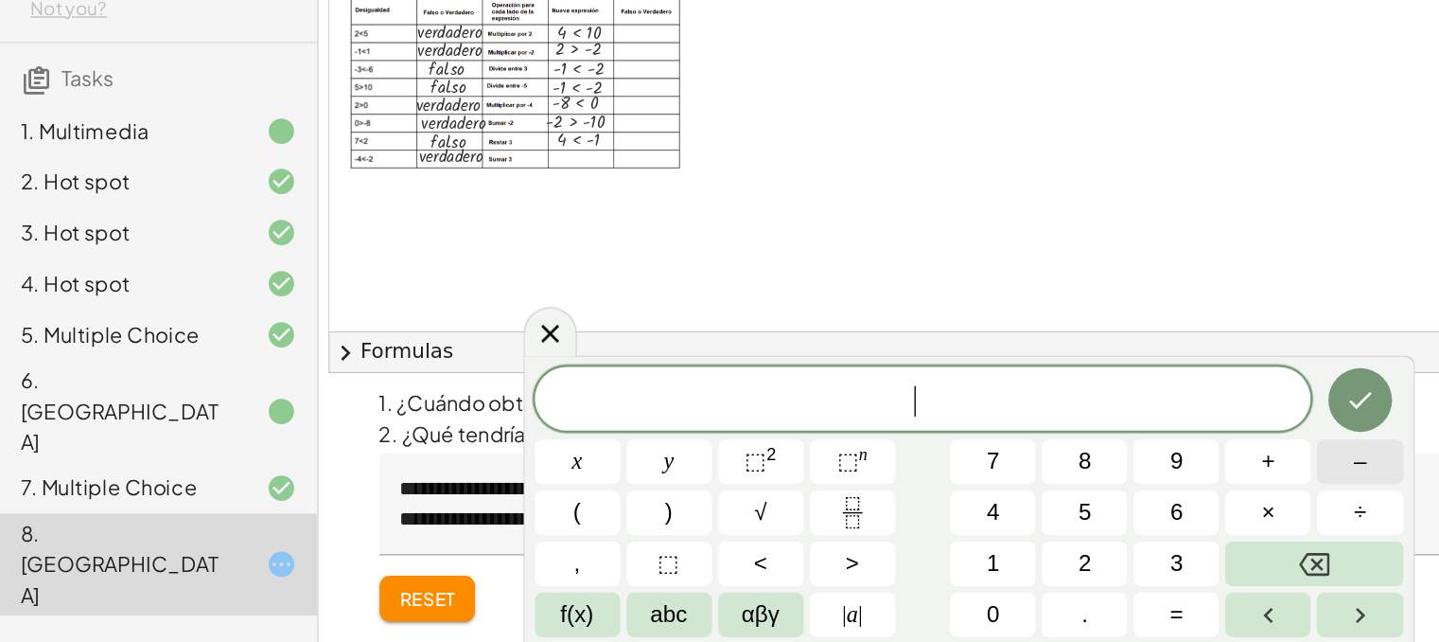
click at [997, 495] on button "–" at bounding box center [1009, 507] width 63 height 33
click at [741, 575] on span "1" at bounding box center [737, 584] width 9 height 26
click at [568, 579] on span "<" at bounding box center [565, 584] width 10 height 26
click at [725, 580] on button "1" at bounding box center [737, 583] width 63 height 33
click at [1004, 461] on icon "Done" at bounding box center [1010, 461] width 23 height 23
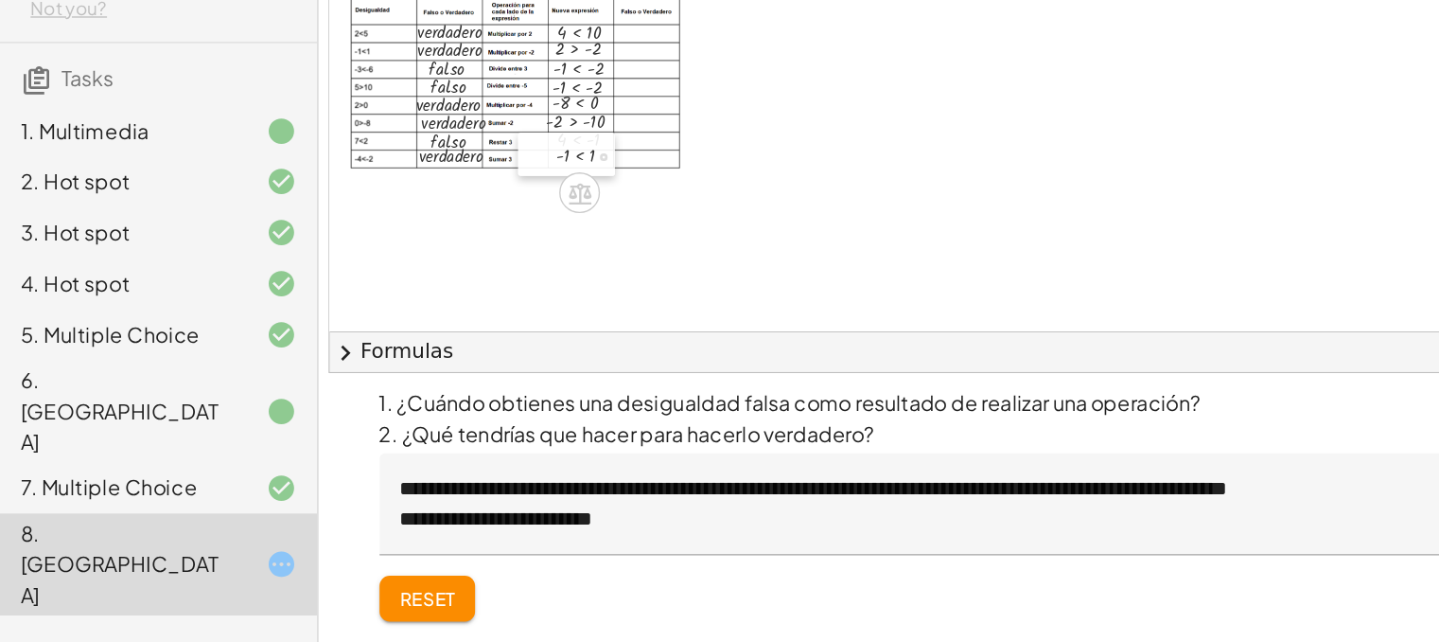
drag, startPoint x: 499, startPoint y: 367, endPoint x: 412, endPoint y: 281, distance: 122.4
click at [412, 281] on div at bounding box center [399, 279] width 28 height 32
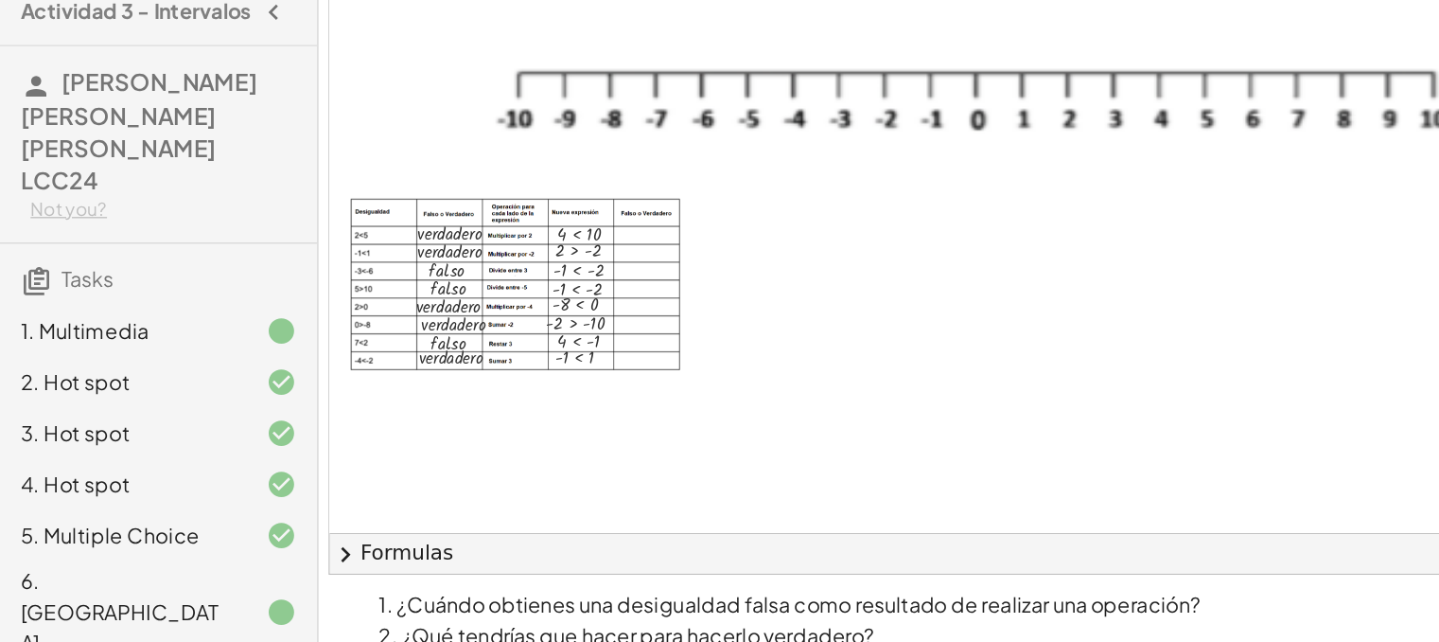
scroll to position [123, 0]
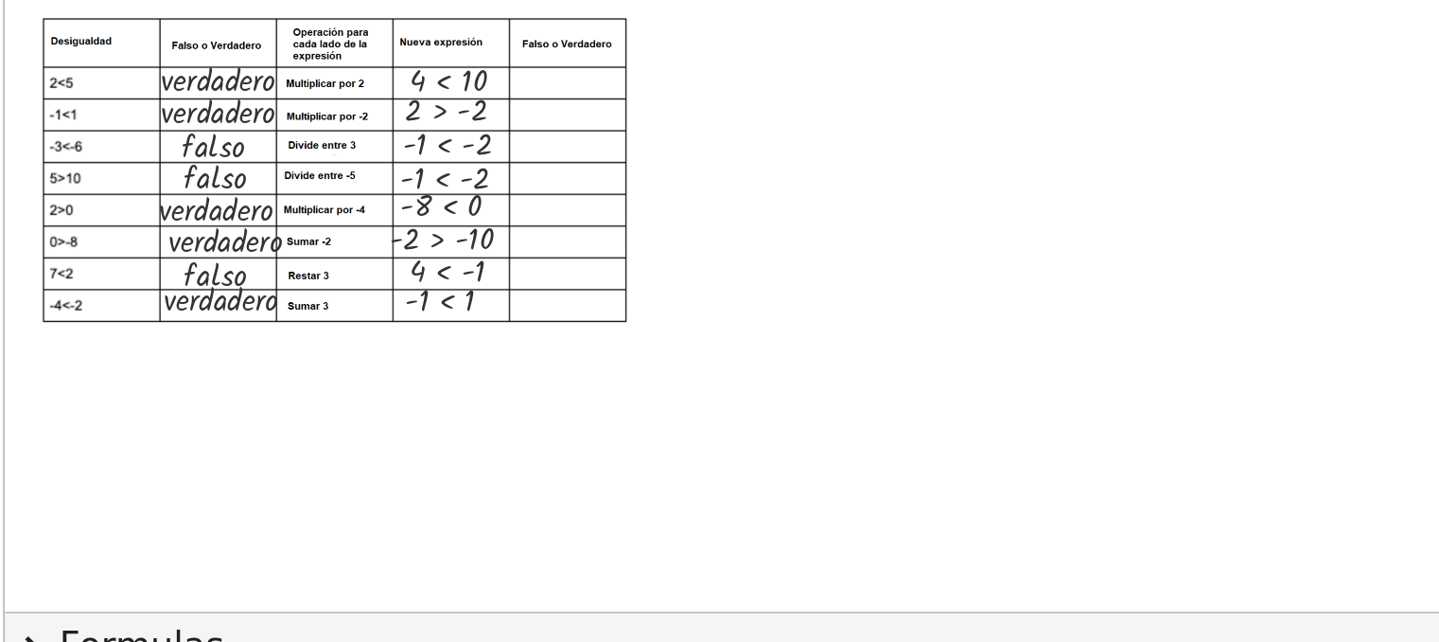
click at [510, 325] on div at bounding box center [1050, 302] width 1619 height 667
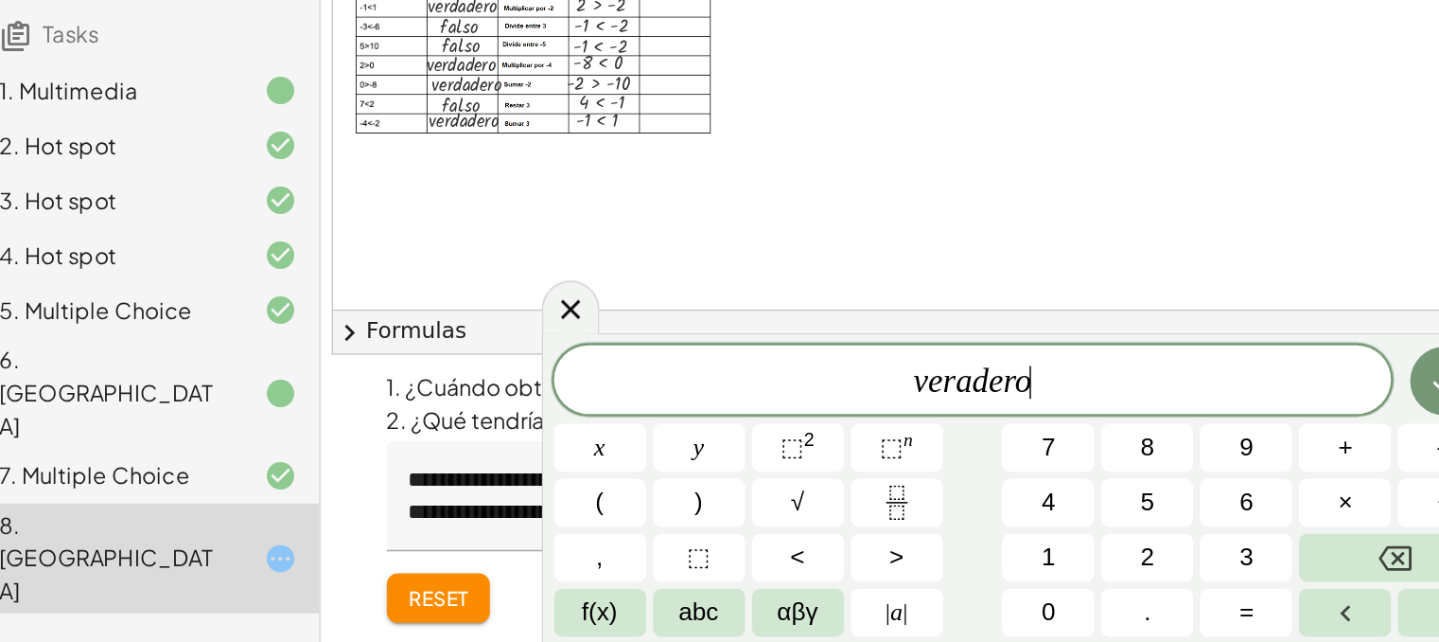
scroll to position [121, 0]
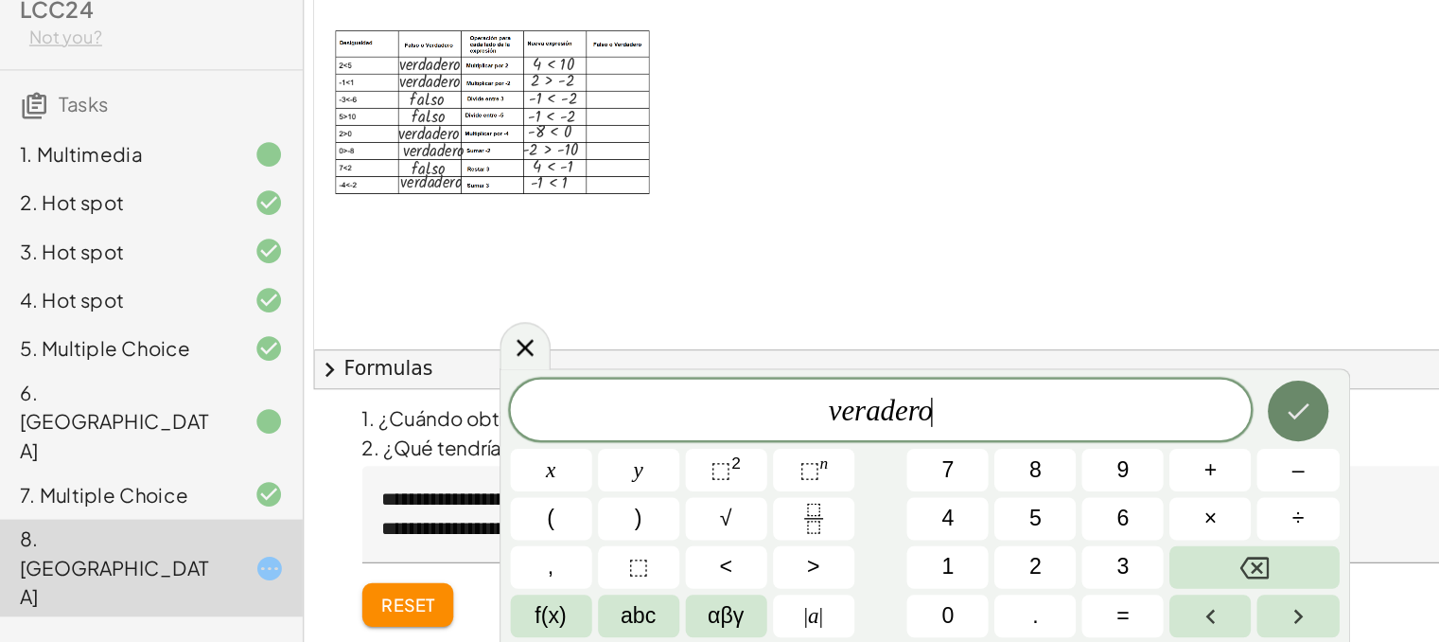
click at [1011, 450] on icon "Done" at bounding box center [1010, 461] width 23 height 23
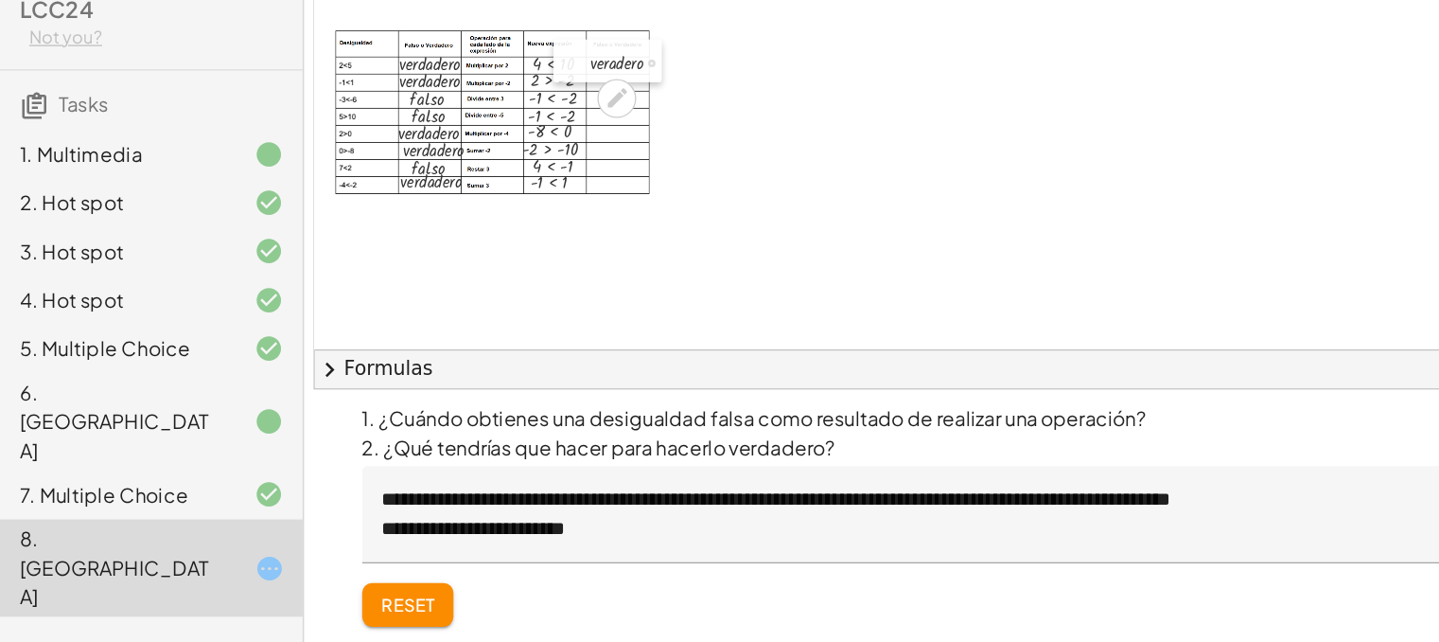
drag, startPoint x: 537, startPoint y: 341, endPoint x: 458, endPoint y: 185, distance: 175.2
click at [458, 185] on div at bounding box center [445, 188] width 28 height 33
click at [558, 314] on div at bounding box center [1050, 304] width 1619 height 667
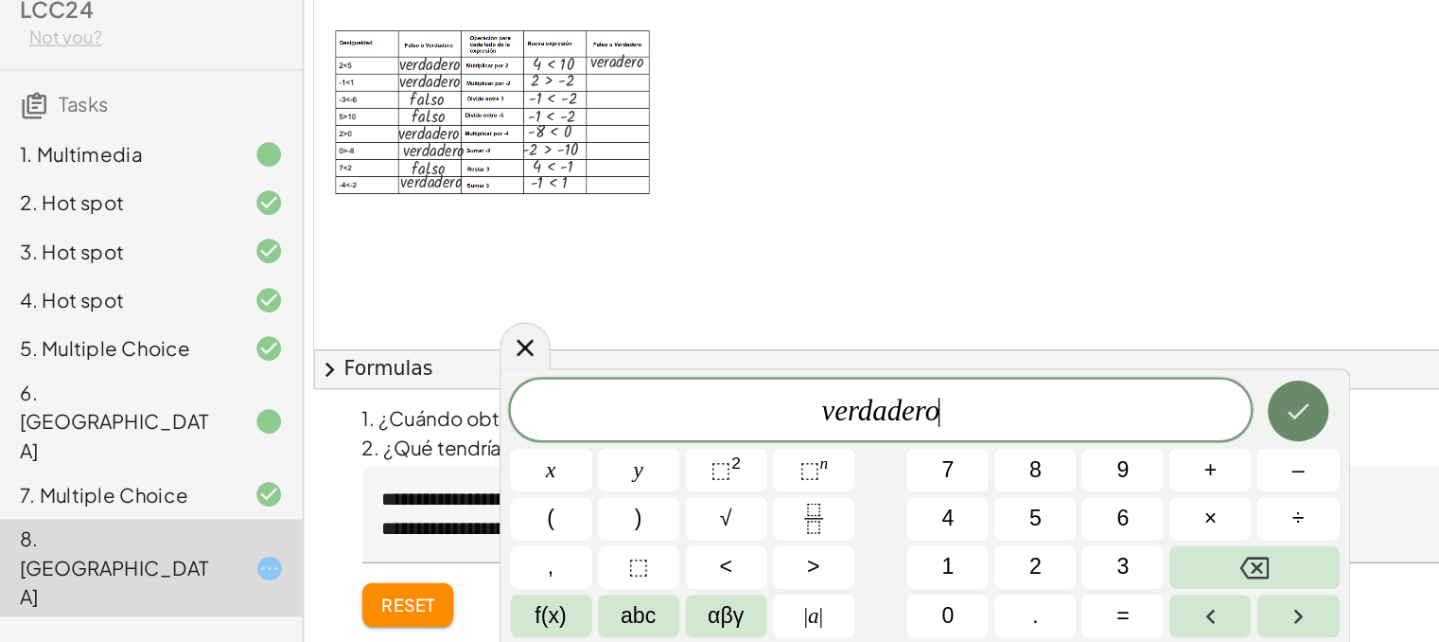
click at [1026, 463] on button "Done" at bounding box center [1010, 461] width 47 height 47
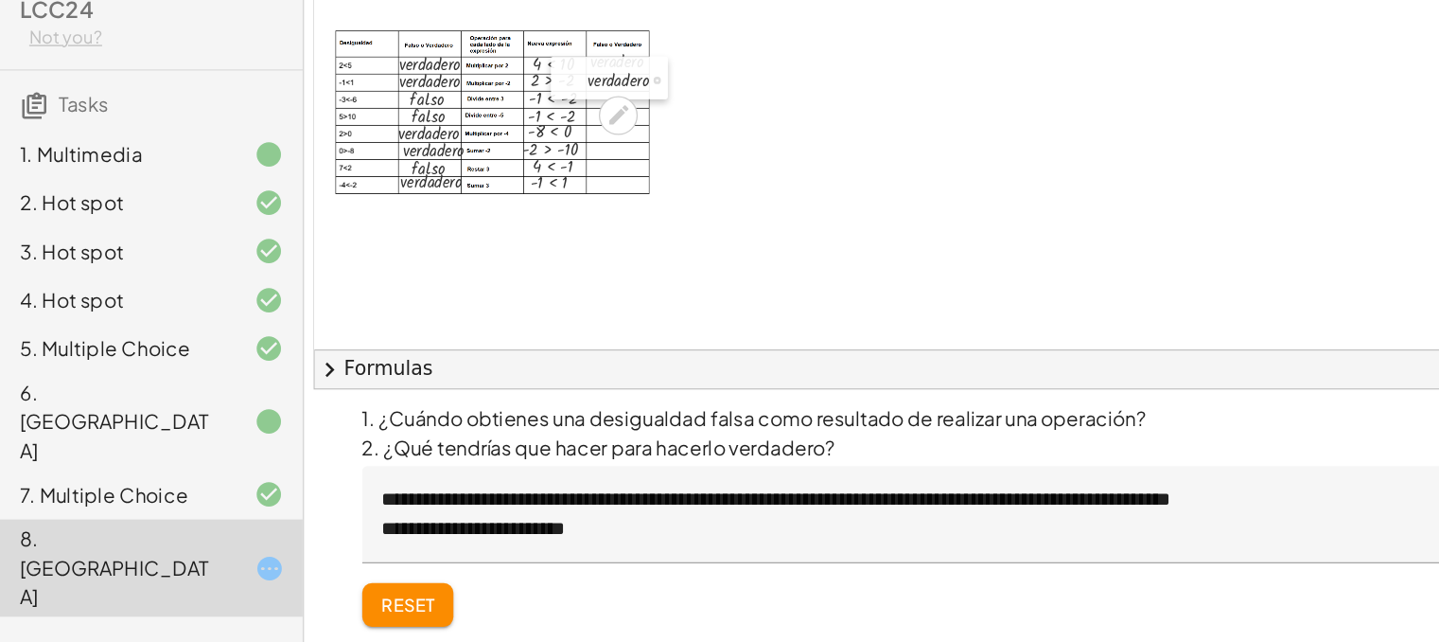
drag, startPoint x: 586, startPoint y: 331, endPoint x: 456, endPoint y: 202, distance: 183.3
click at [456, 202] on div at bounding box center [443, 201] width 28 height 33
click at [624, 309] on div at bounding box center [1050, 304] width 1619 height 667
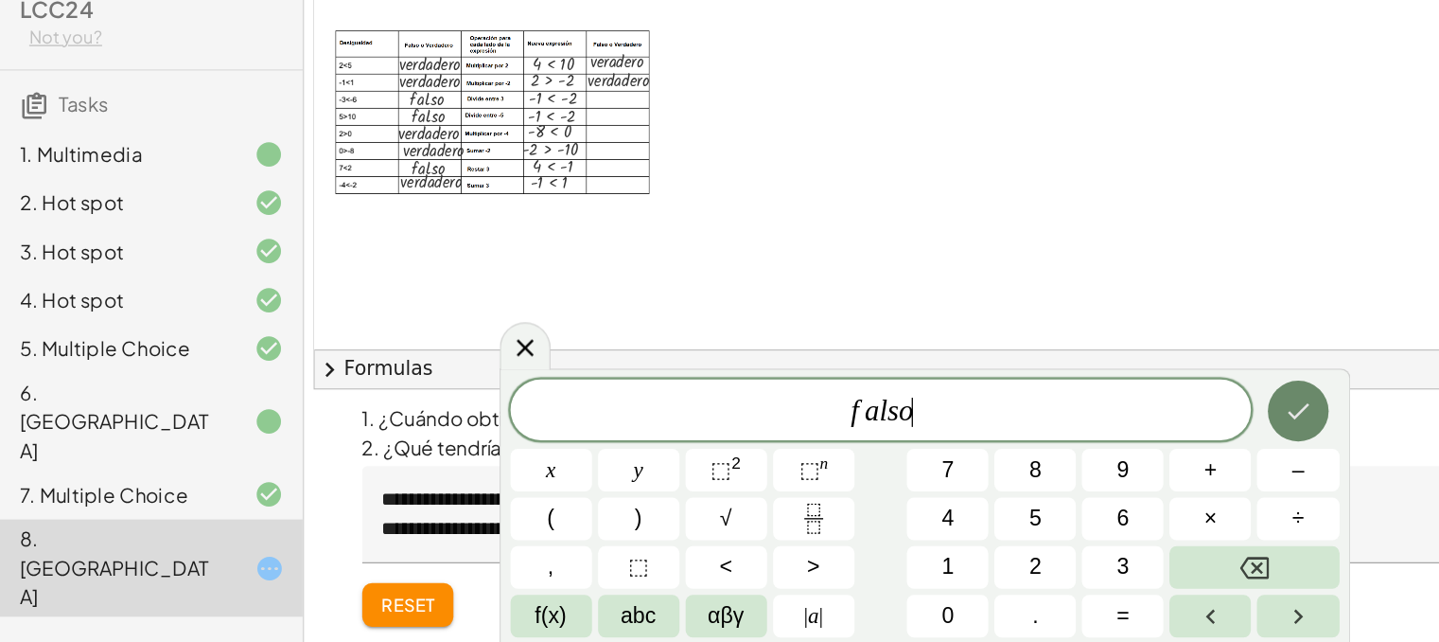
click at [1018, 463] on icon "Done" at bounding box center [1010, 461] width 23 height 23
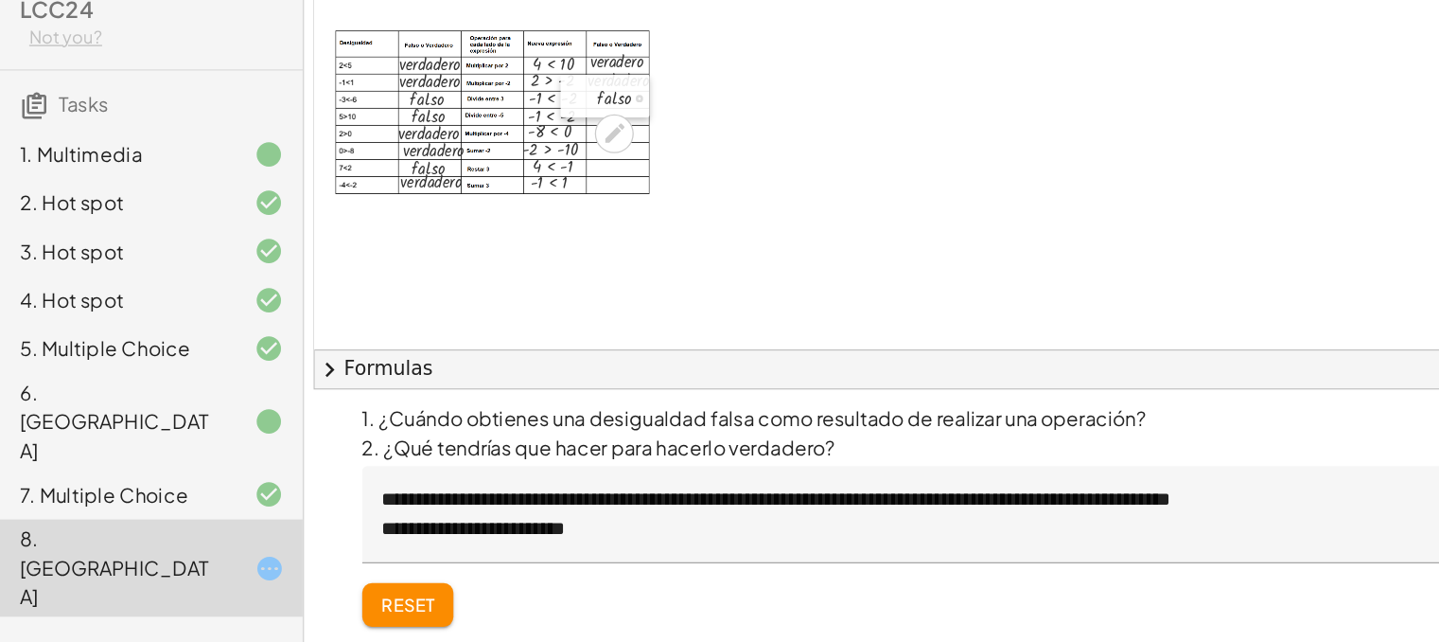
drag, startPoint x: 647, startPoint y: 326, endPoint x: 460, endPoint y: 216, distance: 217.6
click at [460, 216] on div at bounding box center [450, 216] width 28 height 33
click at [638, 297] on div at bounding box center [1050, 304] width 1619 height 667
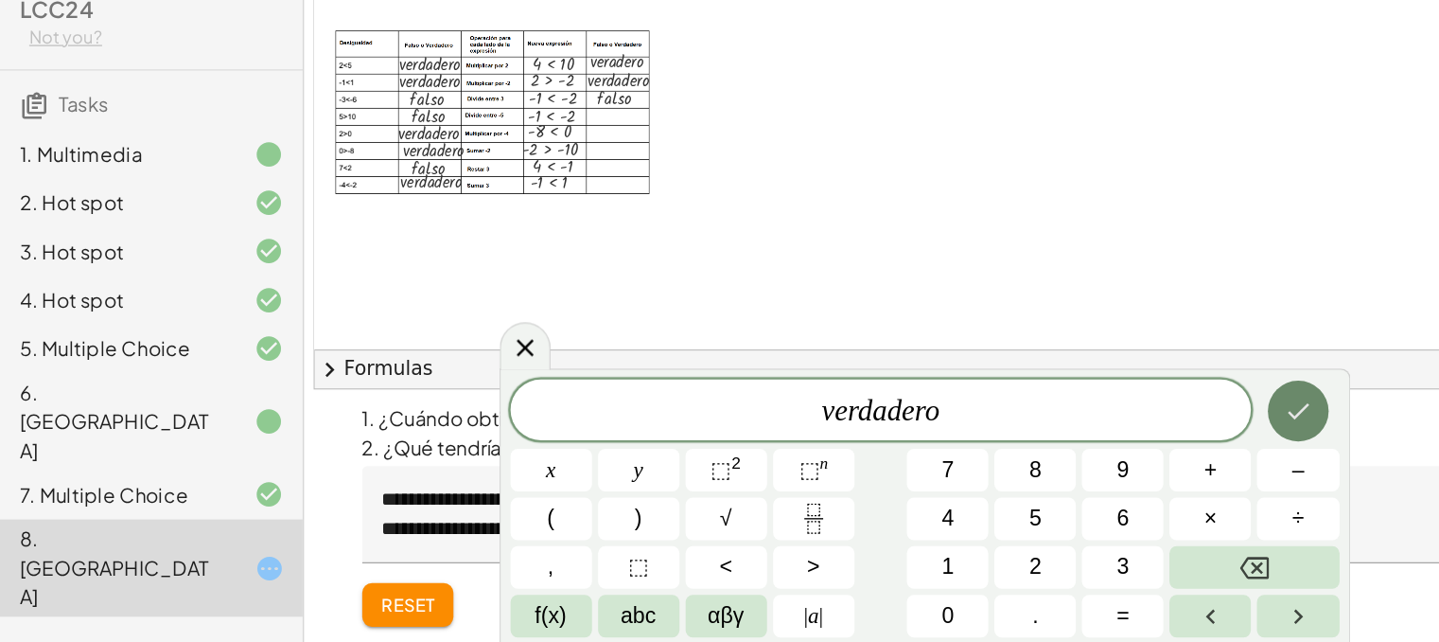
click at [1027, 461] on button "Done" at bounding box center [1010, 461] width 47 height 47
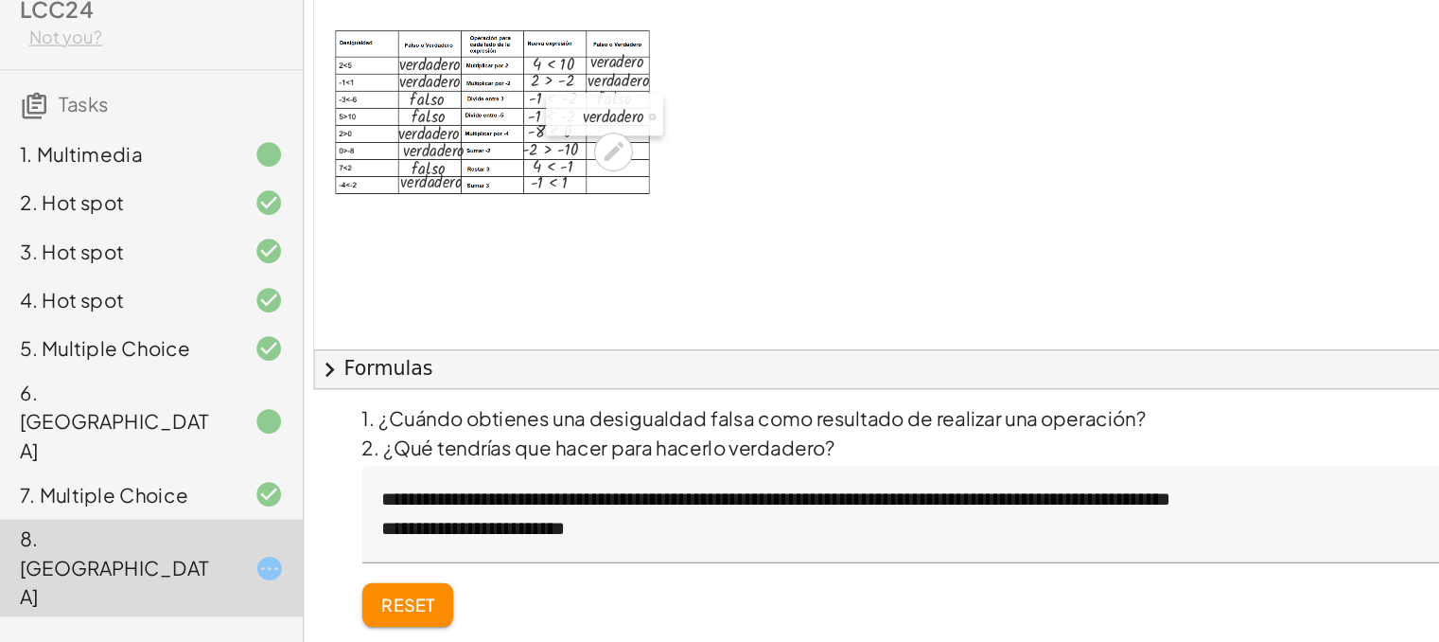
drag, startPoint x: 664, startPoint y: 313, endPoint x: 451, endPoint y: 229, distance: 229.0
click at [451, 229] on div at bounding box center [439, 230] width 28 height 33
click at [705, 322] on div at bounding box center [1050, 304] width 1619 height 667
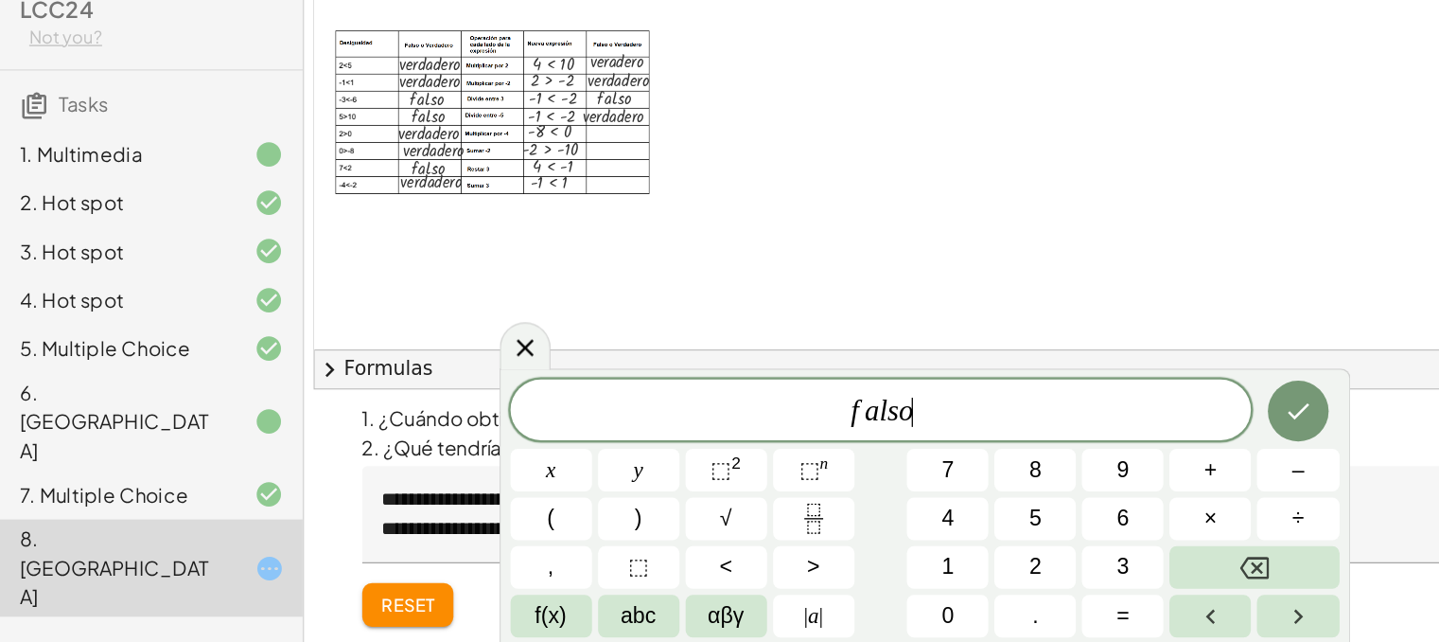
click at [461, 491] on div at bounding box center [428, 507] width 63 height 33
click at [1004, 459] on icon "Done" at bounding box center [1010, 461] width 23 height 23
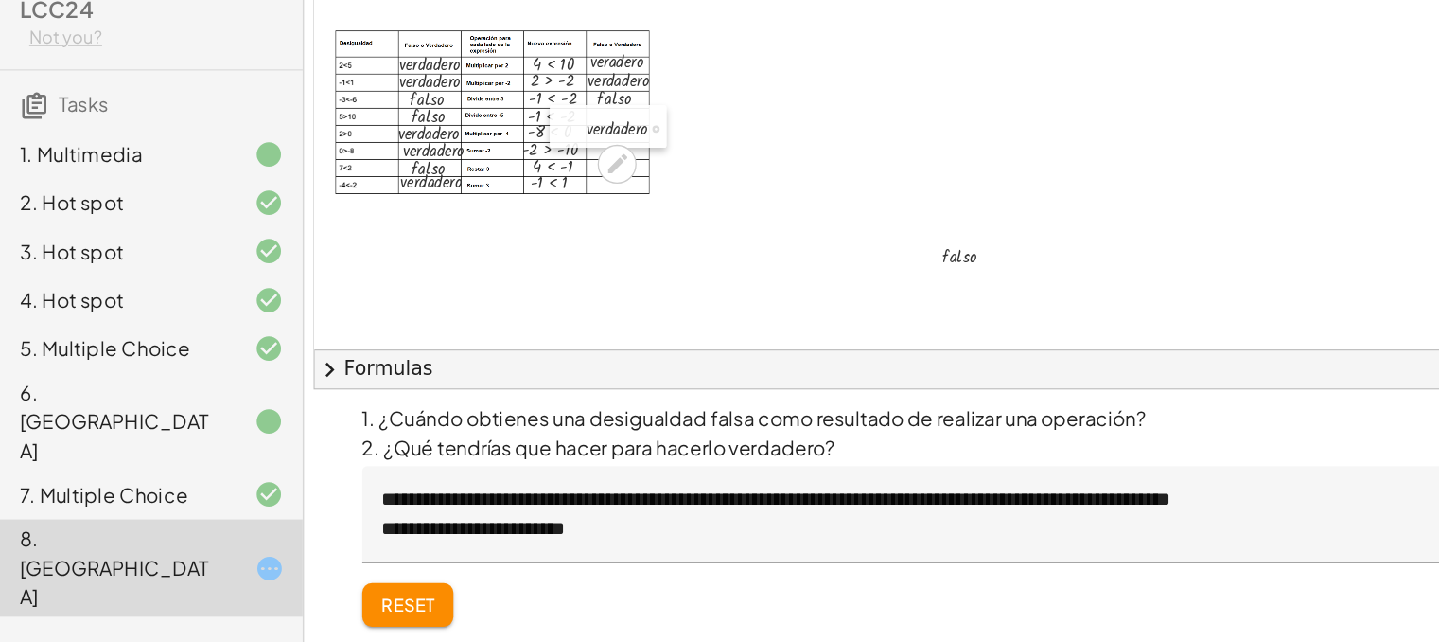
drag, startPoint x: 436, startPoint y: 222, endPoint x: 440, endPoint y: 233, distance: 11.1
click at [440, 233] on div at bounding box center [442, 239] width 28 height 33
drag, startPoint x: 728, startPoint y: 336, endPoint x: 460, endPoint y: 224, distance: 290.1
click at [460, 224] on div at bounding box center [451, 227] width 28 height 33
click at [559, 313] on div at bounding box center [1050, 304] width 1619 height 667
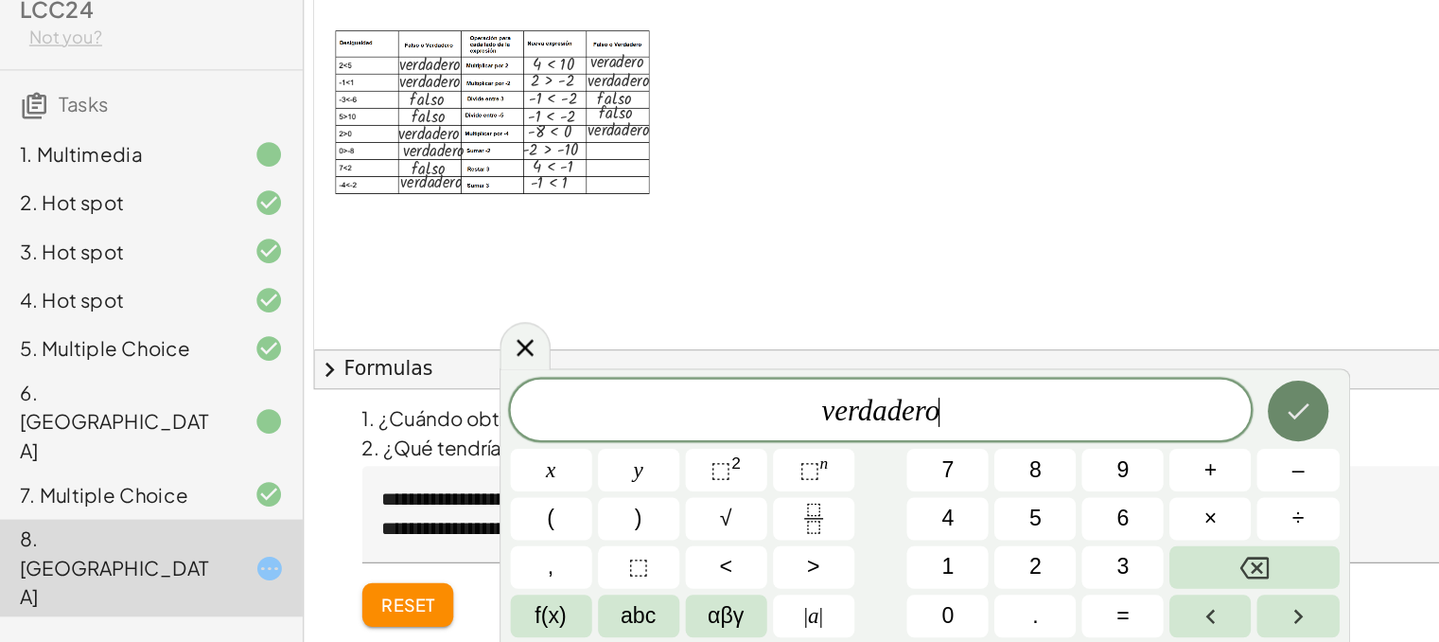
click at [1029, 471] on button "Done" at bounding box center [1010, 461] width 47 height 47
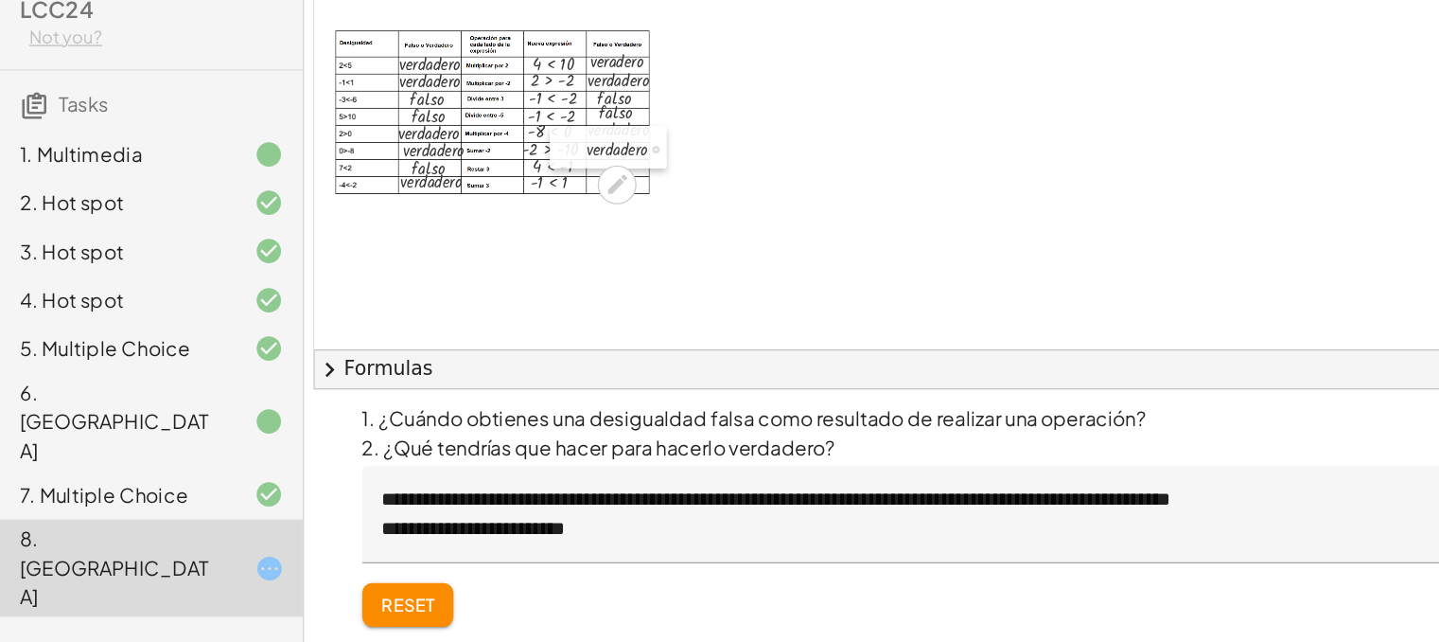
drag, startPoint x: 582, startPoint y: 327, endPoint x: 450, endPoint y: 253, distance: 151.3
click at [450, 253] on div at bounding box center [442, 255] width 28 height 33
click at [636, 318] on div at bounding box center [1050, 304] width 1619 height 667
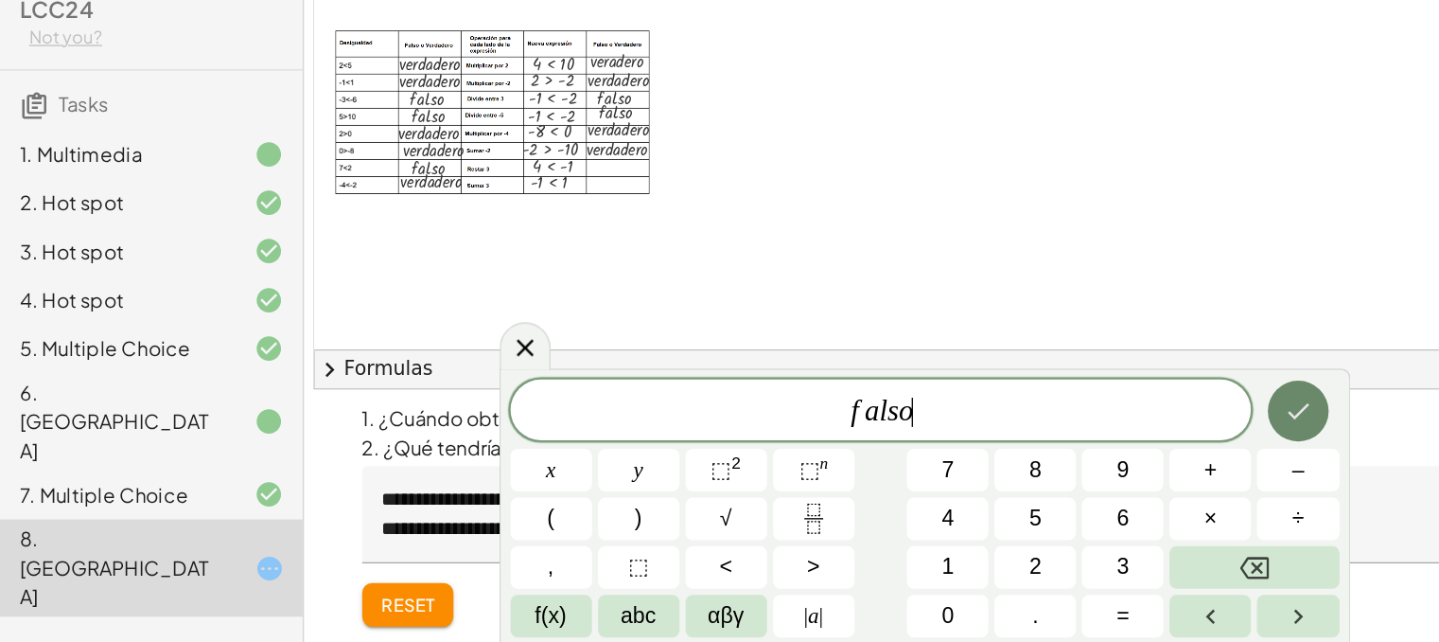
click at [1002, 471] on icon "Done" at bounding box center [1010, 461] width 23 height 23
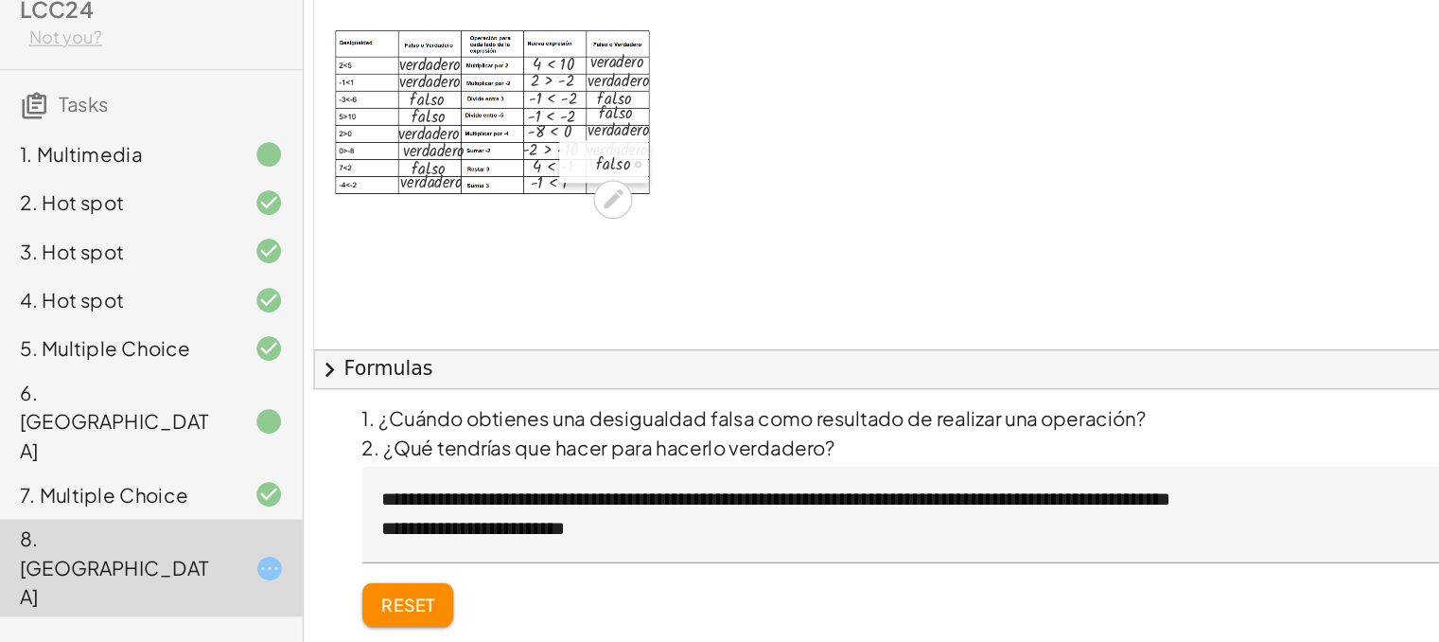
drag, startPoint x: 660, startPoint y: 331, endPoint x: 460, endPoint y: 262, distance: 212.2
click at [460, 262] on div at bounding box center [449, 267] width 28 height 33
click at [609, 357] on div at bounding box center [1050, 304] width 1619 height 667
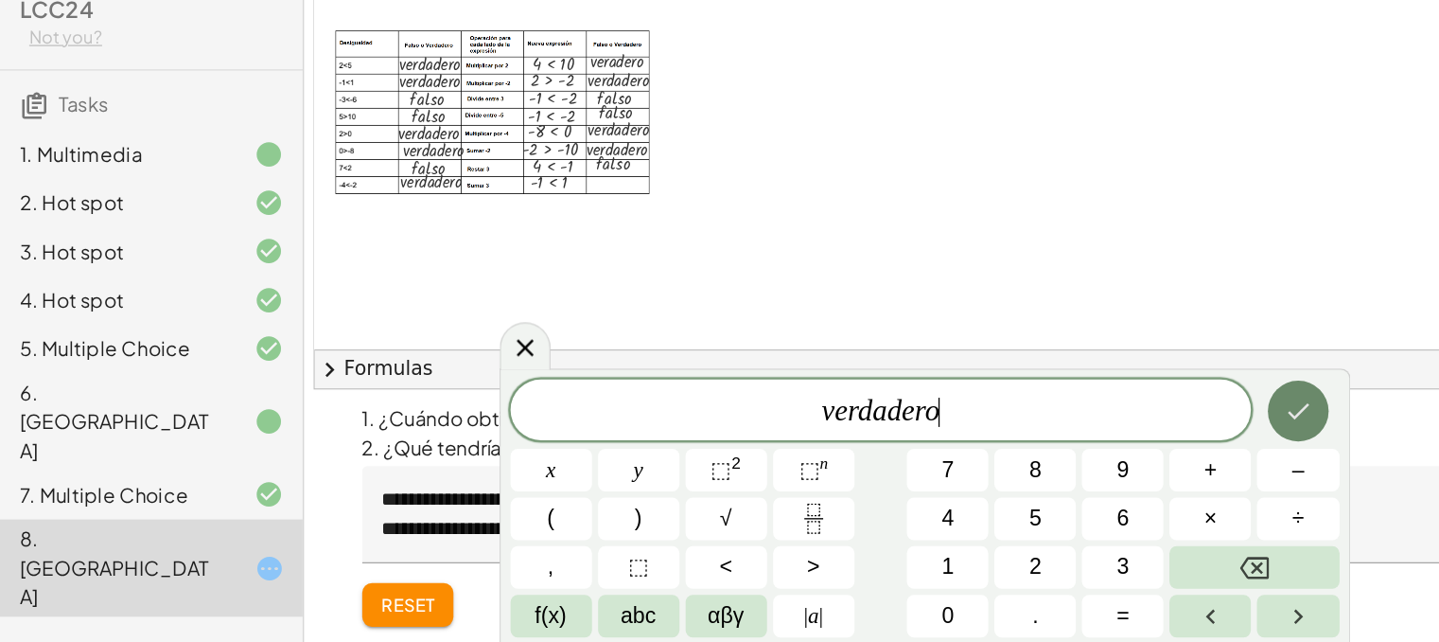
click at [995, 458] on button "Done" at bounding box center [1010, 461] width 47 height 47
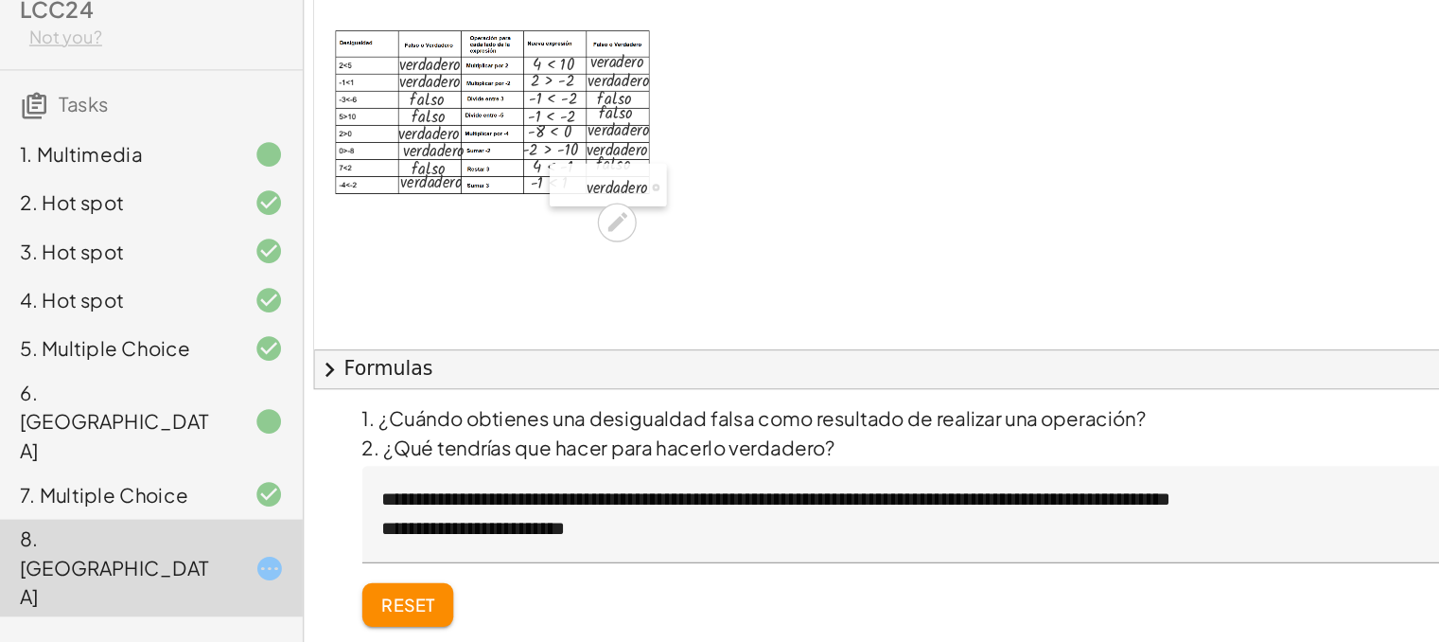
drag, startPoint x: 468, startPoint y: 300, endPoint x: 450, endPoint y: 286, distance: 22.9
click at [450, 286] on div at bounding box center [442, 285] width 28 height 33
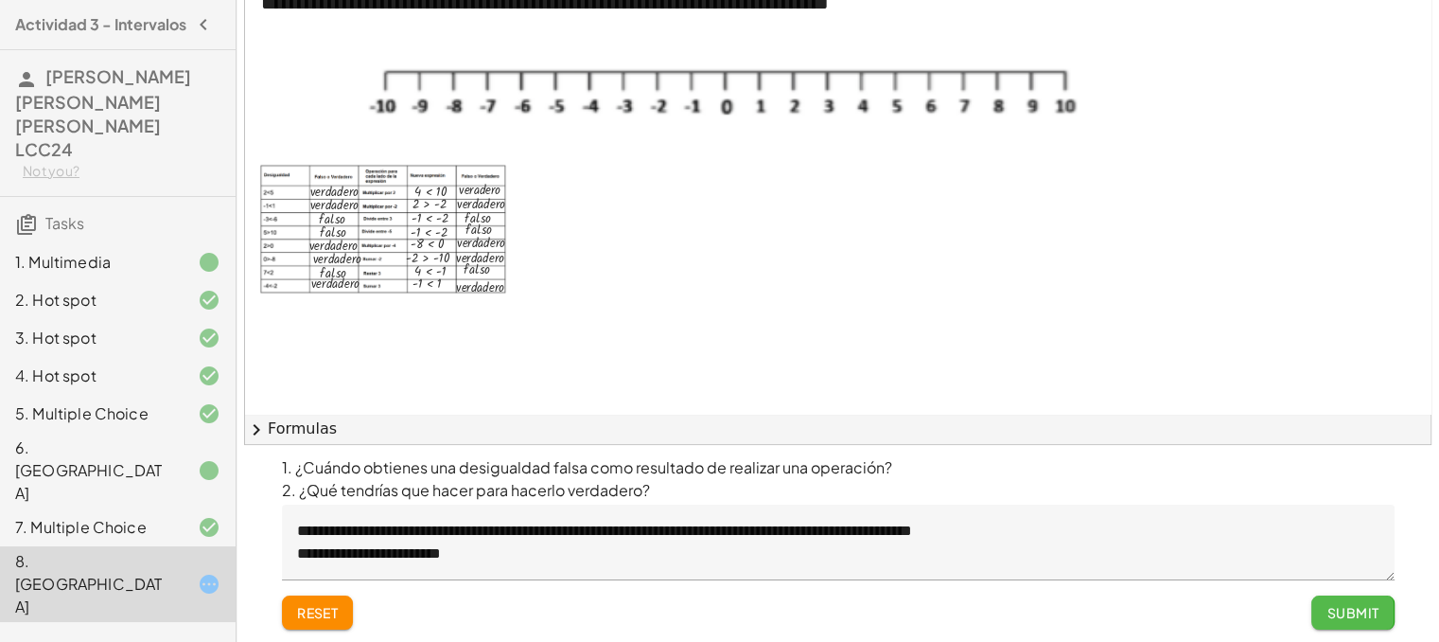
click at [1338, 614] on span "Submit" at bounding box center [1353, 612] width 52 height 17
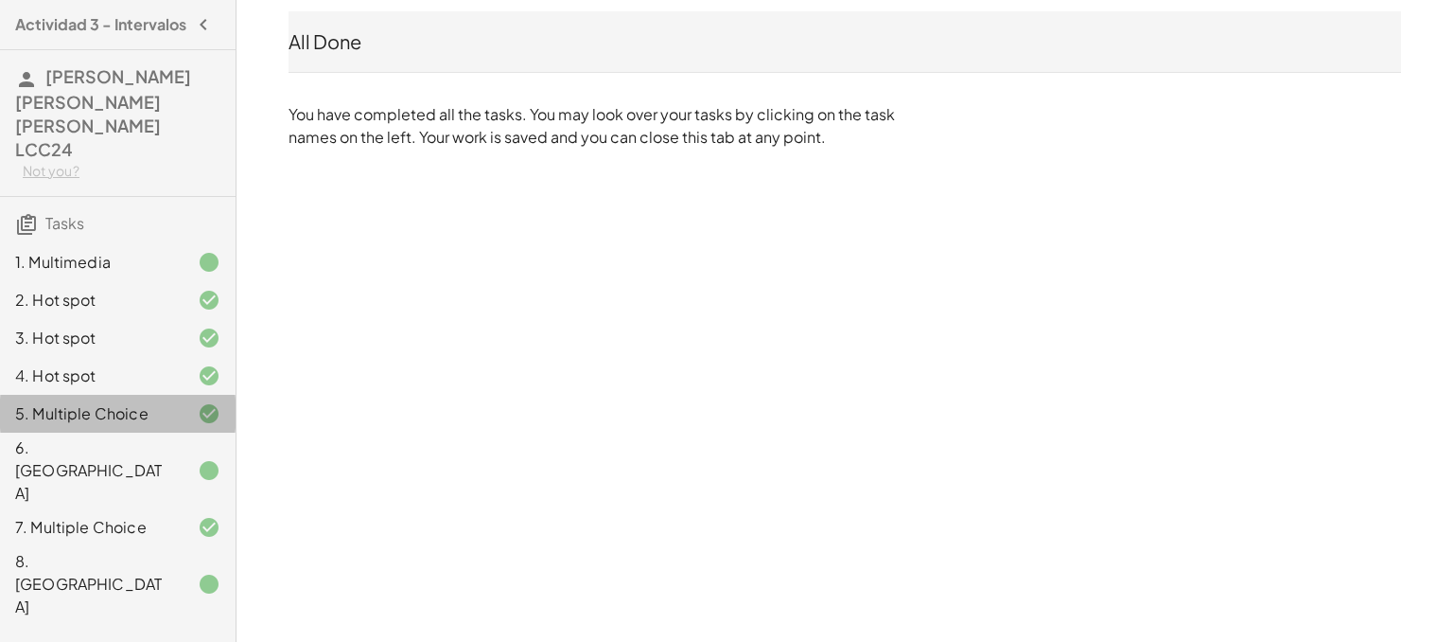
click at [45, 402] on div "5. Multiple Choice" at bounding box center [91, 413] width 152 height 23
click at [76, 550] on div "8. [GEOGRAPHIC_DATA]" at bounding box center [91, 584] width 152 height 68
click at [184, 572] on div at bounding box center [193, 583] width 53 height 23
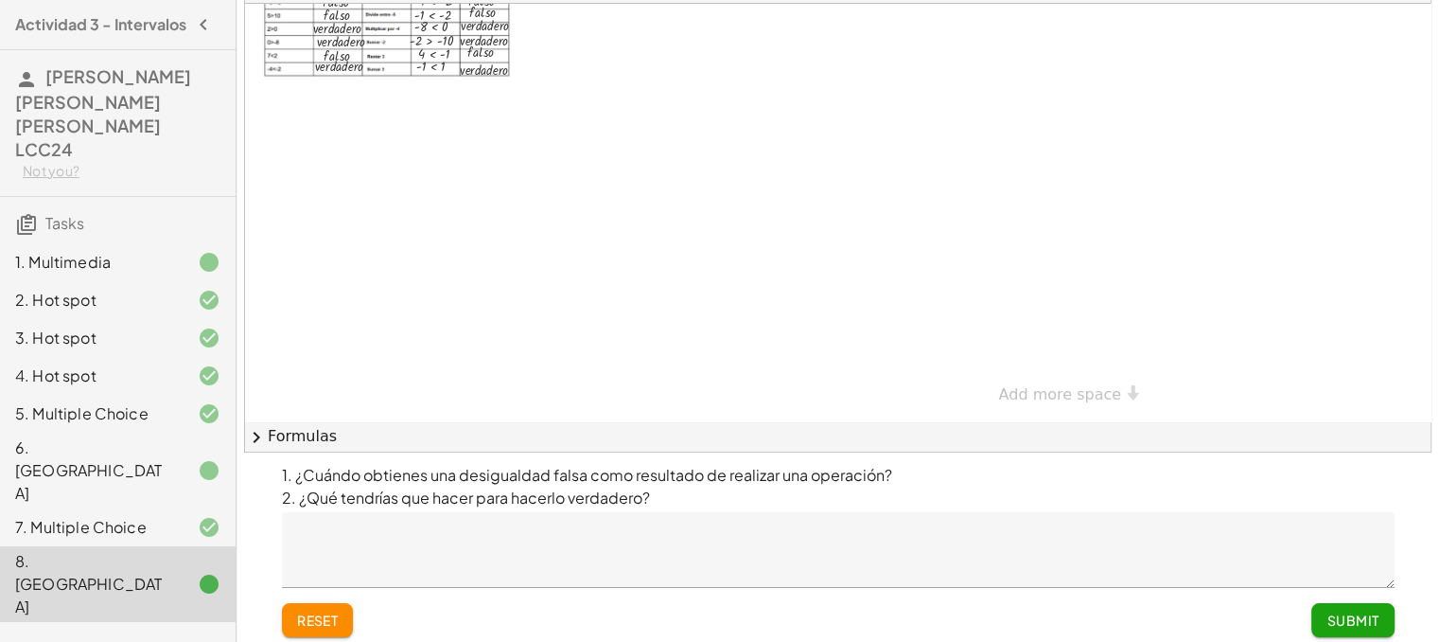
scroll to position [124, 0]
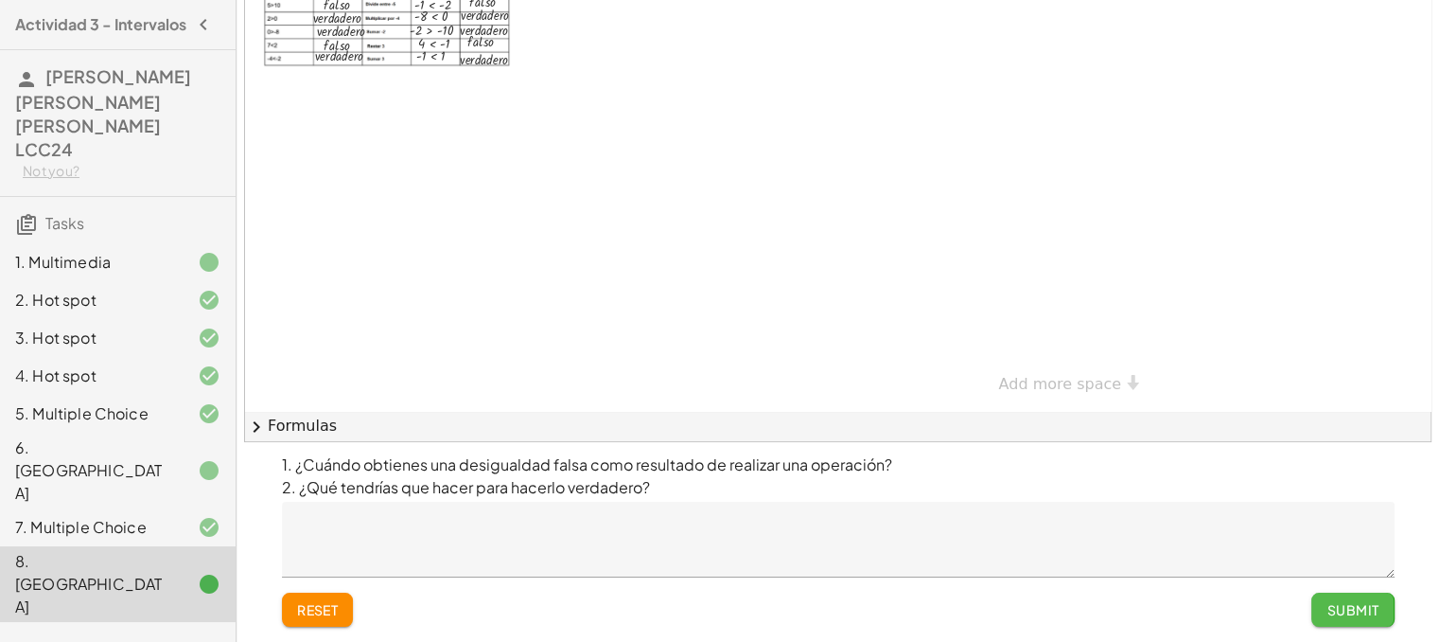
click at [1336, 608] on span "Submit" at bounding box center [1353, 609] width 52 height 17
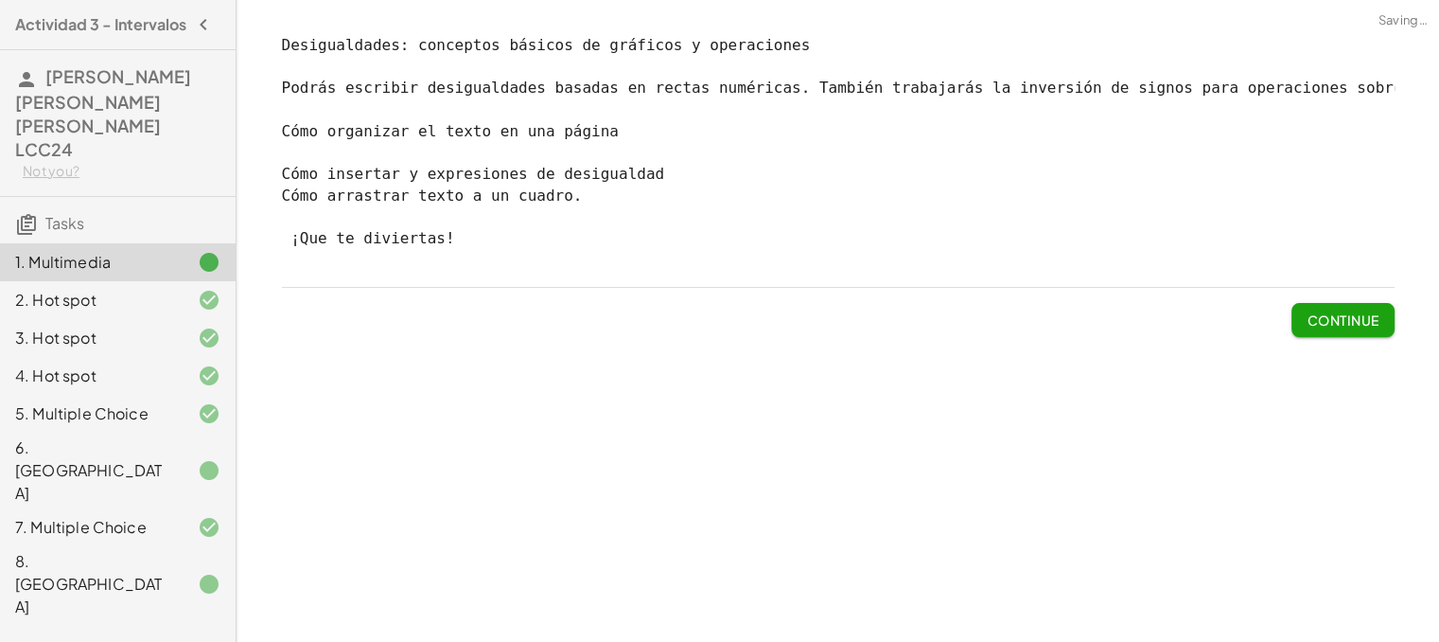
scroll to position [0, 0]
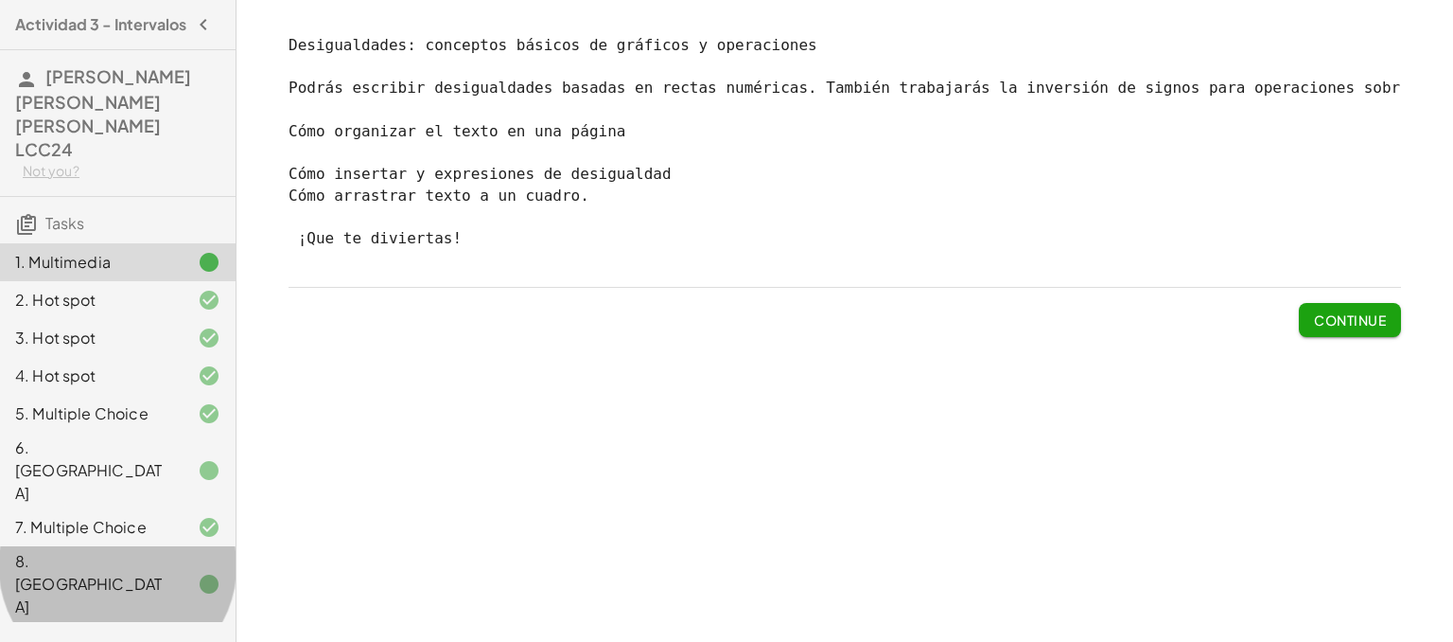
click at [215, 572] on icon at bounding box center [209, 583] width 23 height 23
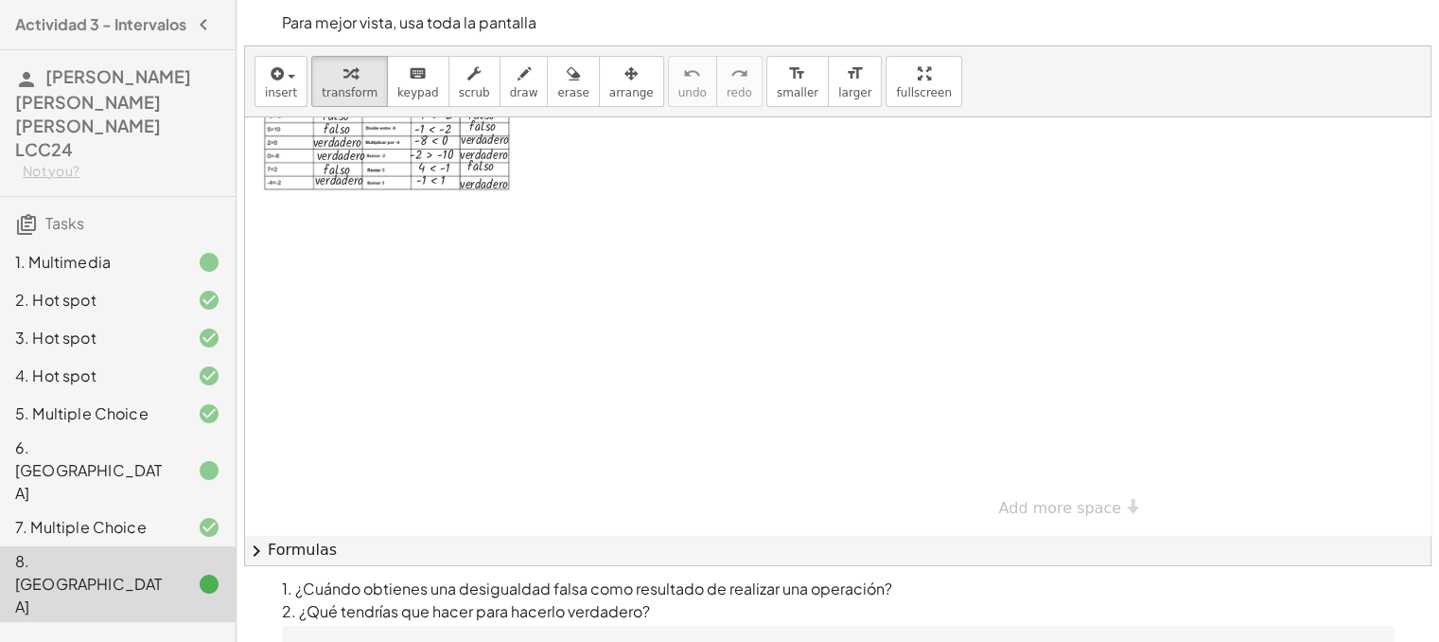
click at [203, 459] on icon at bounding box center [209, 470] width 23 height 23
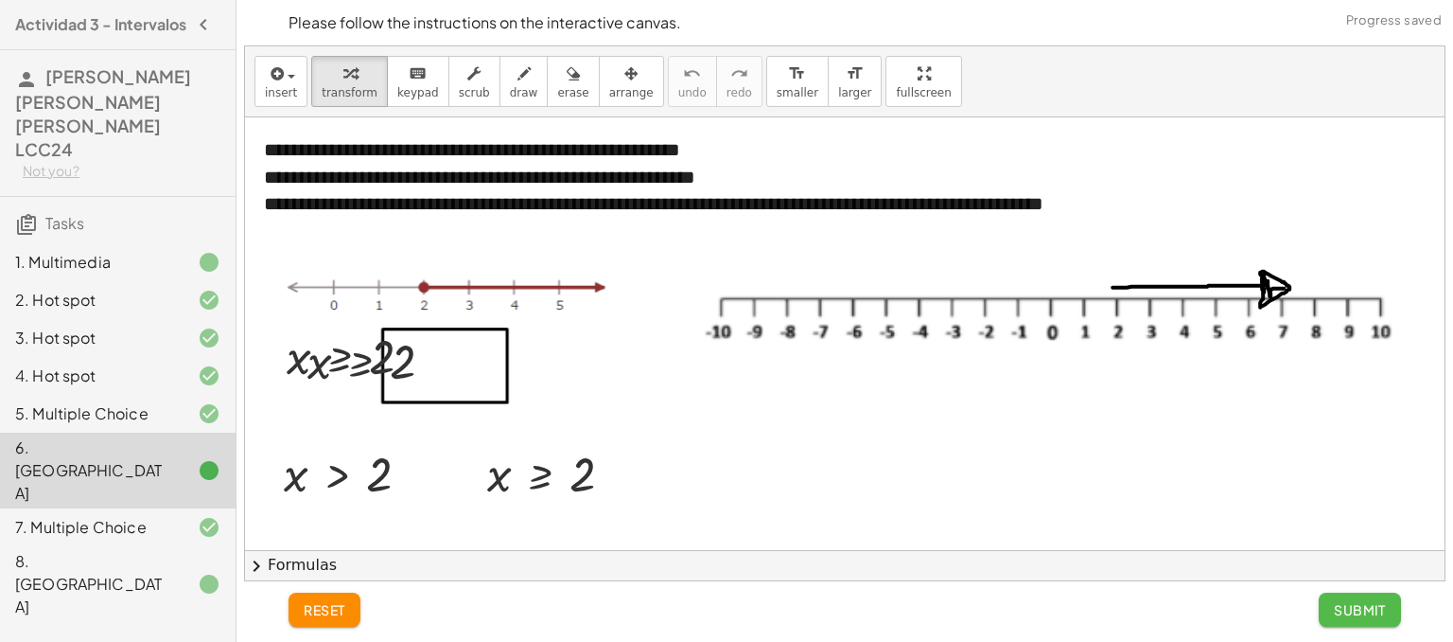
click at [1355, 613] on span "Submit" at bounding box center [1360, 609] width 52 height 17
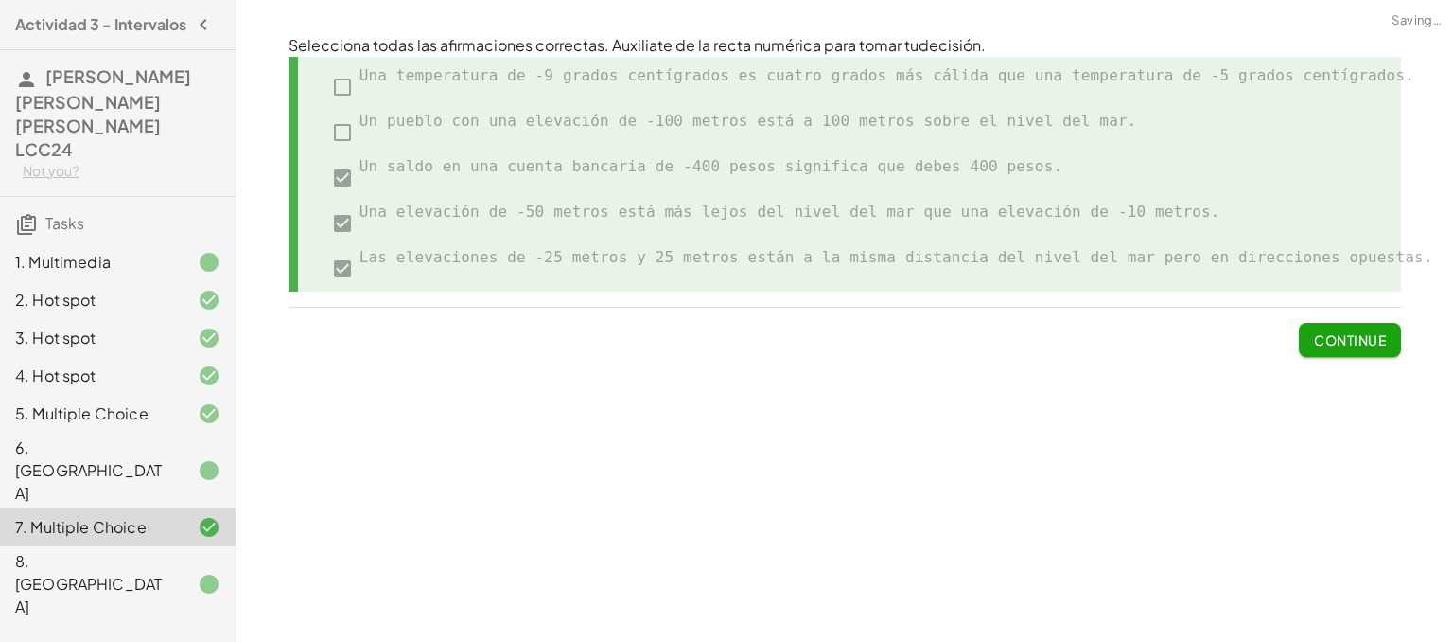
click at [1371, 334] on span "Continue" at bounding box center [1350, 339] width 72 height 17
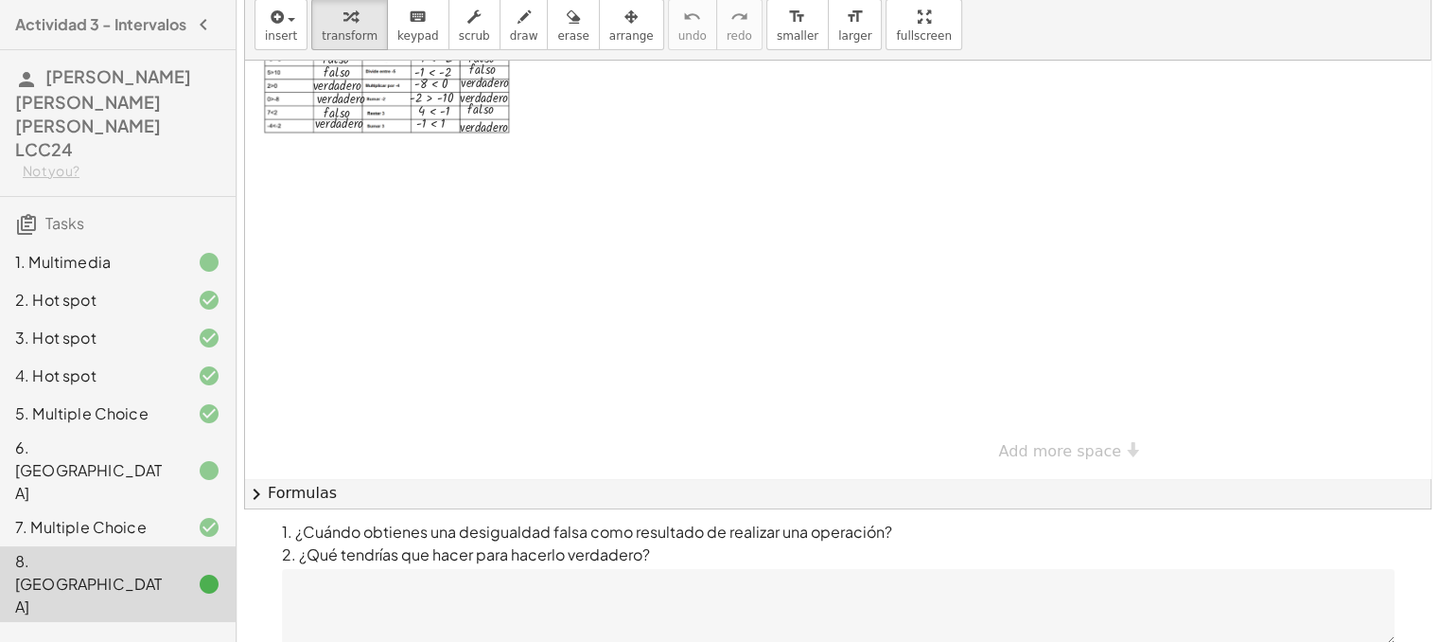
scroll to position [124, 0]
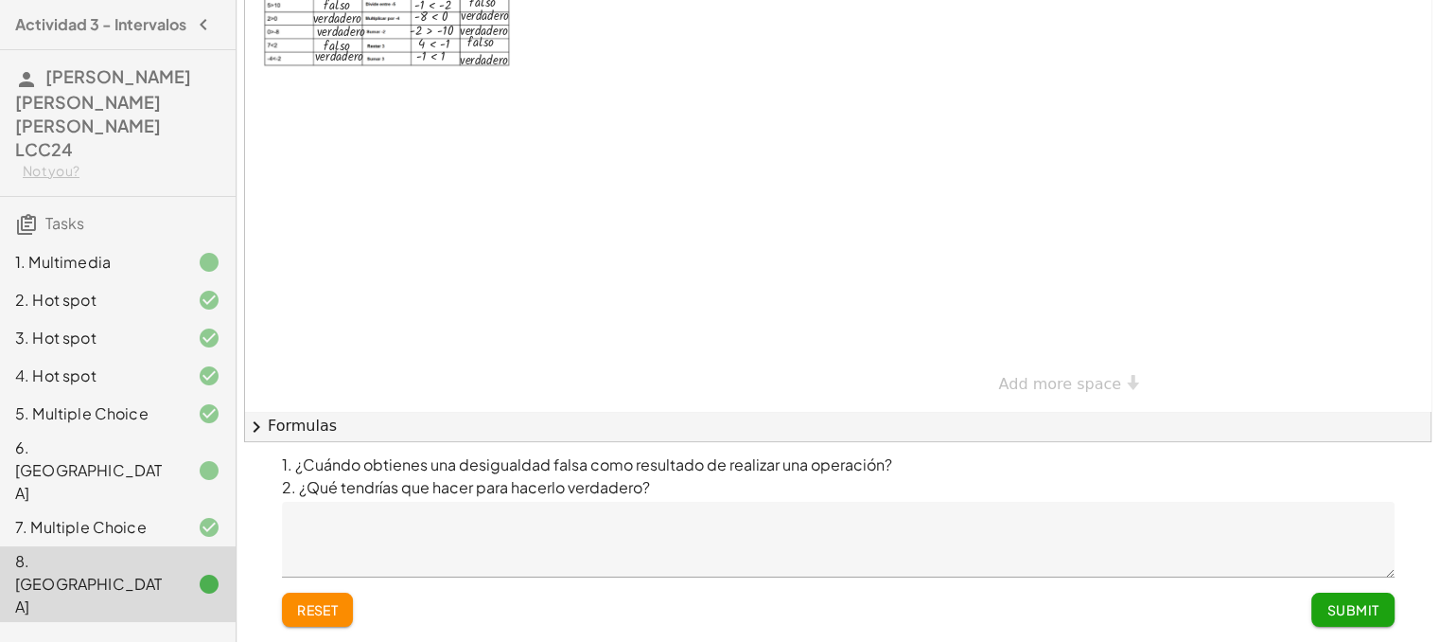
click at [1345, 605] on span "Submit" at bounding box center [1353, 609] width 52 height 17
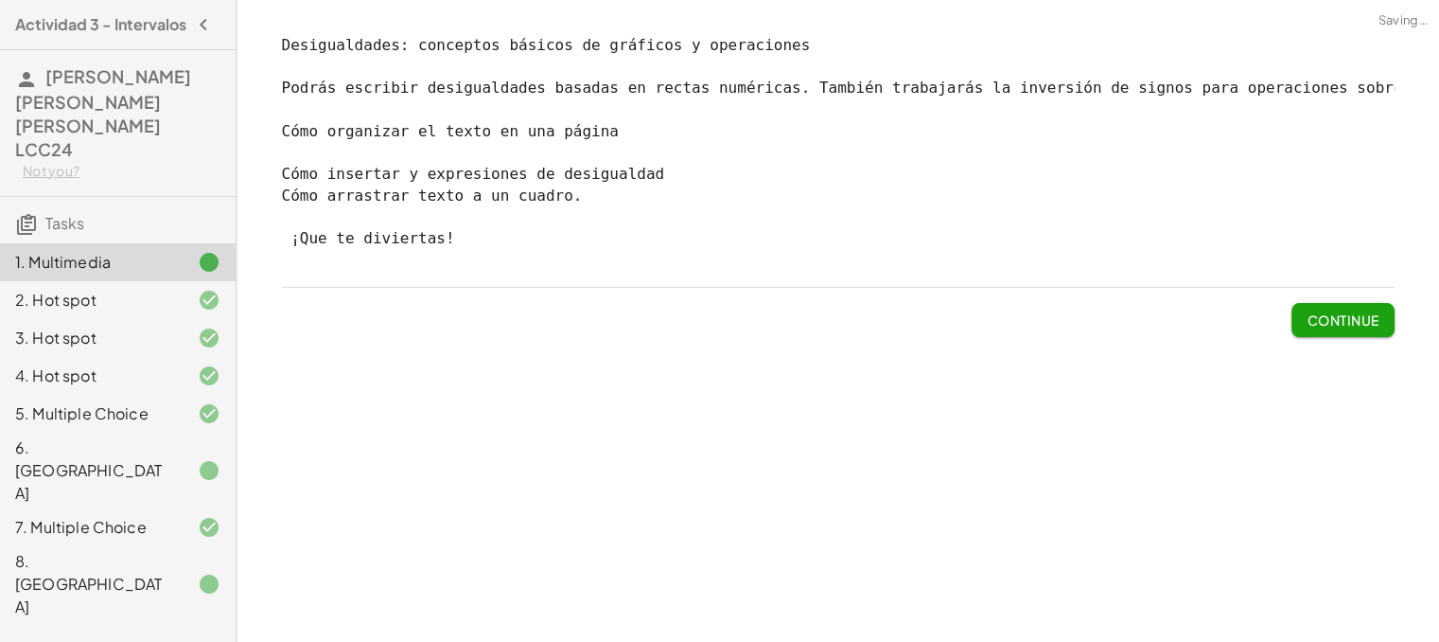
scroll to position [0, 0]
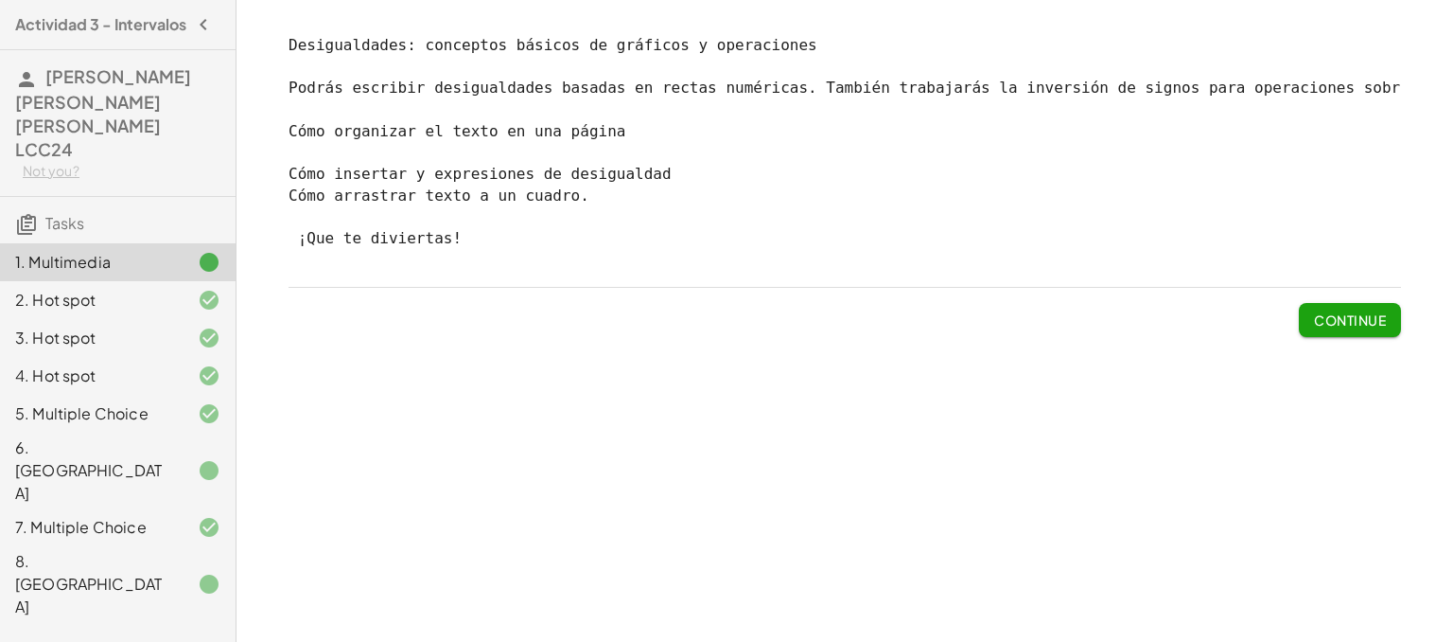
click at [1332, 328] on span "Continue" at bounding box center [1350, 319] width 72 height 17
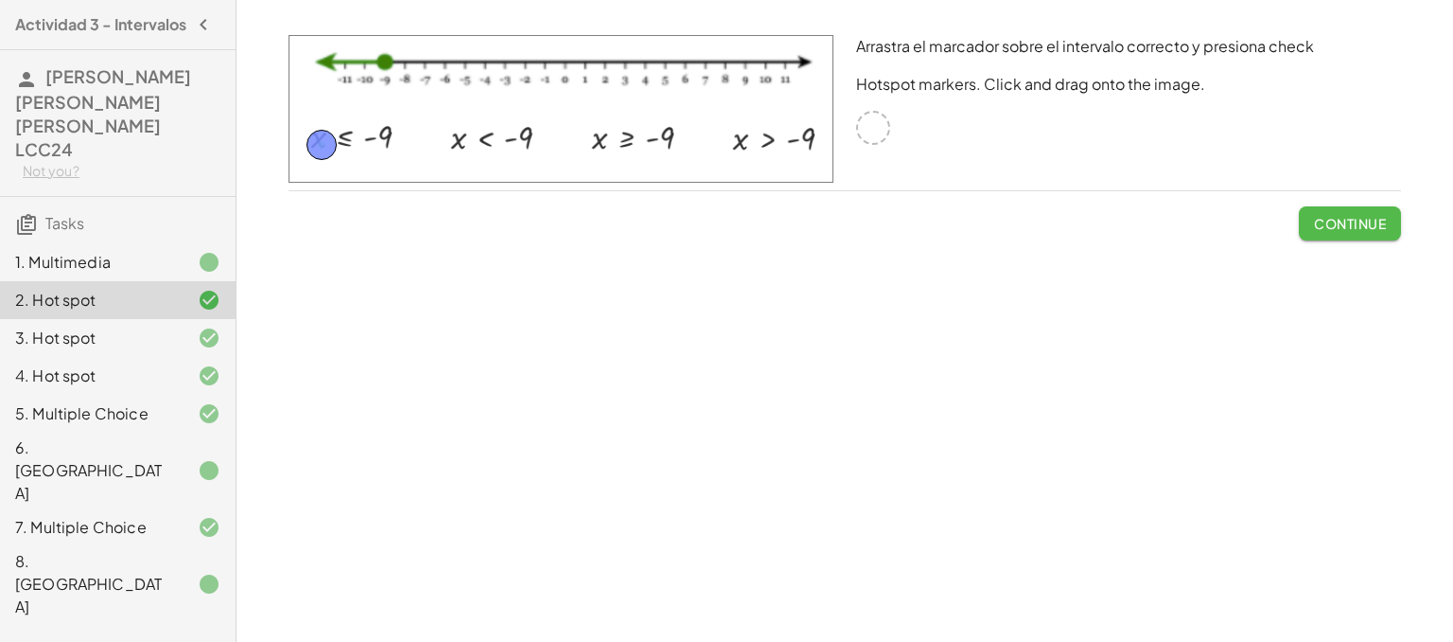
click at [1317, 216] on span "Continue" at bounding box center [1350, 223] width 72 height 17
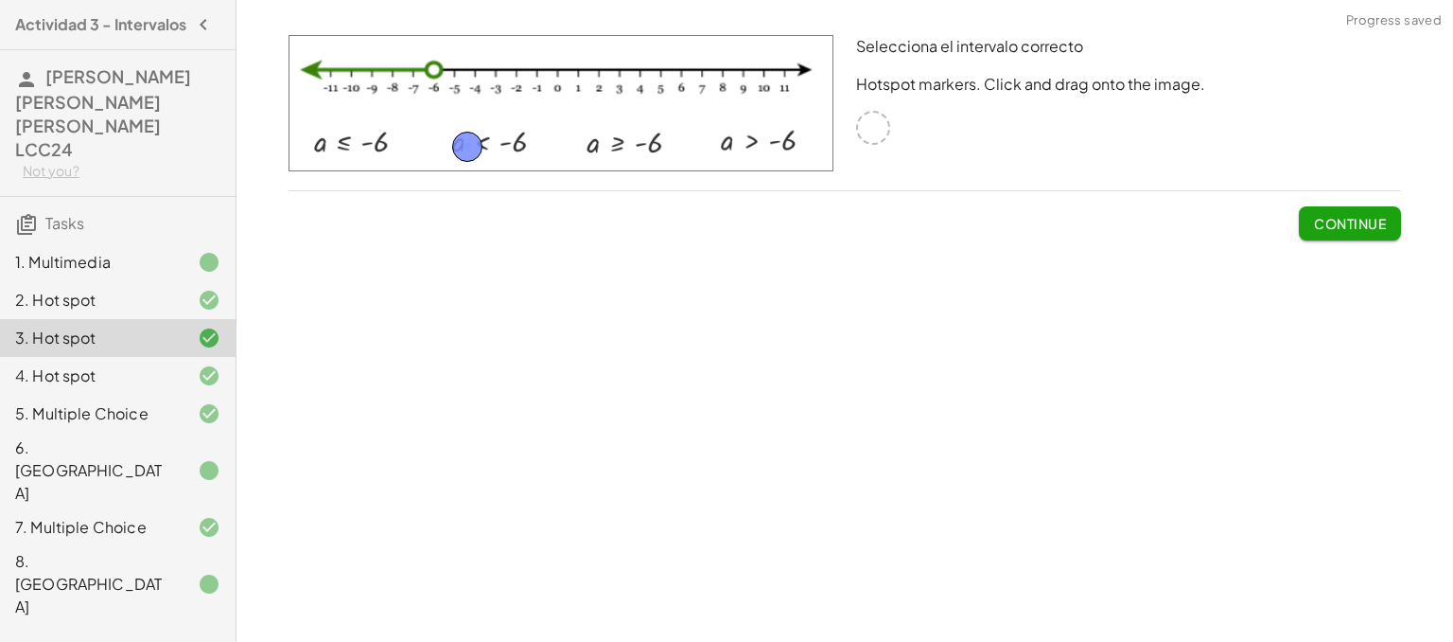
click at [1317, 216] on span "Continue" at bounding box center [1350, 223] width 72 height 17
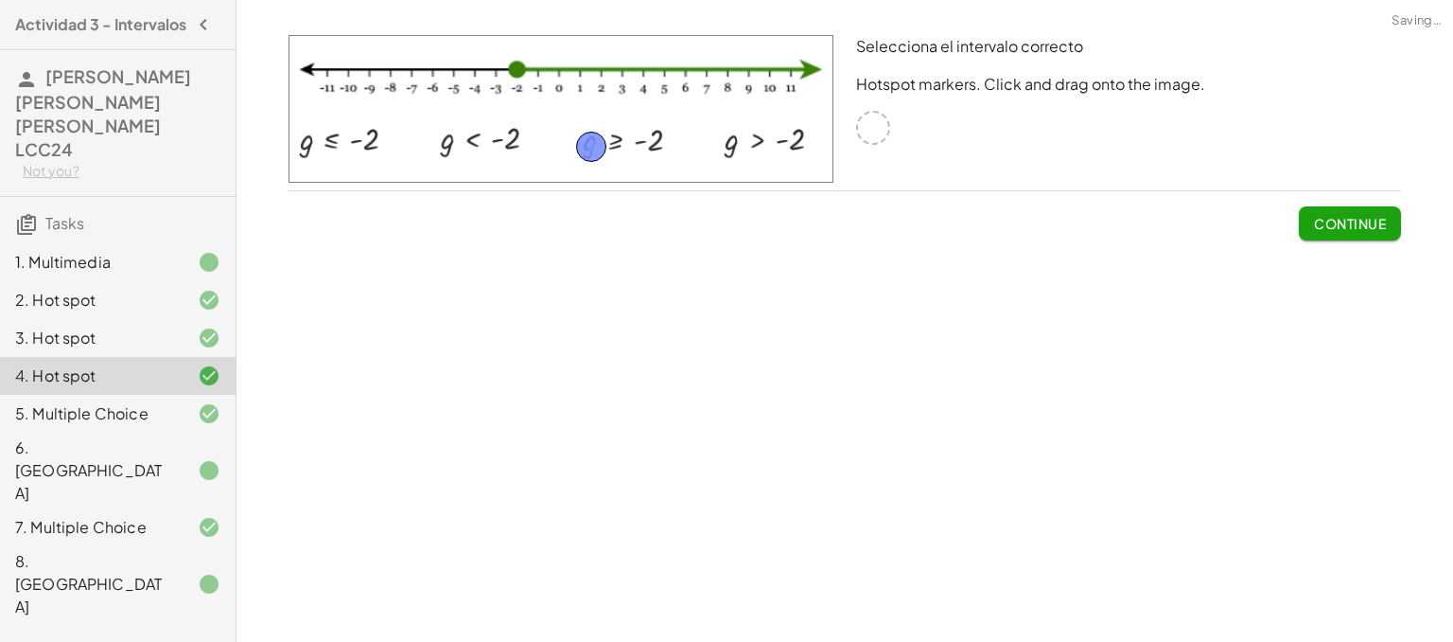
click at [1317, 216] on span "Continue" at bounding box center [1350, 223] width 72 height 17
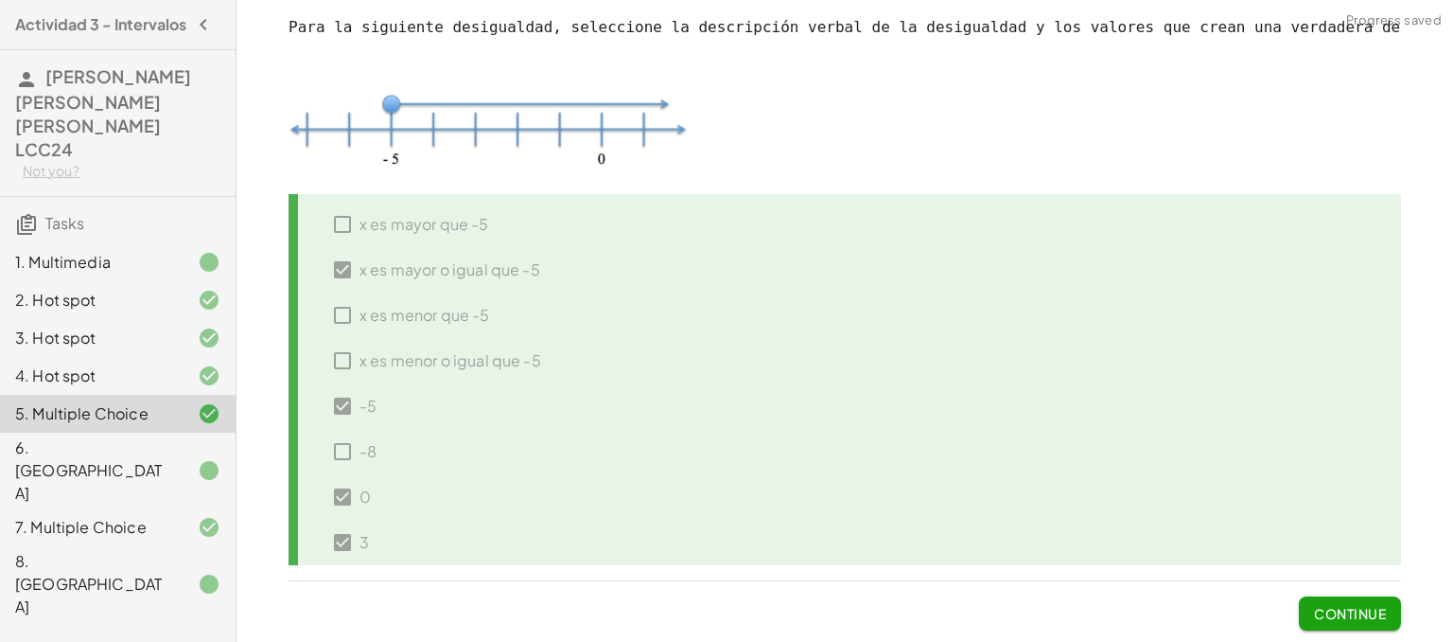
click at [1339, 614] on span "Continue" at bounding box center [1350, 613] width 72 height 17
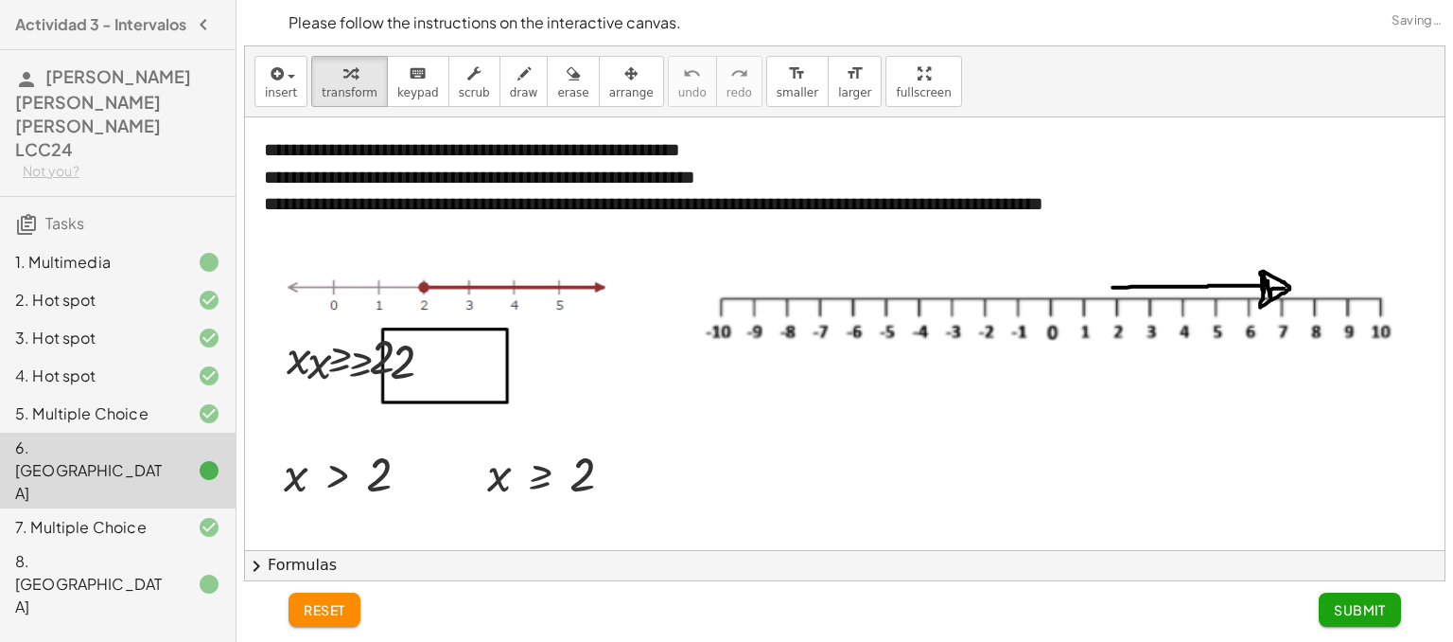
click at [1339, 614] on span "Submit" at bounding box center [1360, 609] width 52 height 17
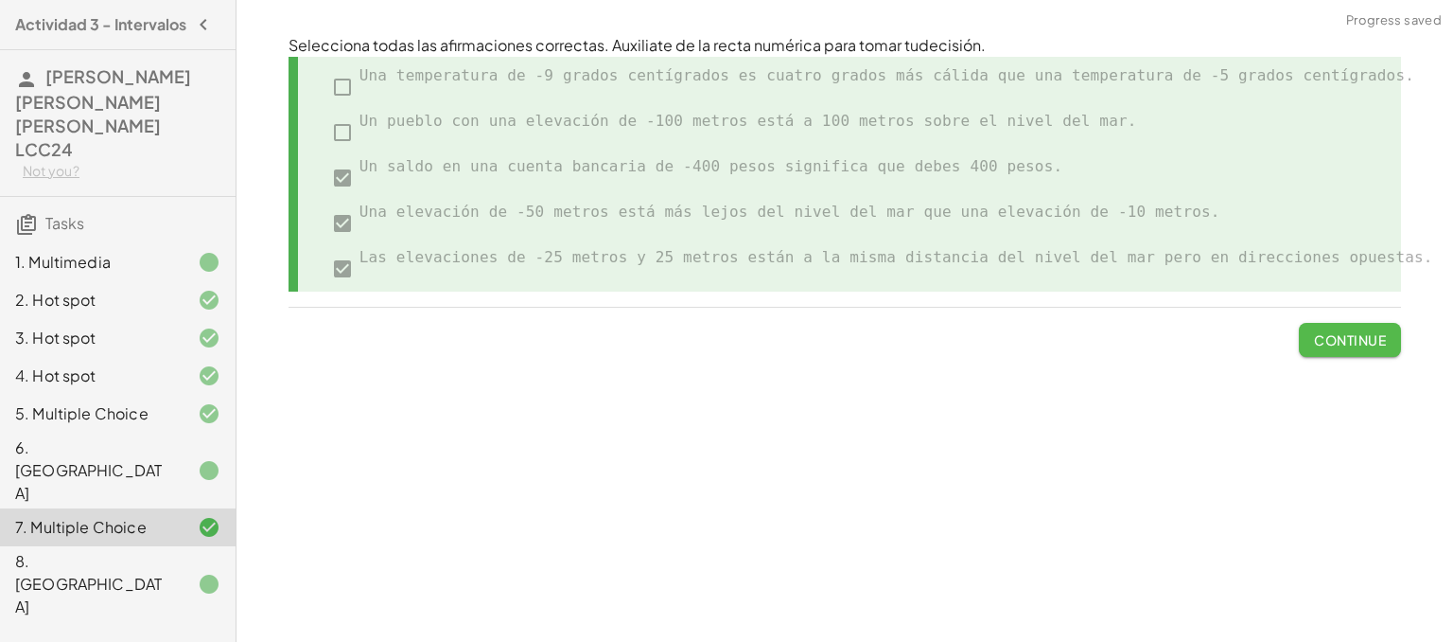
click at [1341, 338] on span "Continue" at bounding box center [1350, 339] width 72 height 17
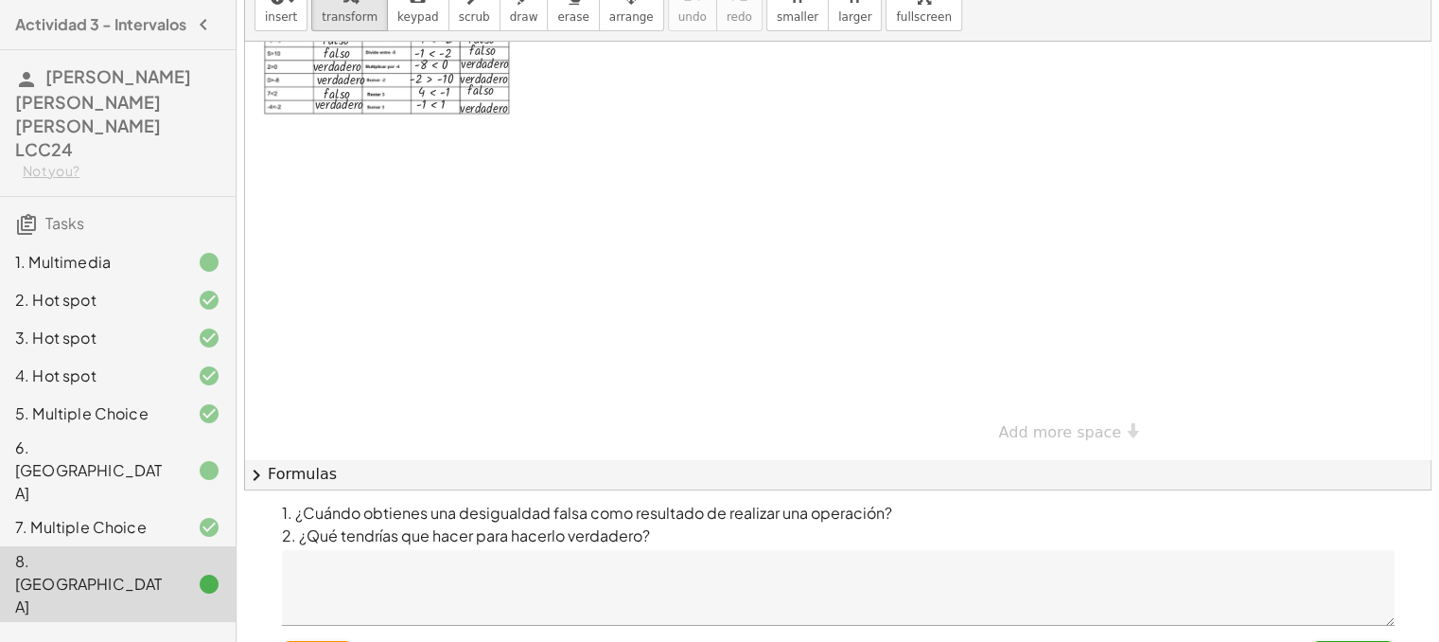
scroll to position [124, 0]
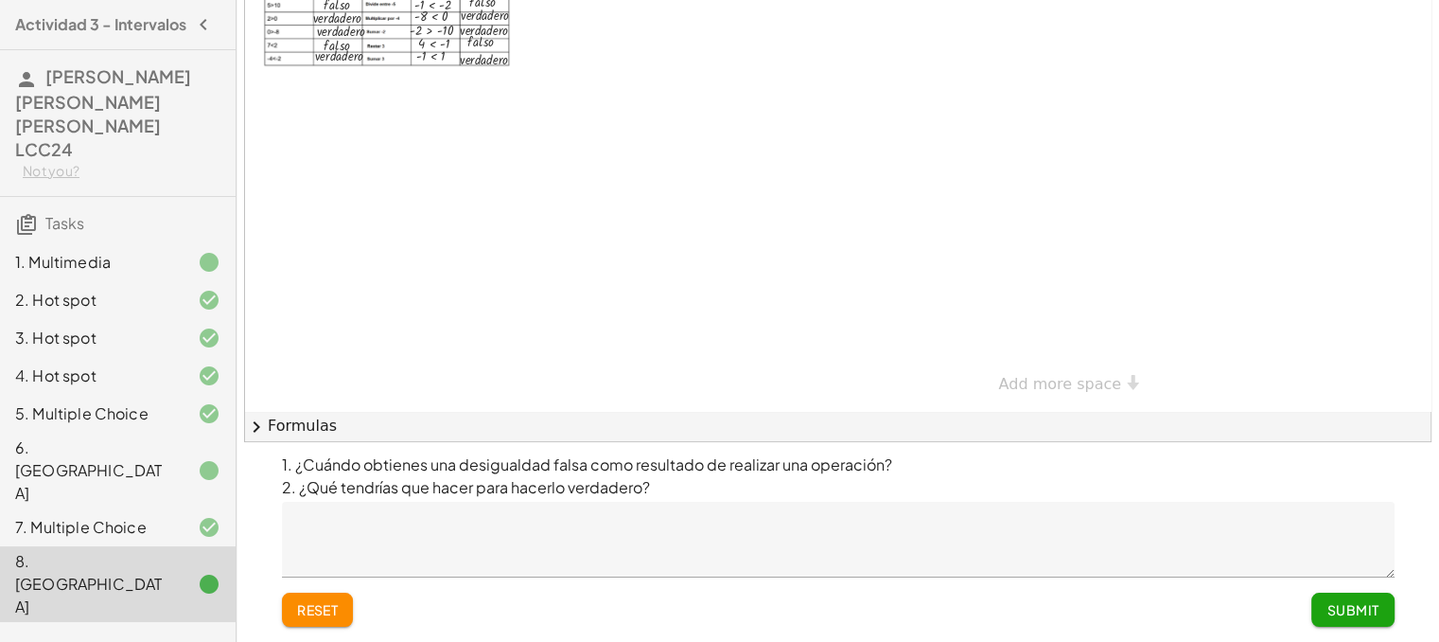
click at [1351, 610] on span "Submit" at bounding box center [1353, 609] width 52 height 17
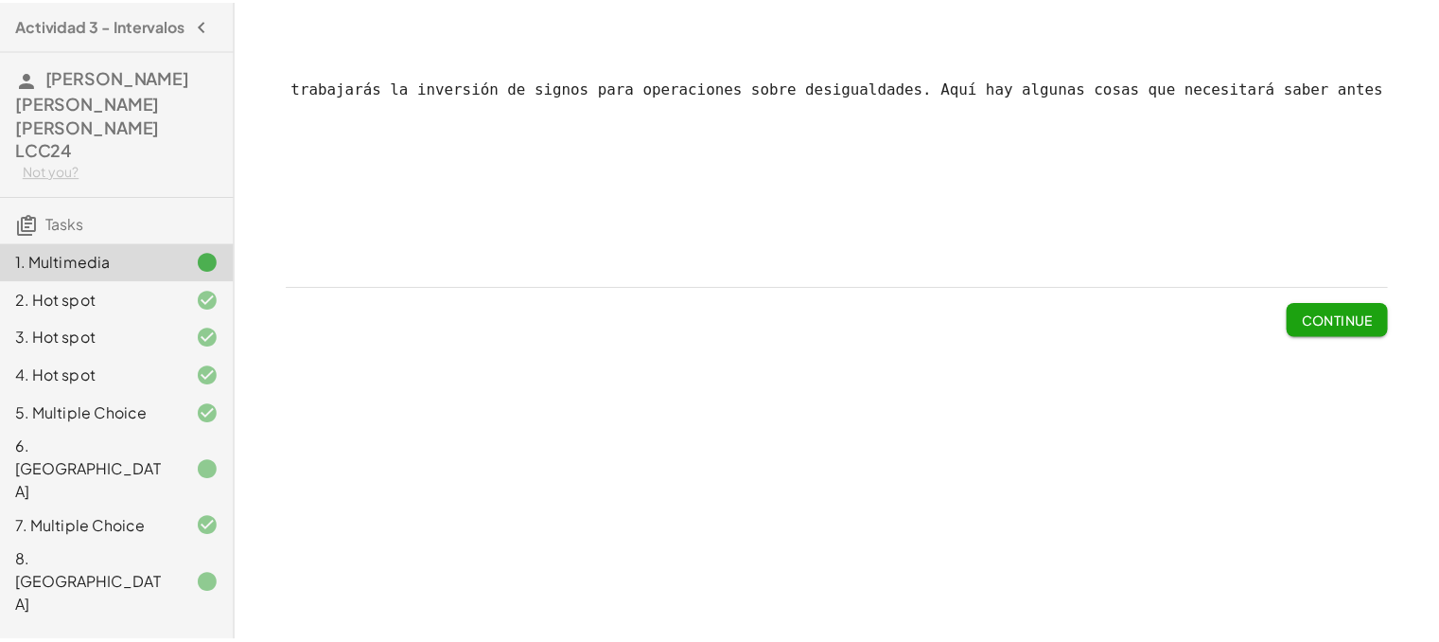
scroll to position [0, 681]
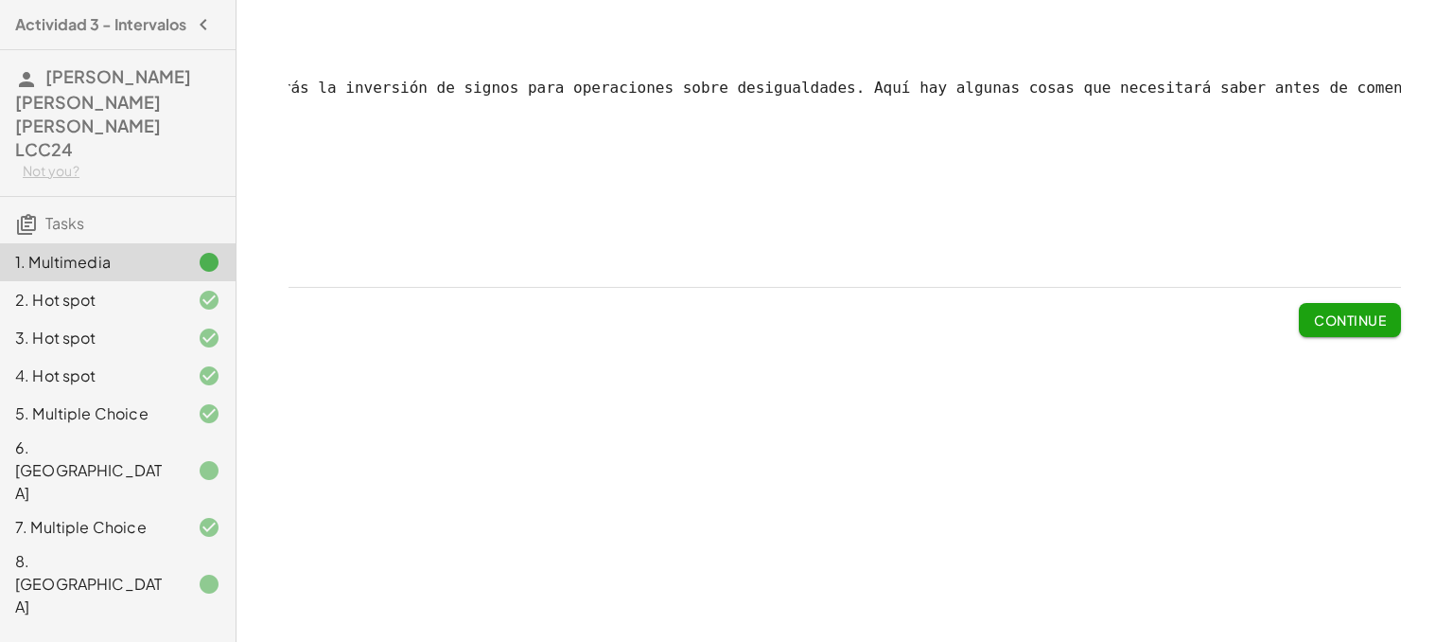
click at [1361, 337] on button "Continue" at bounding box center [1350, 320] width 102 height 34
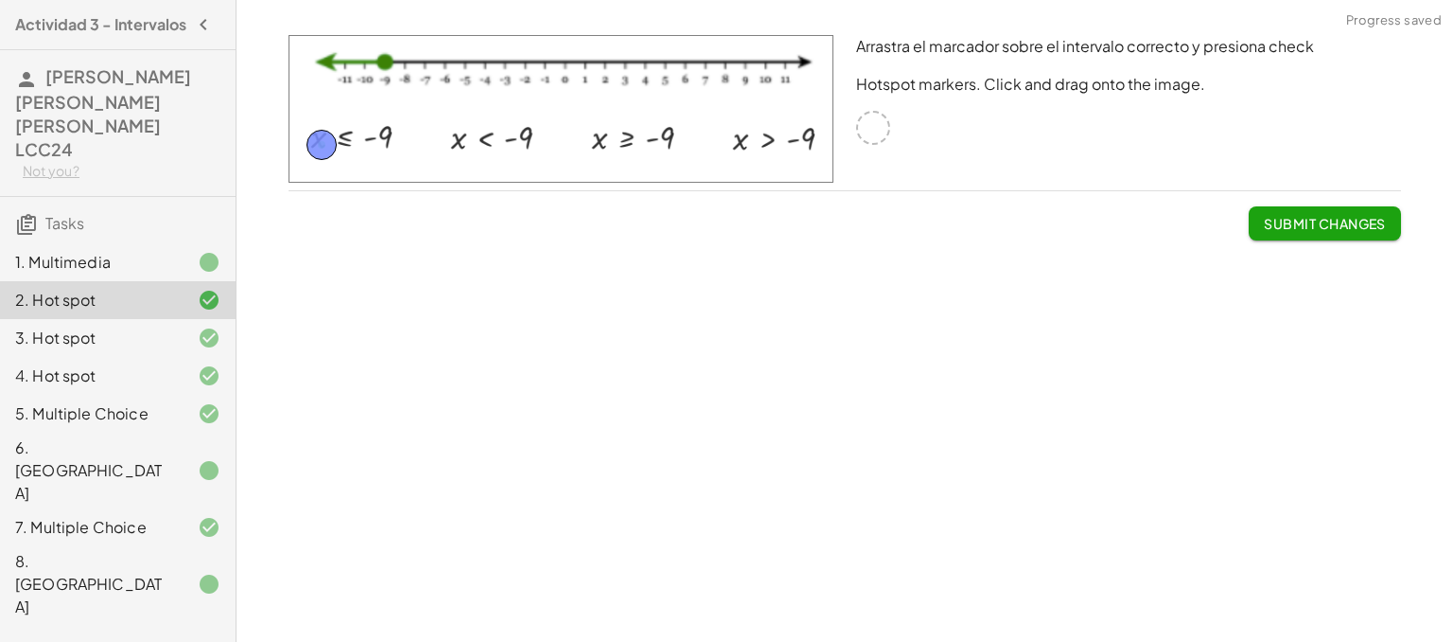
click at [1302, 215] on span "Submit Changes" at bounding box center [1325, 223] width 122 height 17
click at [1302, 213] on button "Continue" at bounding box center [1350, 223] width 102 height 34
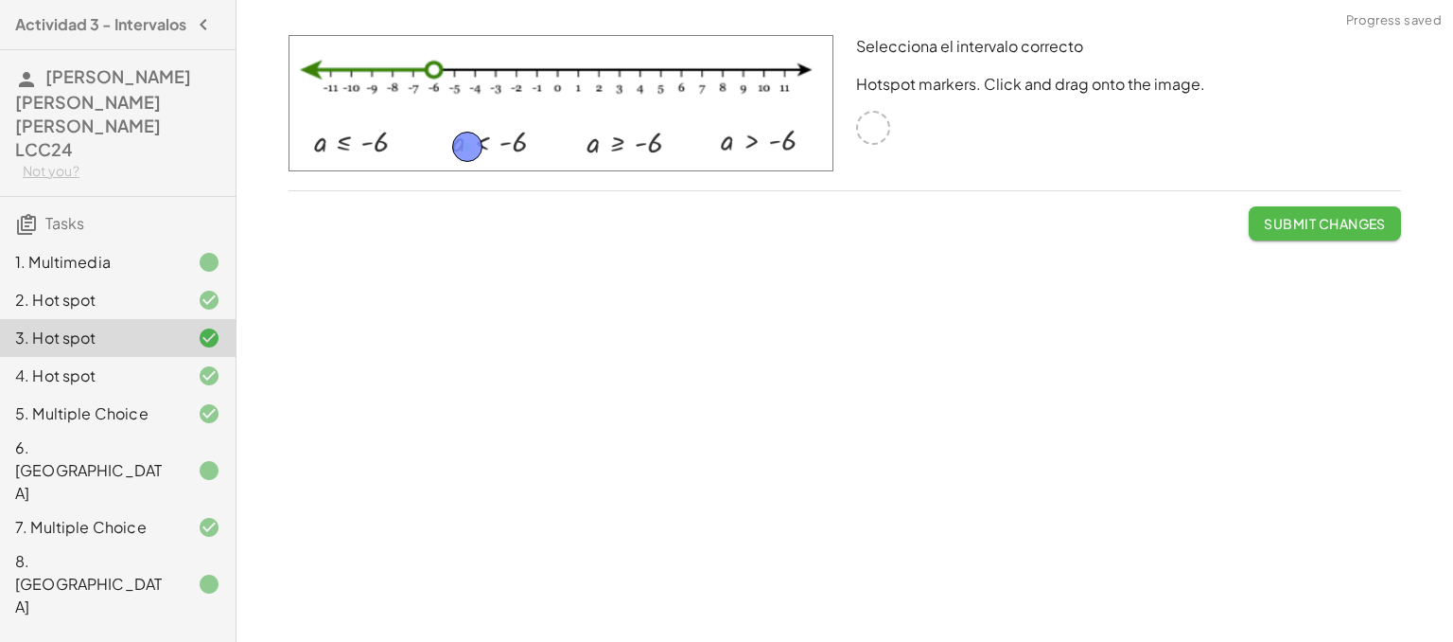
click at [1291, 212] on button "Submit Changes" at bounding box center [1325, 223] width 152 height 34
click at [1317, 220] on span "Continue" at bounding box center [1350, 223] width 72 height 17
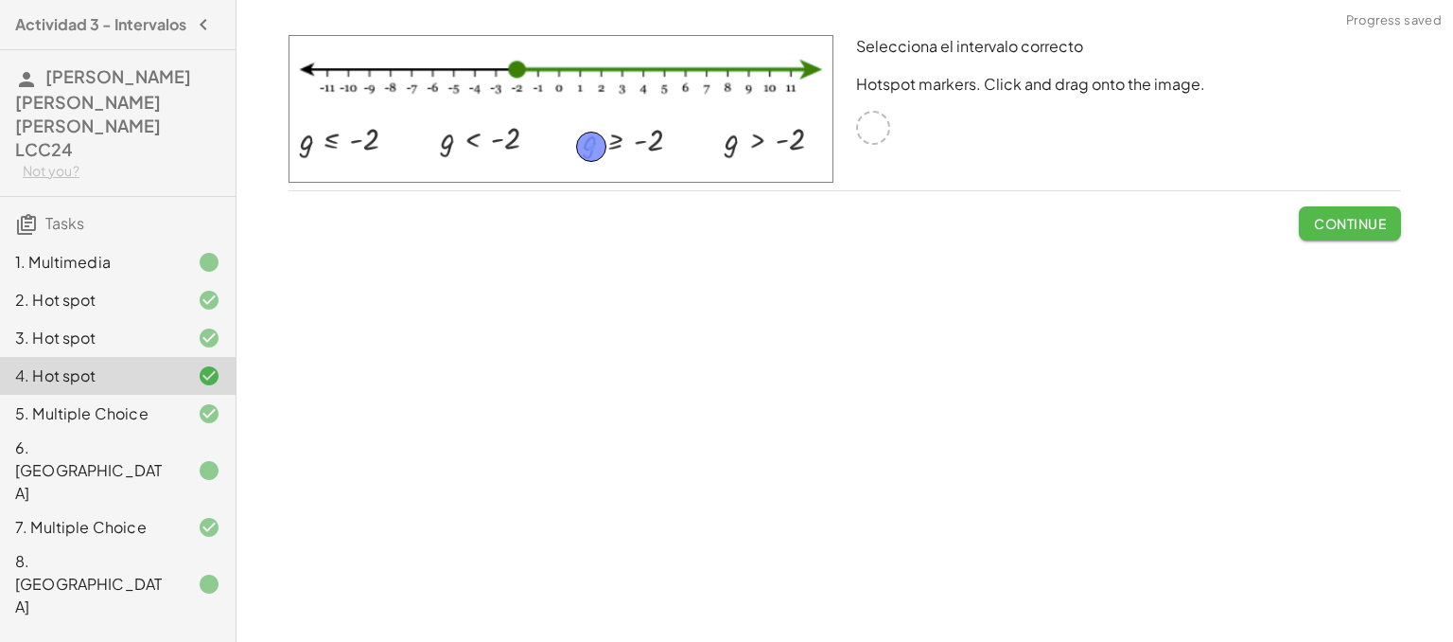
click at [1317, 220] on span "Continue" at bounding box center [1350, 223] width 72 height 17
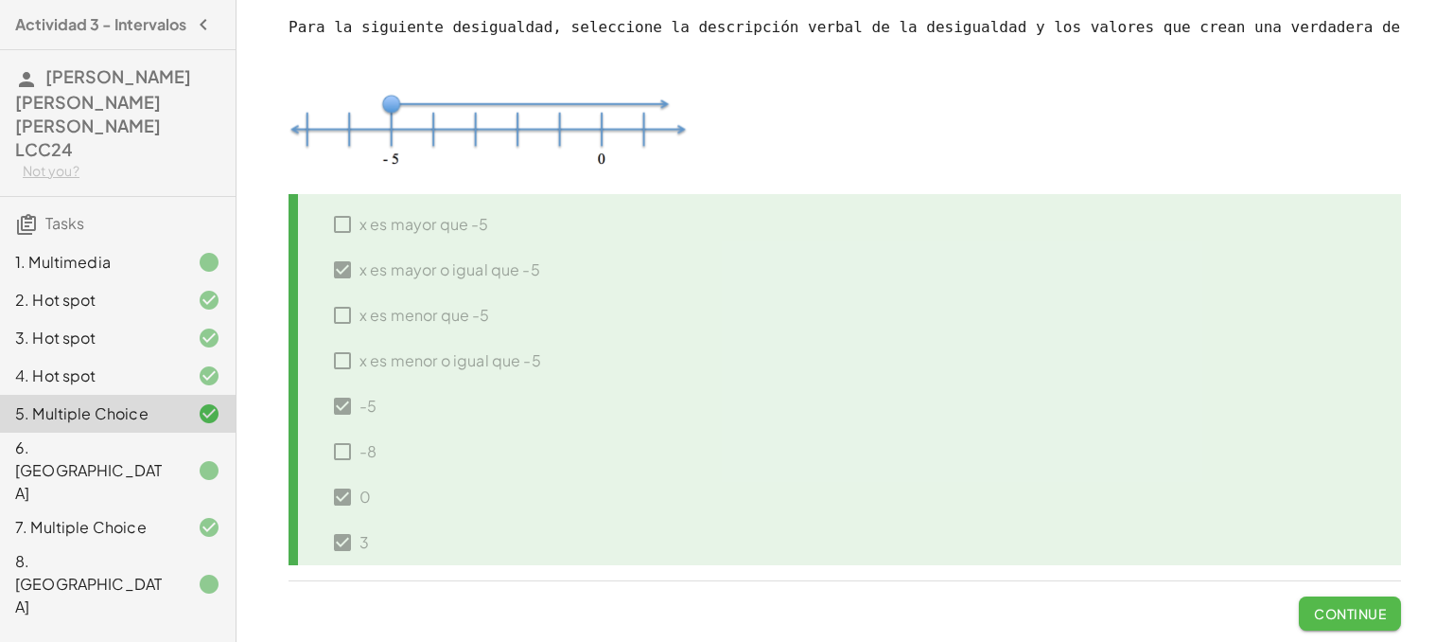
click at [1349, 609] on span "Continue" at bounding box center [1350, 613] width 72 height 17
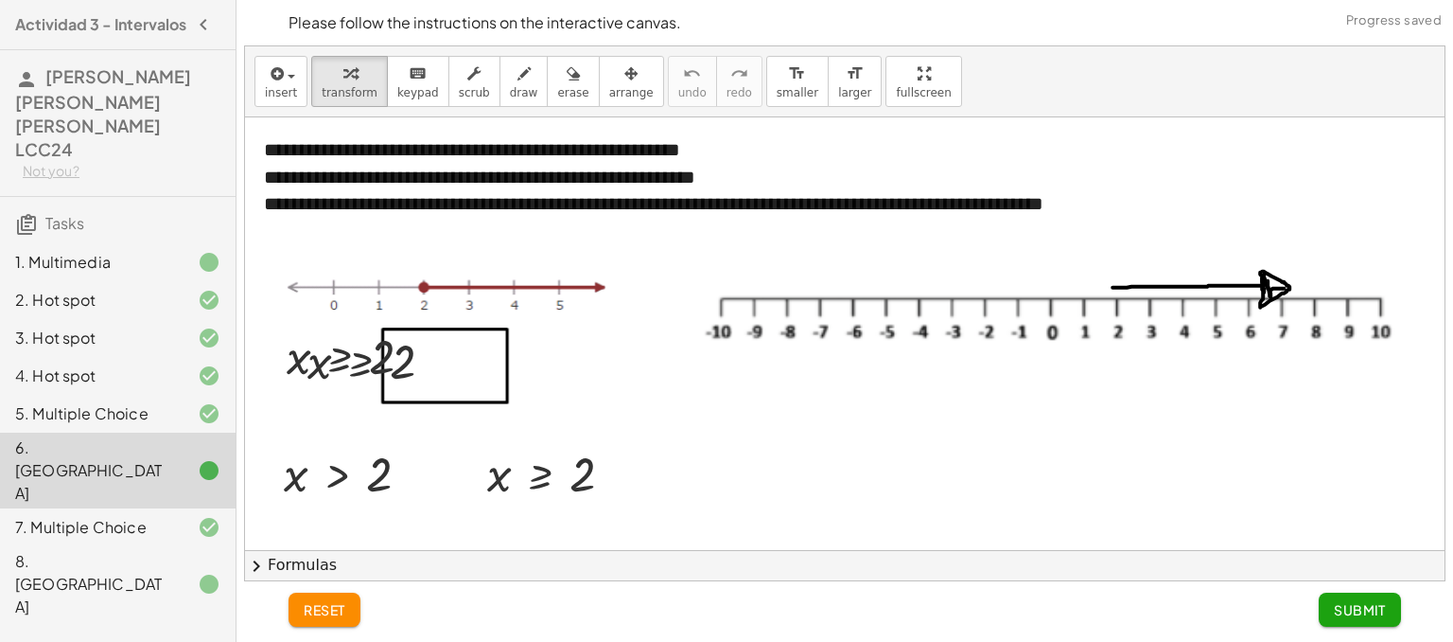
click at [1349, 609] on span "Submit" at bounding box center [1360, 609] width 52 height 17
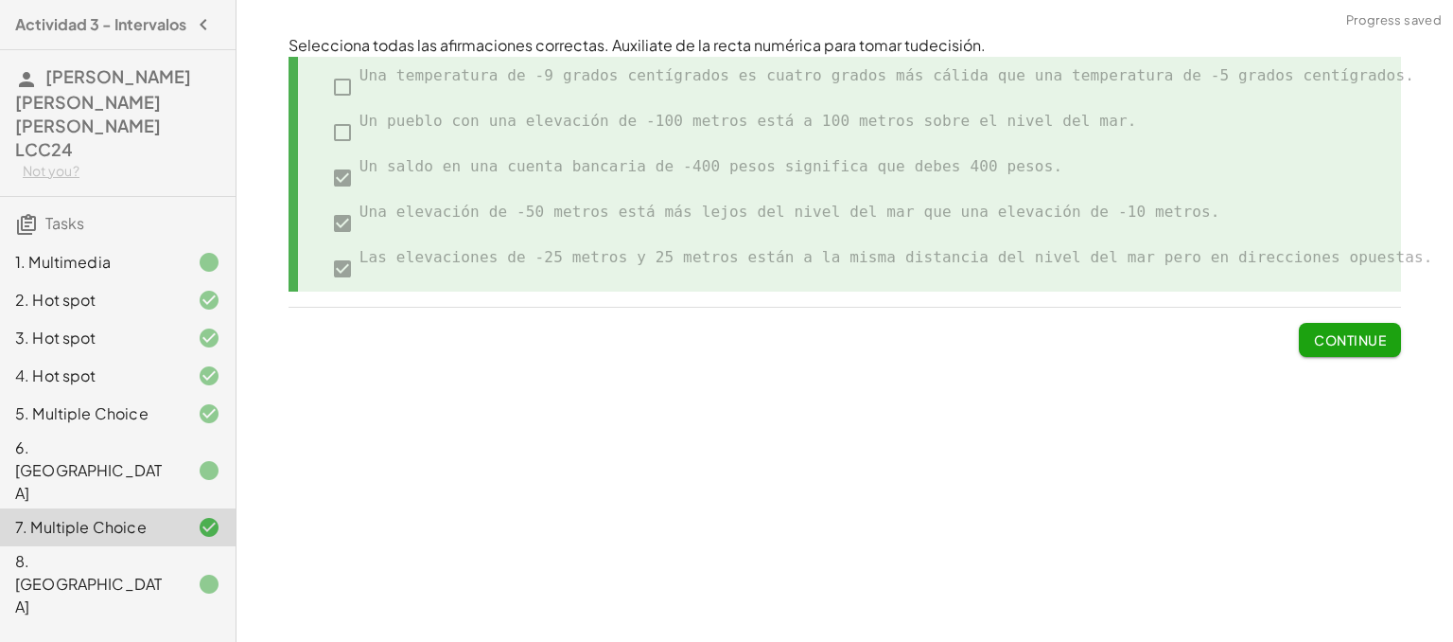
click at [1314, 342] on span "Continue" at bounding box center [1350, 339] width 72 height 17
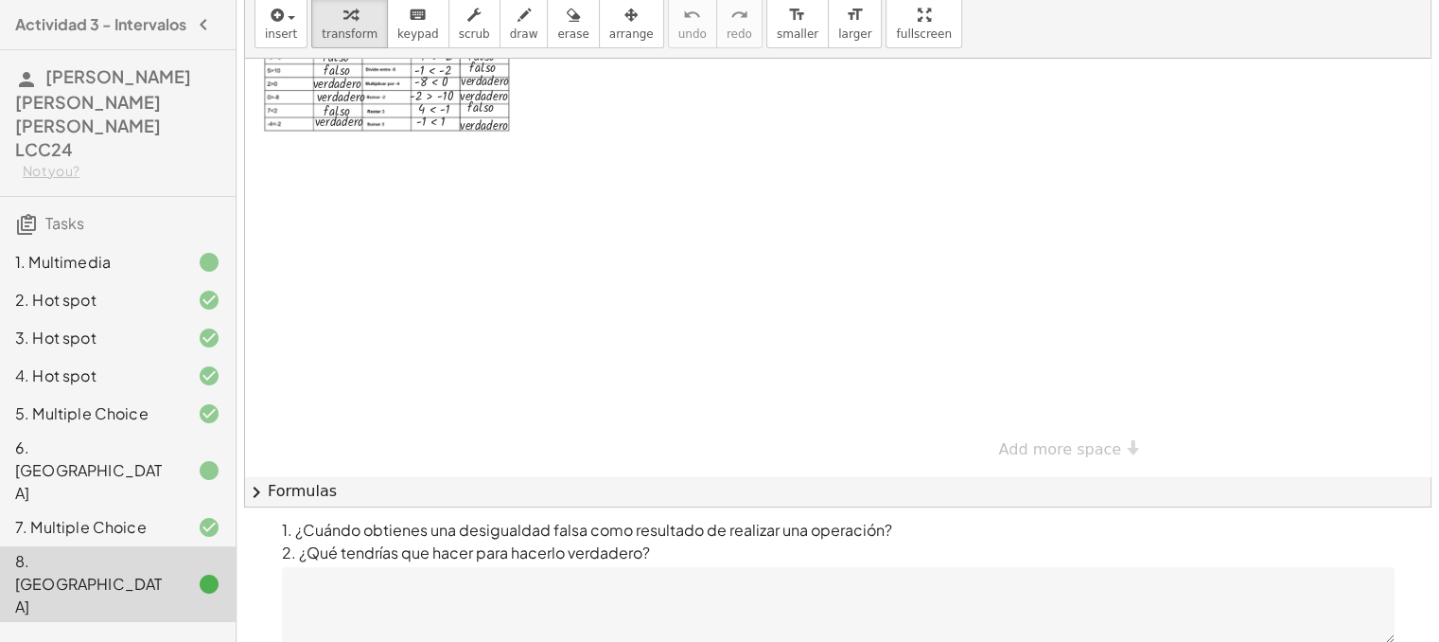
scroll to position [124, 0]
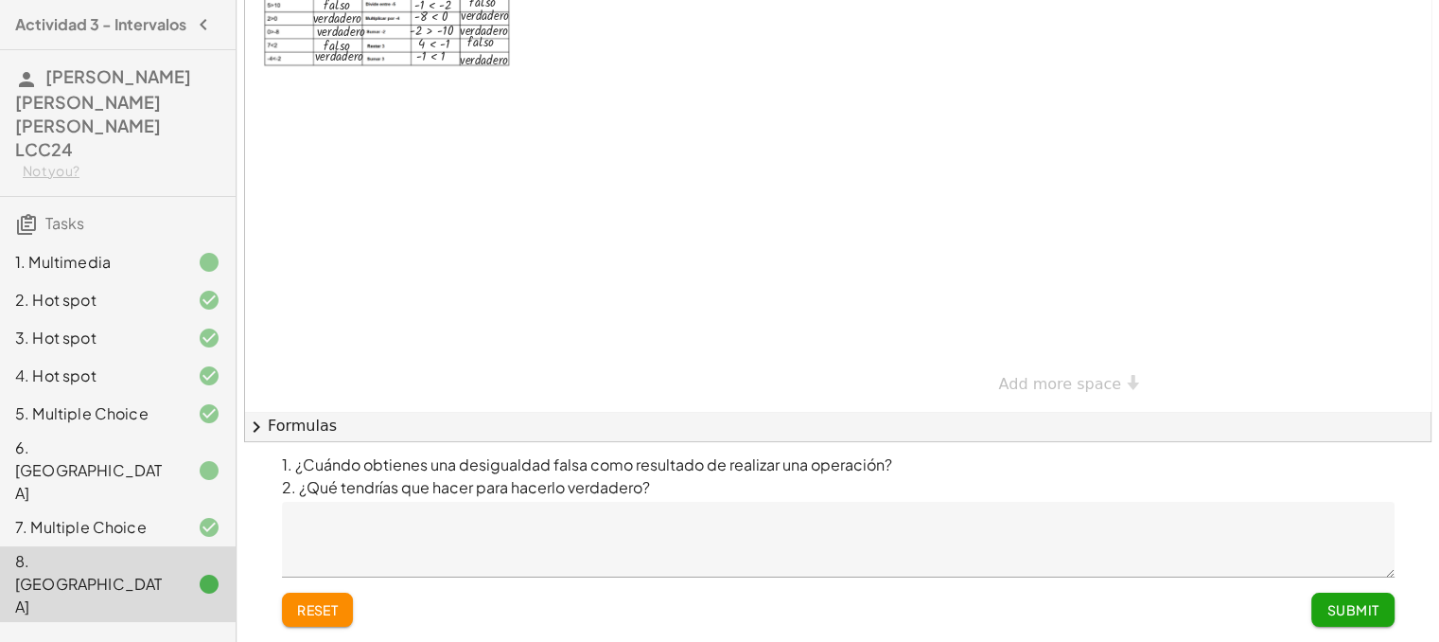
click at [1368, 609] on span "Submit" at bounding box center [1353, 609] width 52 height 17
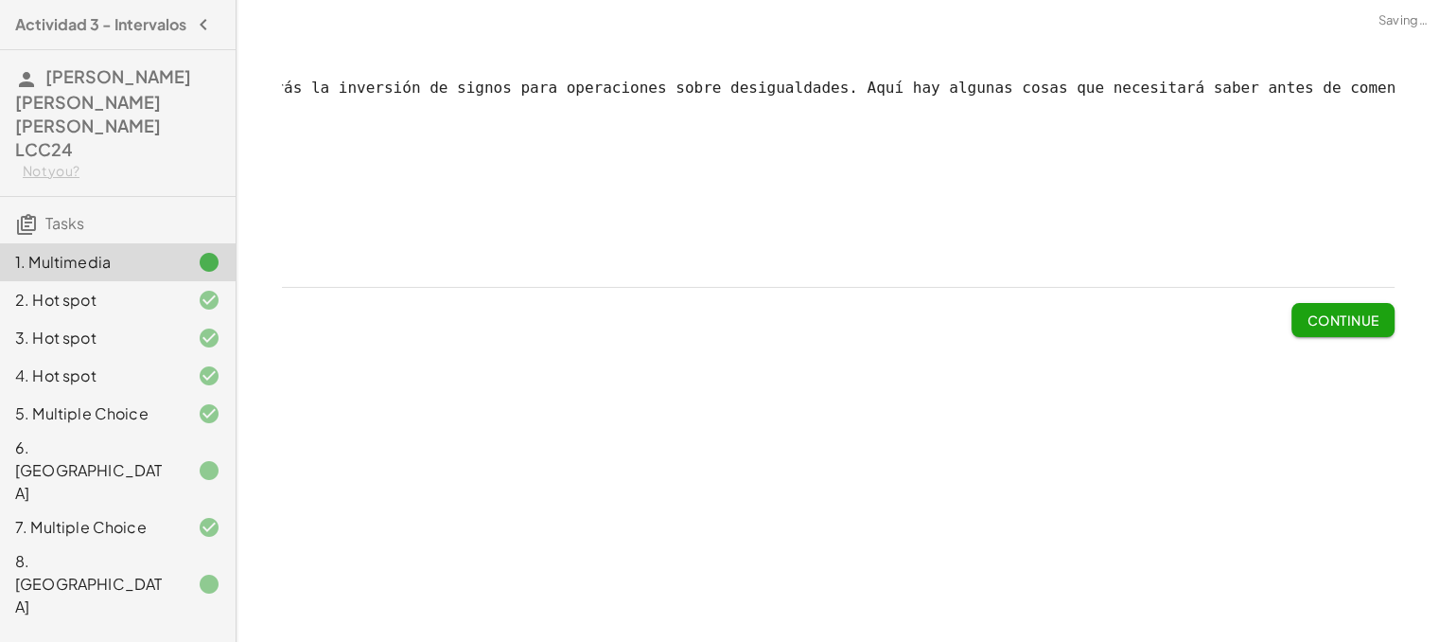
scroll to position [0, 0]
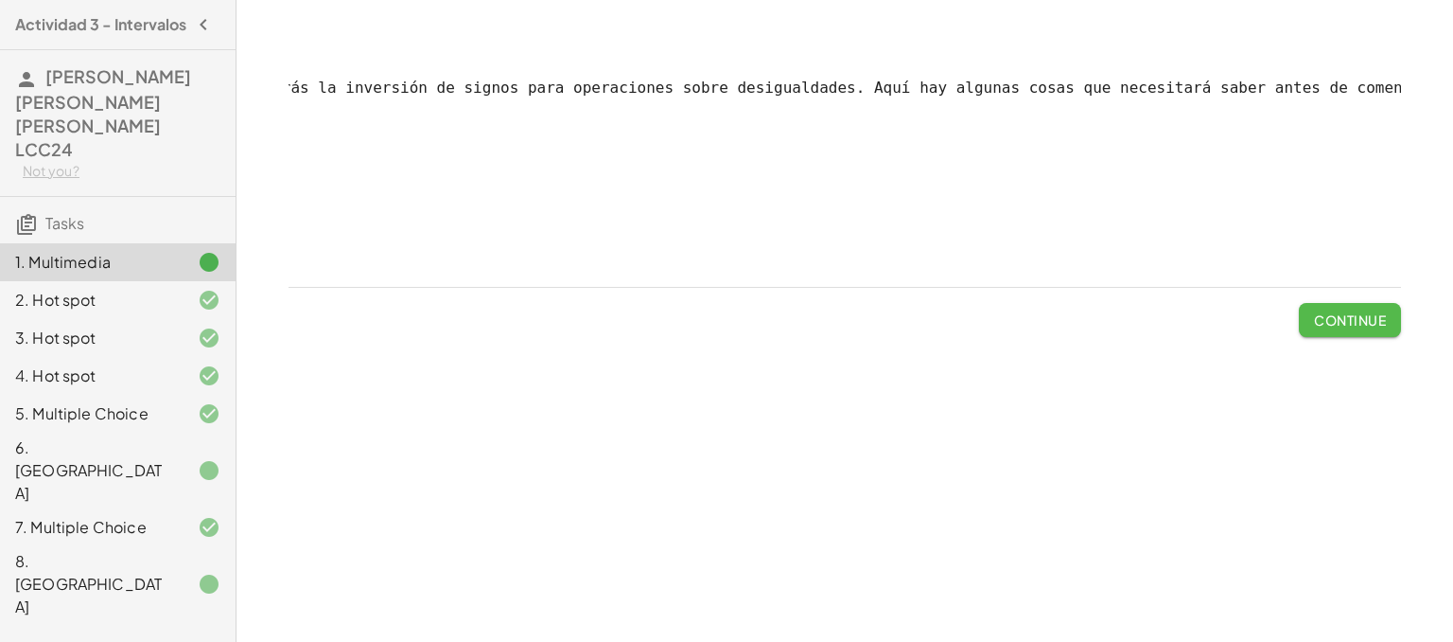
click at [1384, 328] on span "Continue" at bounding box center [1350, 319] width 72 height 17
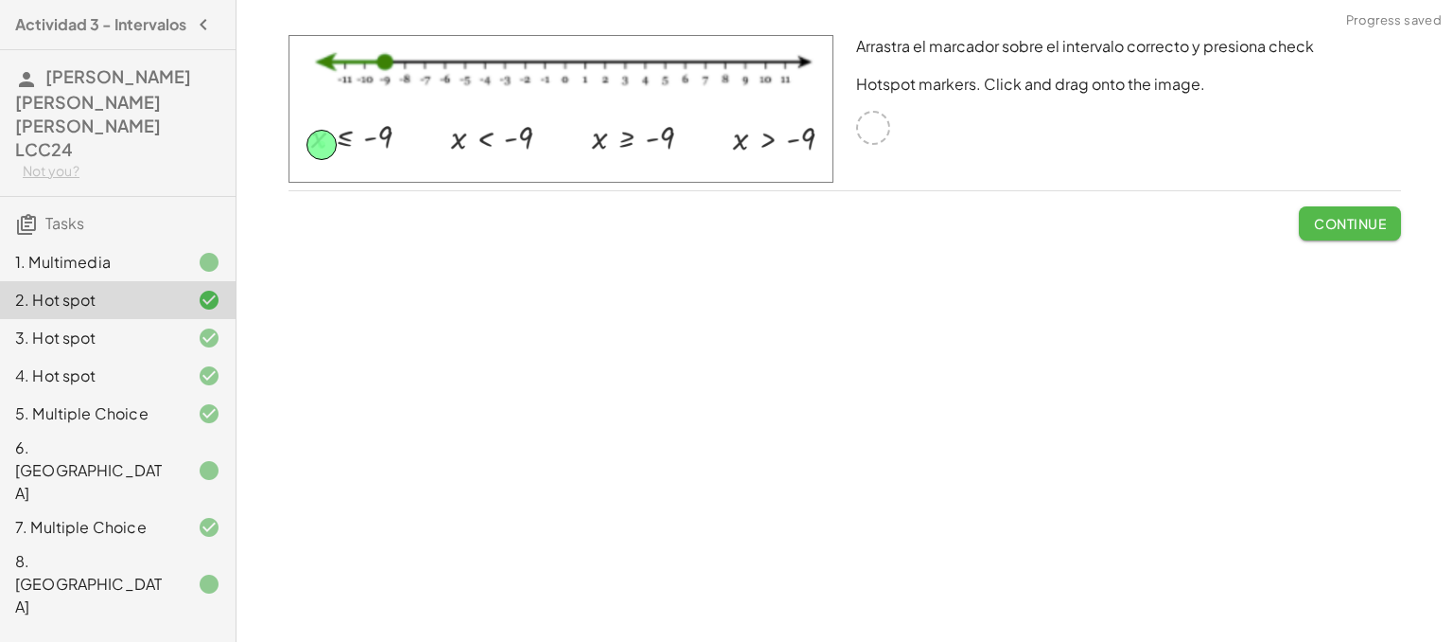
click at [1314, 229] on span "Continue" at bounding box center [1350, 223] width 72 height 17
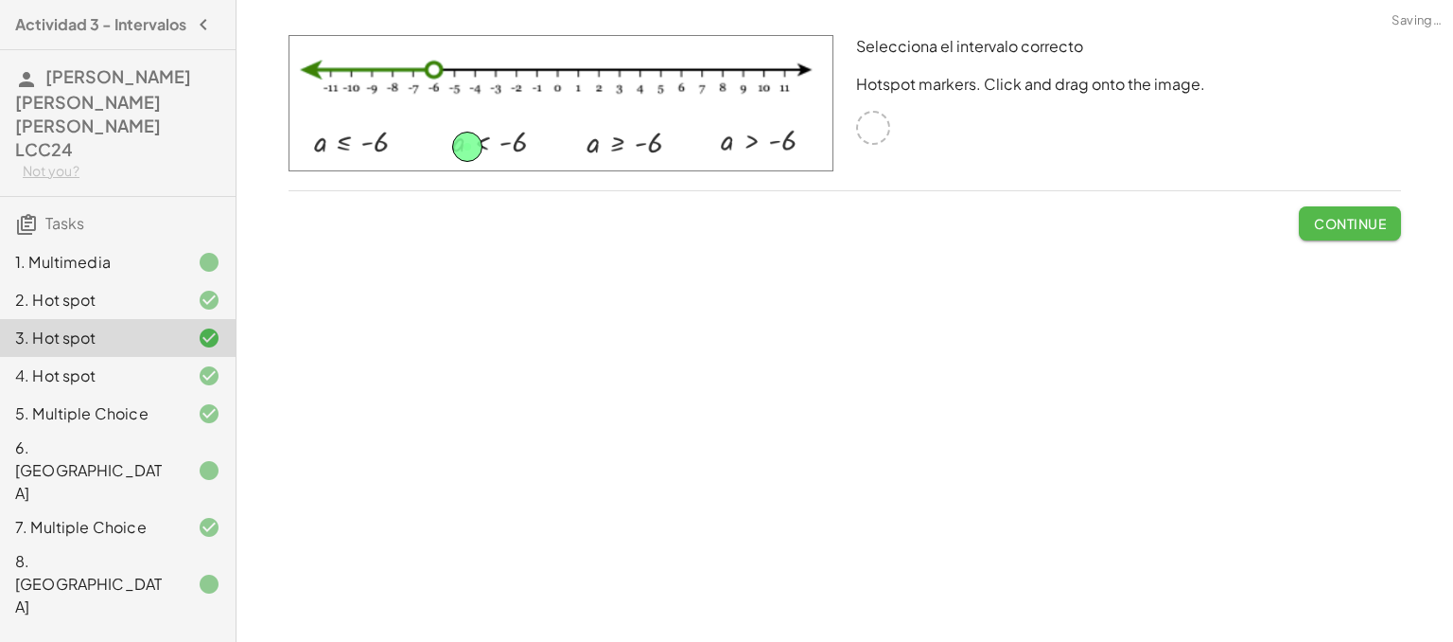
click at [1314, 229] on span "Continue" at bounding box center [1350, 223] width 72 height 17
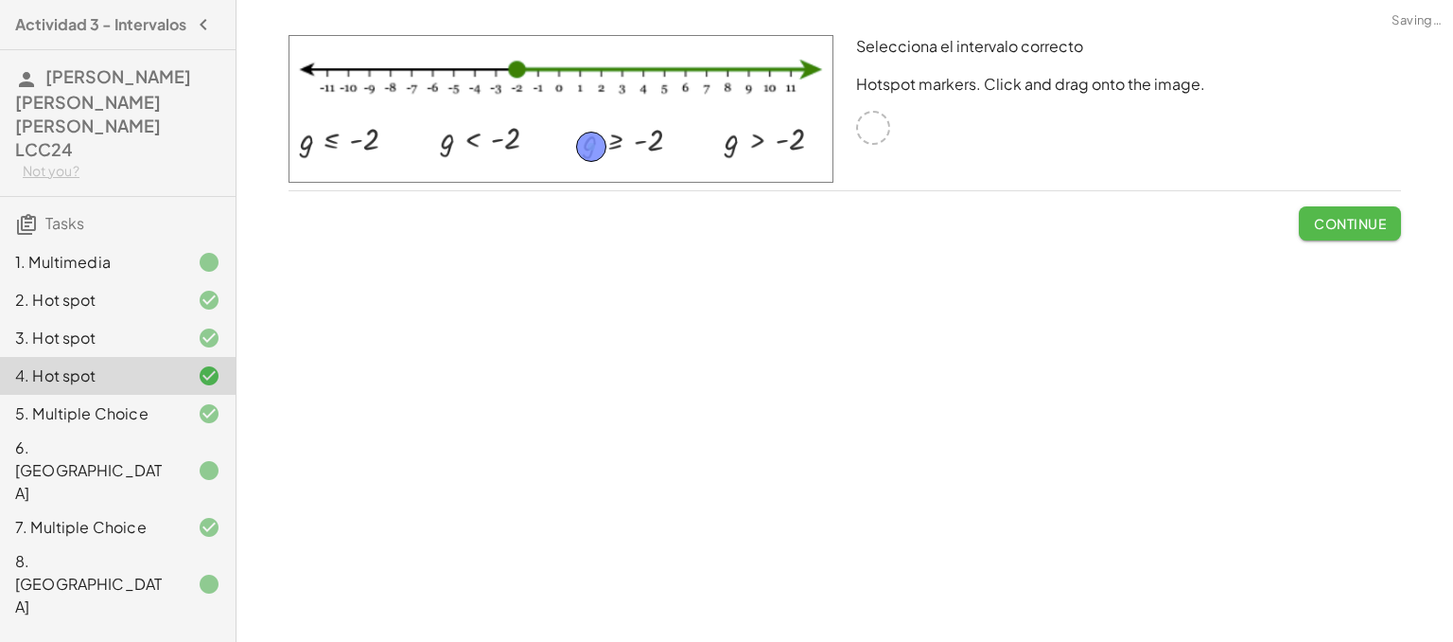
click at [1314, 229] on span "Continue" at bounding box center [1350, 223] width 72 height 17
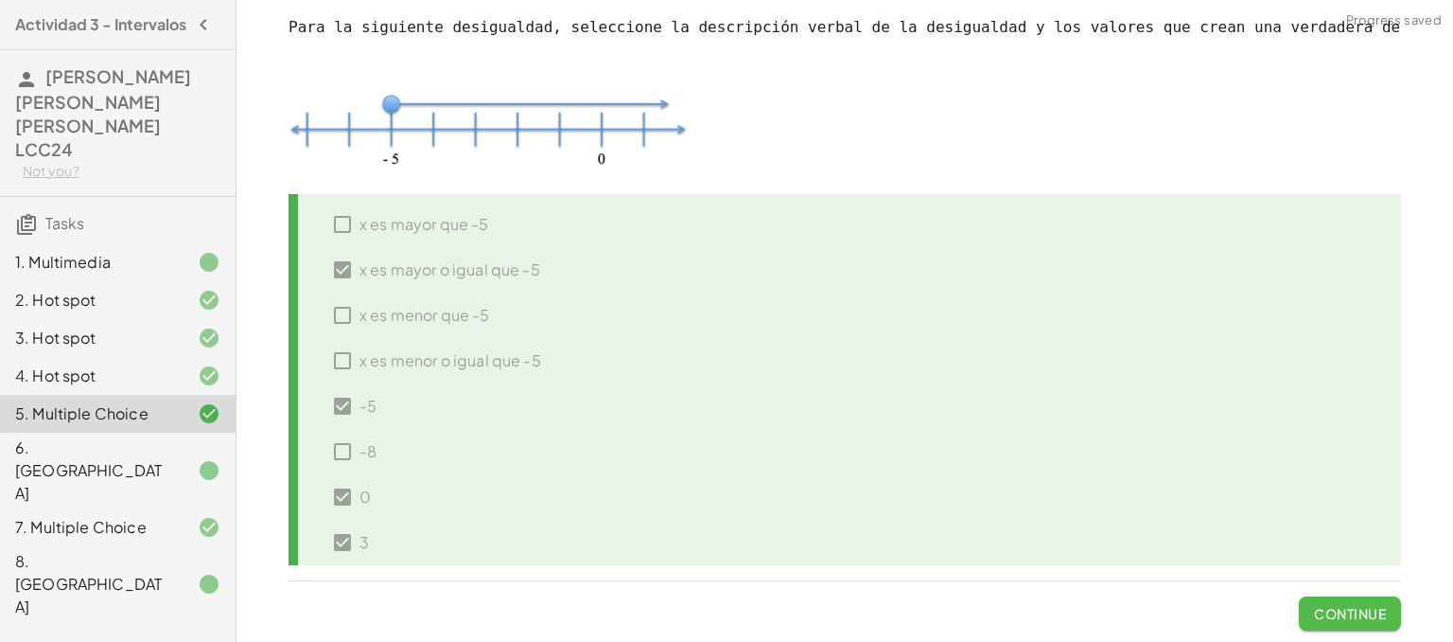
click at [1339, 619] on span "Continue" at bounding box center [1350, 613] width 72 height 17
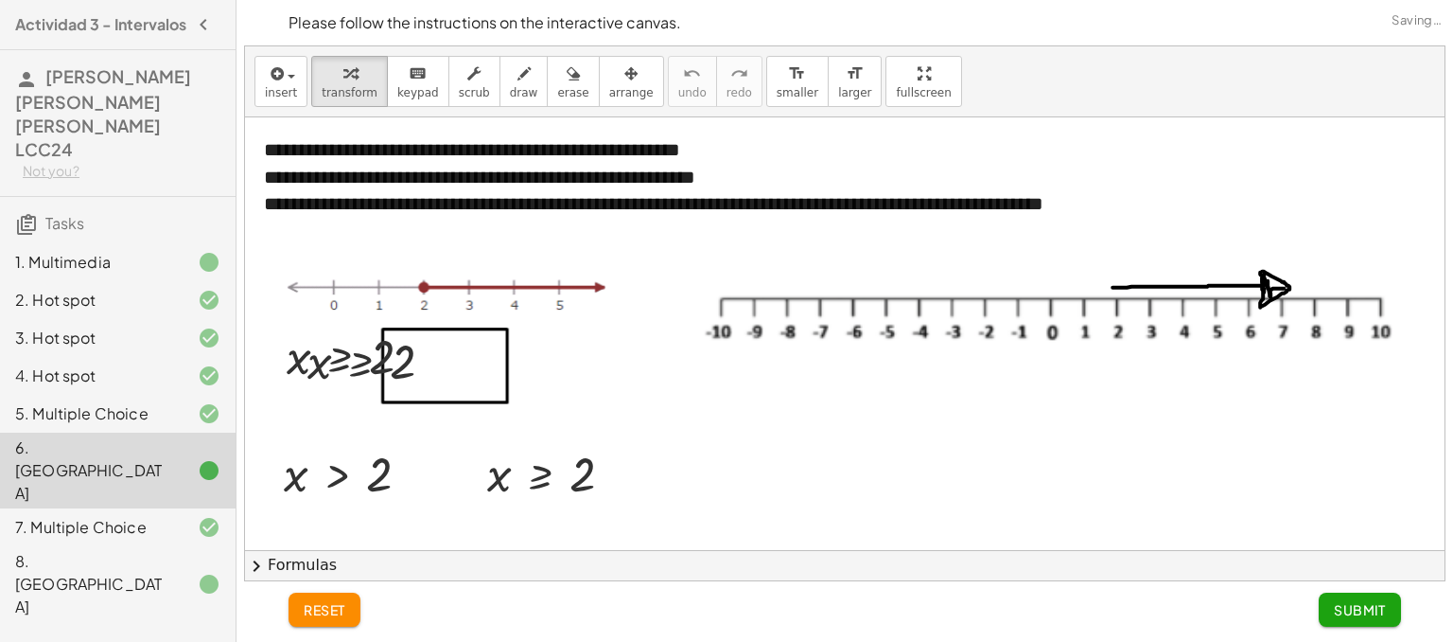
click at [1344, 607] on span "Submit" at bounding box center [1360, 609] width 52 height 17
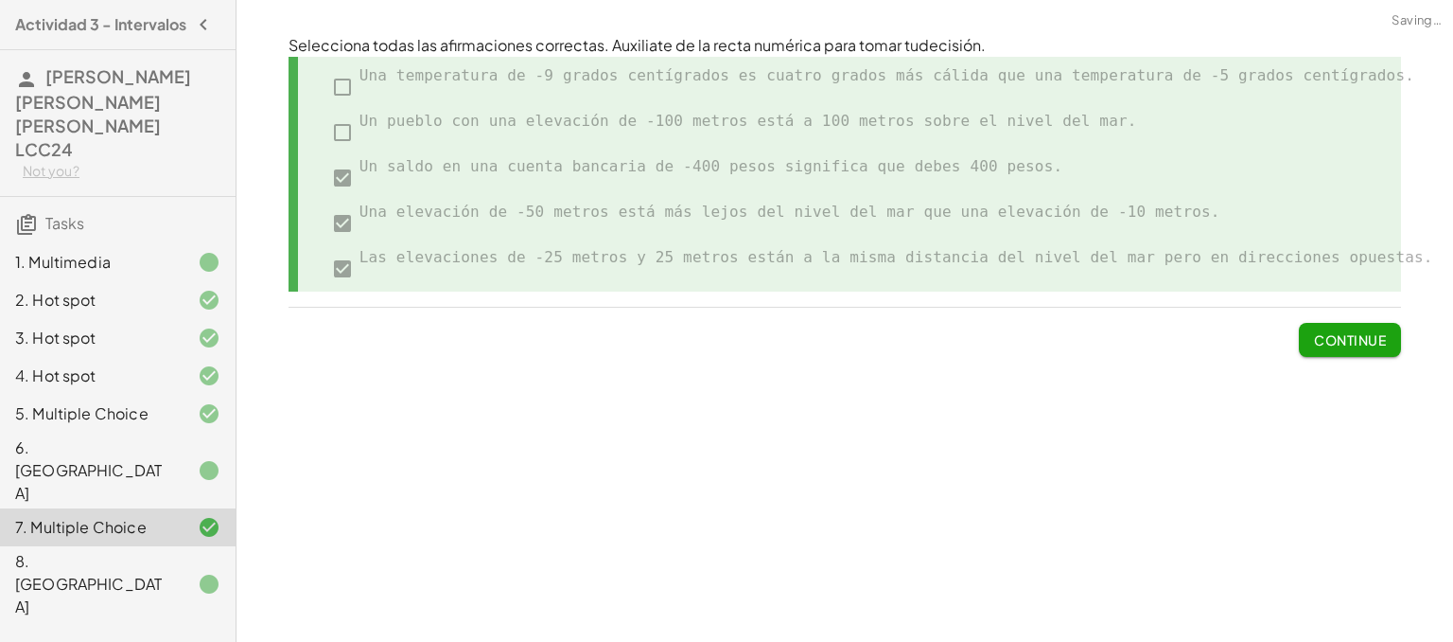
click at [1329, 337] on span "Continue" at bounding box center [1350, 339] width 72 height 17
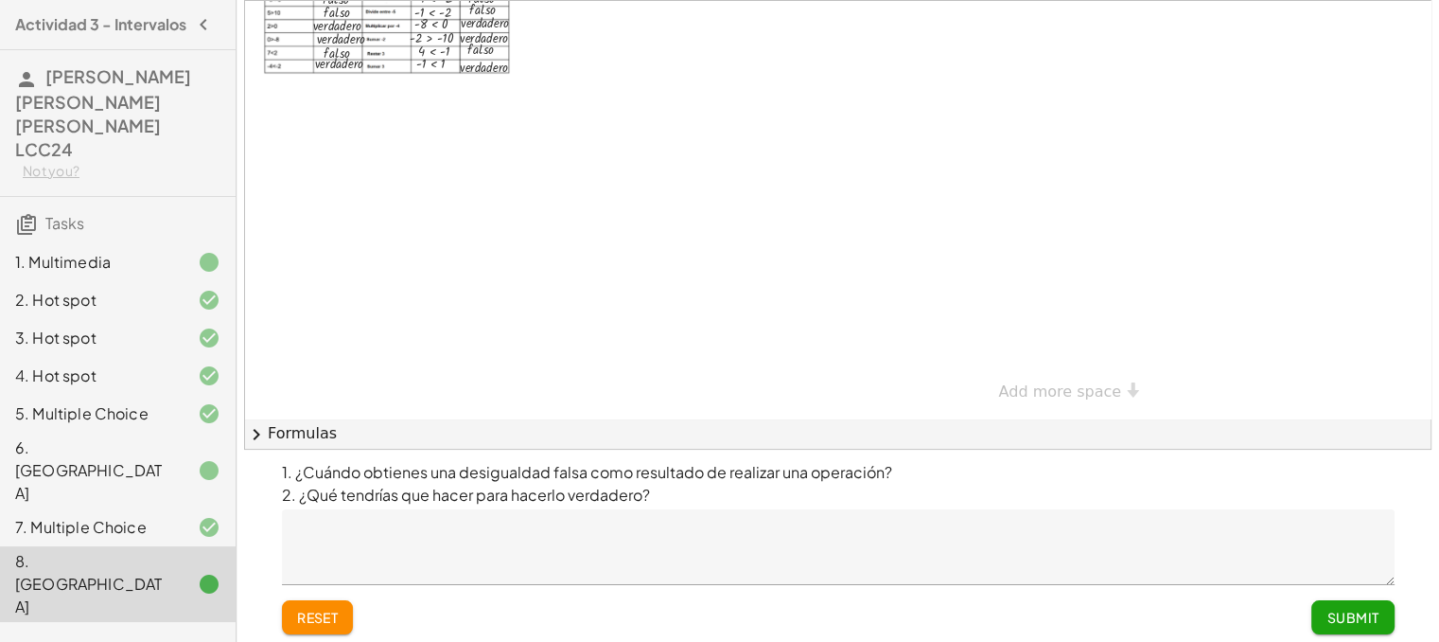
scroll to position [124, 0]
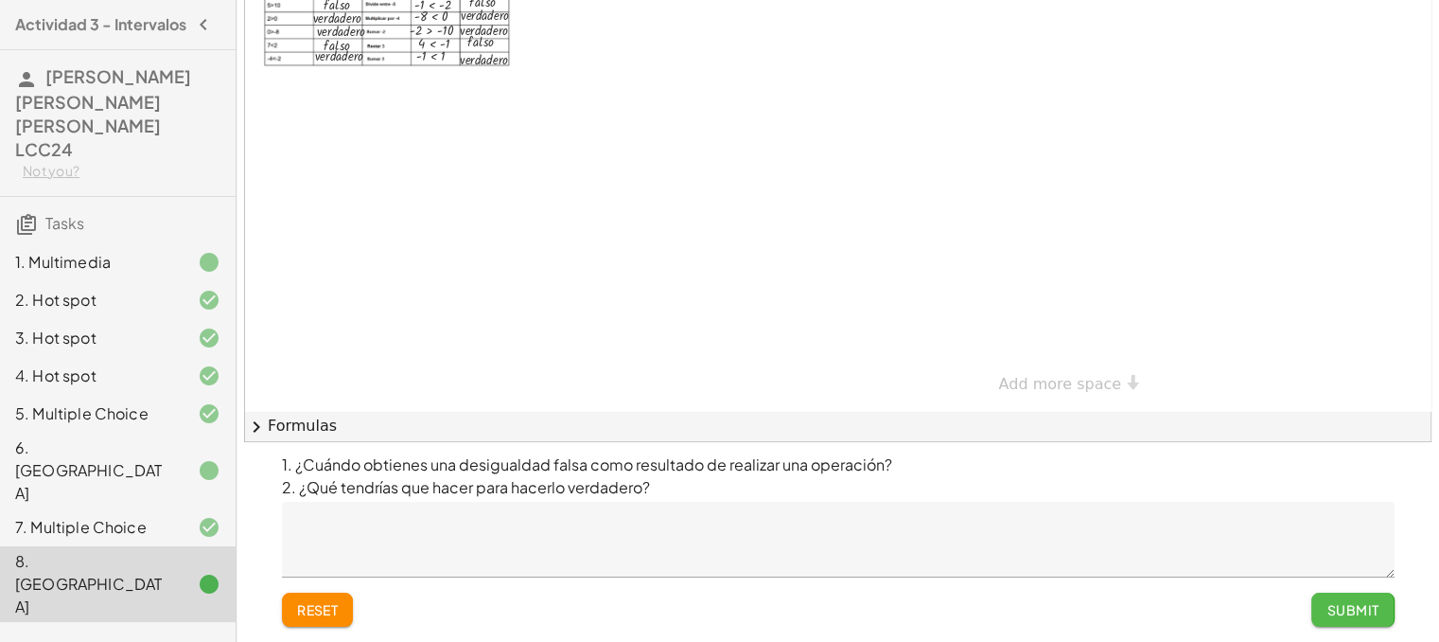
click at [1335, 608] on span "Submit" at bounding box center [1353, 609] width 52 height 17
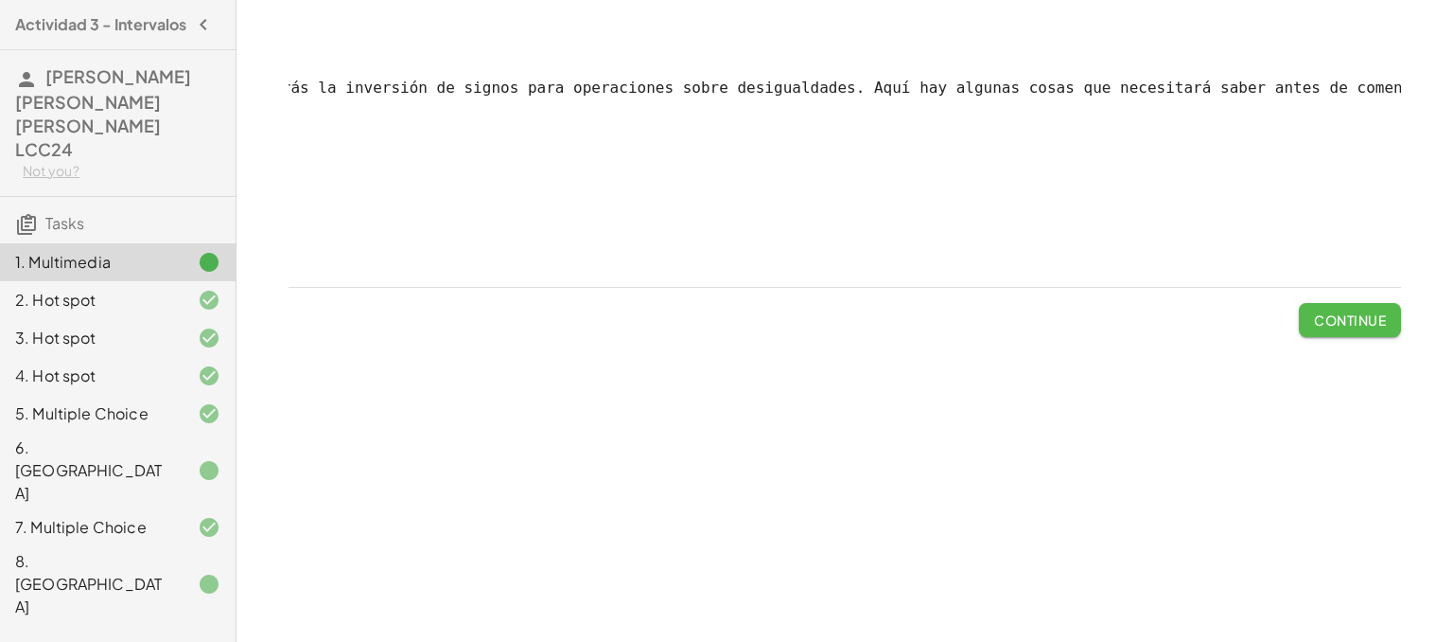
click at [1324, 328] on span "Continue" at bounding box center [1350, 319] width 72 height 17
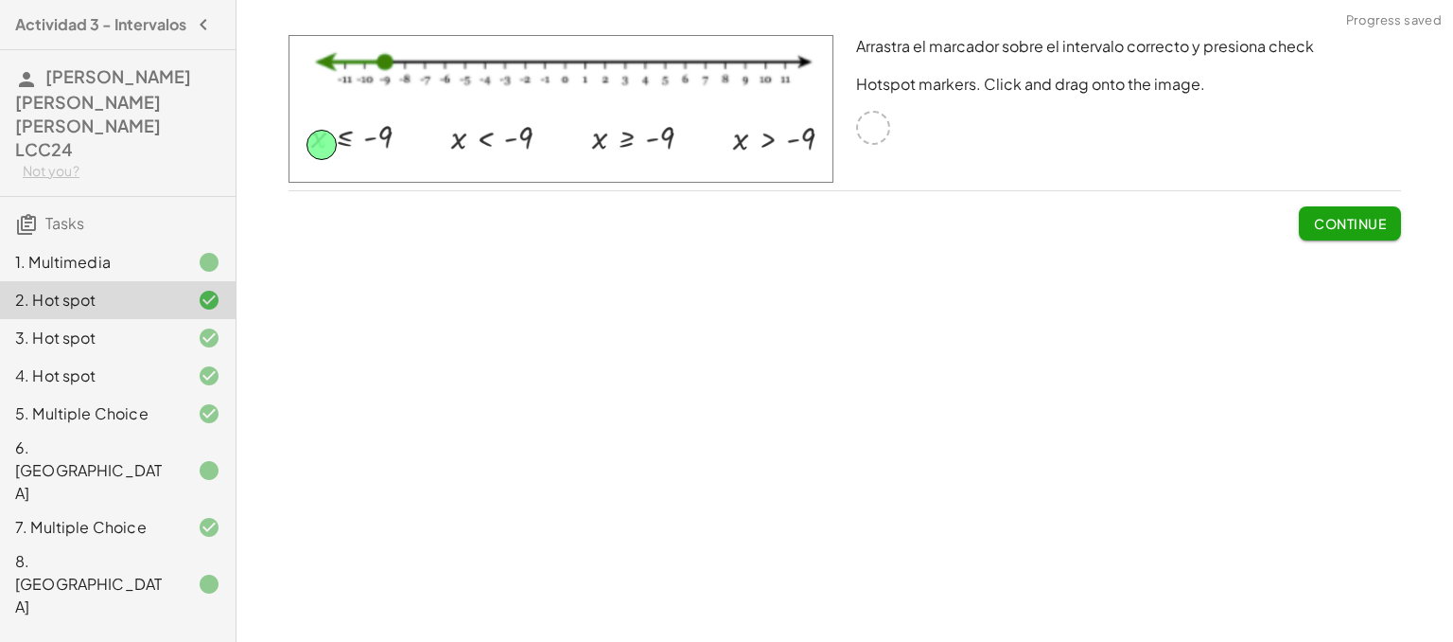
click at [1324, 228] on span "Continue" at bounding box center [1350, 223] width 72 height 17
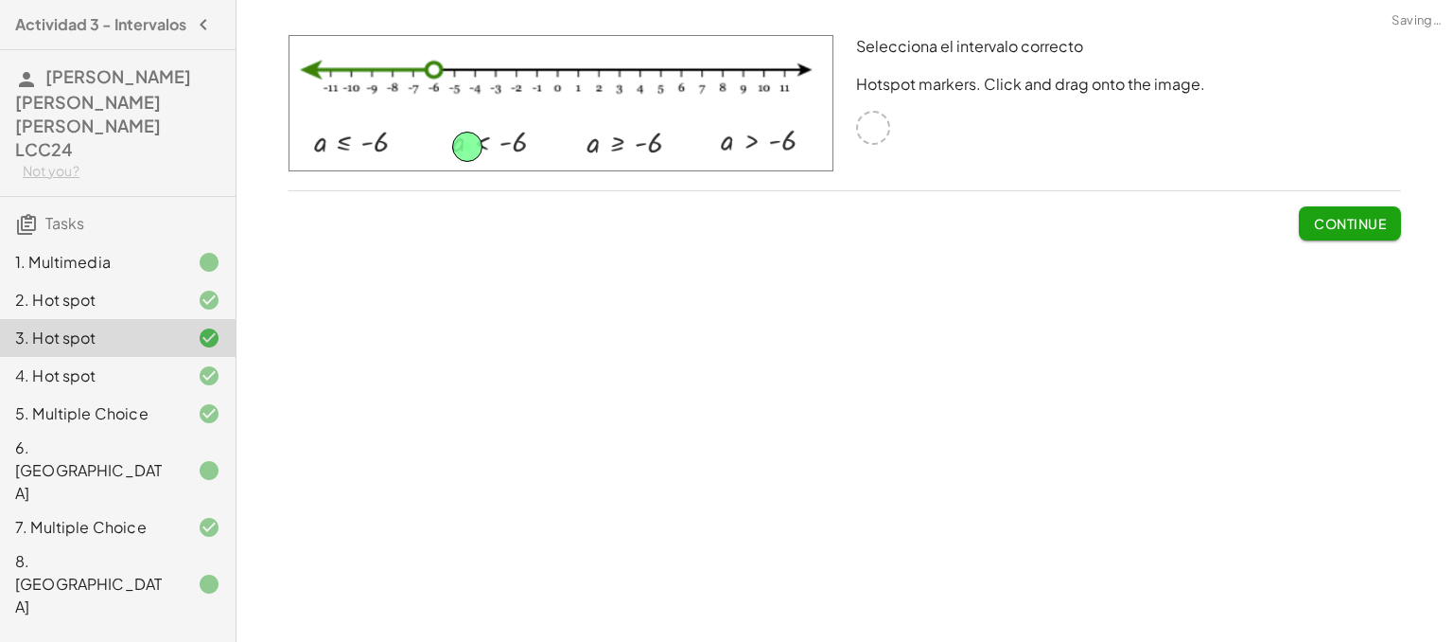
click at [1324, 228] on span "Continue" at bounding box center [1350, 223] width 72 height 17
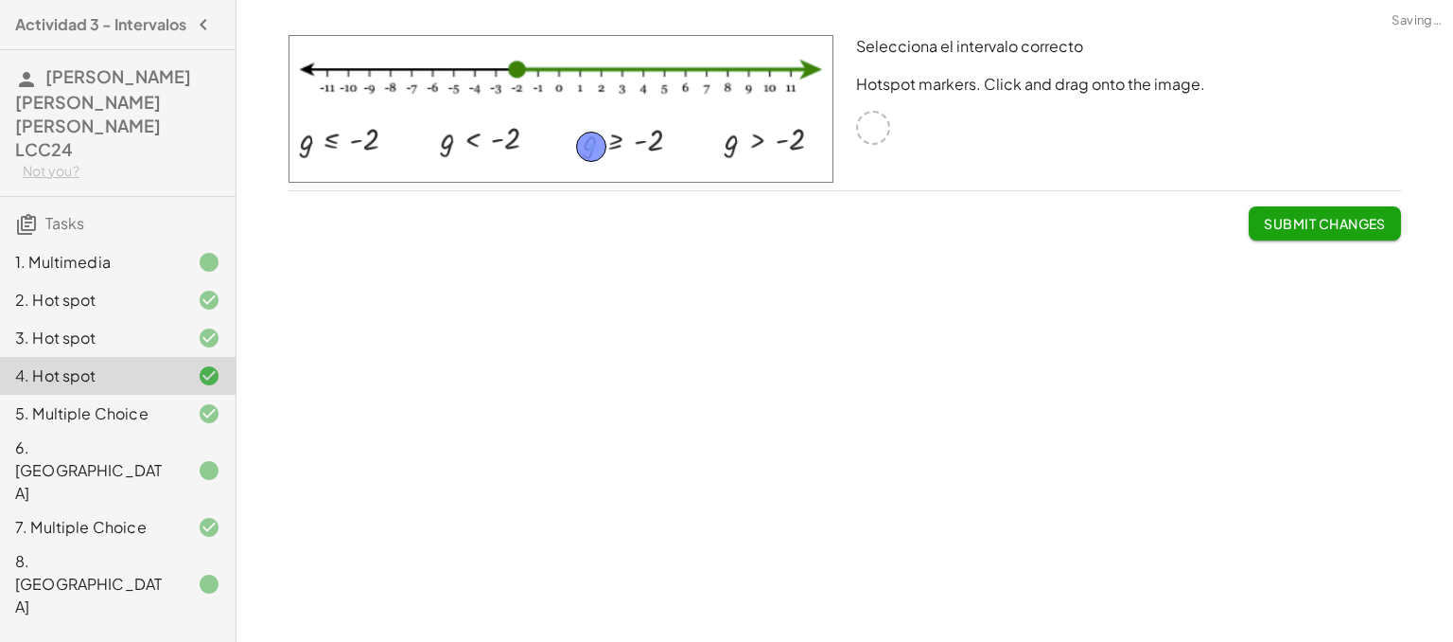
click at [1296, 221] on span "Submit Changes" at bounding box center [1325, 223] width 122 height 17
click at [1321, 227] on span "Continue" at bounding box center [1350, 223] width 72 height 17
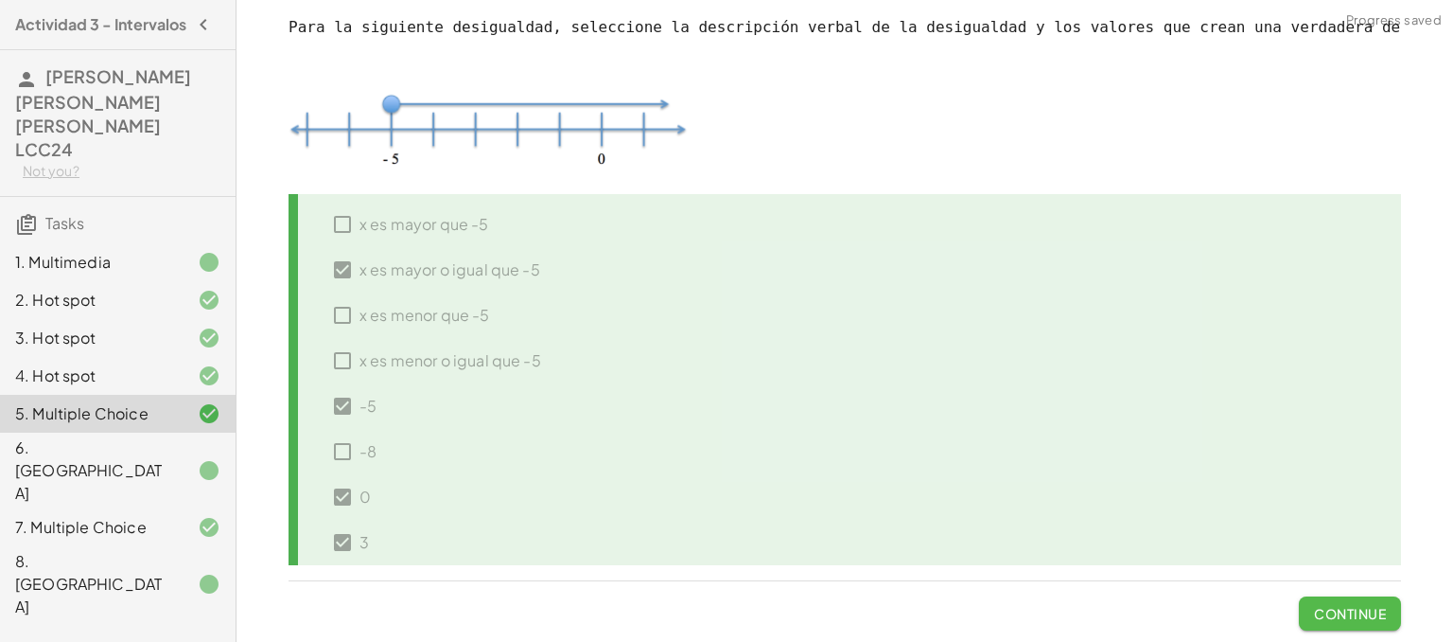
click at [1333, 605] on span "Continue" at bounding box center [1350, 613] width 72 height 17
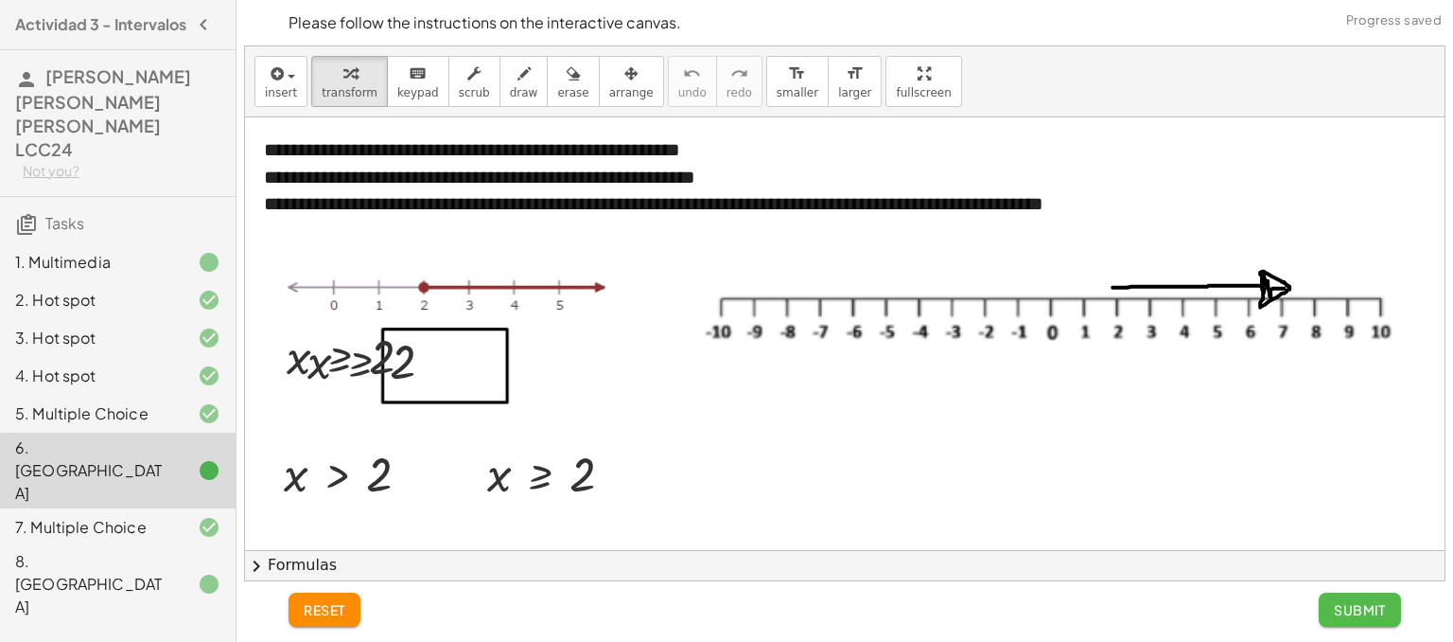
click at [1334, 605] on span "Submit" at bounding box center [1360, 609] width 52 height 17
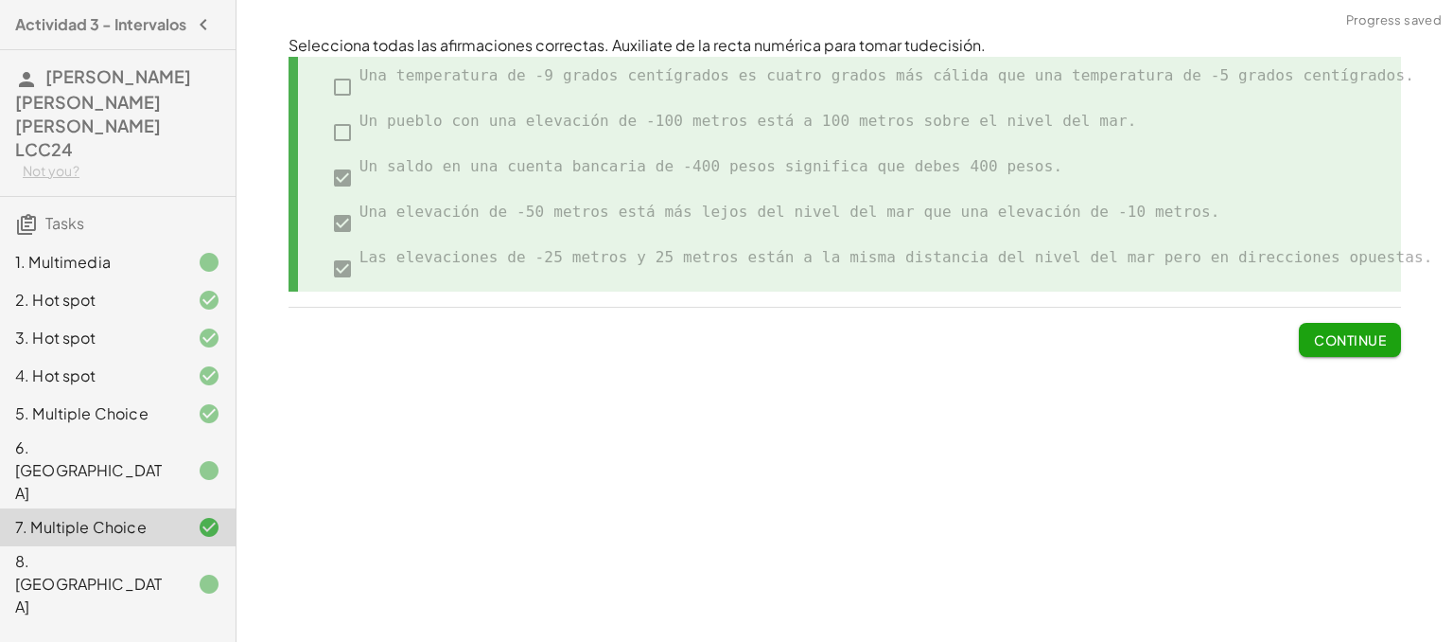
click at [1351, 345] on span "Continue" at bounding box center [1350, 339] width 72 height 17
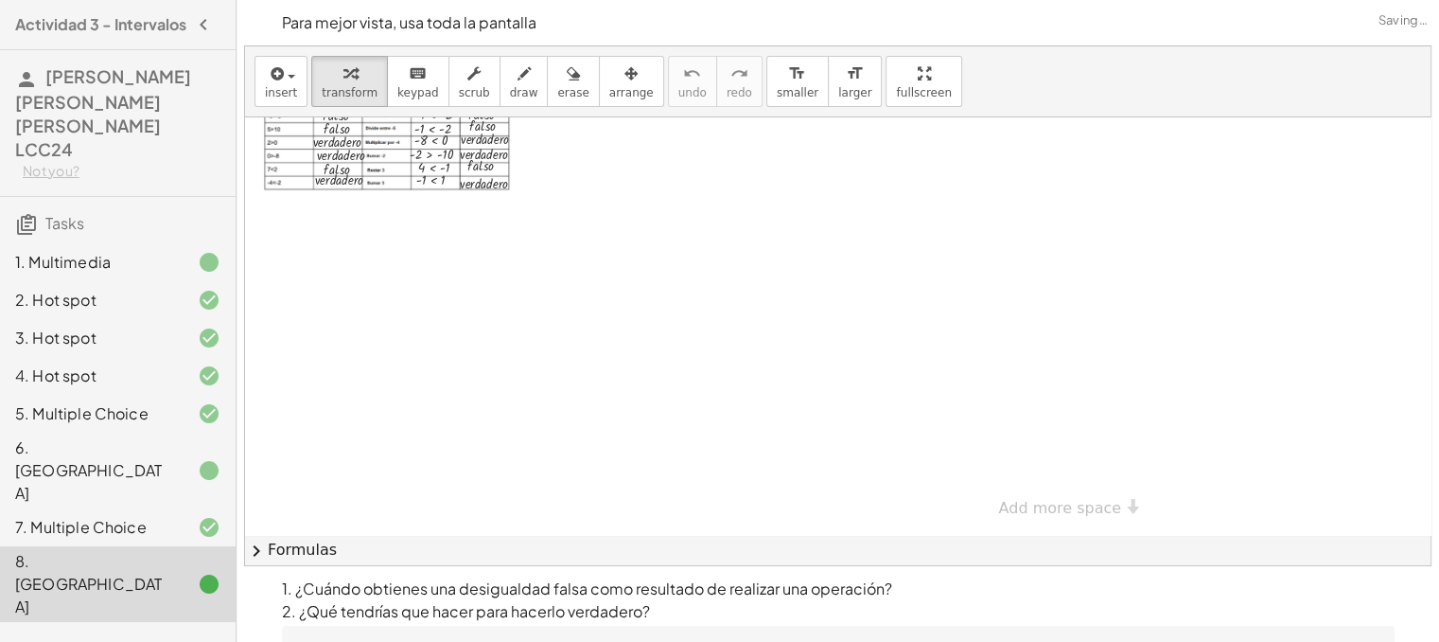
scroll to position [124, 0]
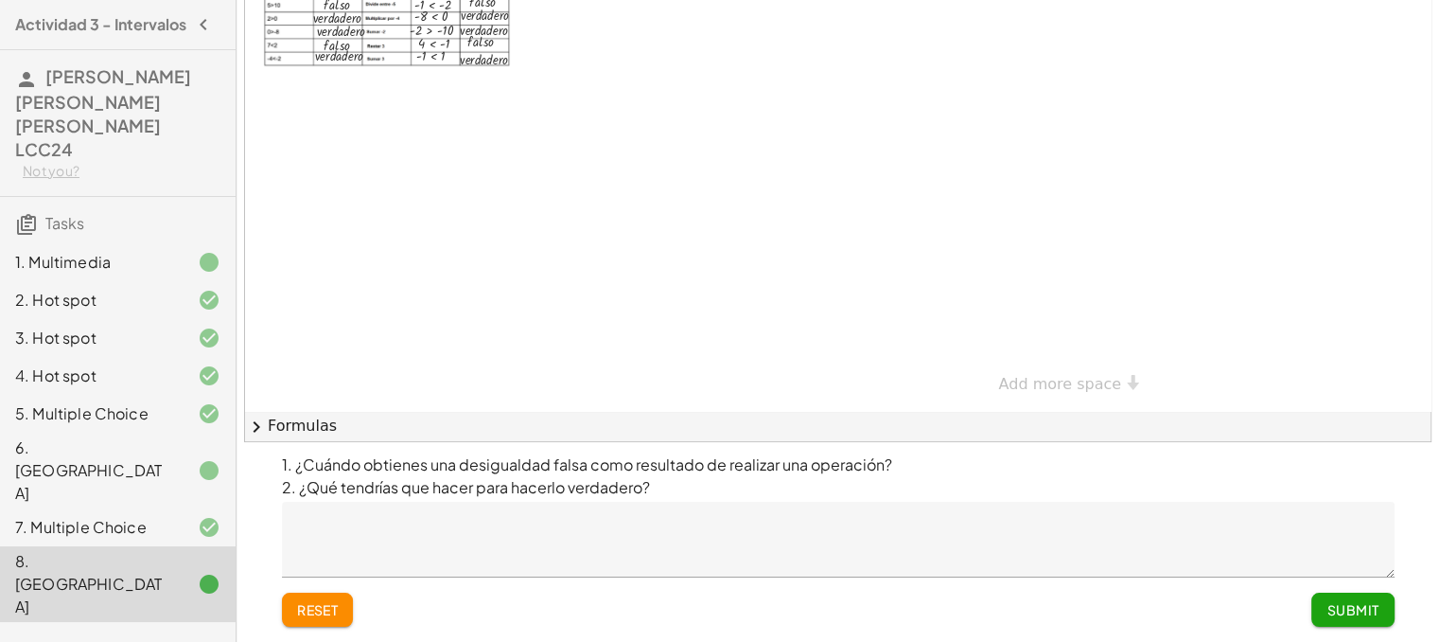
click at [1350, 607] on span "Submit" at bounding box center [1353, 609] width 52 height 17
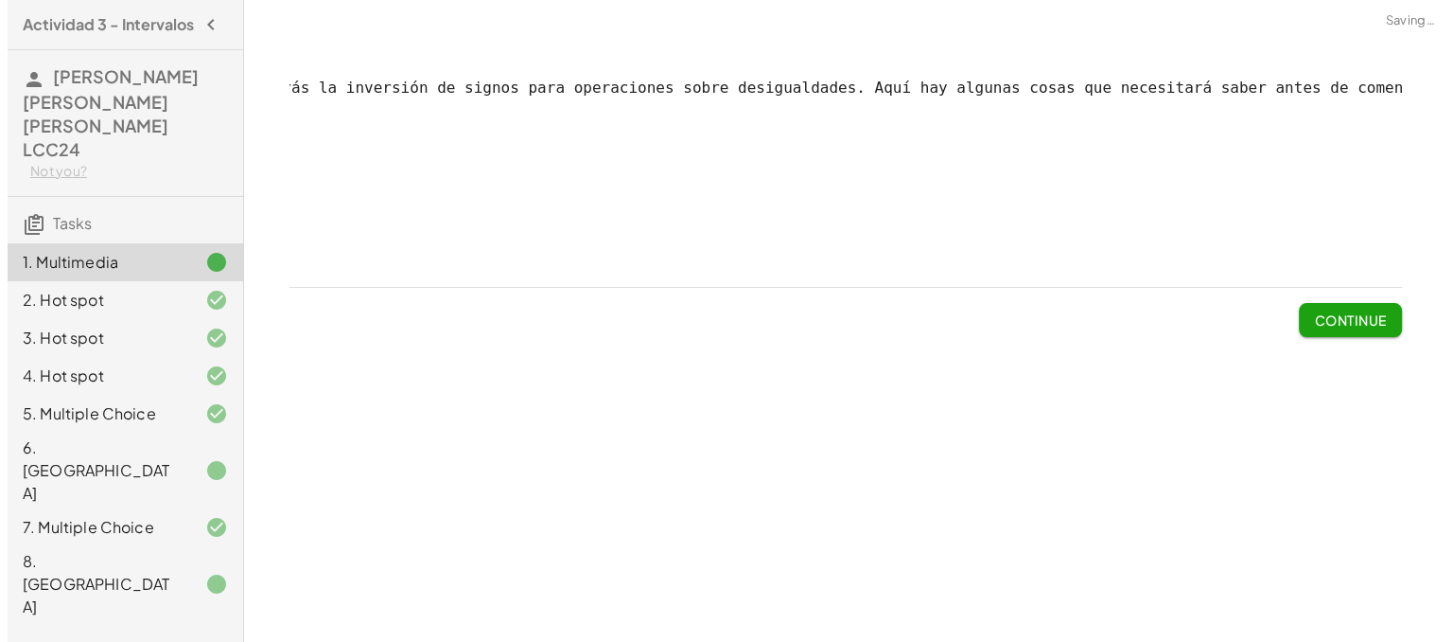
scroll to position [0, 0]
